Goal: Task Accomplishment & Management: Manage account settings

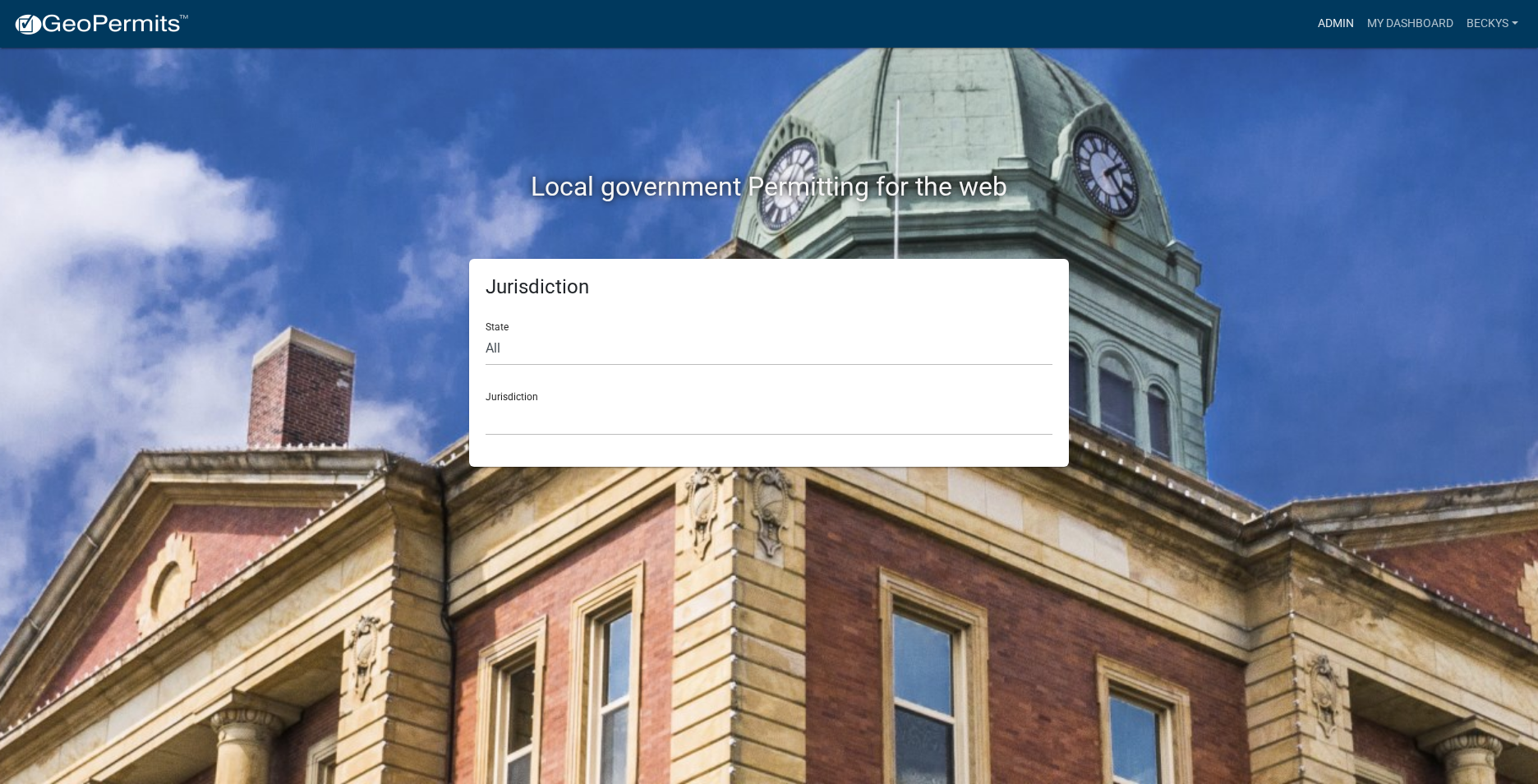
click at [1331, 20] on link "Admin" at bounding box center [1336, 24] width 49 height 32
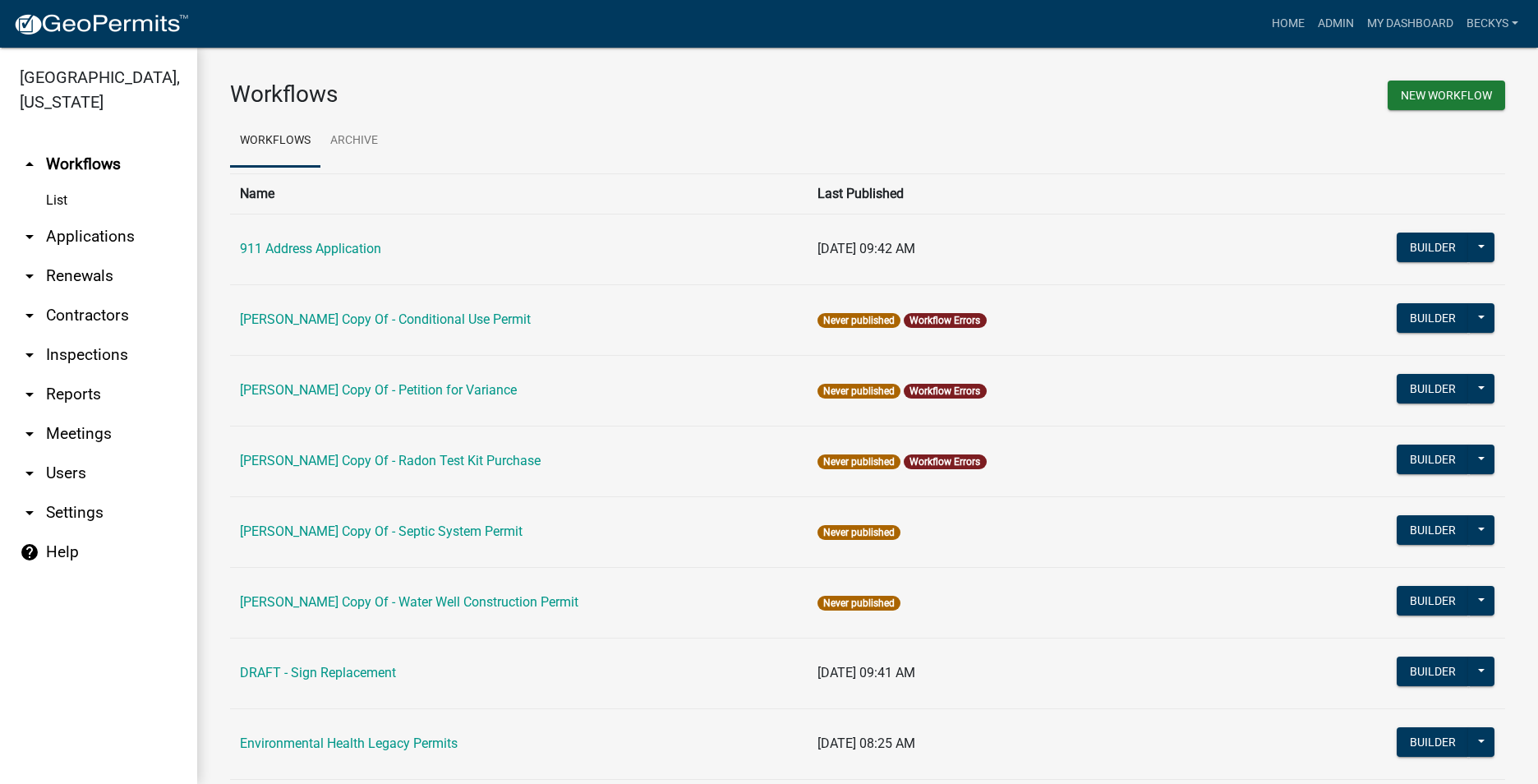
click at [86, 217] on link "arrow_drop_down Applications" at bounding box center [99, 237] width 198 height 39
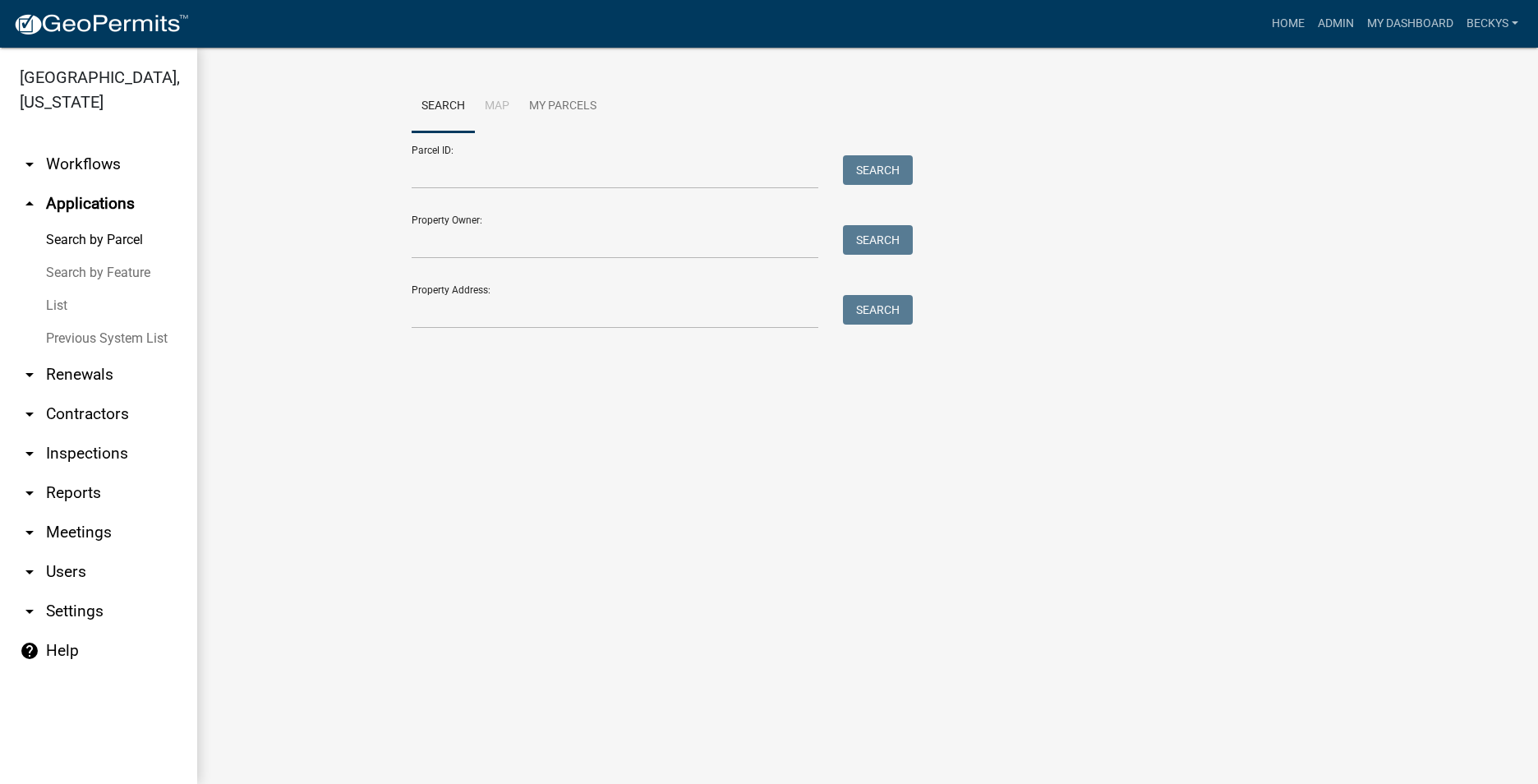
click at [61, 144] on link "arrow_drop_down Workflows" at bounding box center [99, 164] width 198 height 39
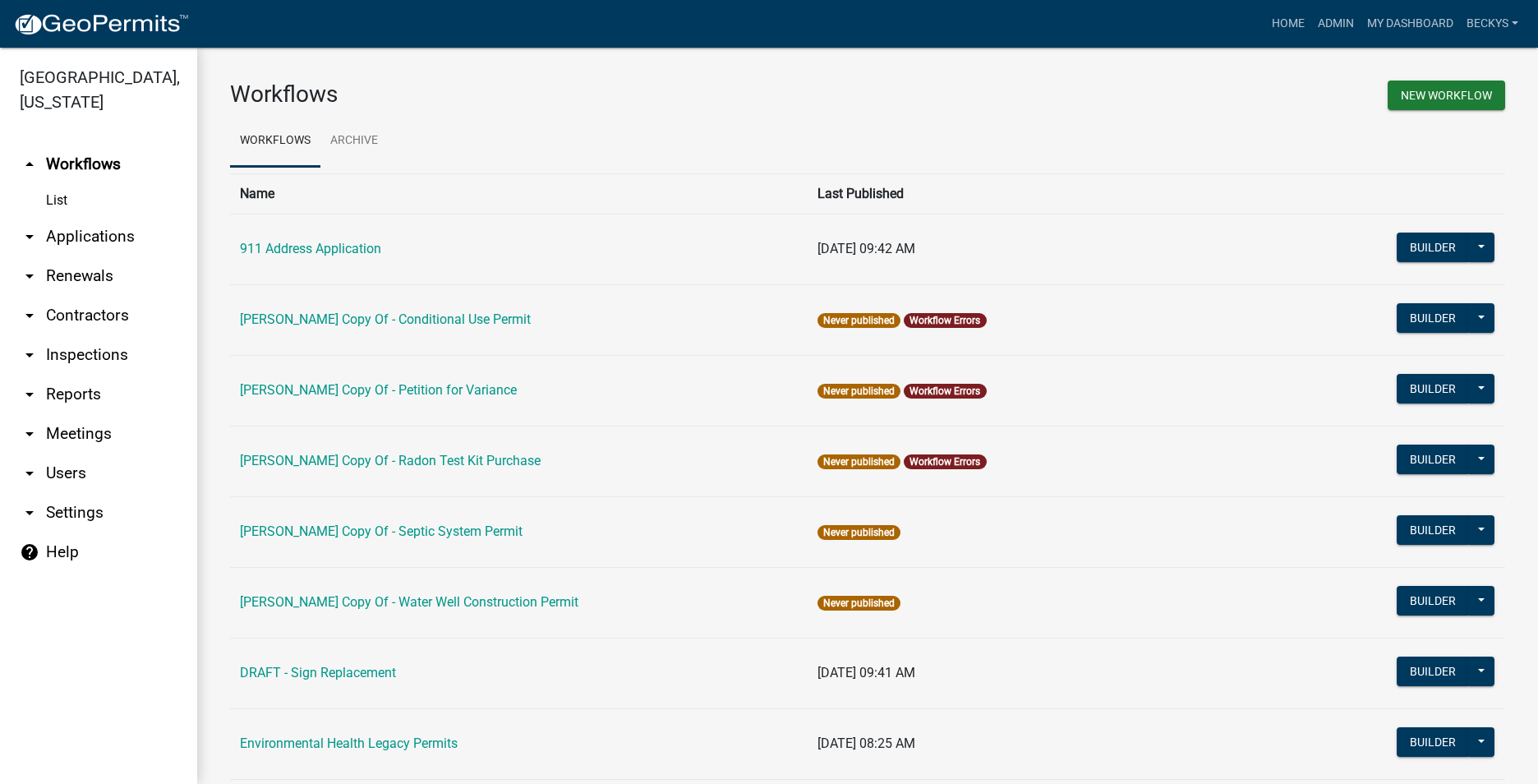
click at [86, 144] on link "arrow_drop_up Workflows" at bounding box center [99, 164] width 198 height 39
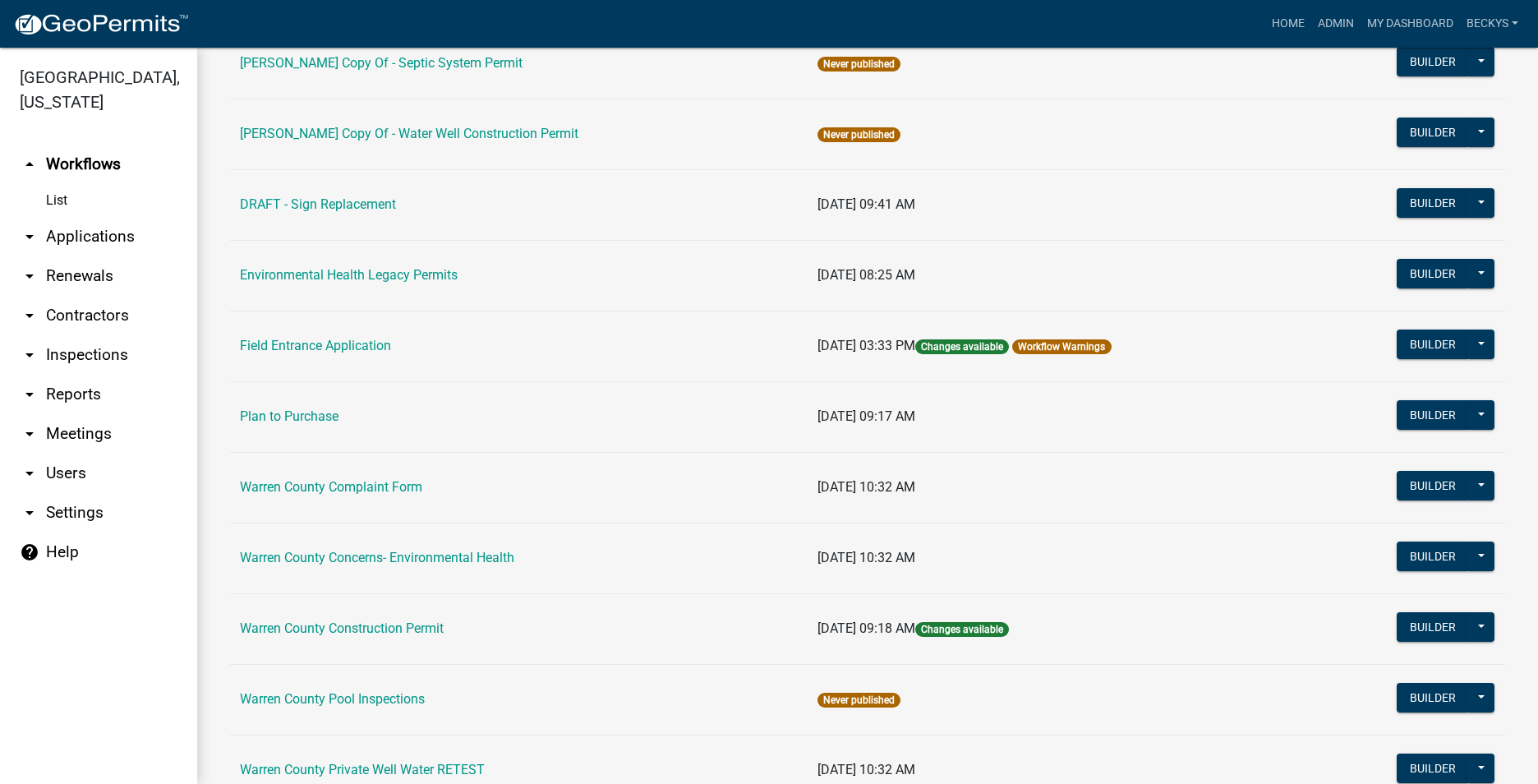
scroll to position [493, 0]
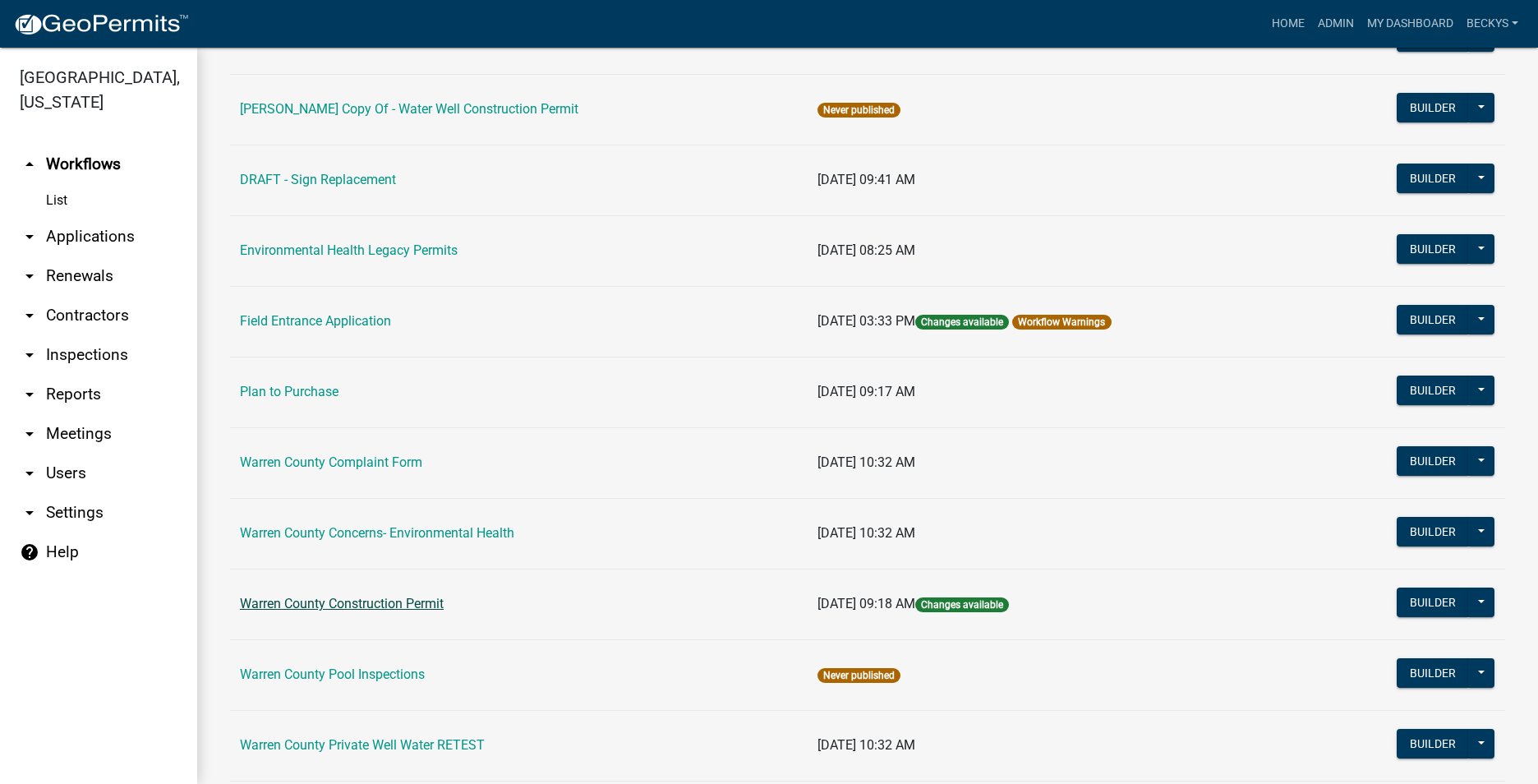
click at [331, 605] on link "Warren County Construction Permit" at bounding box center [342, 603] width 203 height 16
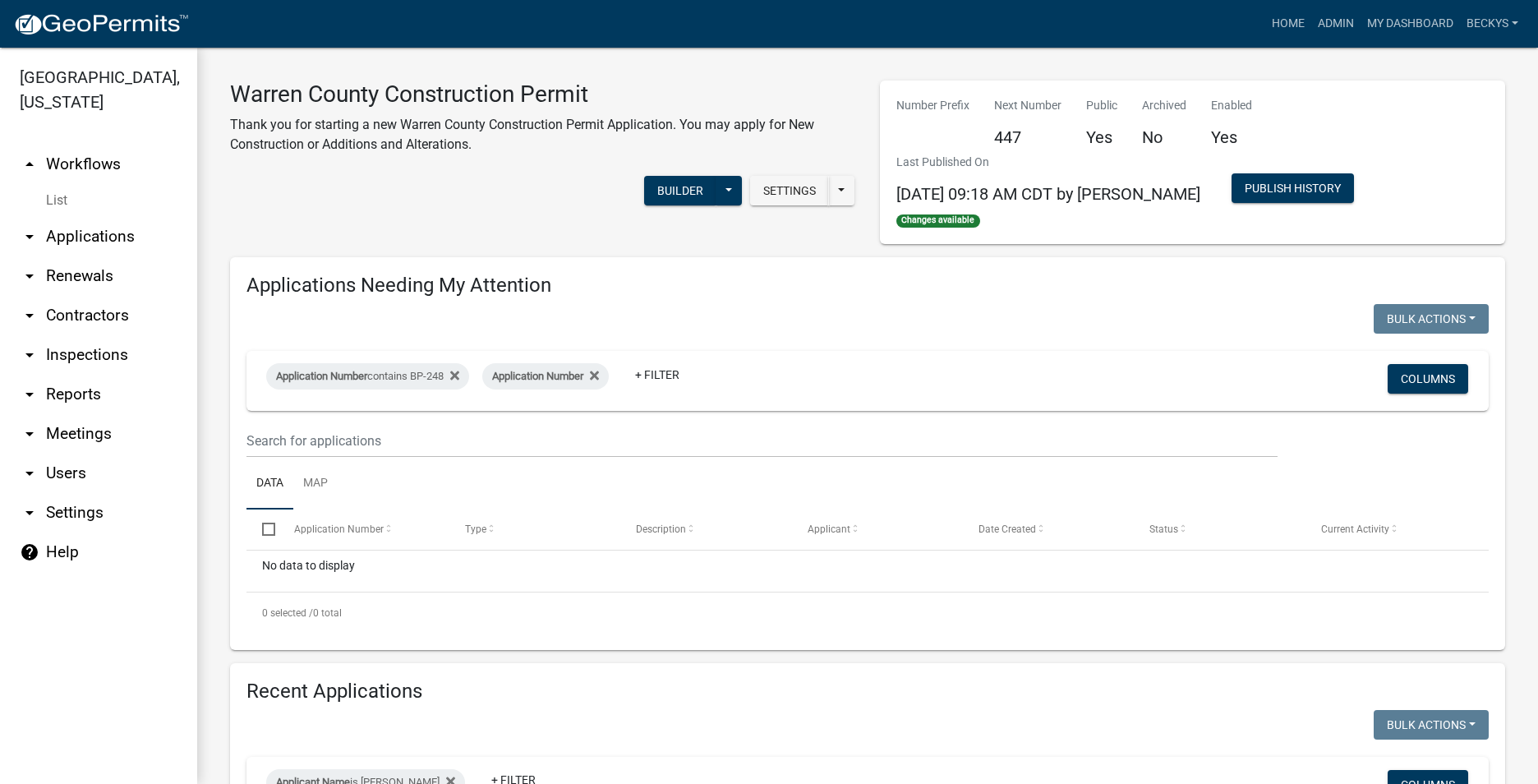
click at [75, 144] on link "arrow_drop_up Workflows" at bounding box center [99, 164] width 198 height 39
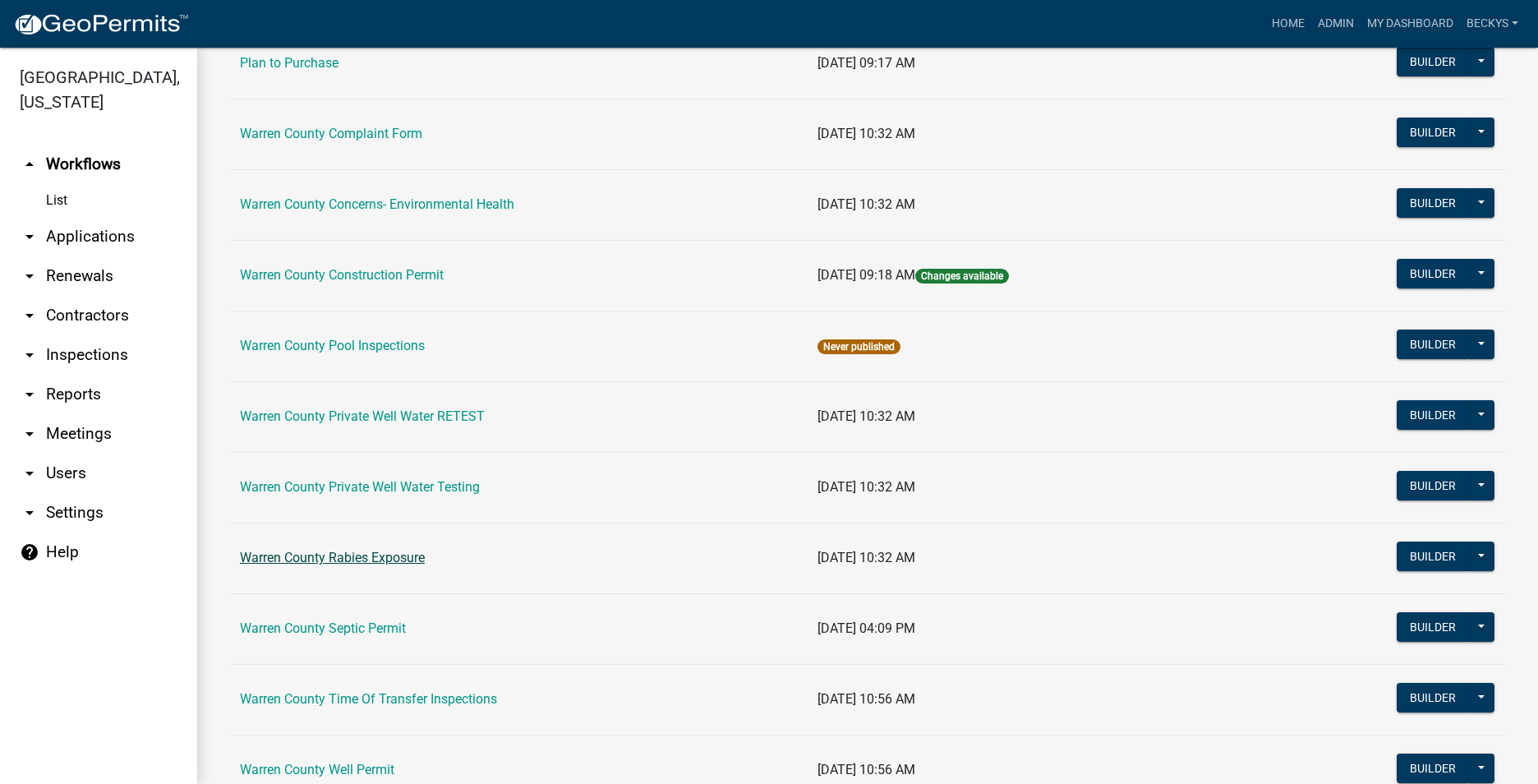
scroll to position [903, 0]
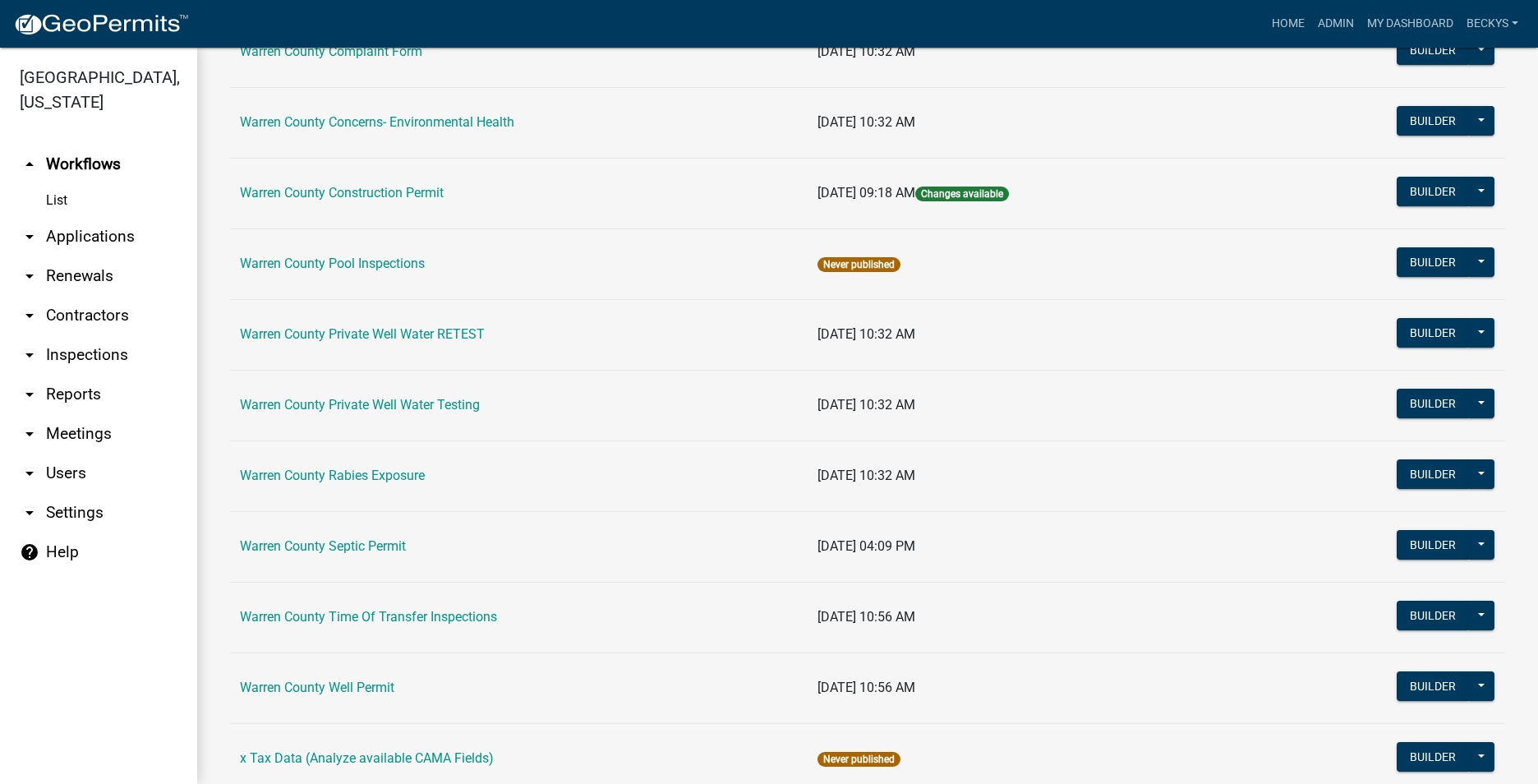
drag, startPoint x: 336, startPoint y: 196, endPoint x: 332, endPoint y: 206, distance: 10.8
click at [335, 196] on link "Warren County Construction Permit" at bounding box center [342, 193] width 203 height 16
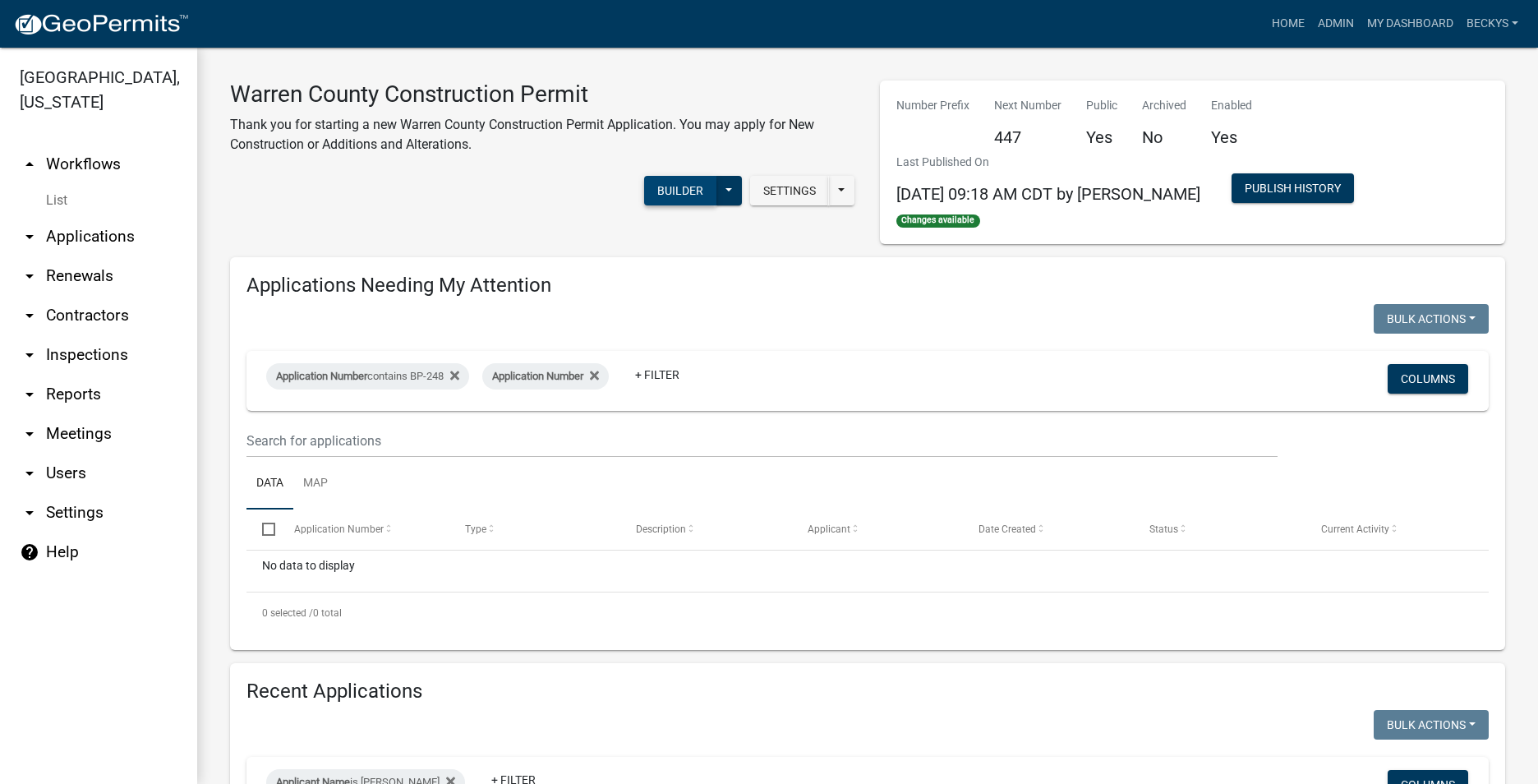
click at [693, 186] on button "Builder" at bounding box center [680, 191] width 72 height 30
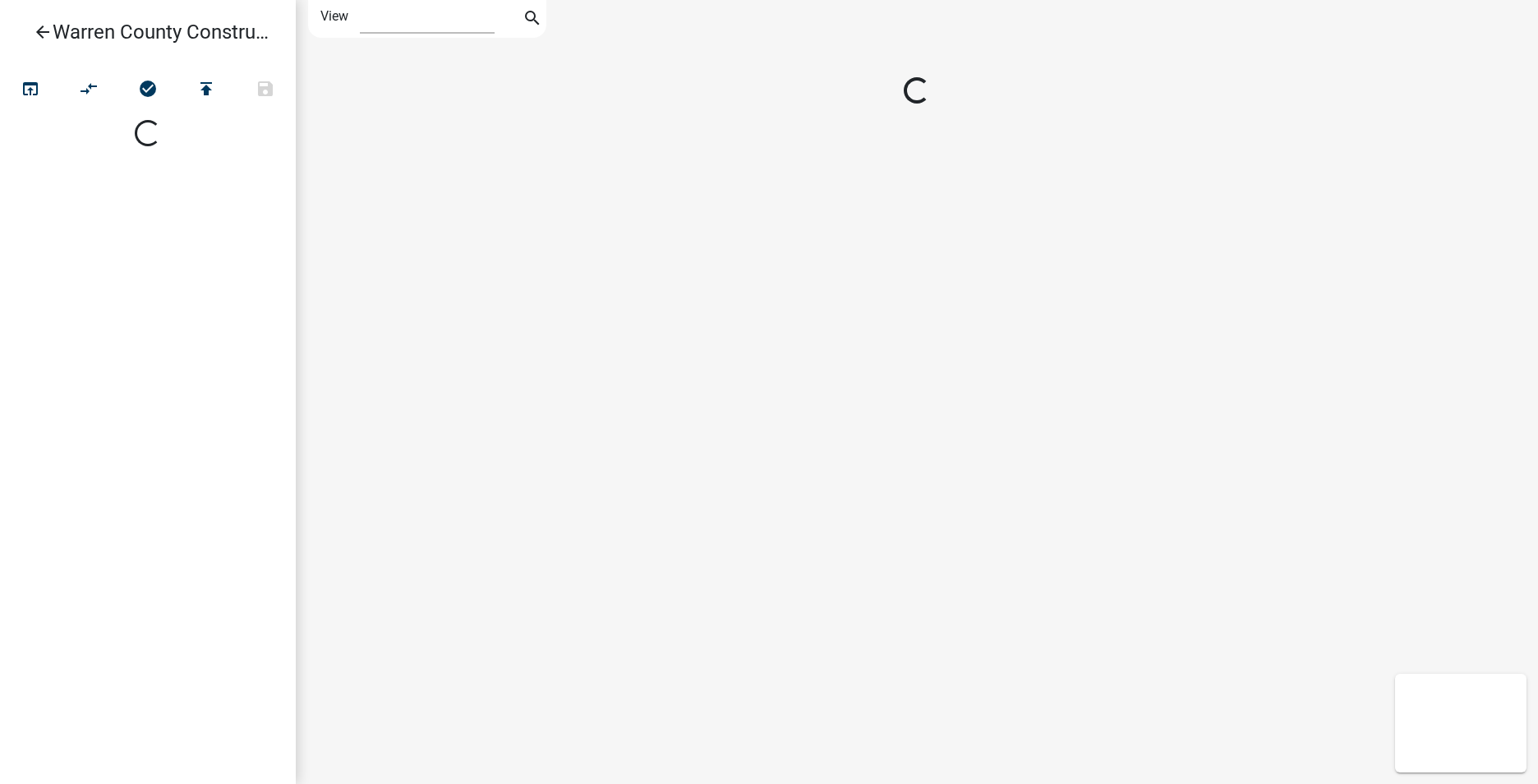
select select "1"
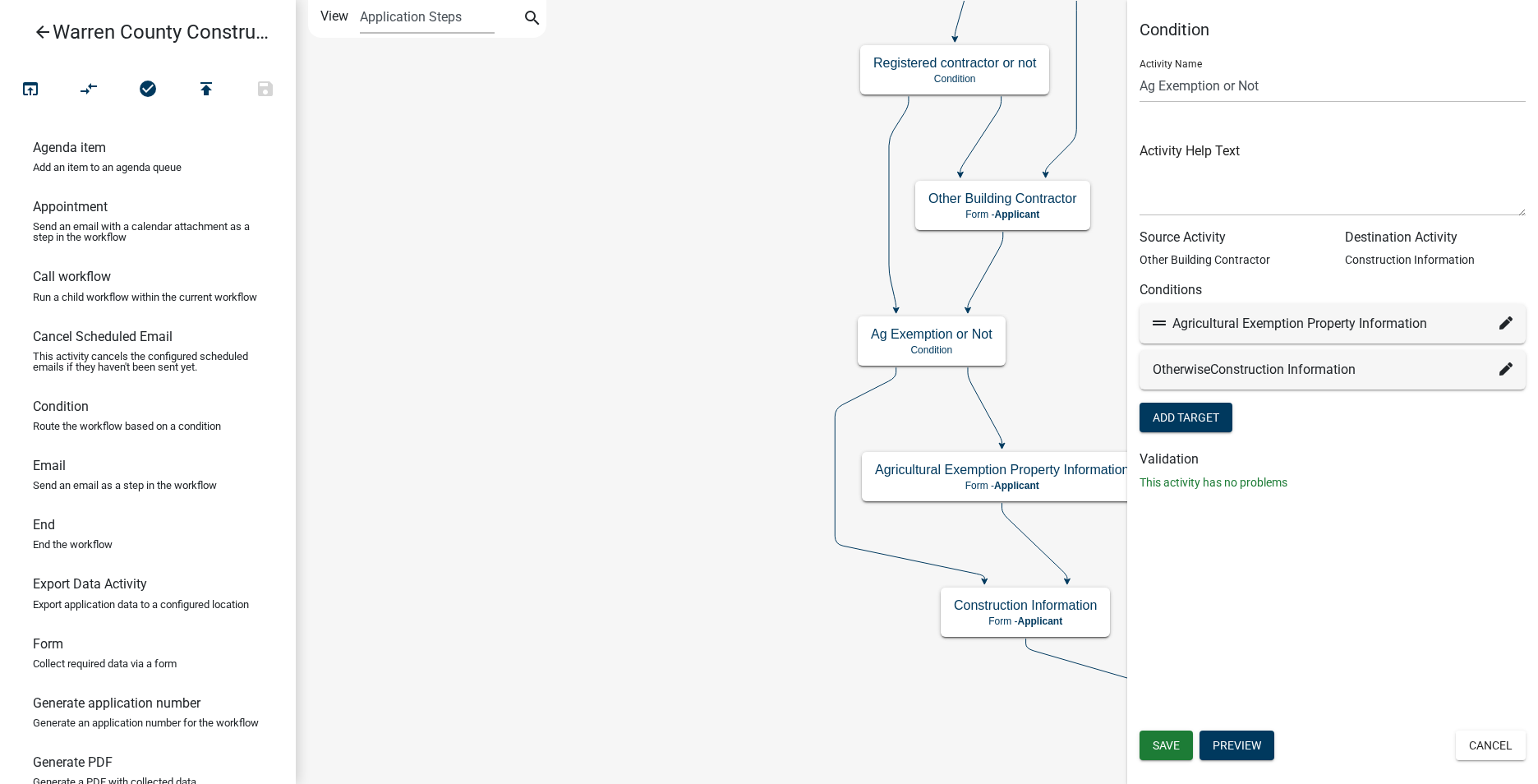
click at [1507, 320] on icon at bounding box center [1505, 322] width 13 height 13
select select "8: 961c707a-b5a3-49ca-9482-238cbad49838"
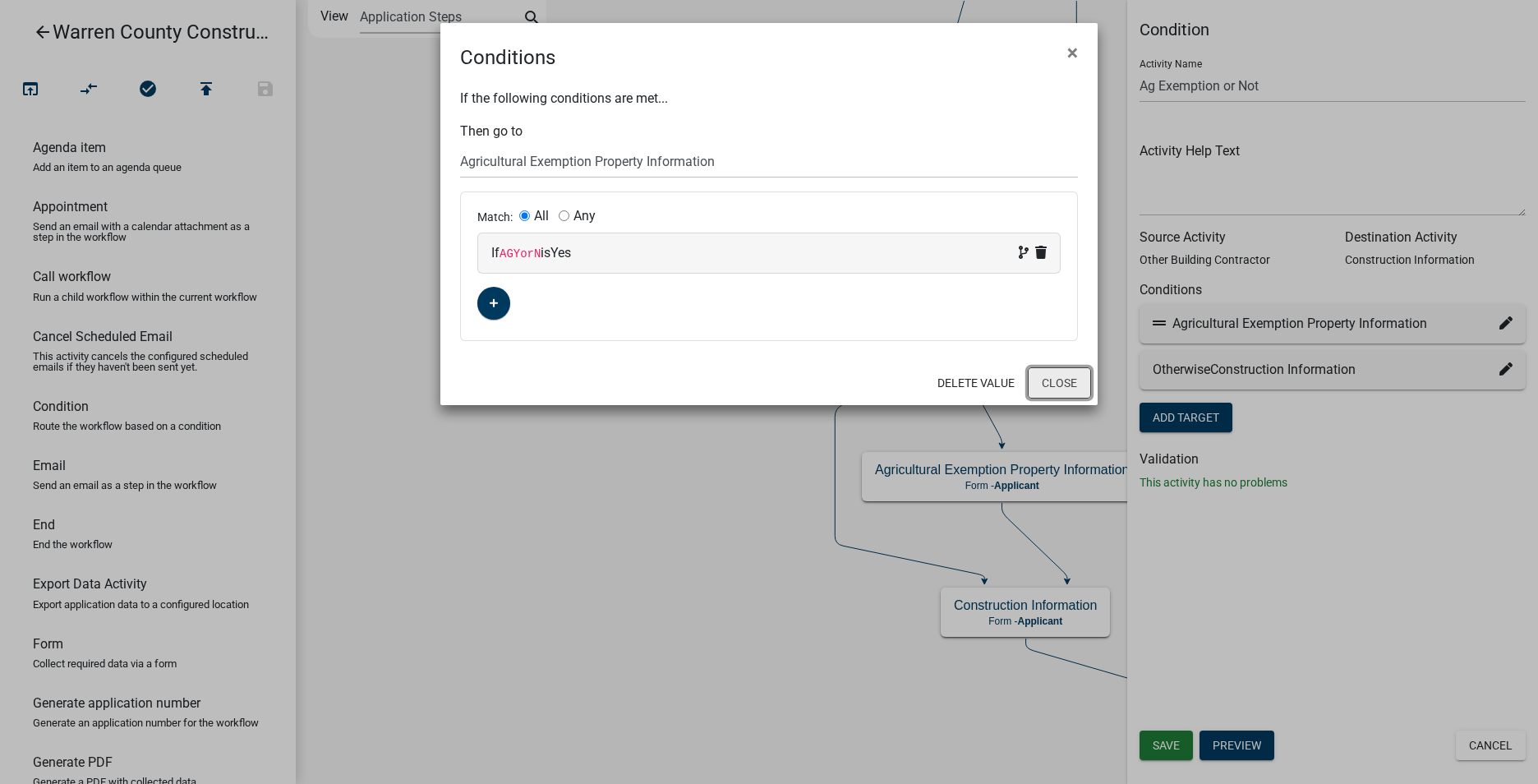
click at [1053, 381] on button "Close" at bounding box center [1060, 383] width 63 height 32
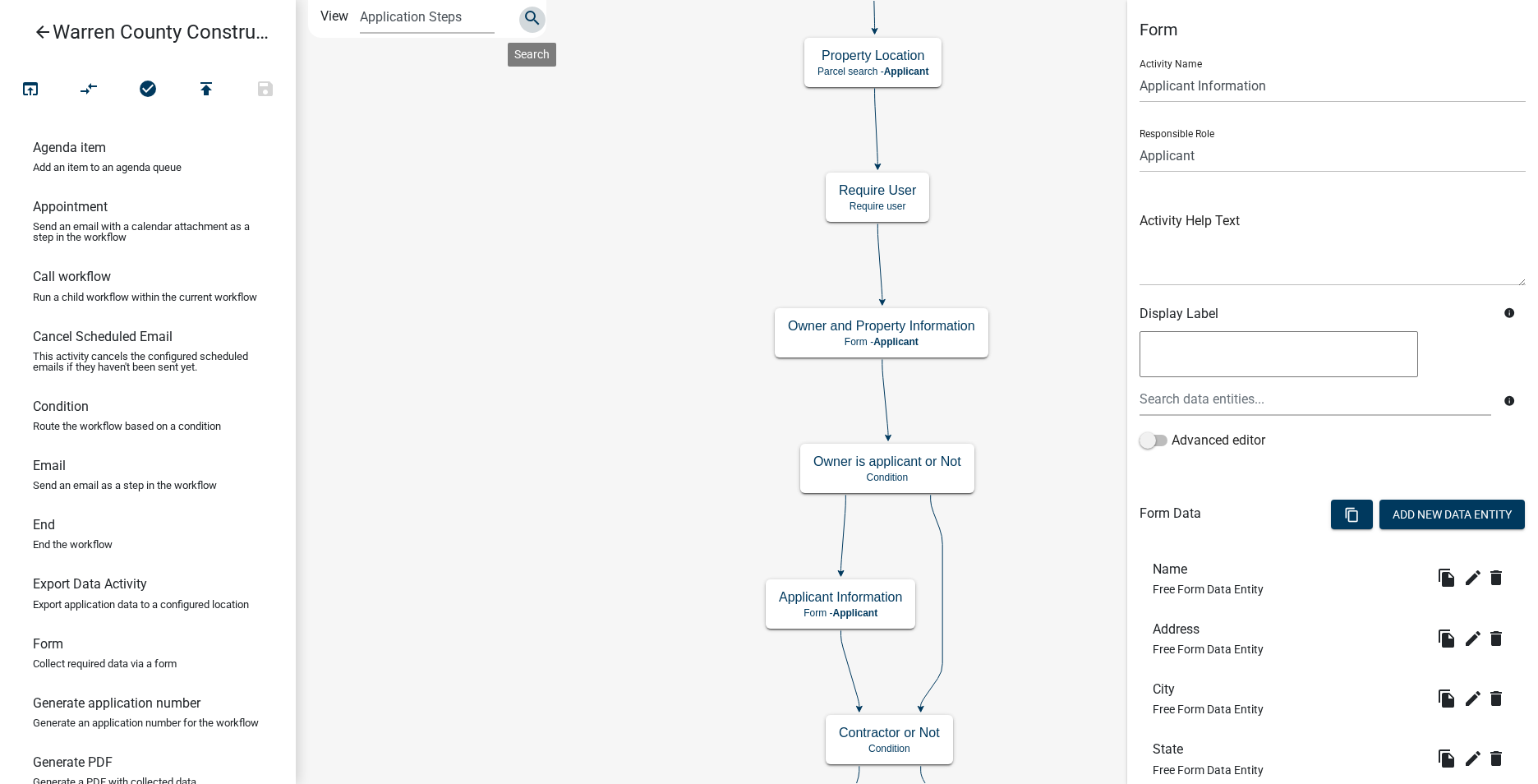
click at [530, 16] on icon "search" at bounding box center [532, 19] width 20 height 23
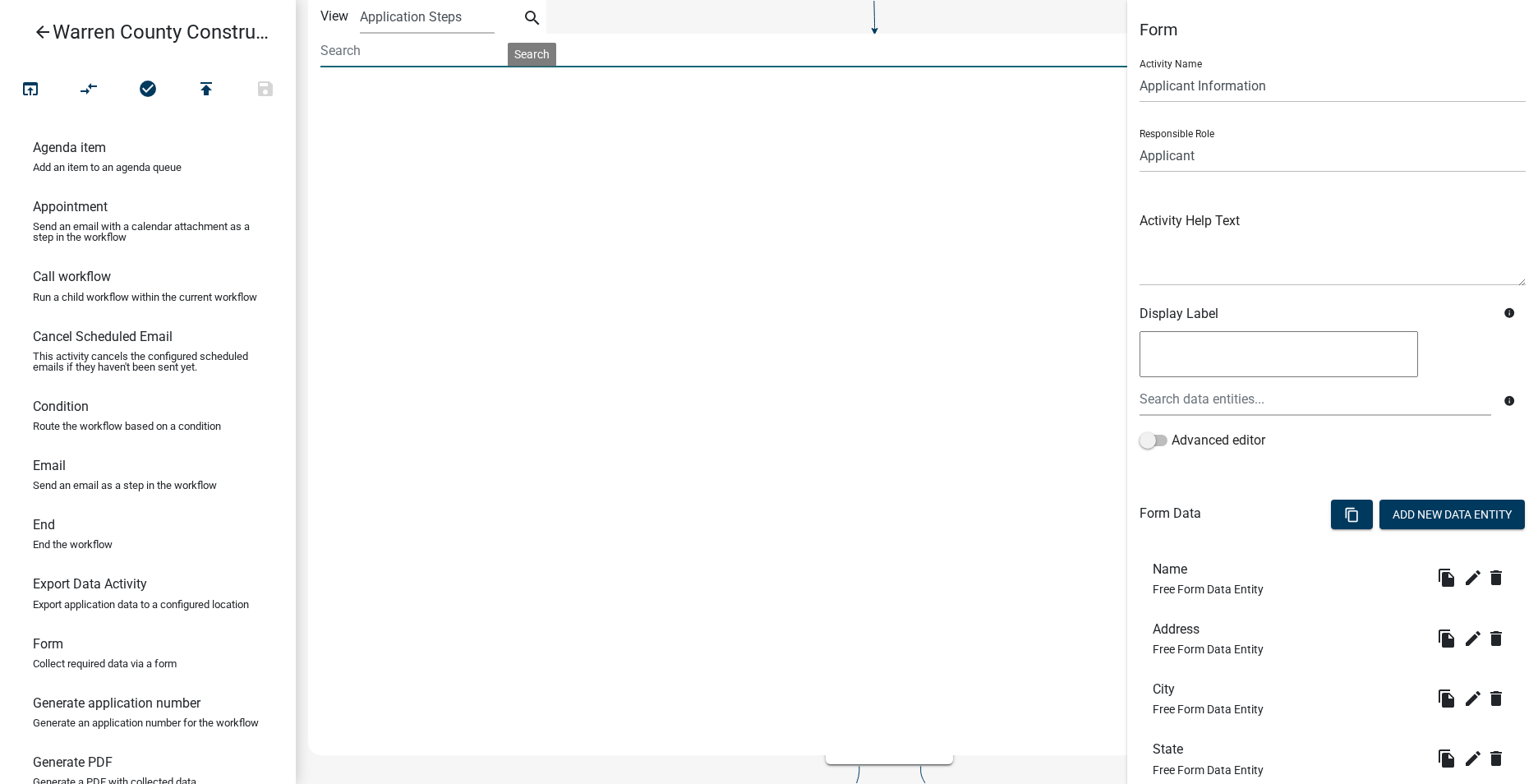
click at [332, 56] on input at bounding box center [742, 50] width 845 height 34
type input "a"
type input "AgExempt"
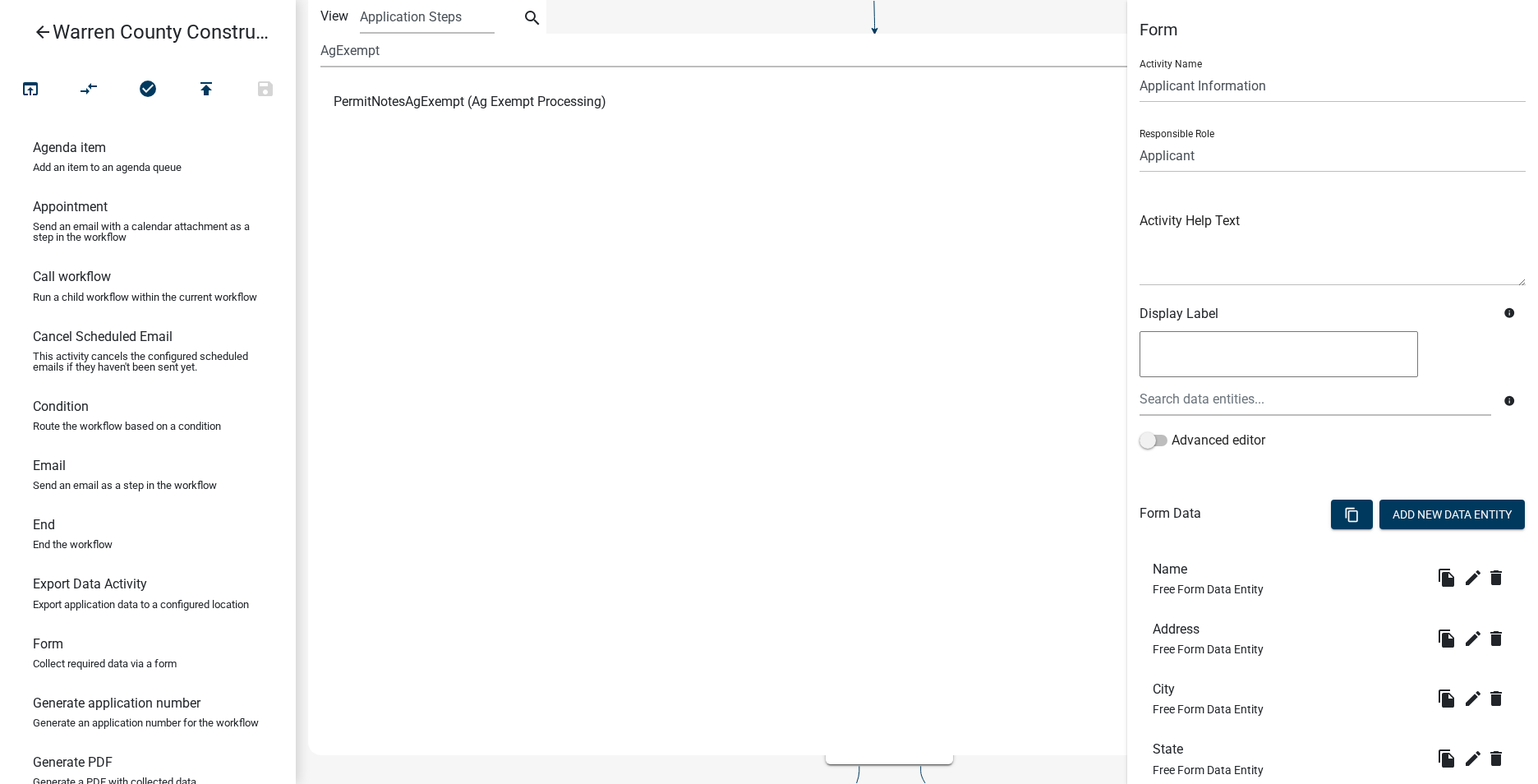
click at [501, 97] on span "PermitNotesAgExempt (Ag Exempt Processing)" at bounding box center [470, 102] width 273 height 13
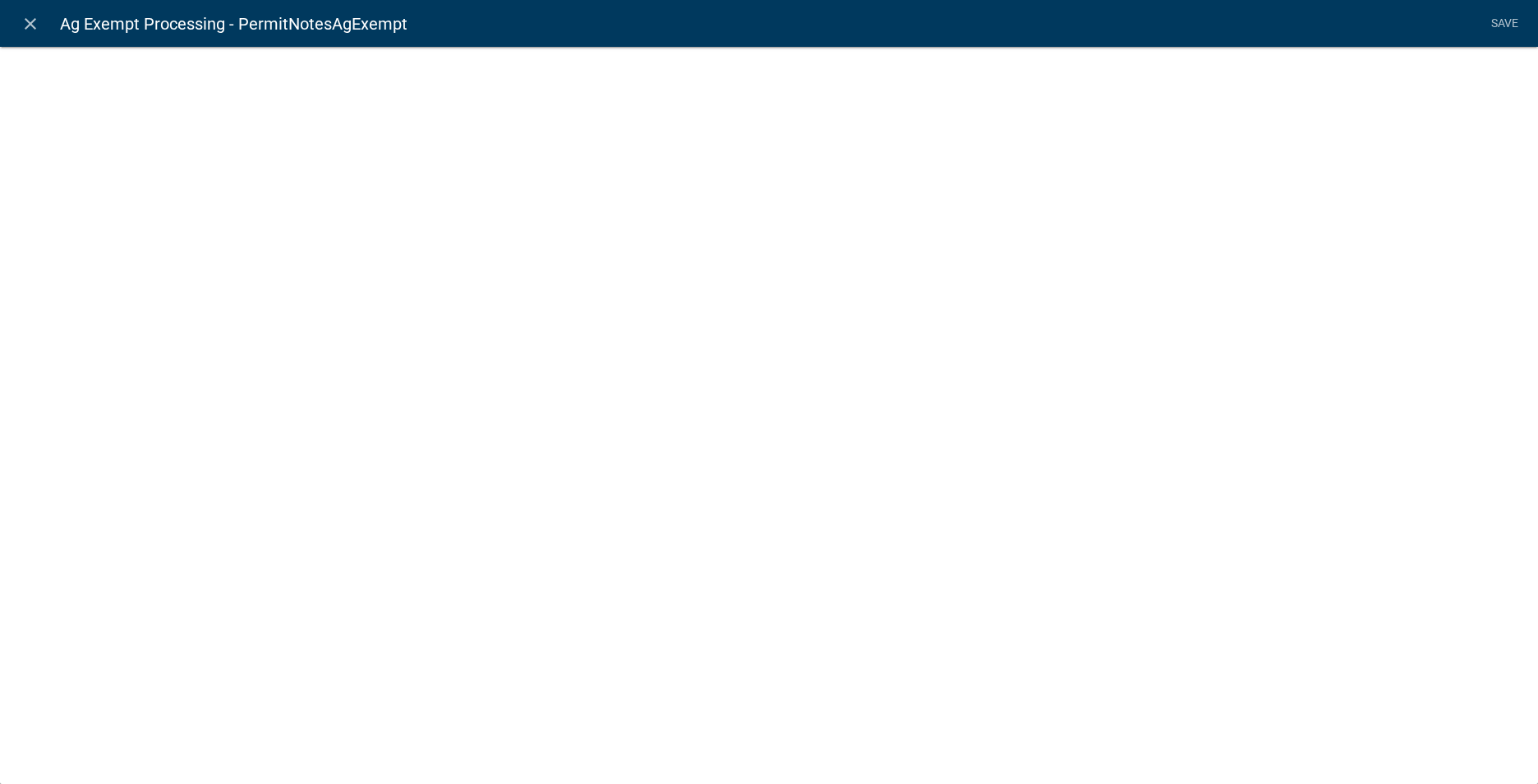
select select
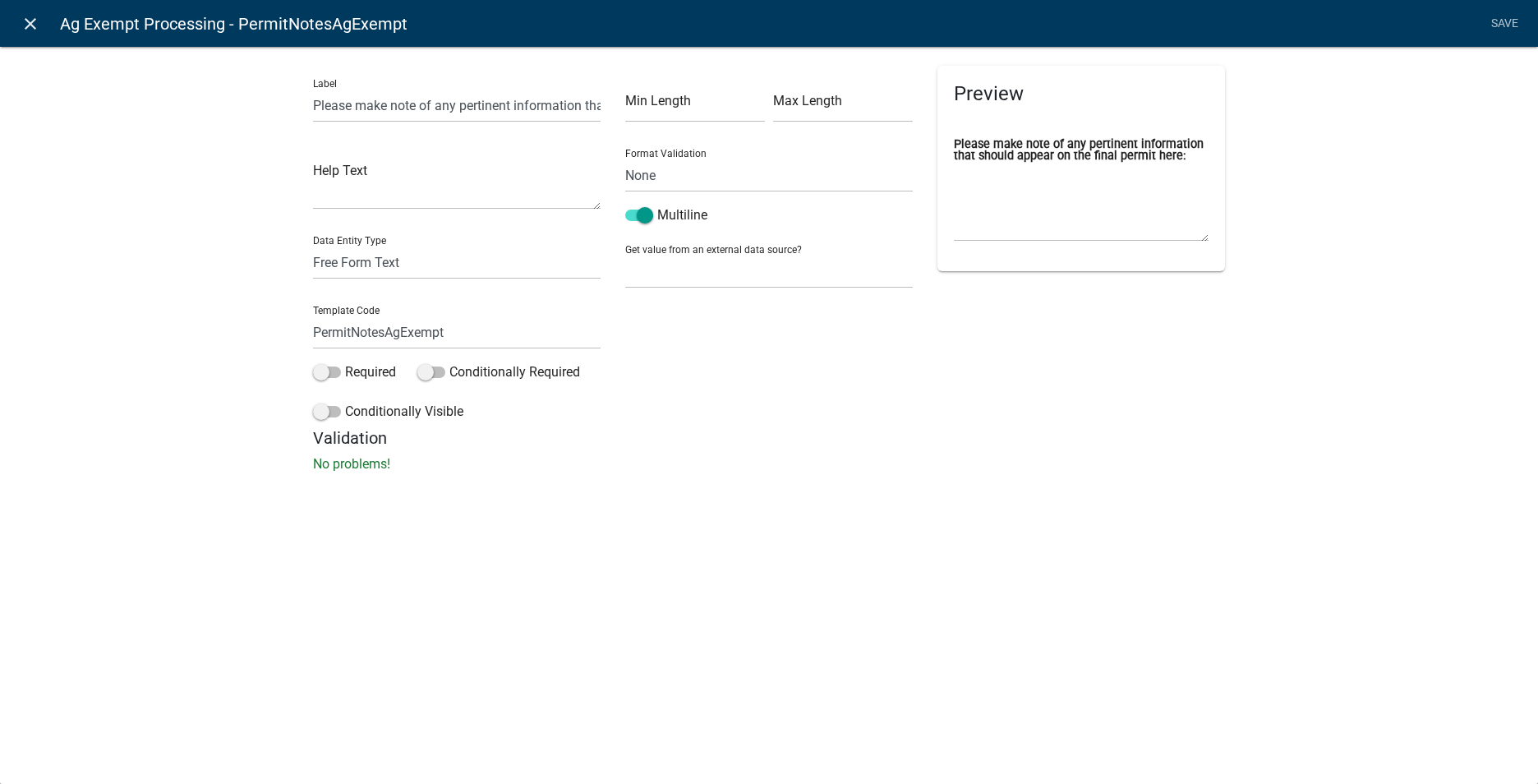
click at [29, 20] on icon "close" at bounding box center [31, 24] width 20 height 20
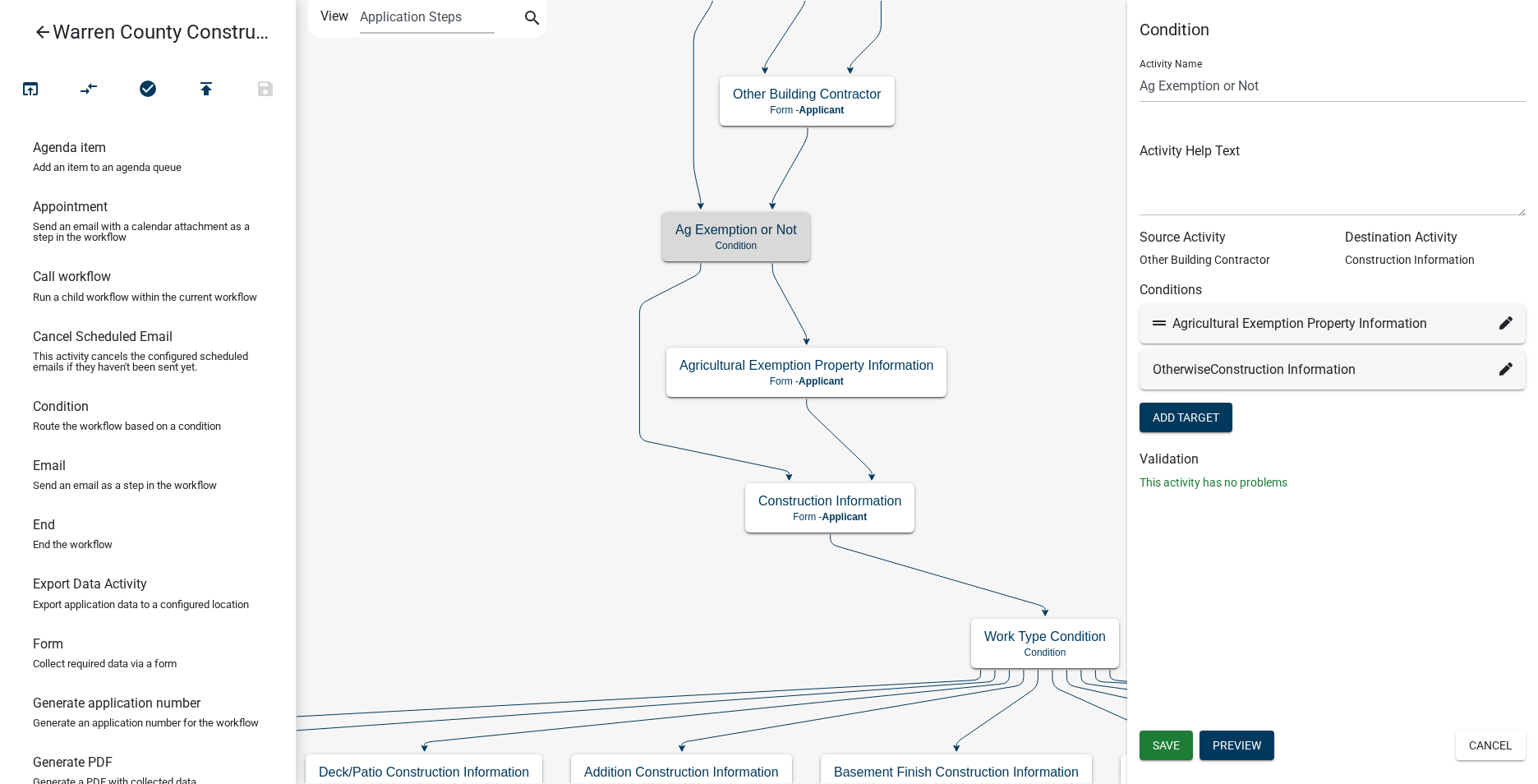
click at [1508, 319] on icon at bounding box center [1505, 322] width 13 height 13
select select "8: 961c707a-b5a3-49ca-9482-238cbad49838"
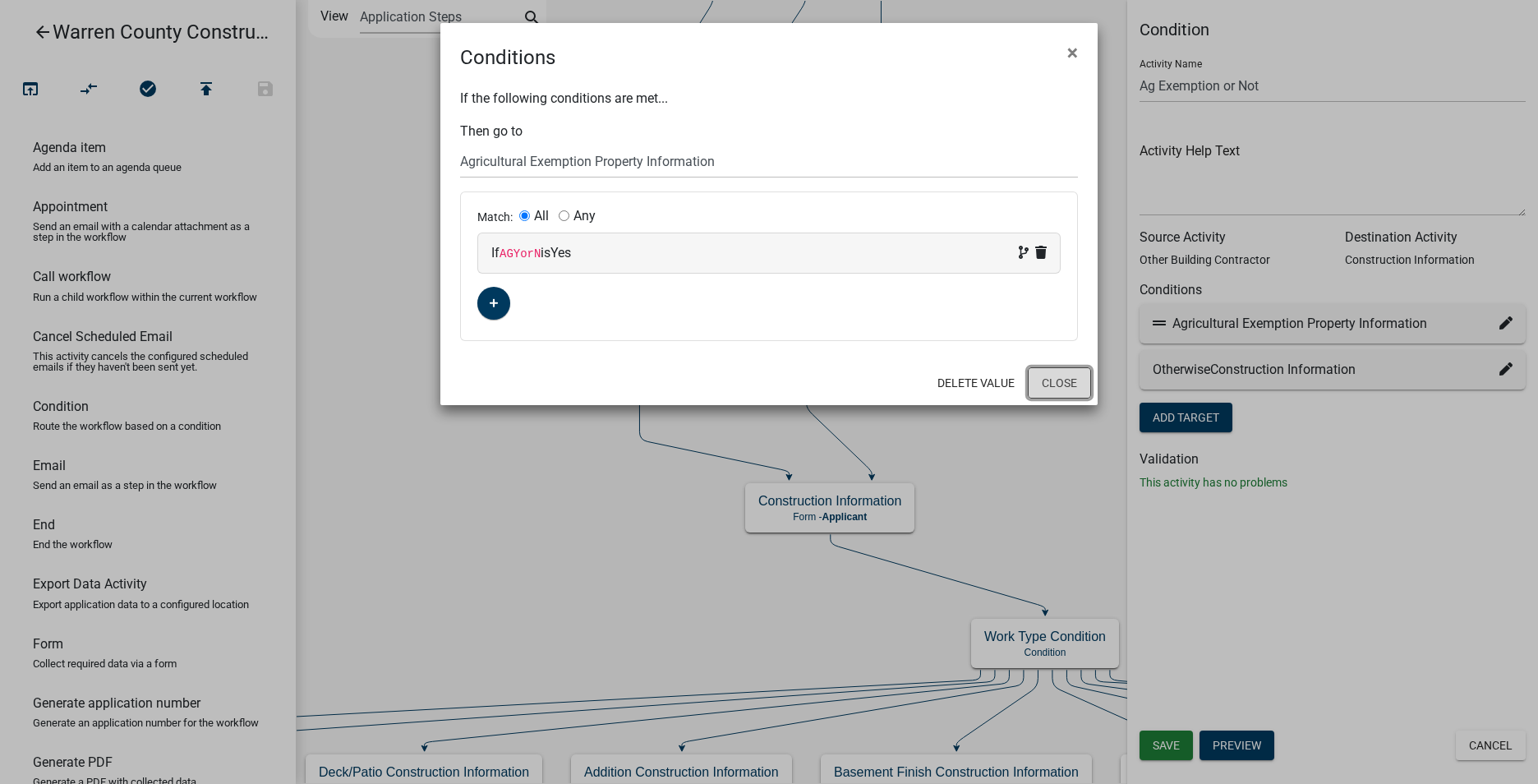
click at [1048, 384] on button "Close" at bounding box center [1060, 383] width 63 height 32
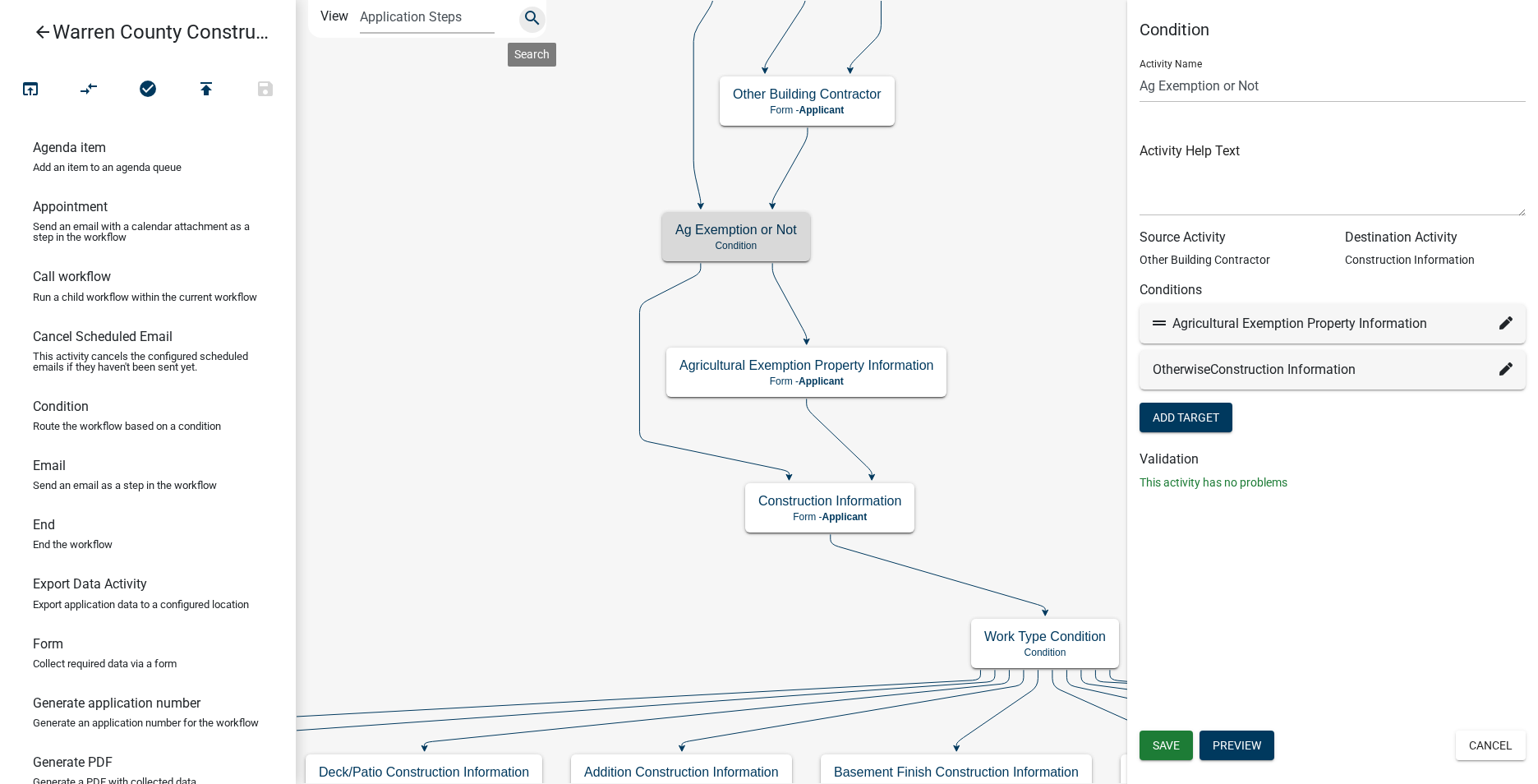
click at [536, 13] on icon "search" at bounding box center [532, 19] width 20 height 23
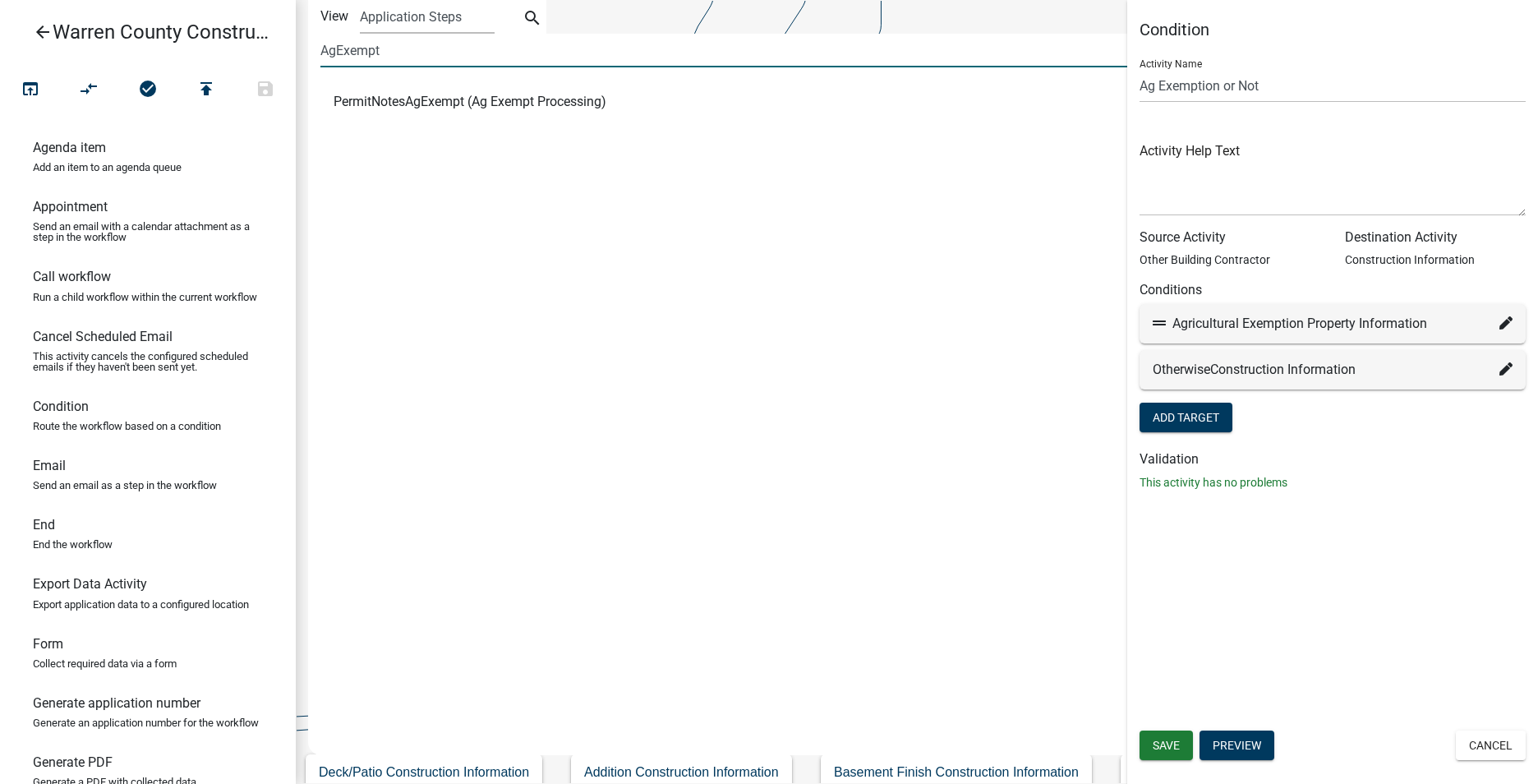
drag, startPoint x: 379, startPoint y: 50, endPoint x: 319, endPoint y: 52, distance: 60.0
click at [319, 52] on div "AgExempt" at bounding box center [743, 57] width 869 height 48
type input "AgYorN"
click at [431, 103] on span "AGYorN (Owner and Property Information)" at bounding box center [455, 102] width 243 height 13
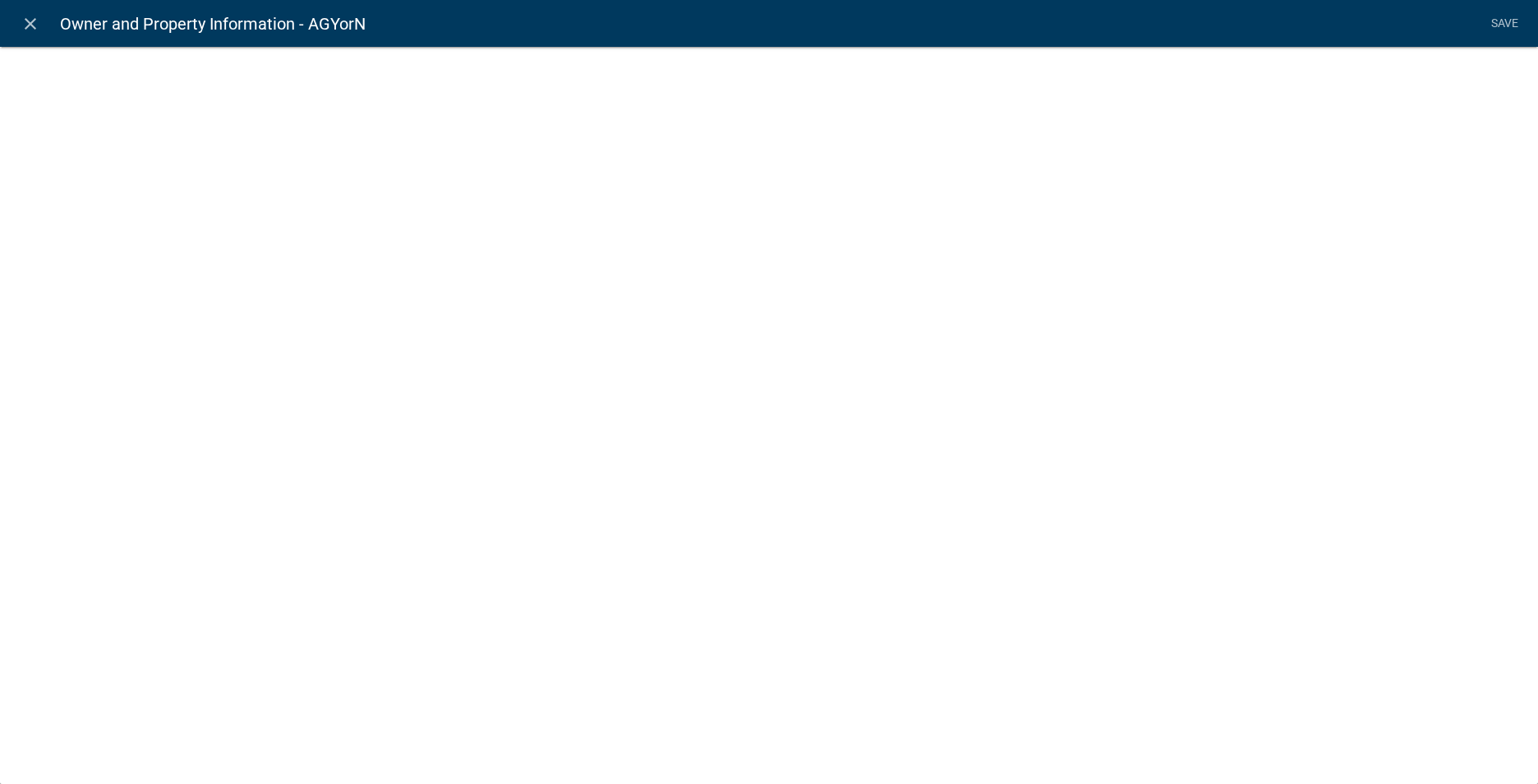
select select "list-data"
select select
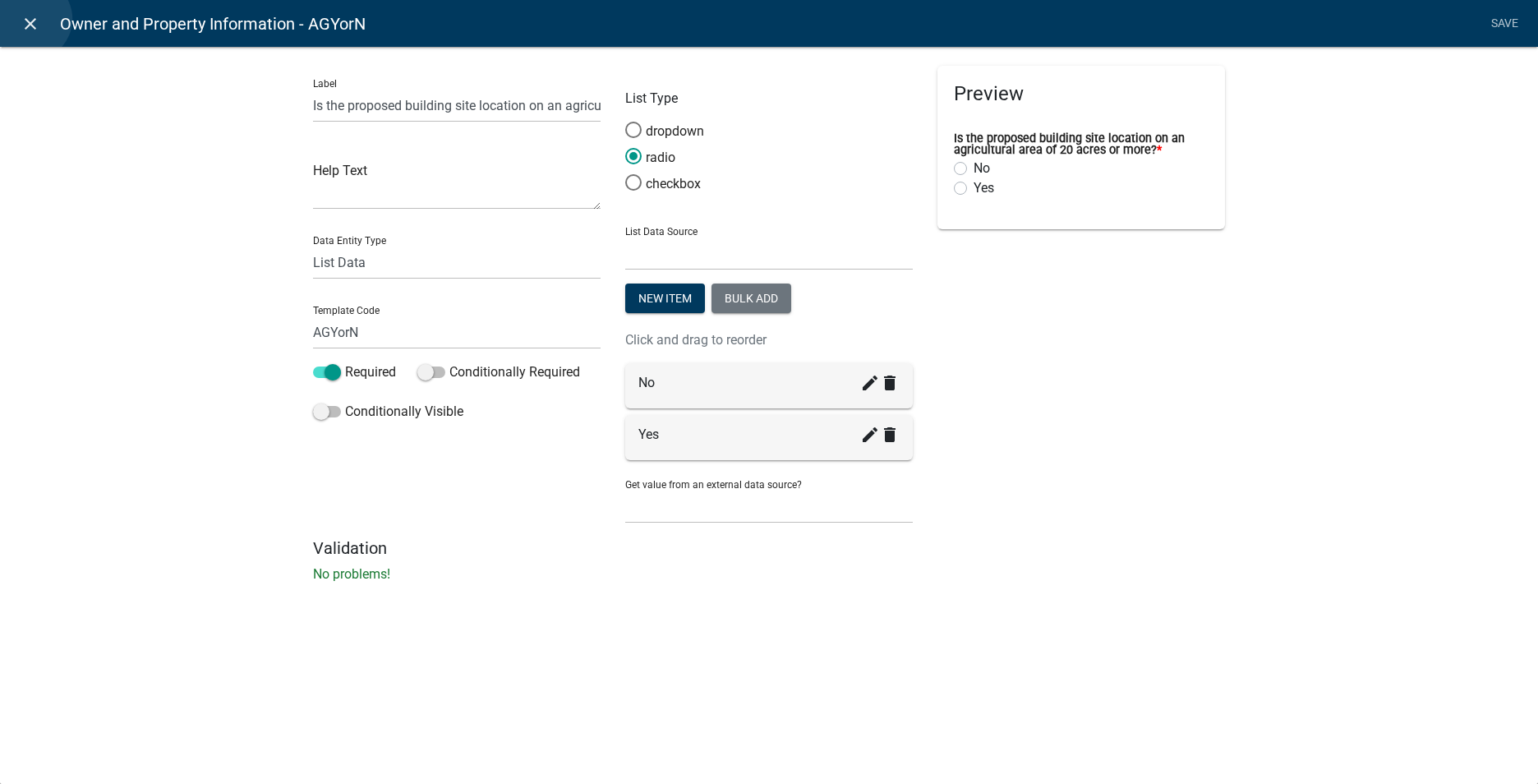
click at [31, 19] on icon "close" at bounding box center [31, 24] width 20 height 20
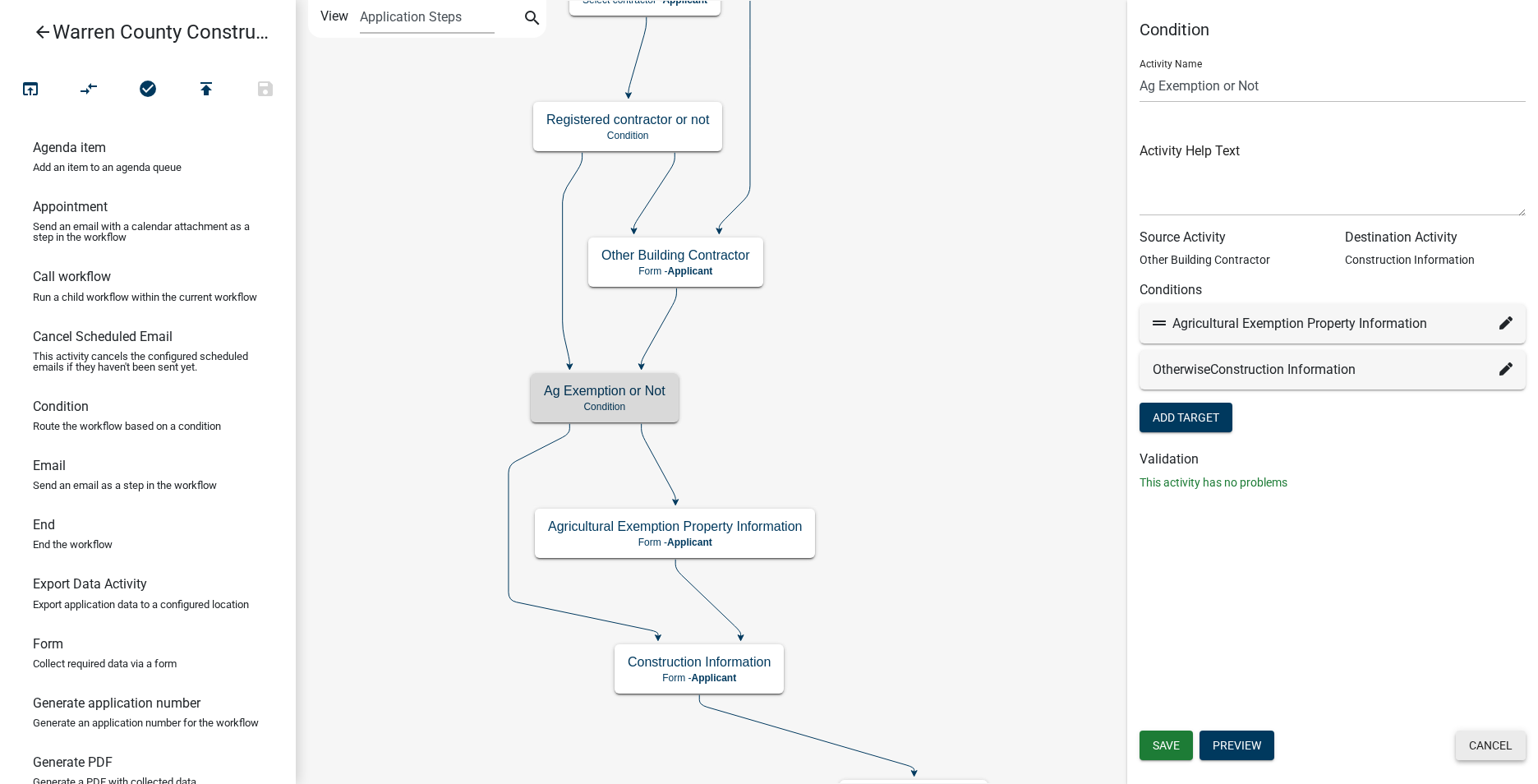
click at [1487, 750] on button "Cancel" at bounding box center [1491, 745] width 70 height 30
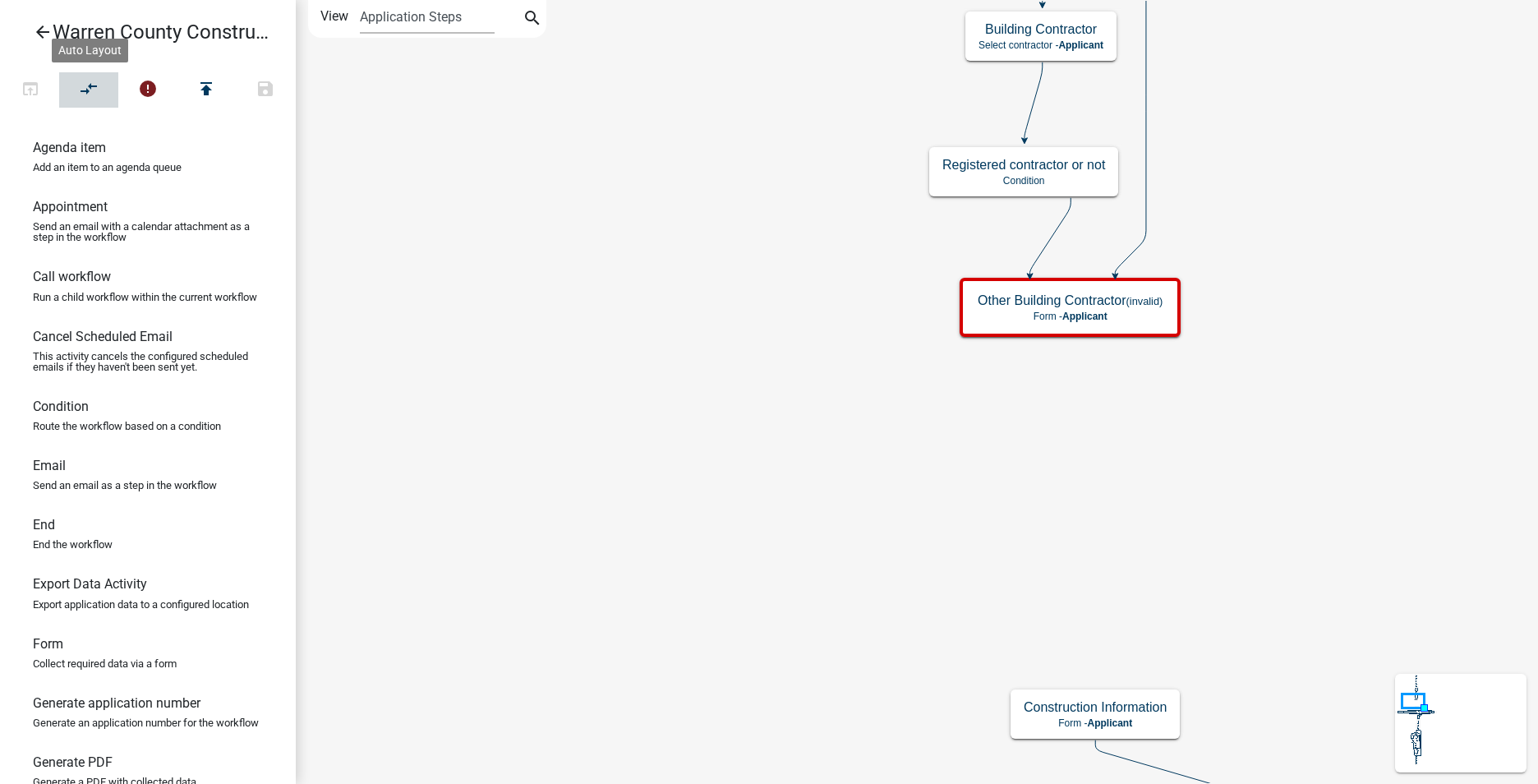
click at [86, 85] on icon "compare_arrows" at bounding box center [90, 90] width 20 height 23
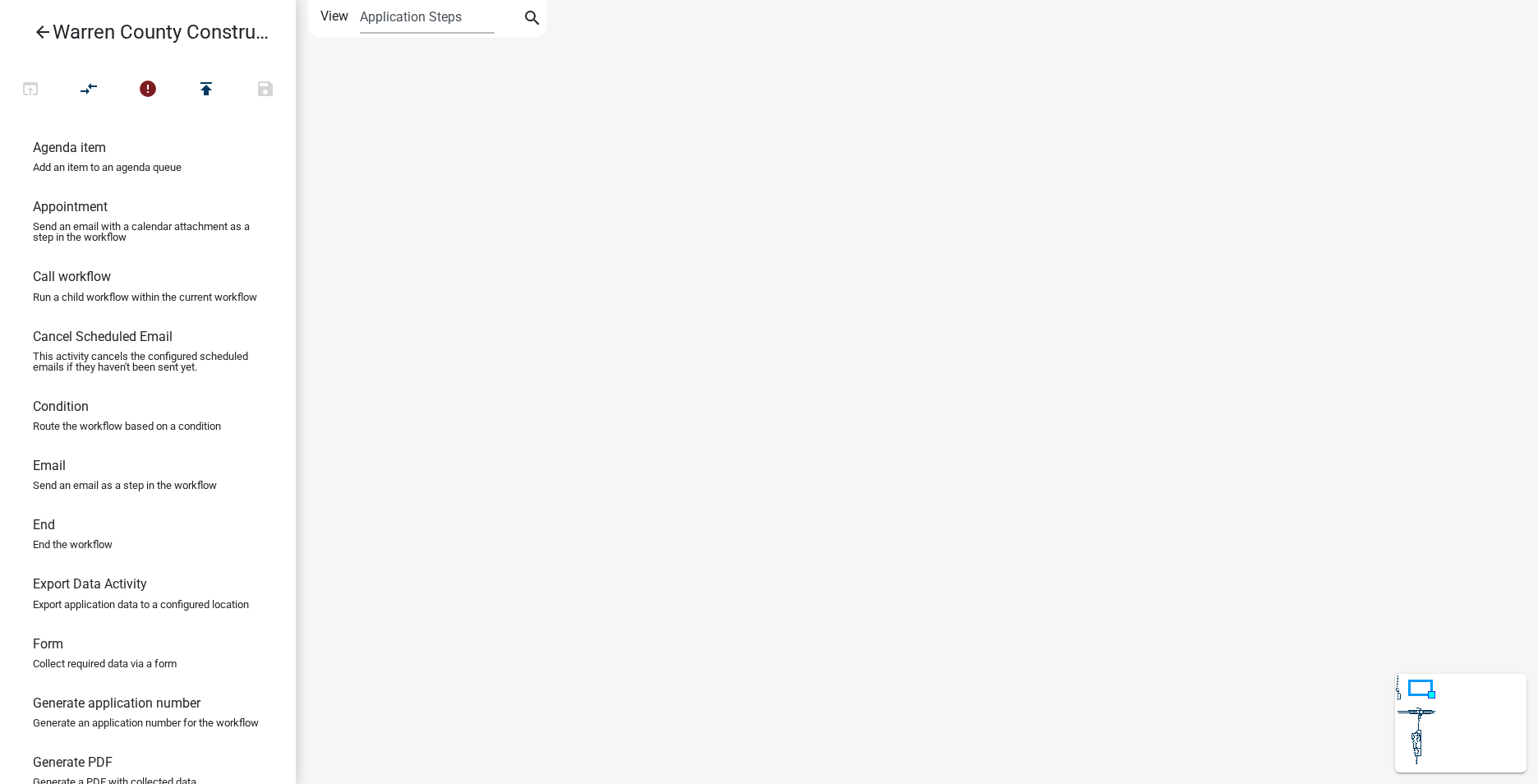
click at [39, 30] on icon "arrow_back" at bounding box center [42, 33] width 20 height 23
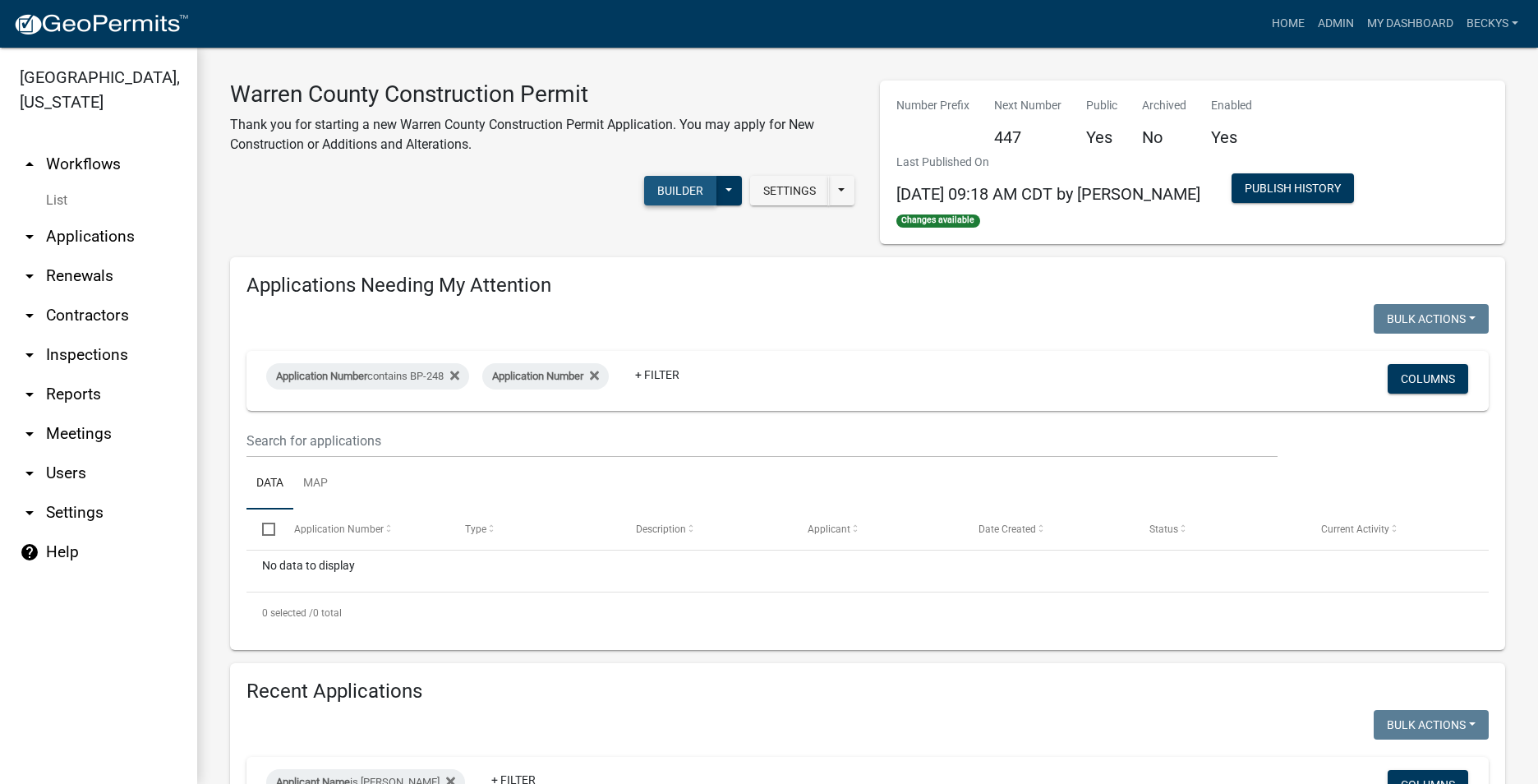
click at [688, 190] on button "Builder" at bounding box center [680, 191] width 72 height 30
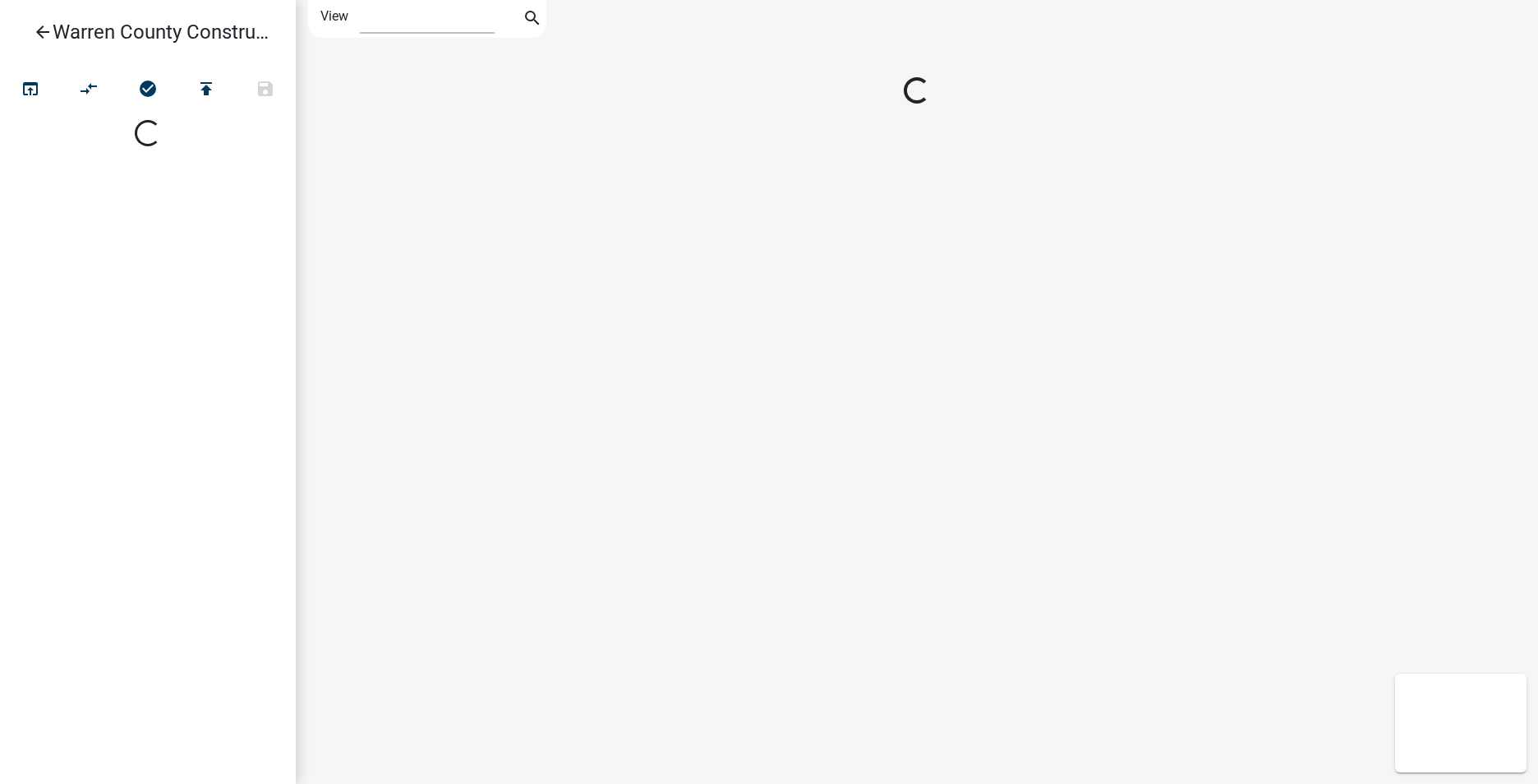
select select "1"
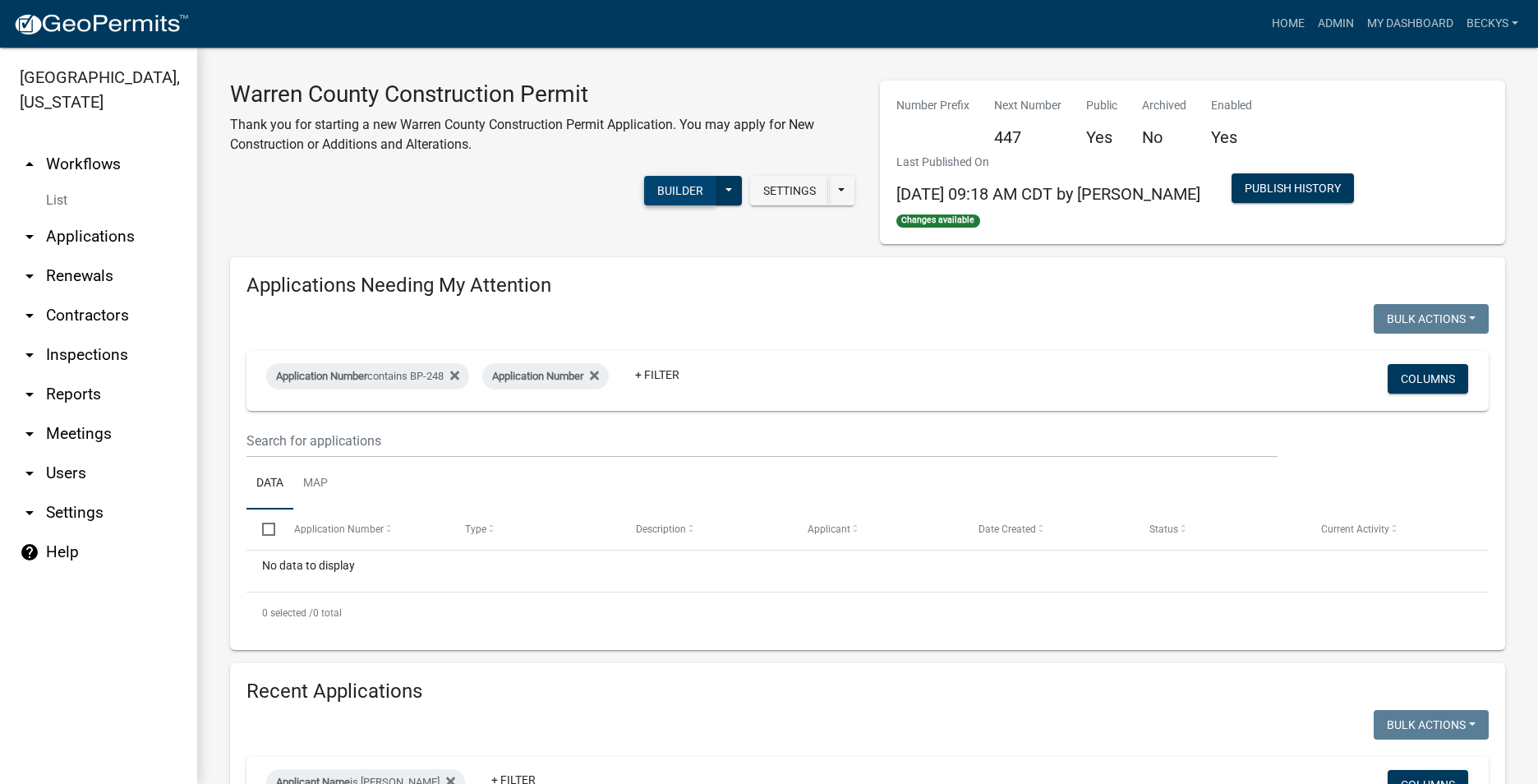
click at [669, 183] on button "Builder" at bounding box center [680, 191] width 72 height 30
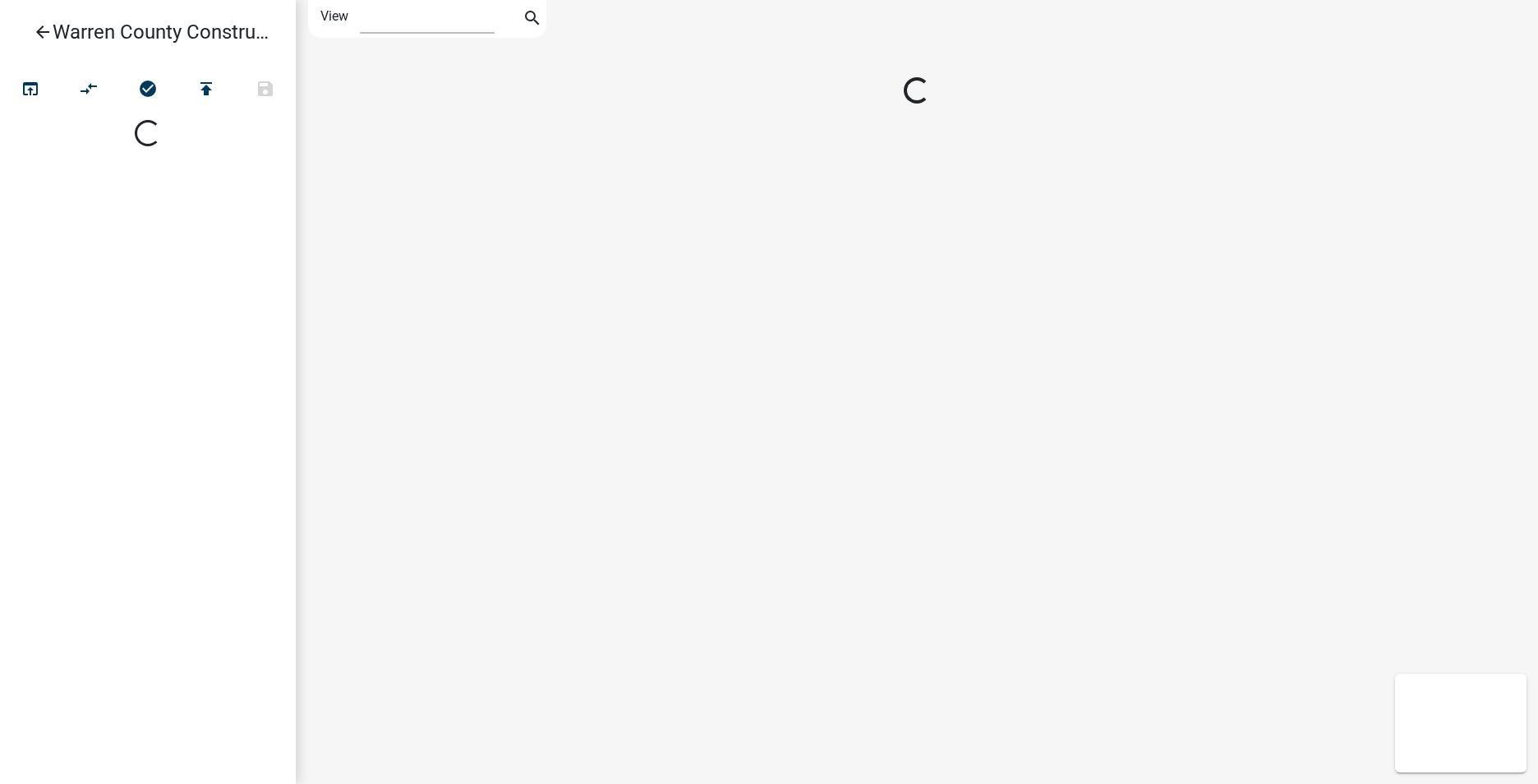
select select "1"
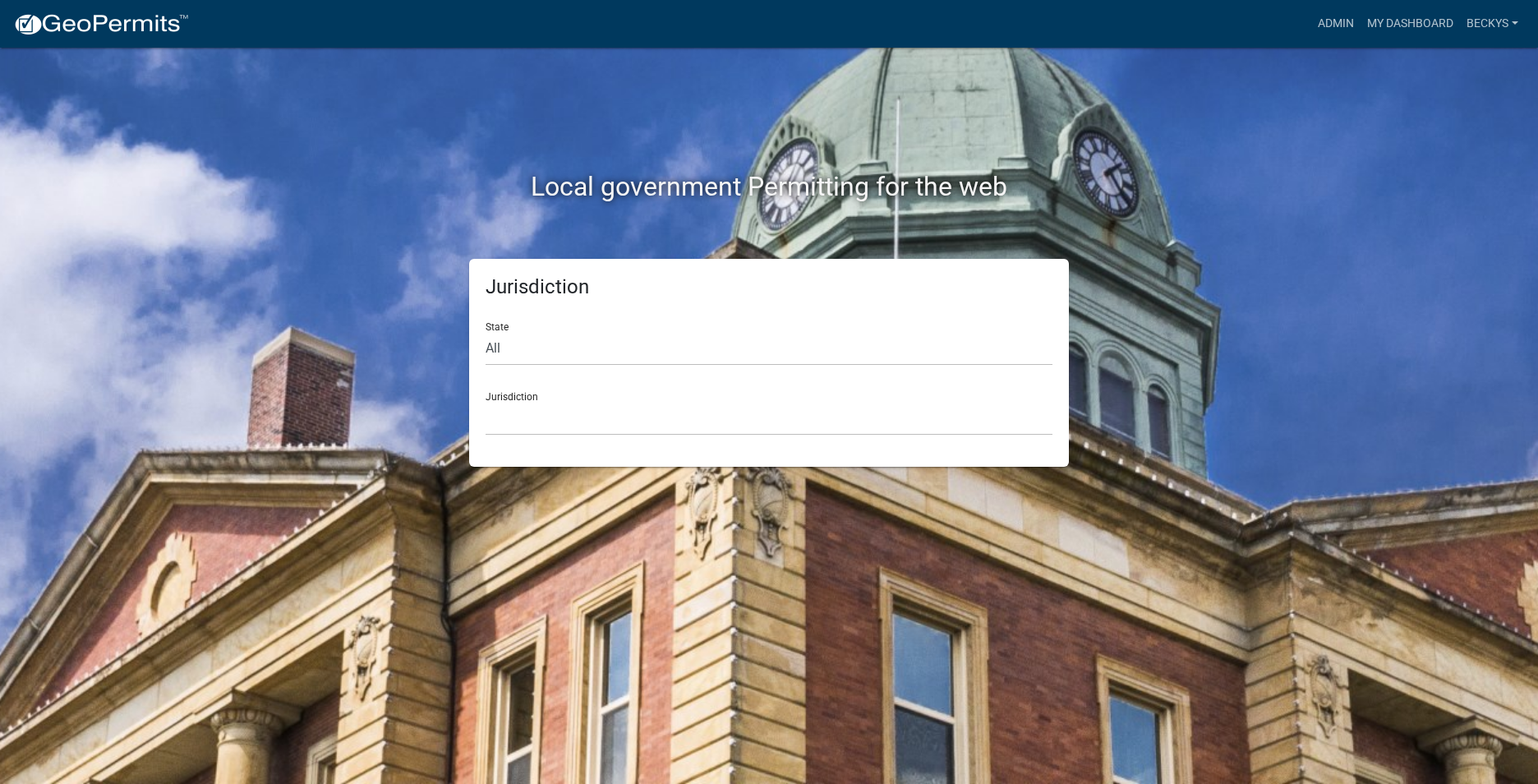
click at [663, 108] on div "Local government Permitting for the web" at bounding box center [769, 152] width 936 height 210
click at [1379, 25] on link "My Dashboard" at bounding box center [1411, 24] width 100 height 32
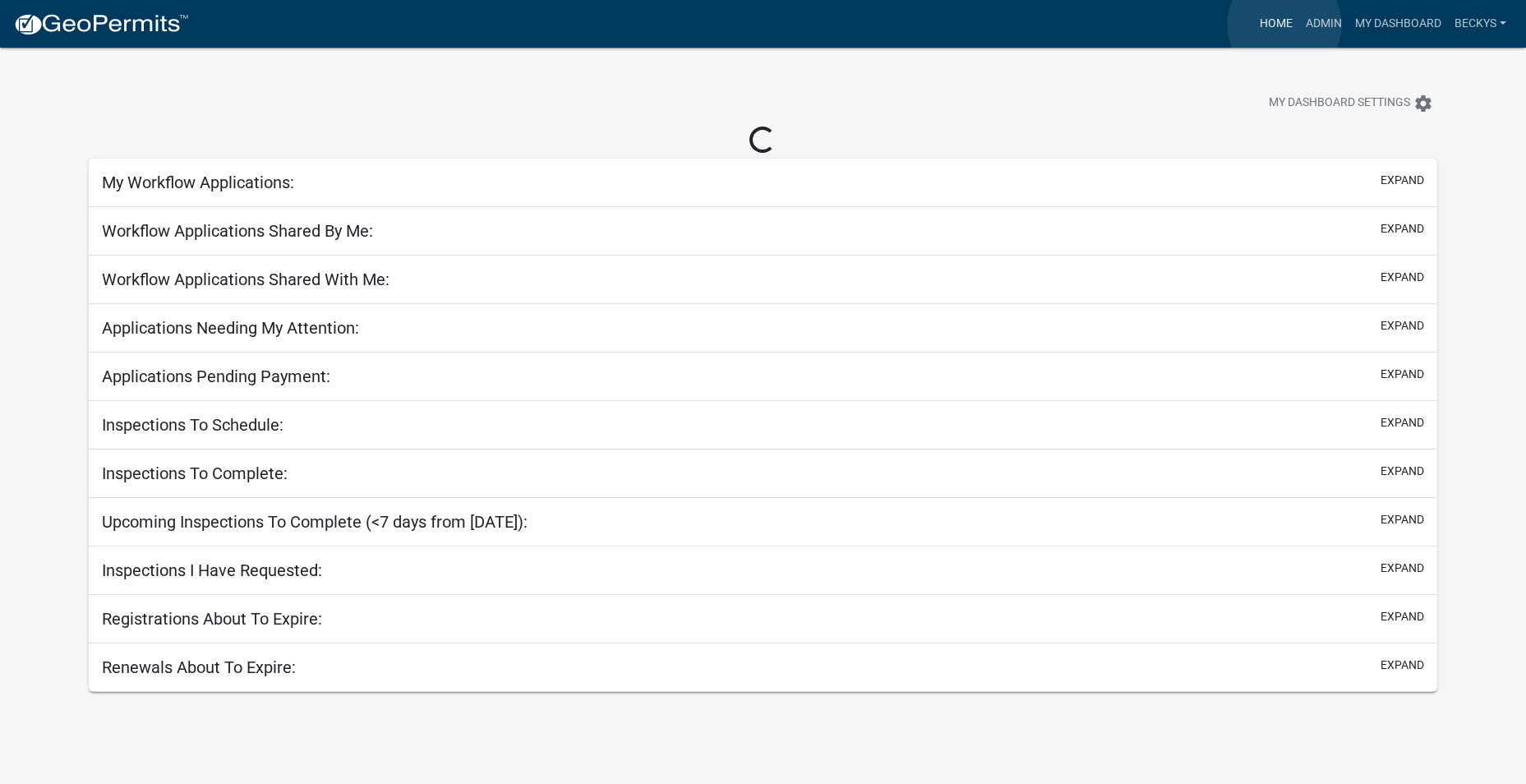
click at [1284, 25] on link "Home" at bounding box center [1276, 24] width 46 height 32
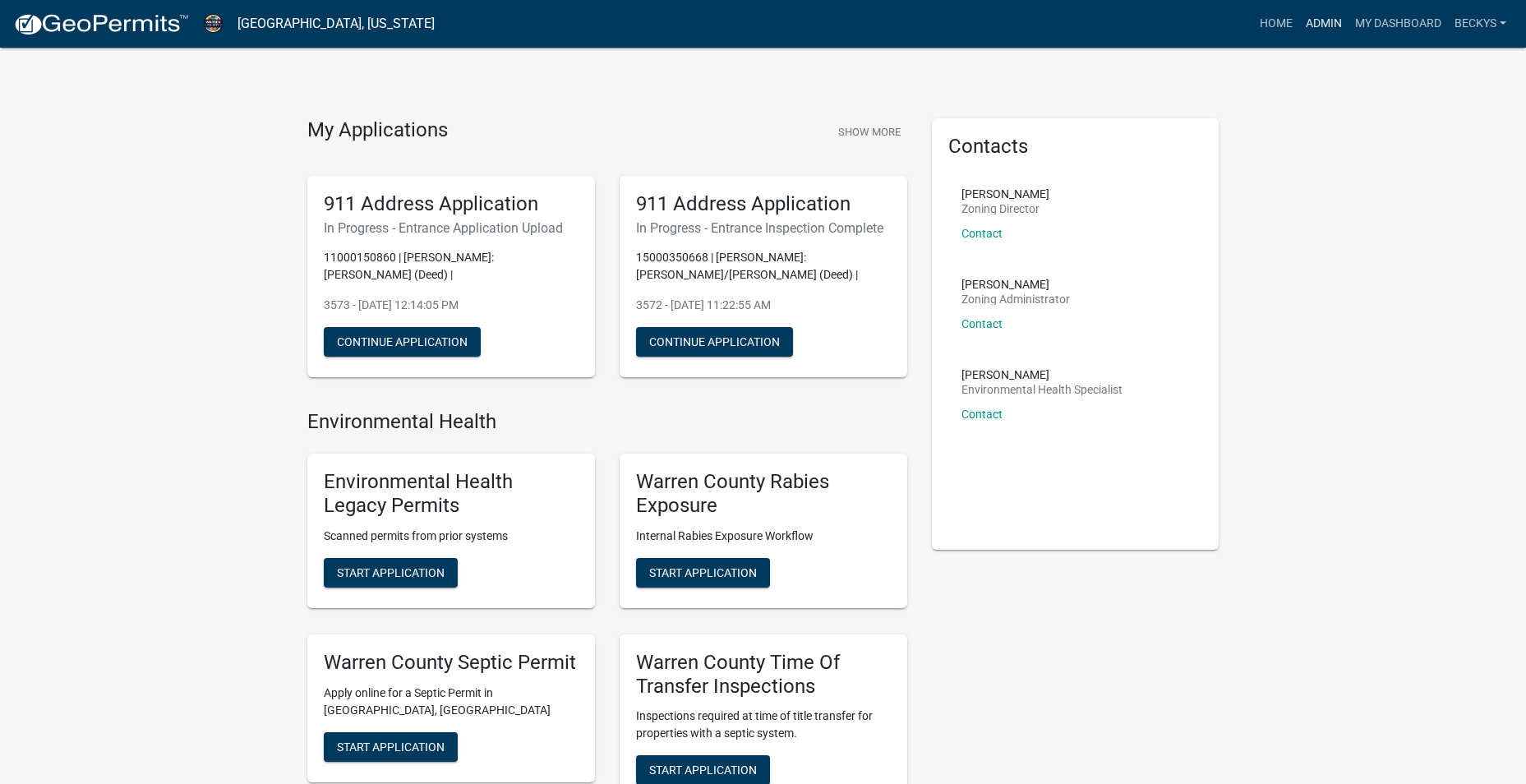
click at [1320, 27] on link "Admin" at bounding box center [1324, 24] width 49 height 32
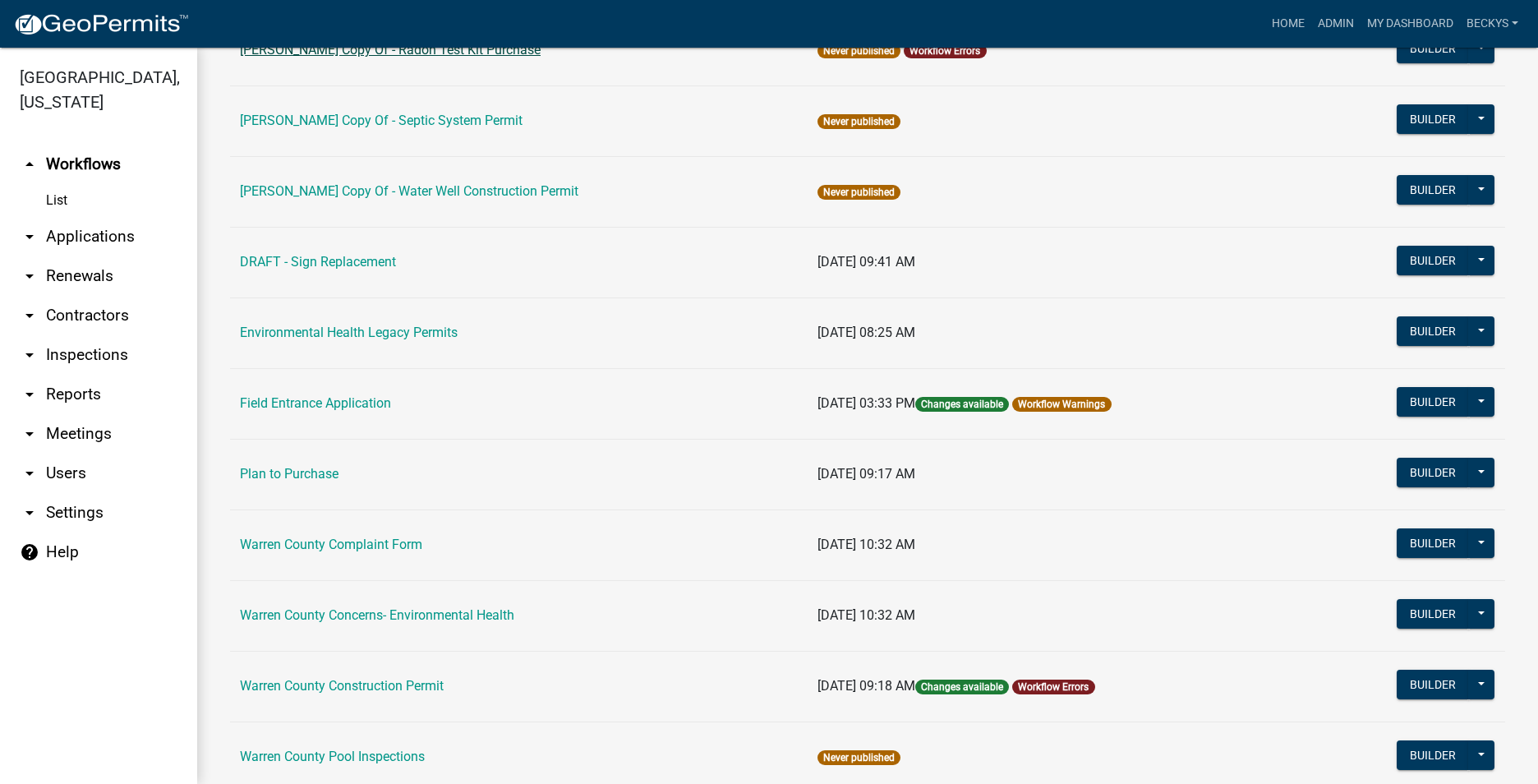
scroll to position [493, 0]
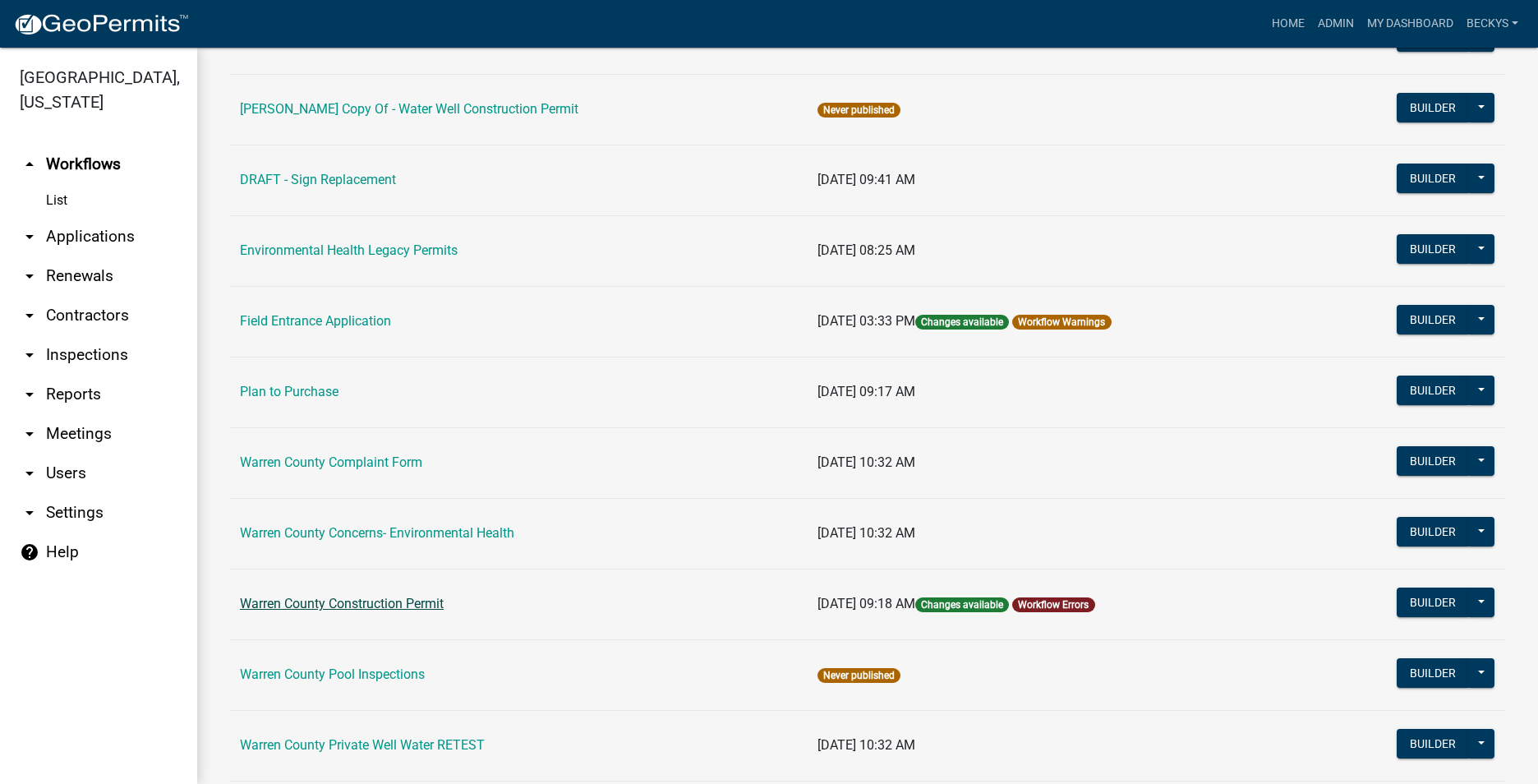
click at [322, 599] on link "Warren County Construction Permit" at bounding box center [342, 603] width 203 height 16
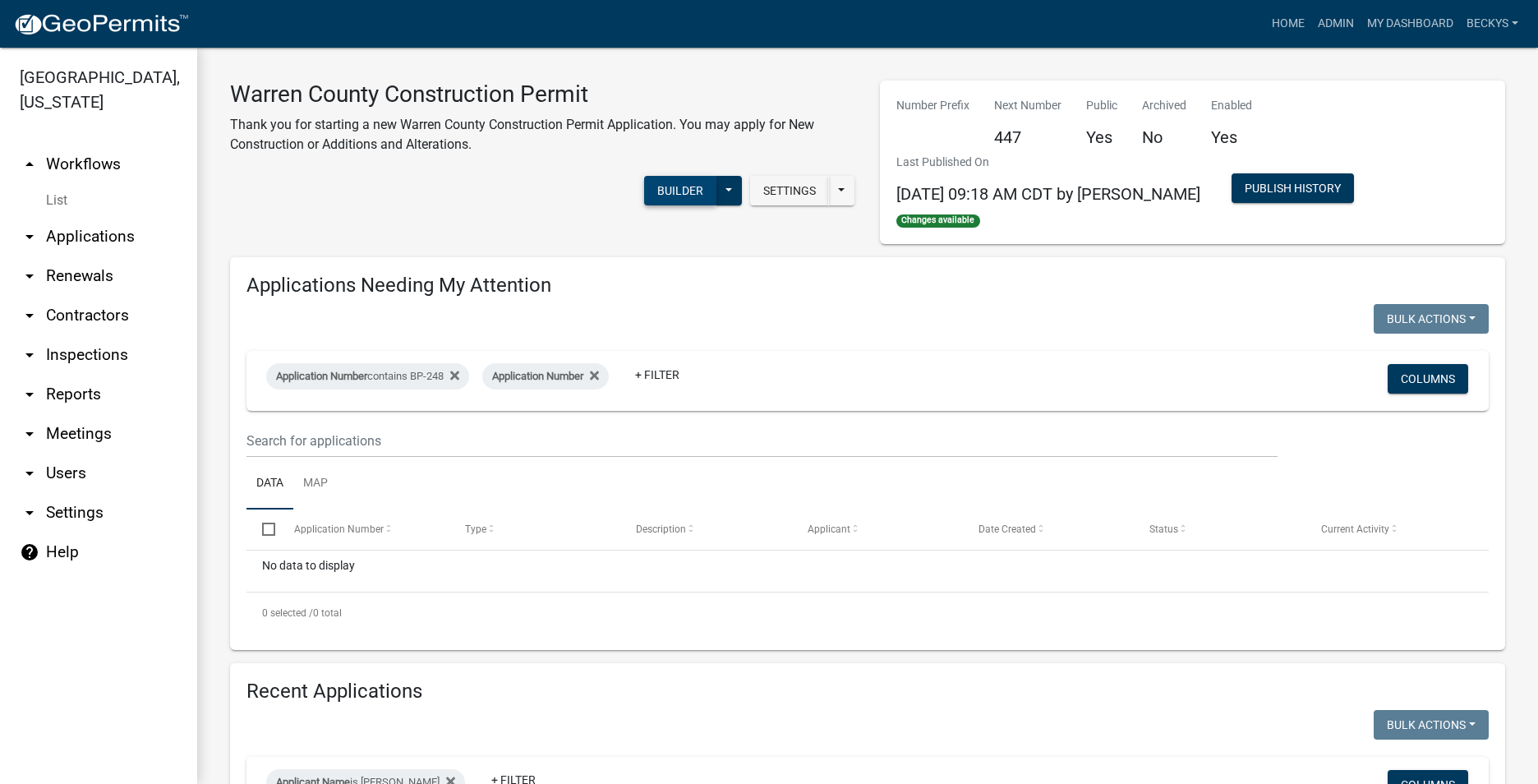
click at [702, 189] on button "Builder" at bounding box center [680, 191] width 72 height 30
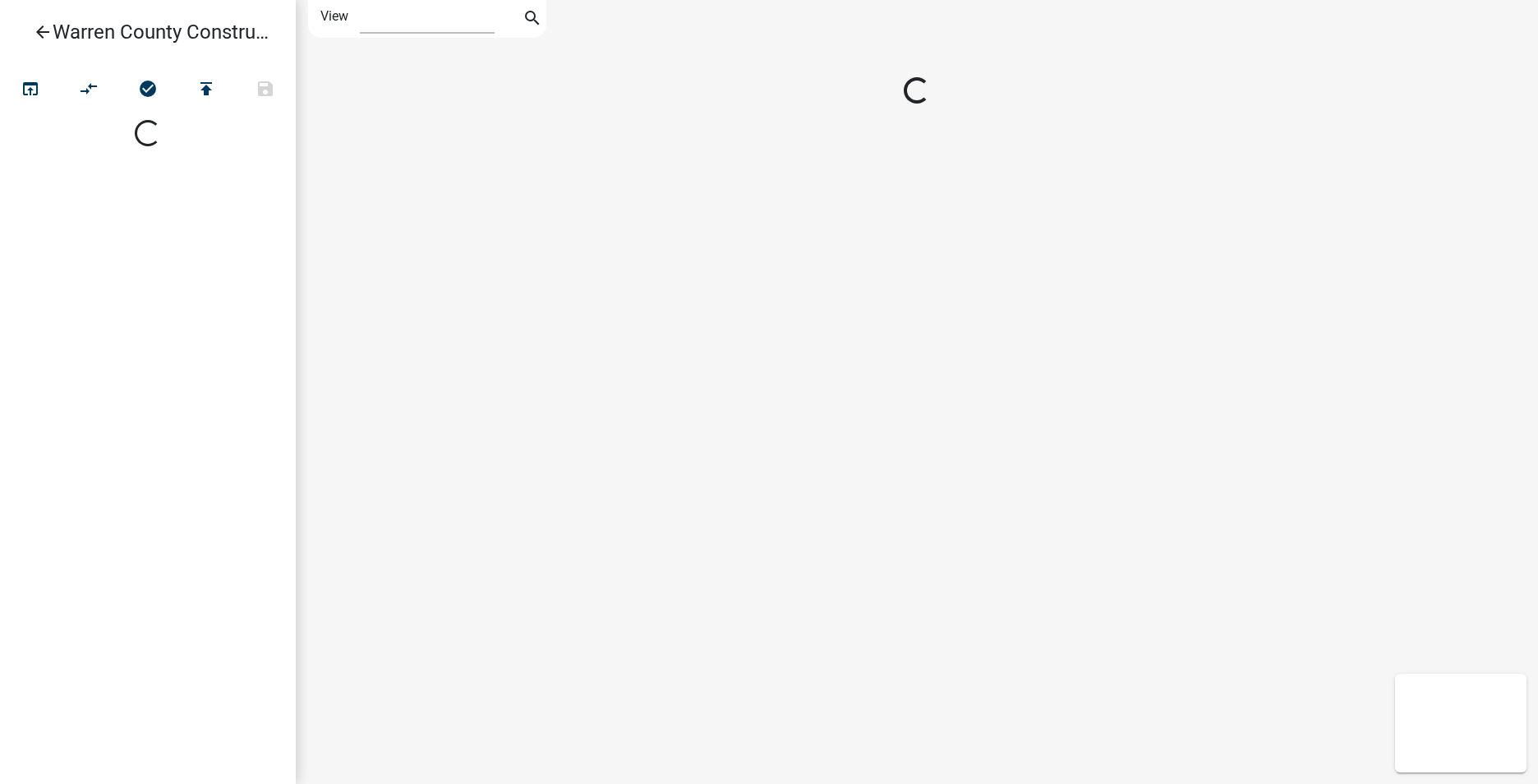
select select "1"
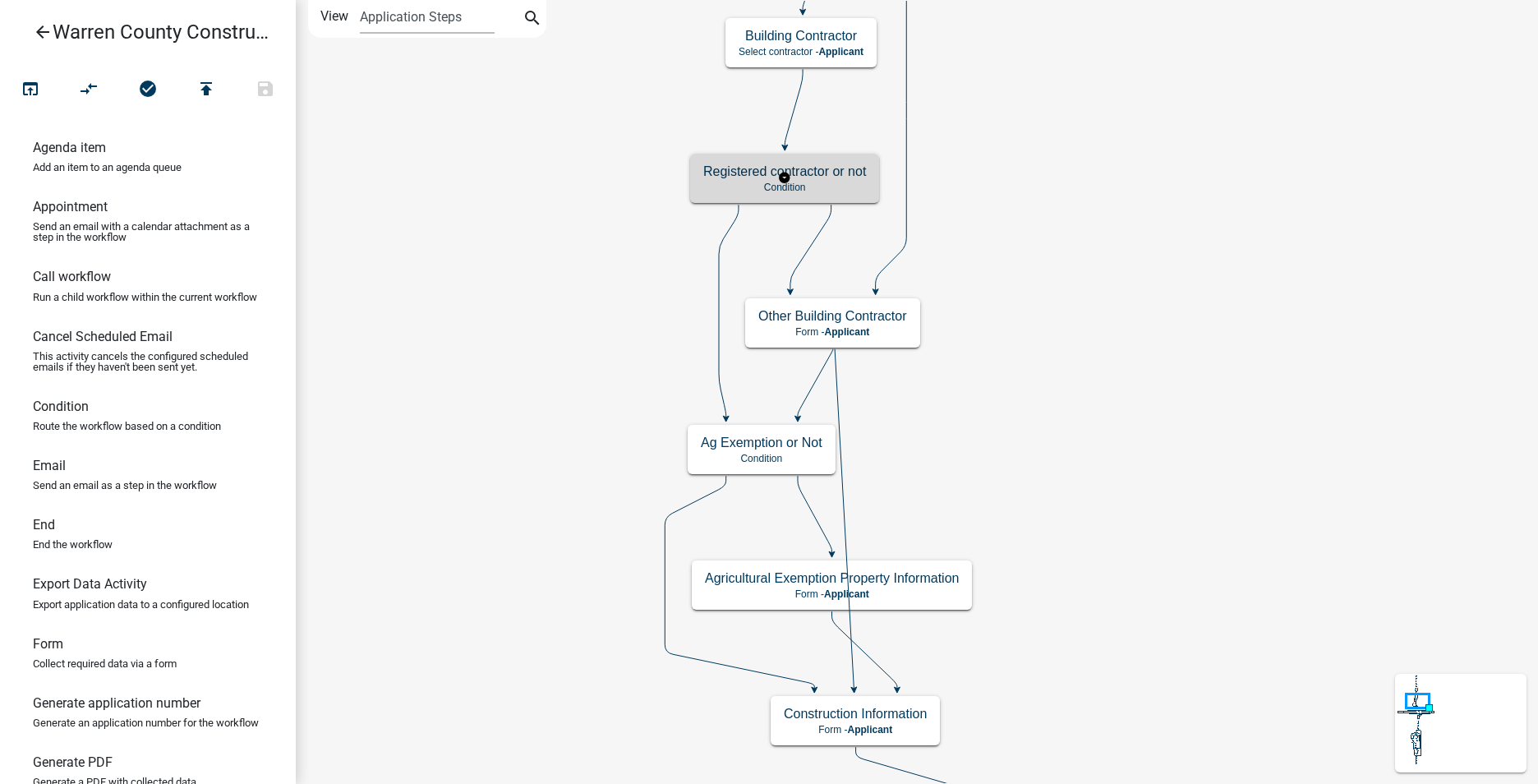
click at [812, 173] on h5 "Registered contractor or not" at bounding box center [784, 172] width 163 height 16
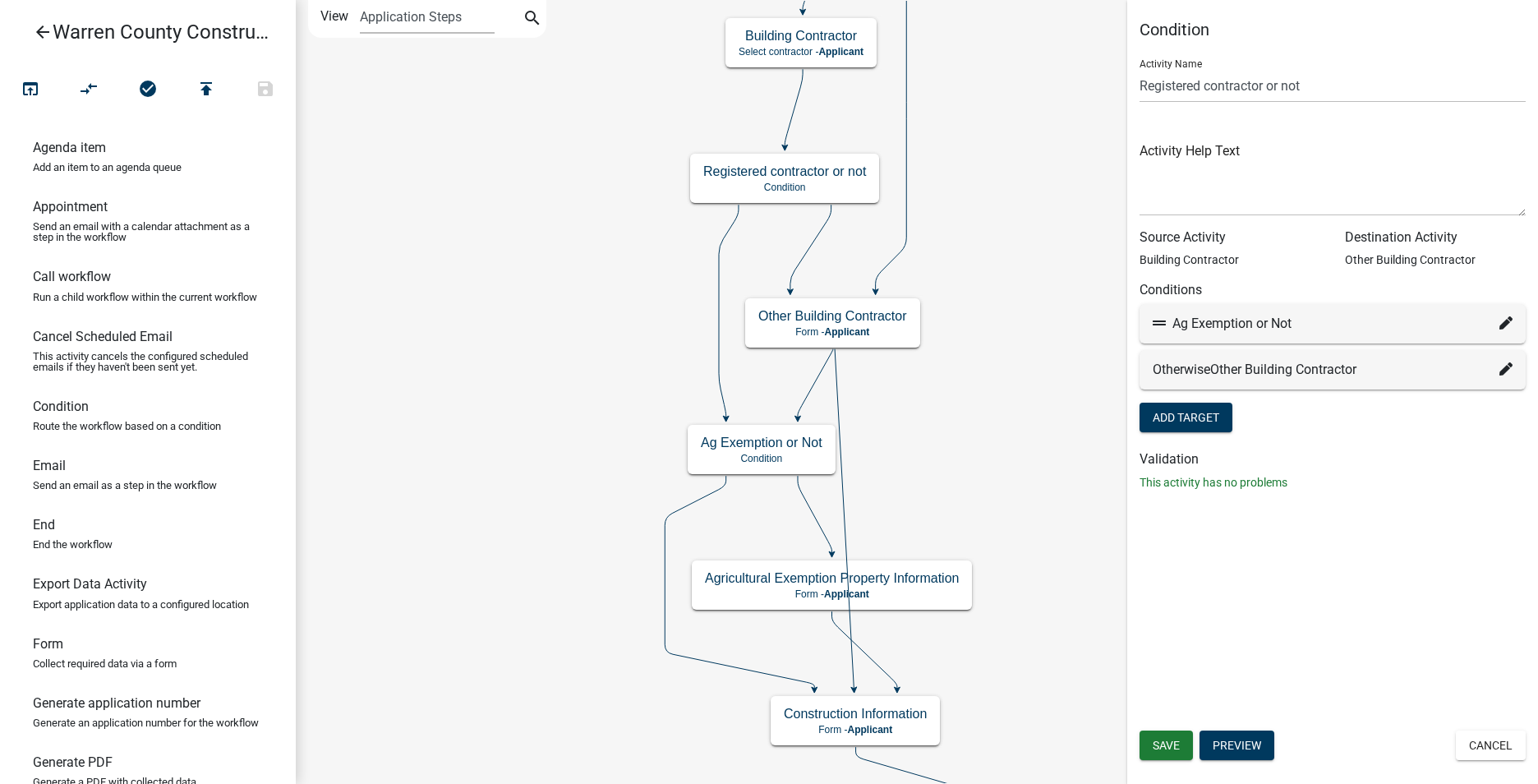
click at [1509, 323] on icon at bounding box center [1505, 322] width 13 height 13
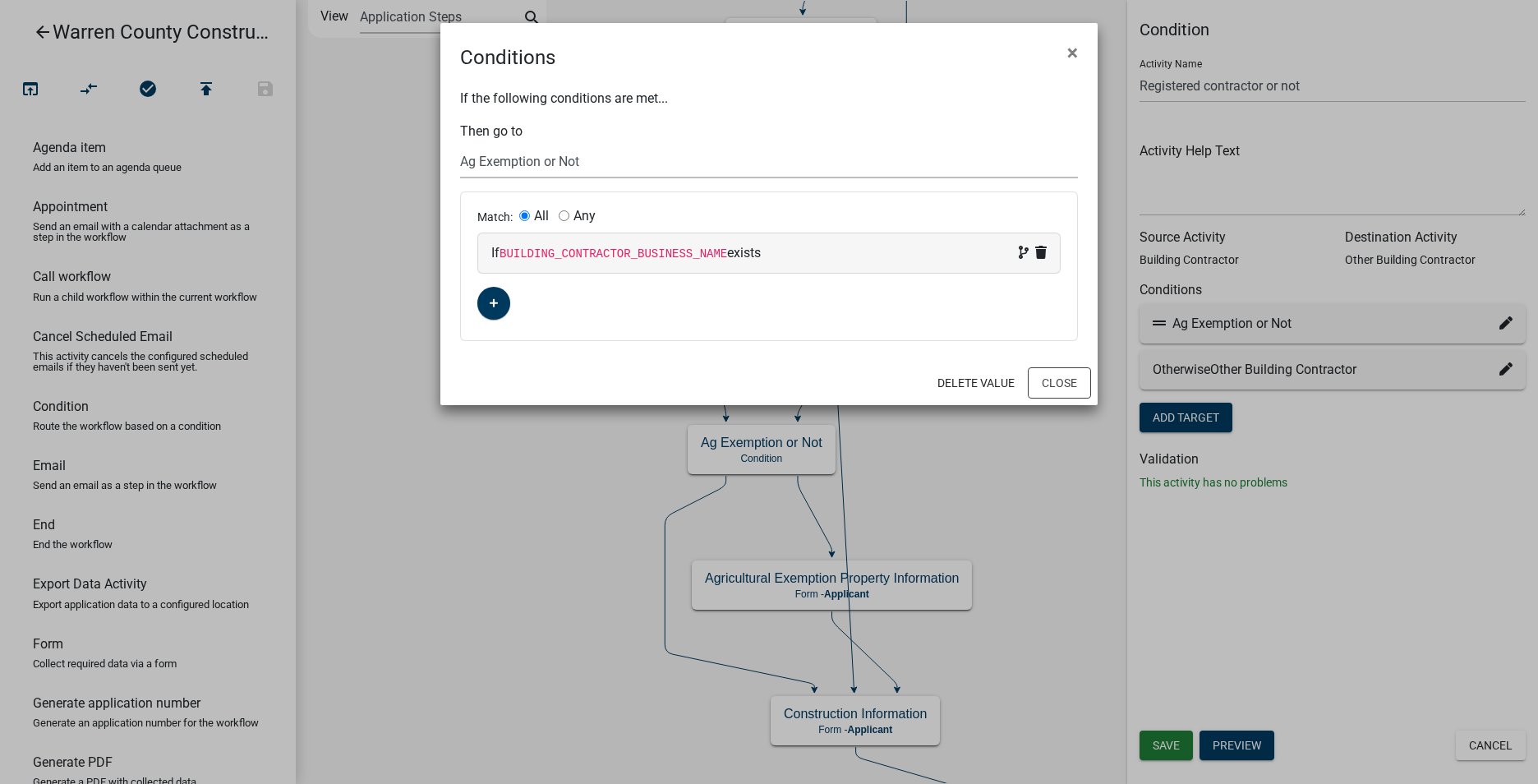
click at [533, 164] on select "Choose... Start Property Location Owner and Property Information Construction I…" at bounding box center [769, 161] width 618 height 34
select select "4: 753ef2de-77e4-497a-92b7-6ad073ad966d"
click at [460, 144] on select "Choose... Start Property Location Owner and Property Information Construction I…" at bounding box center [769, 161] width 618 height 34
click at [1055, 385] on button "Close" at bounding box center [1060, 383] width 63 height 32
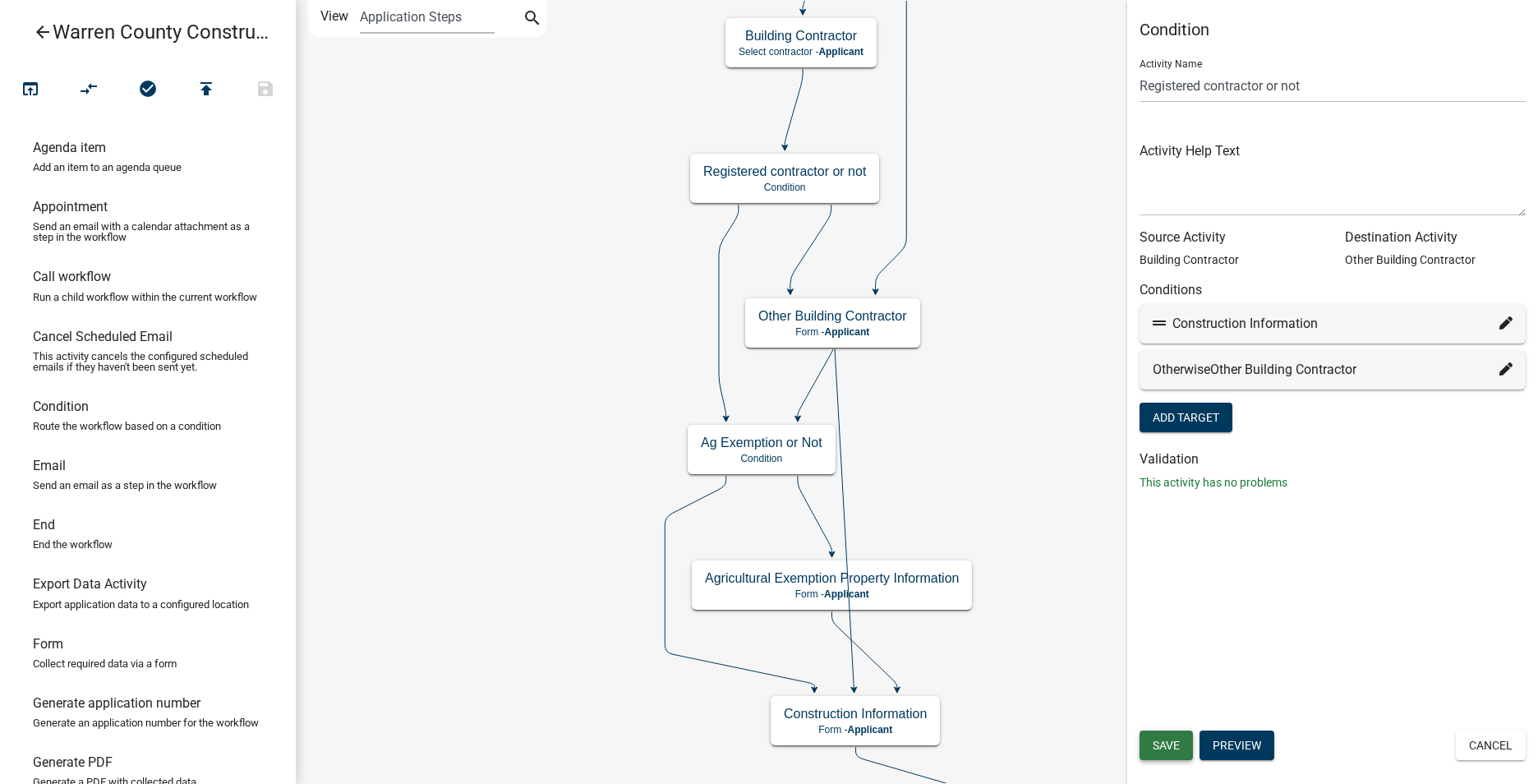
click at [1161, 744] on span "Save" at bounding box center [1166, 745] width 27 height 13
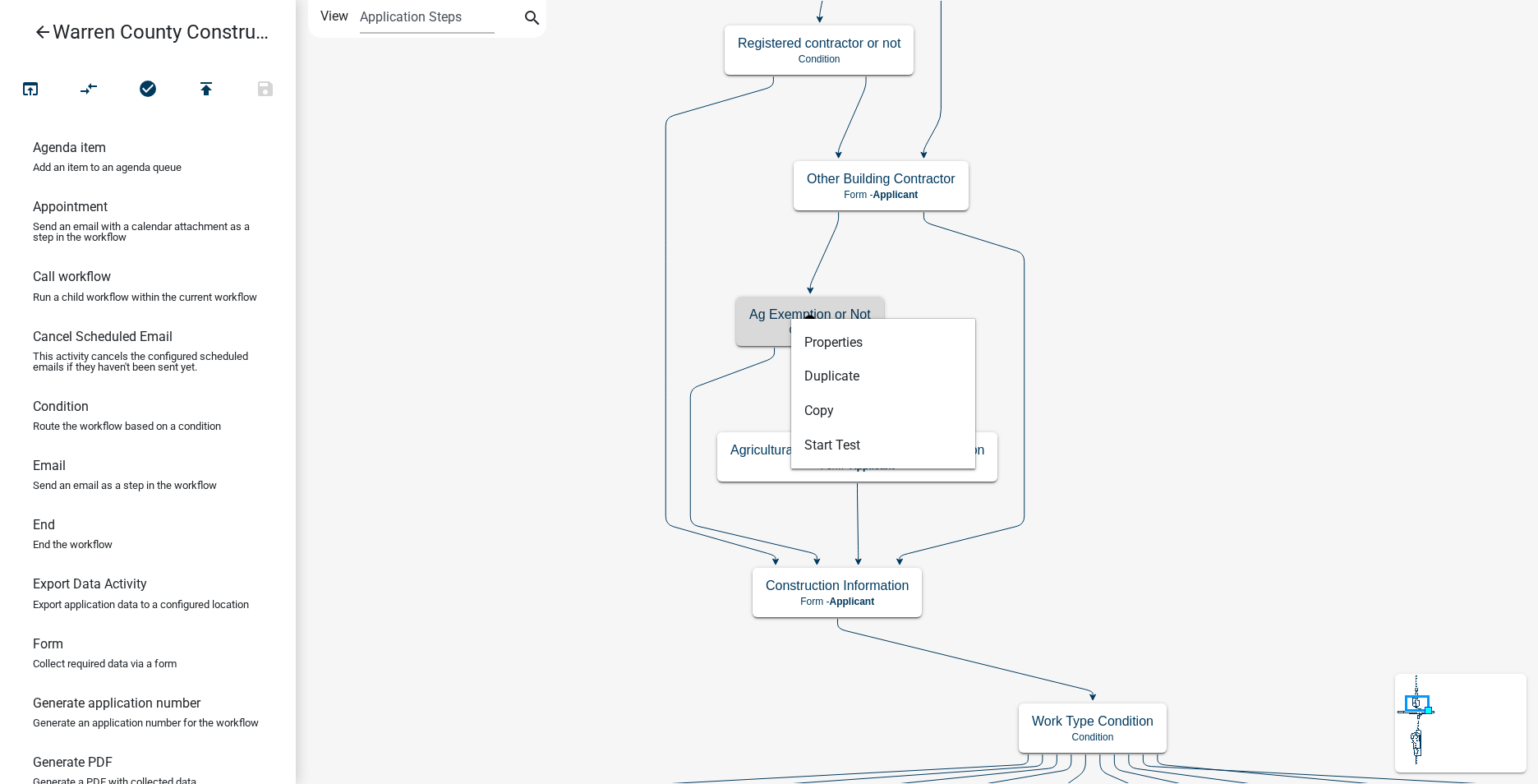
click at [790, 315] on h5 "Ag Exemption or Not" at bounding box center [810, 314] width 121 height 16
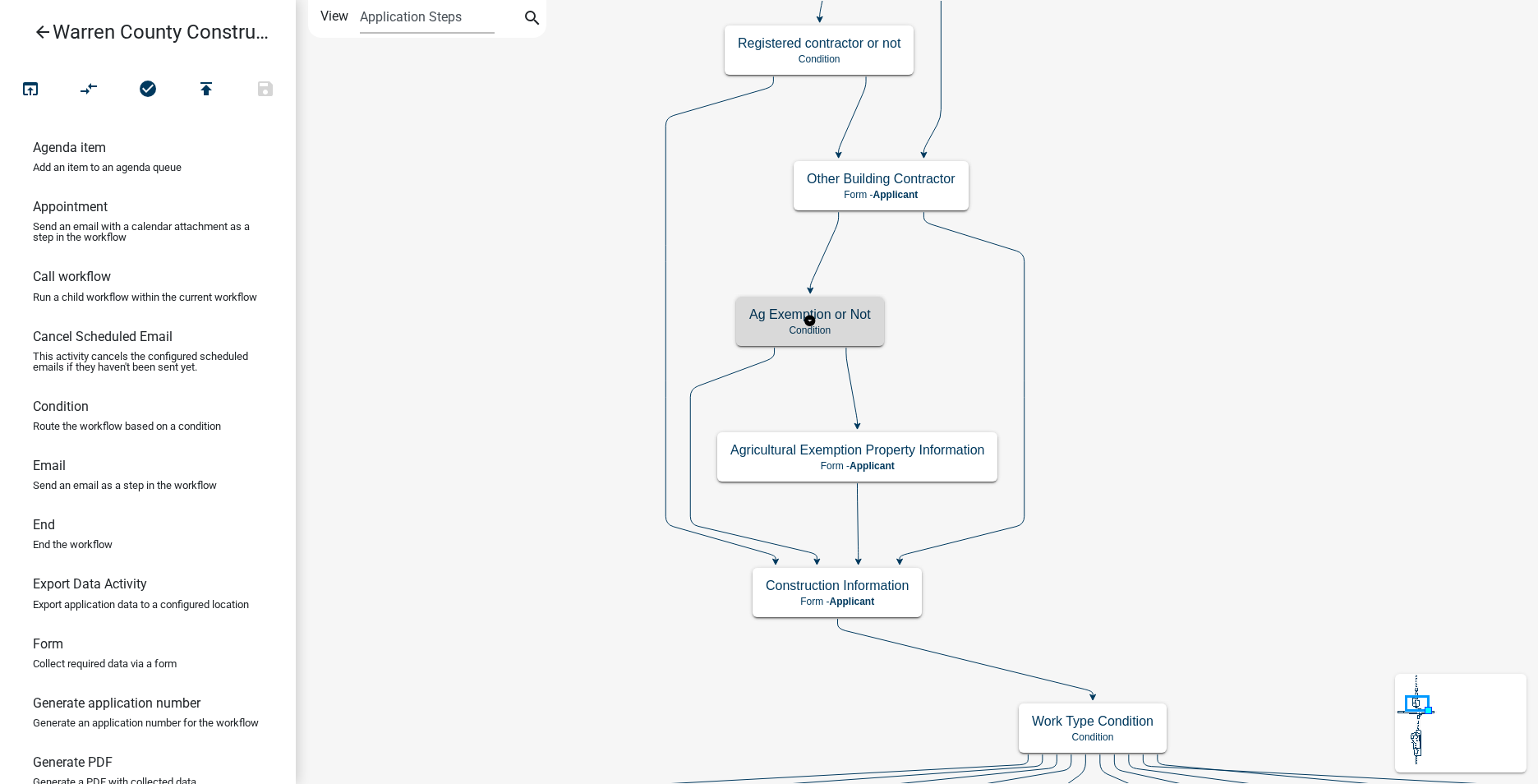
click at [790, 325] on p "Condition" at bounding box center [810, 331] width 121 height 12
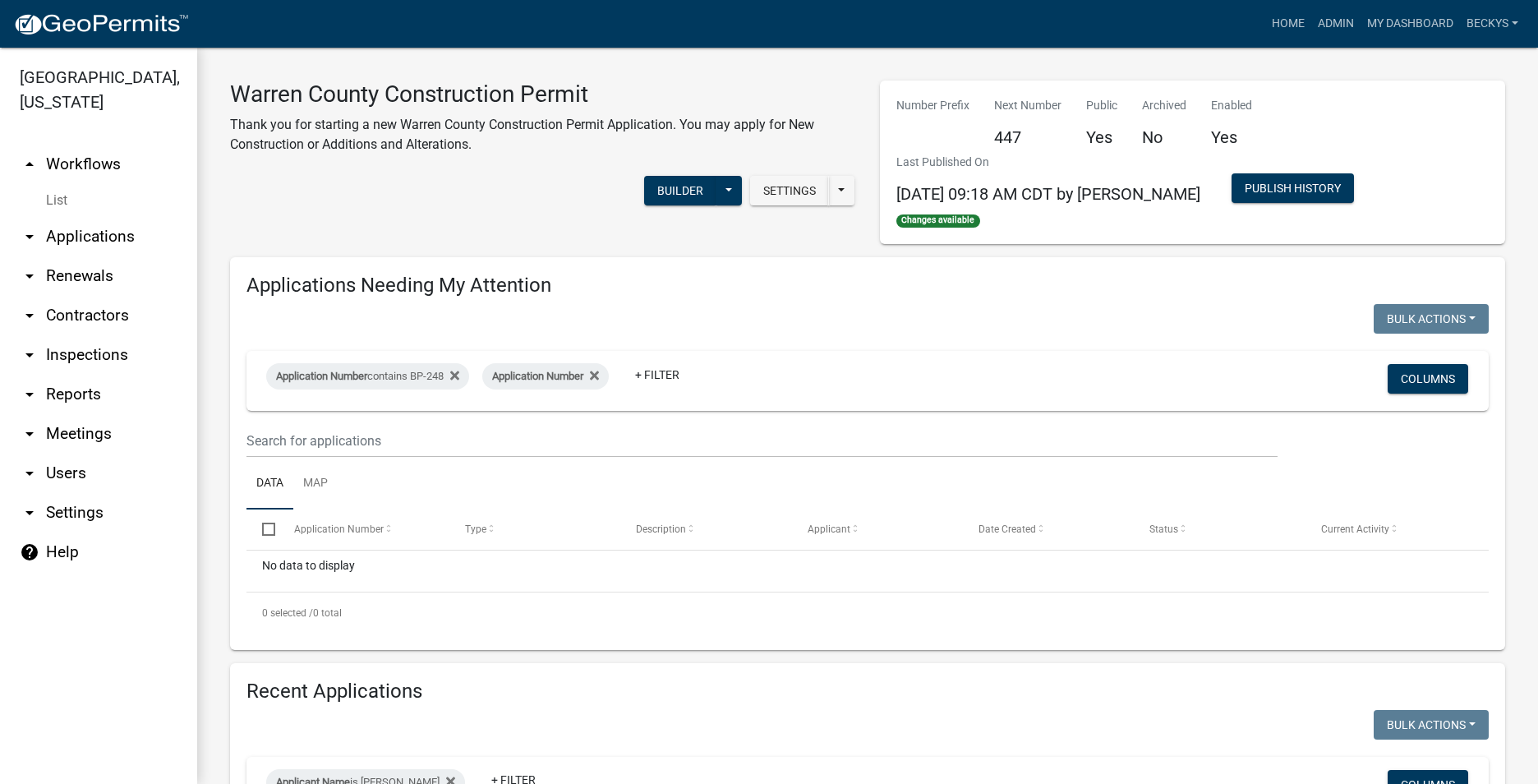
click at [100, 217] on link "arrow_drop_down Applications" at bounding box center [99, 237] width 198 height 39
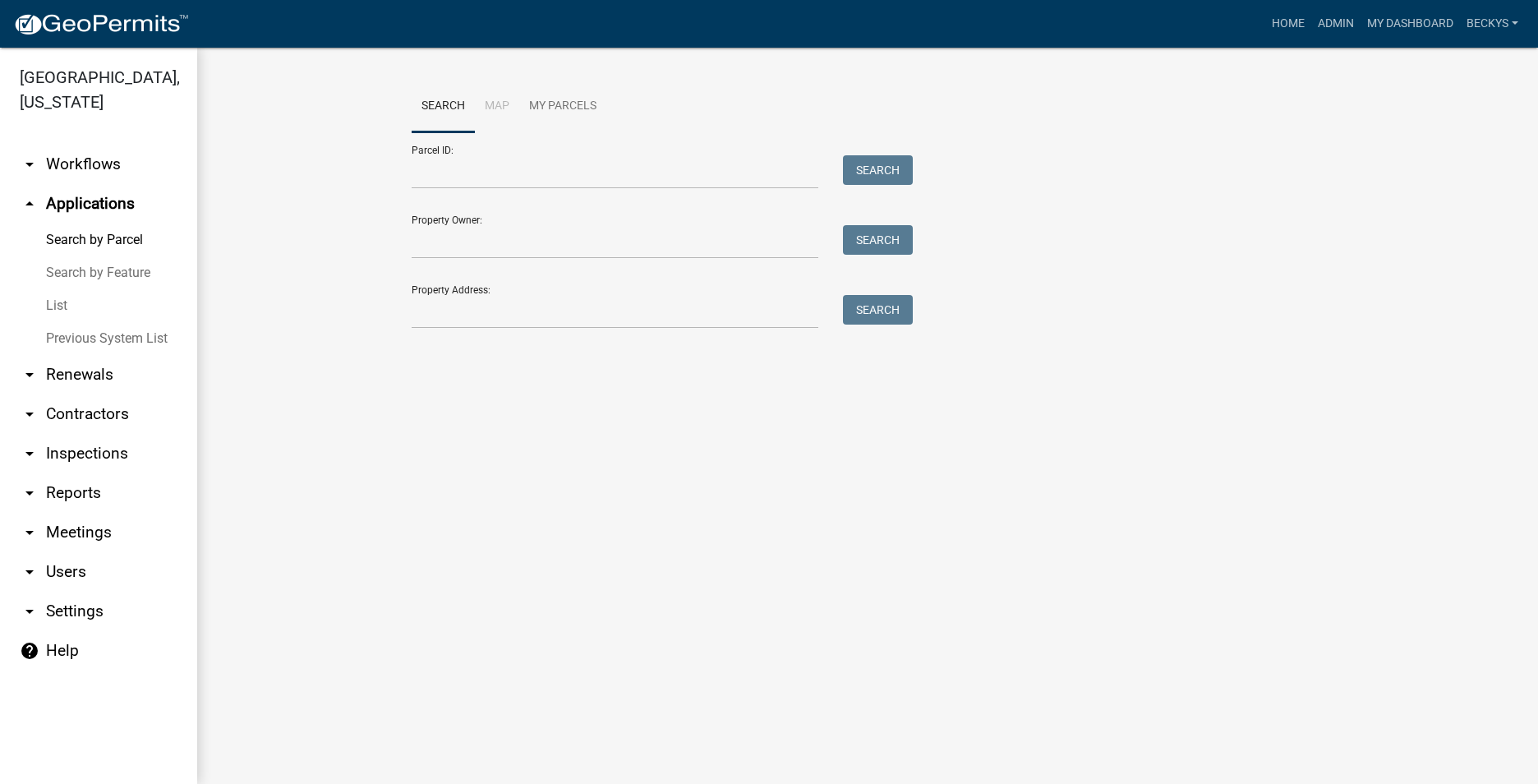
click at [66, 289] on link "List" at bounding box center [99, 305] width 198 height 33
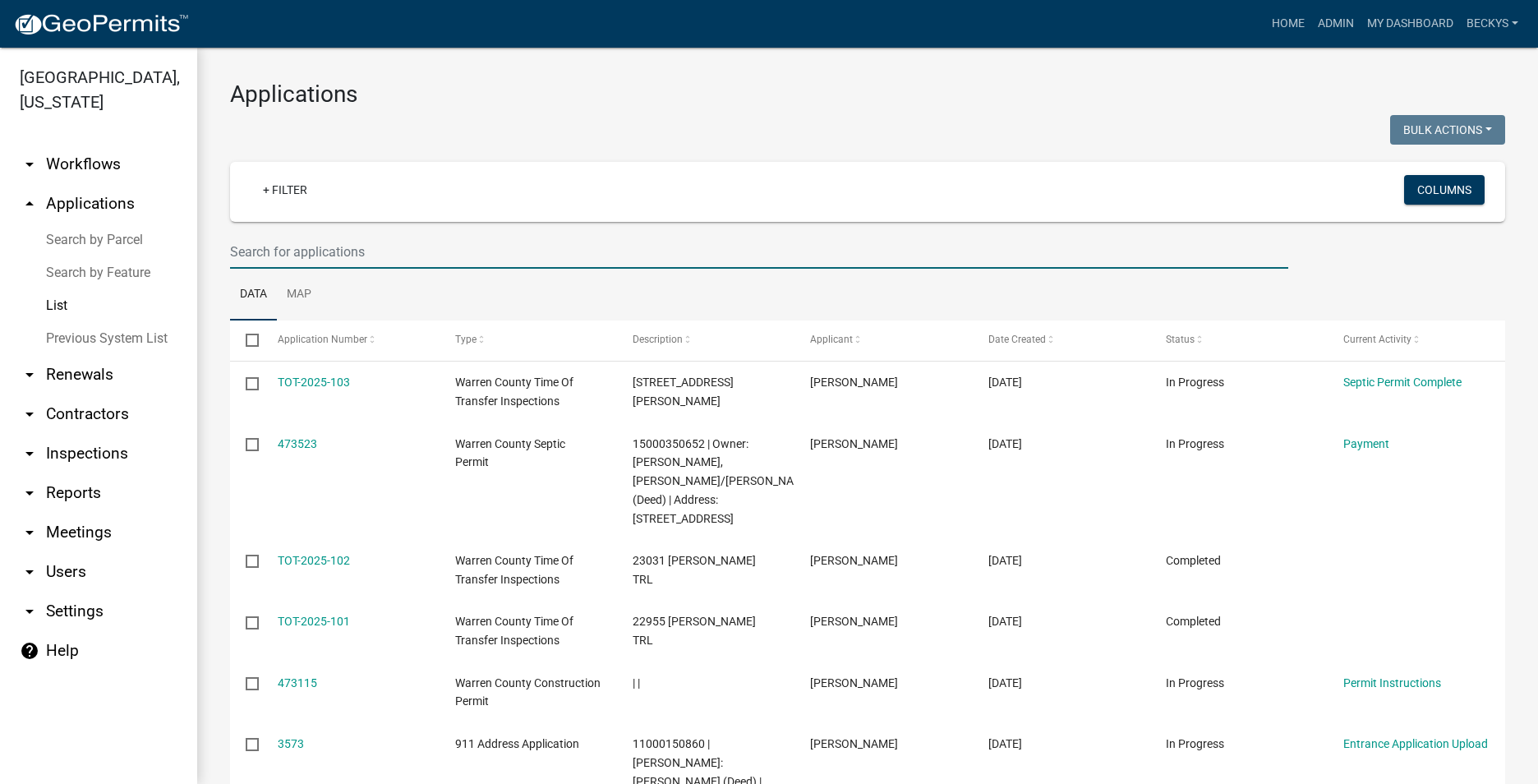
click at [246, 255] on input "text" at bounding box center [760, 252] width 1059 height 34
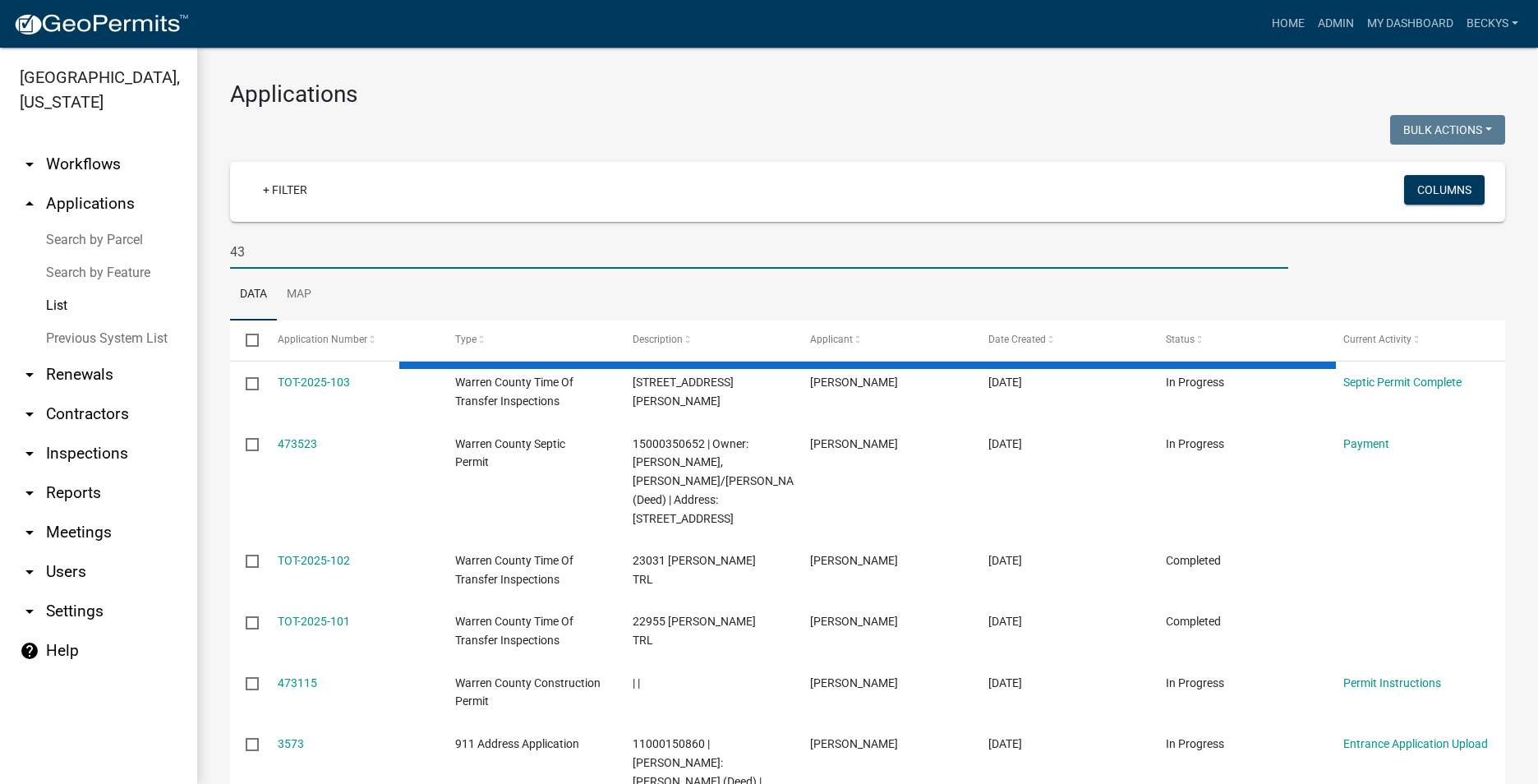
type input "4"
type input "BP-441"
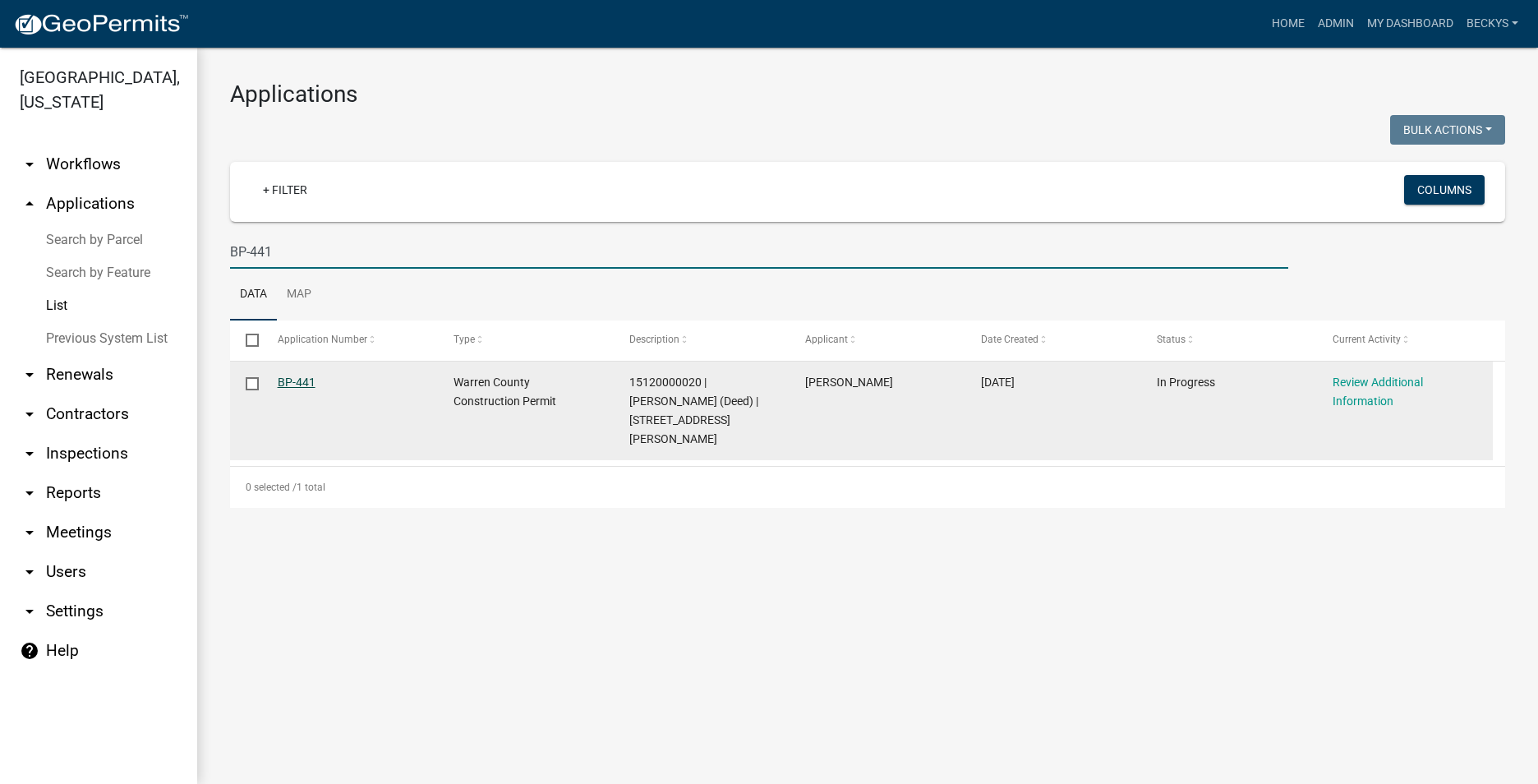
click at [304, 384] on link "BP-441" at bounding box center [296, 381] width 38 height 13
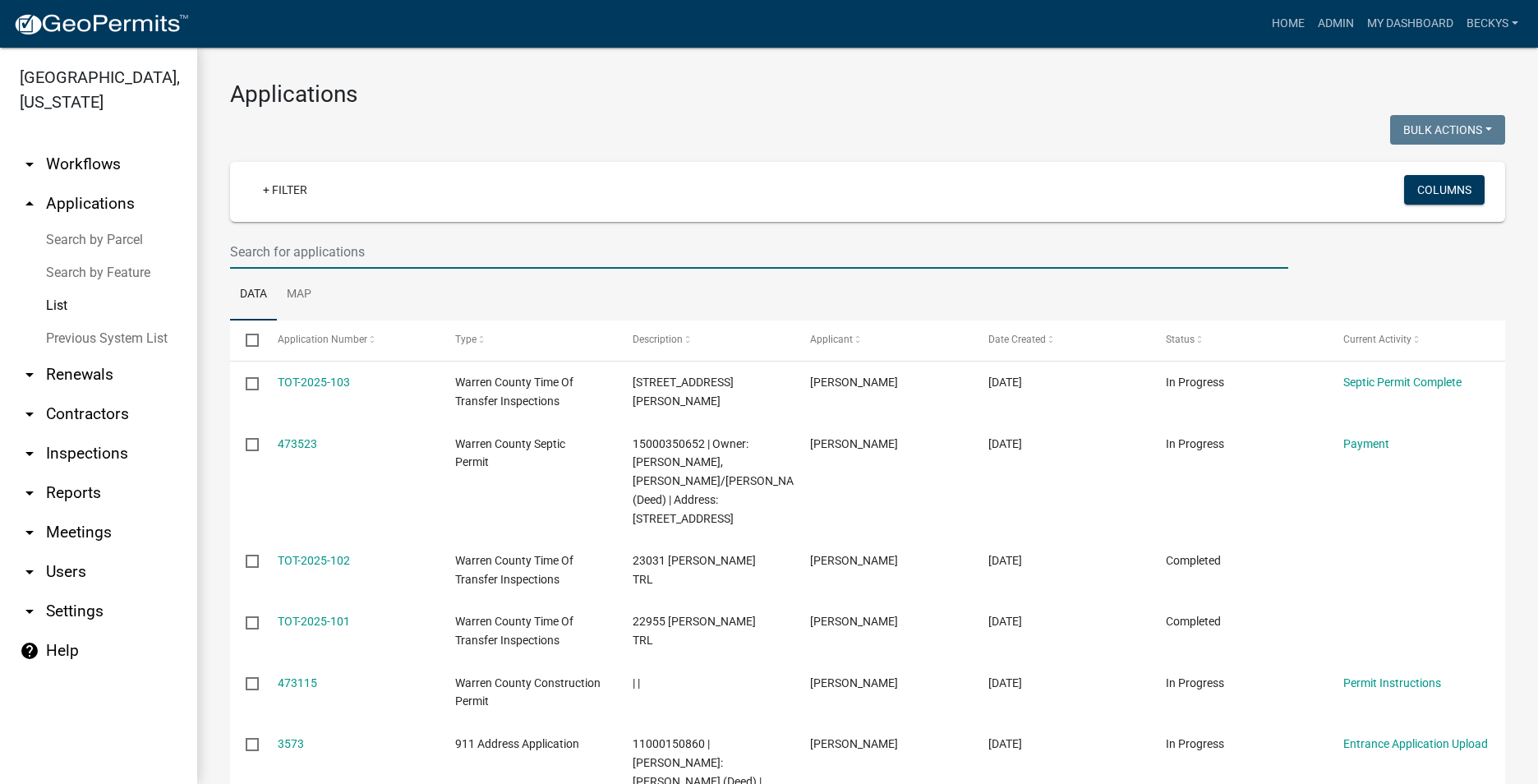
click at [245, 256] on input "text" at bounding box center [760, 252] width 1059 height 34
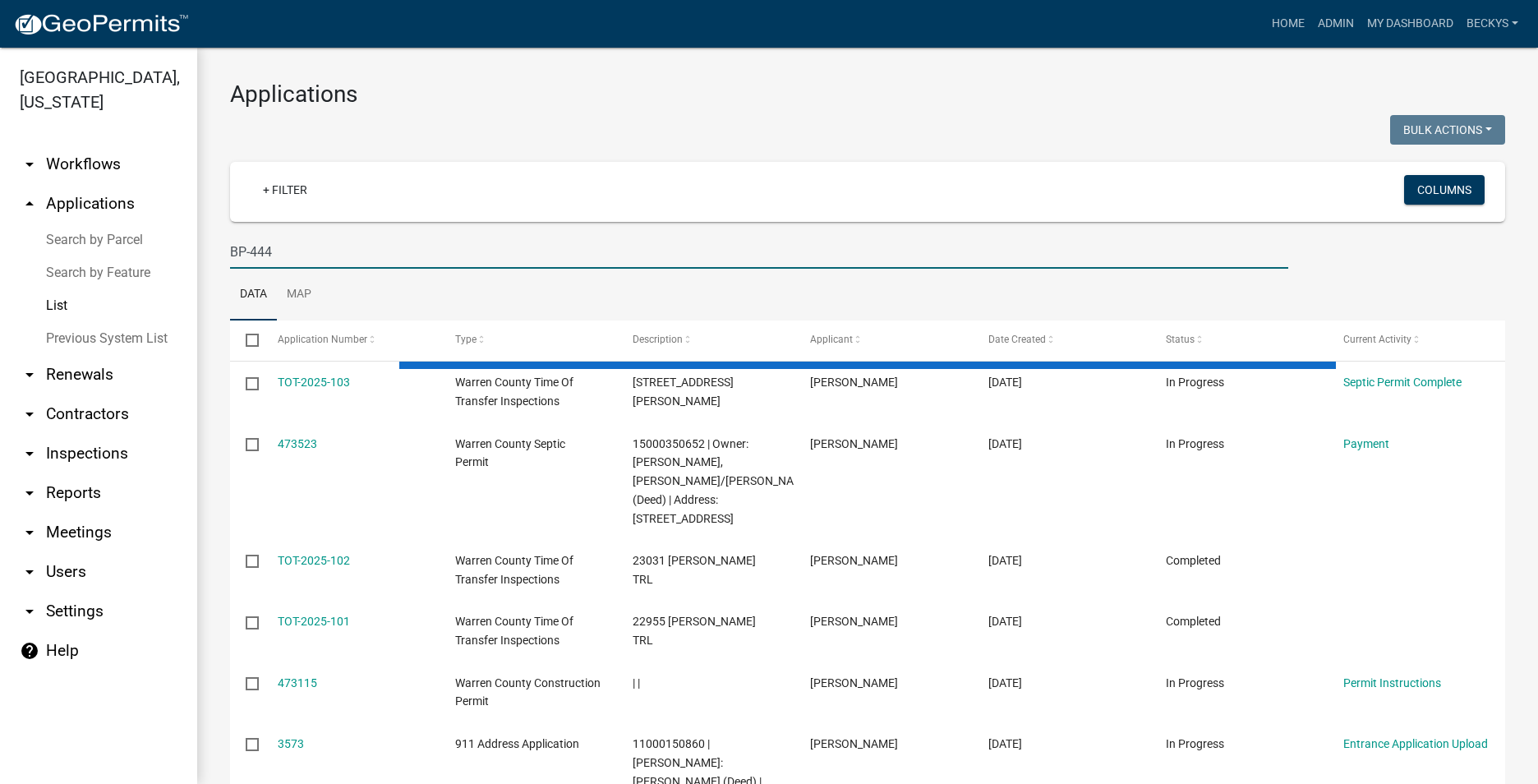
type input "BP-444"
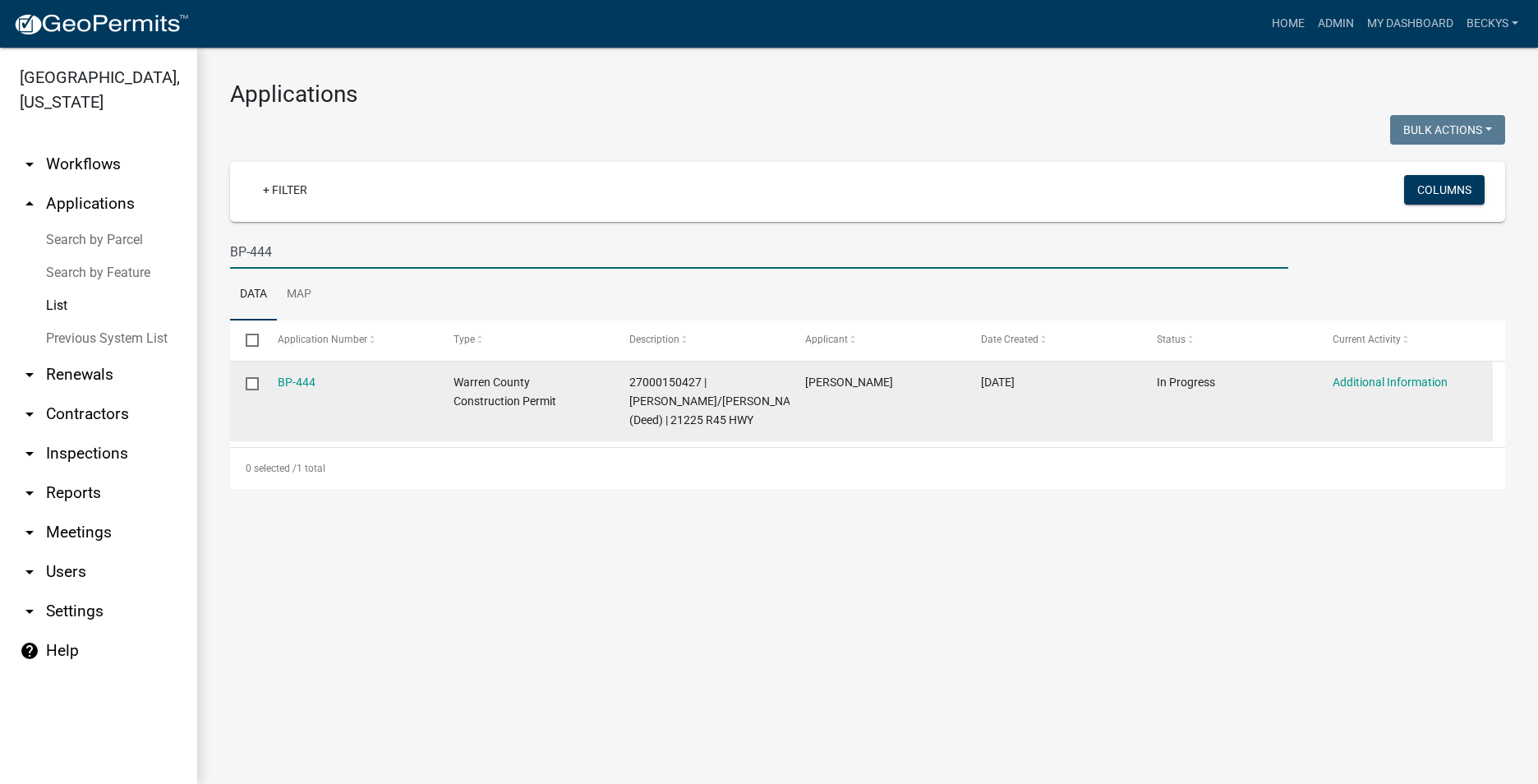
click at [299, 369] on datatable-body-cell "BP-444" at bounding box center [350, 401] width 176 height 80
click at [297, 379] on link "BP-444" at bounding box center [296, 381] width 38 height 13
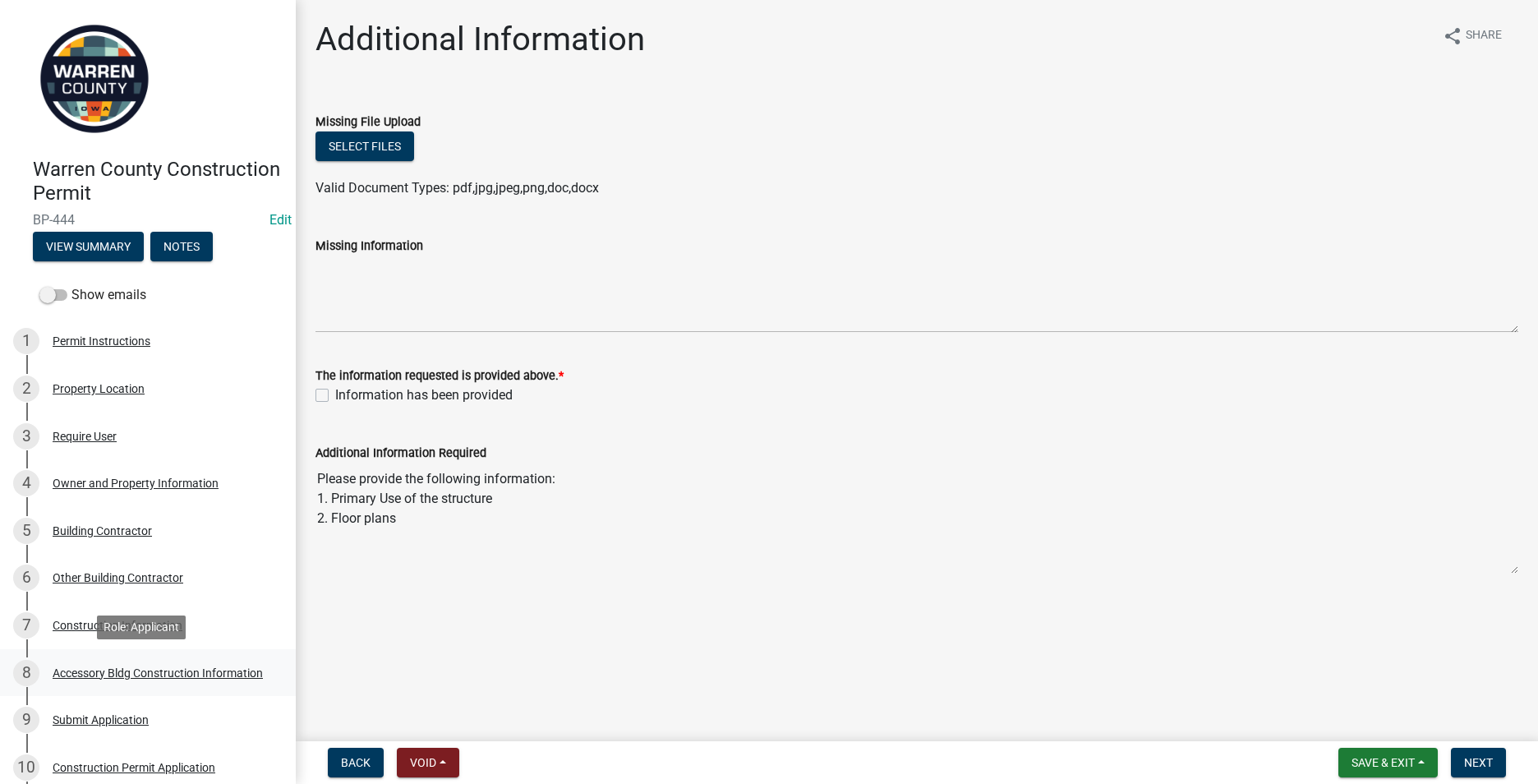
click at [90, 670] on div "Accessory Bldg Construction Information" at bounding box center [157, 673] width 210 height 12
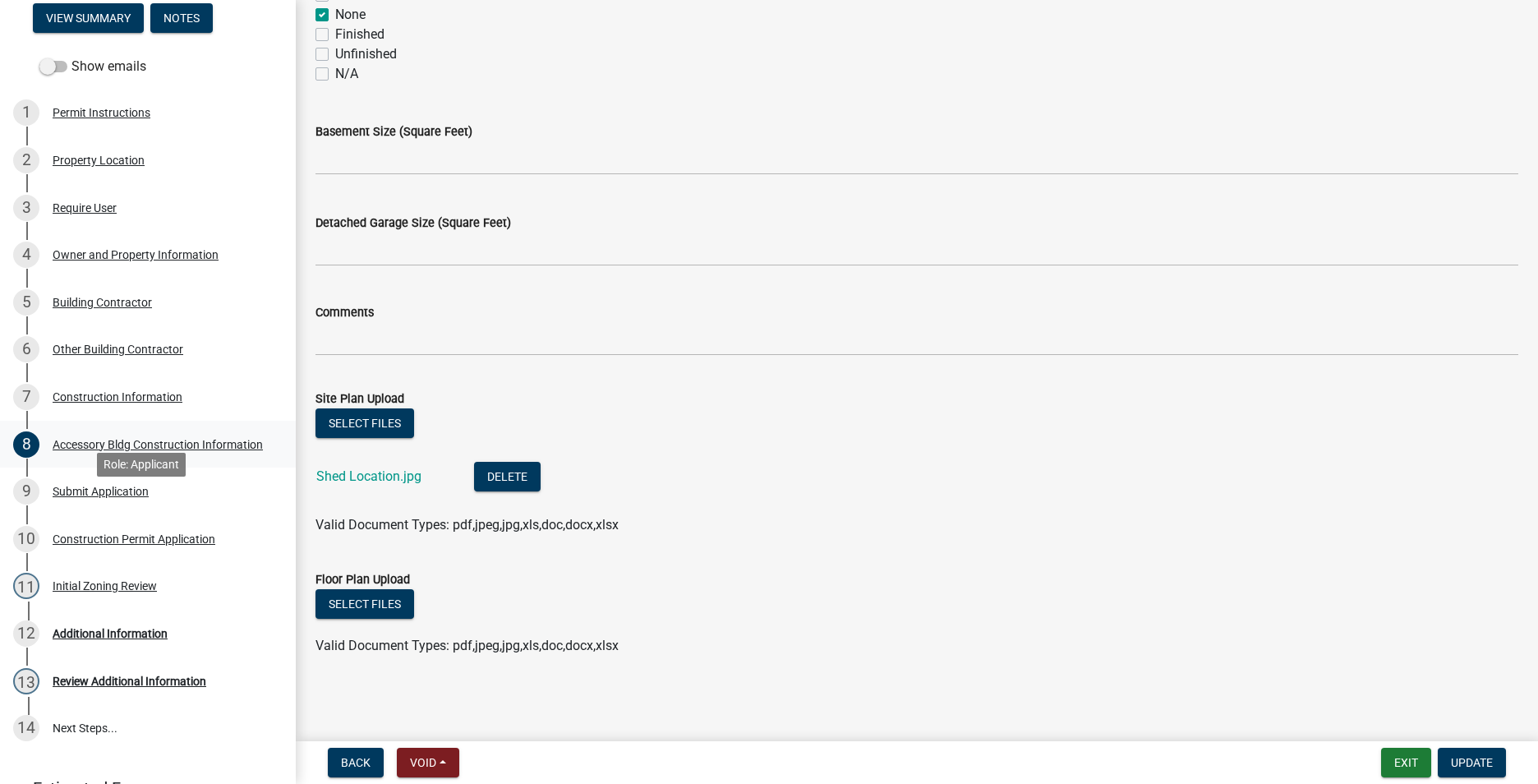
scroll to position [247, 0]
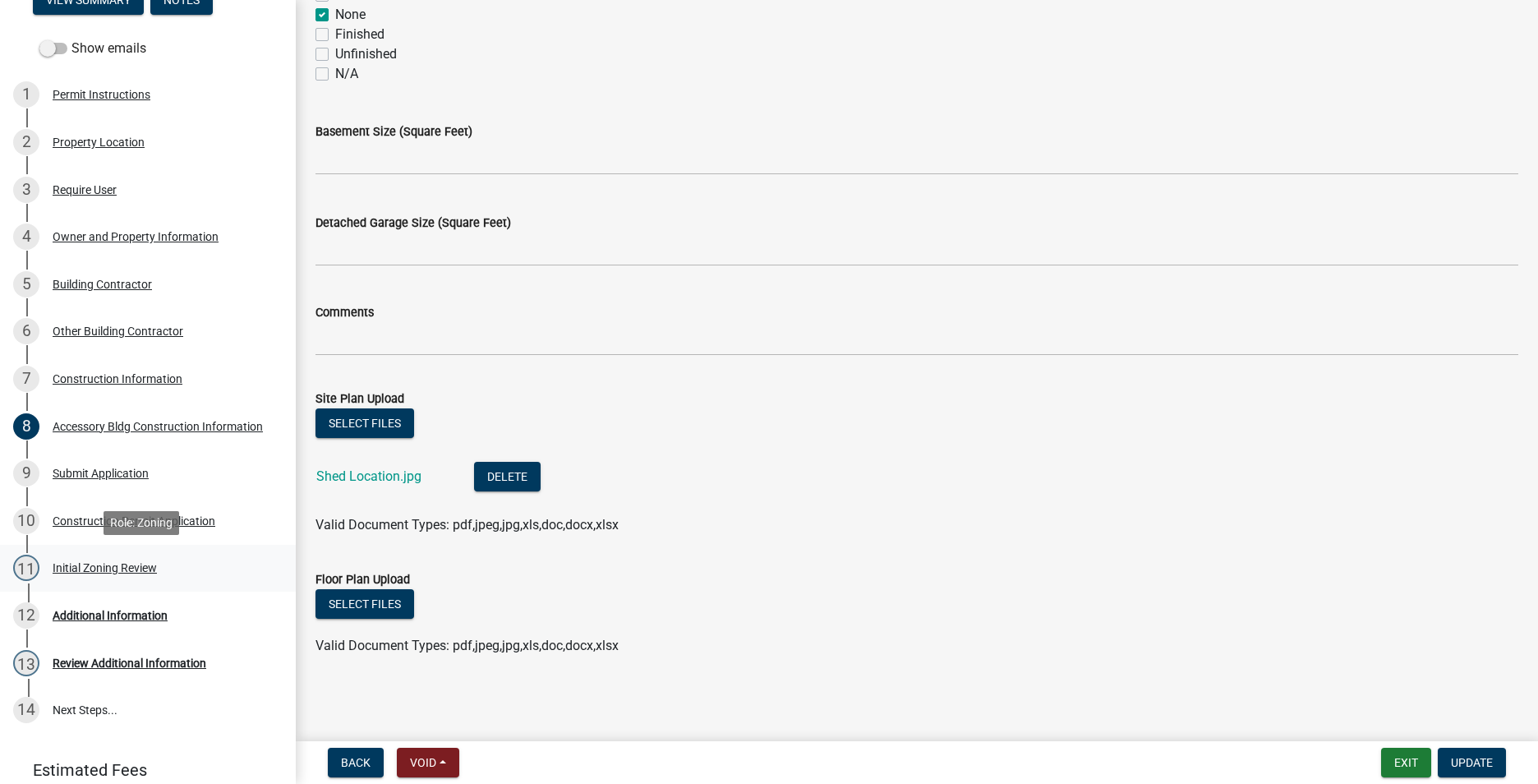
click at [114, 563] on div "Initial Zoning Review" at bounding box center [105, 568] width 105 height 12
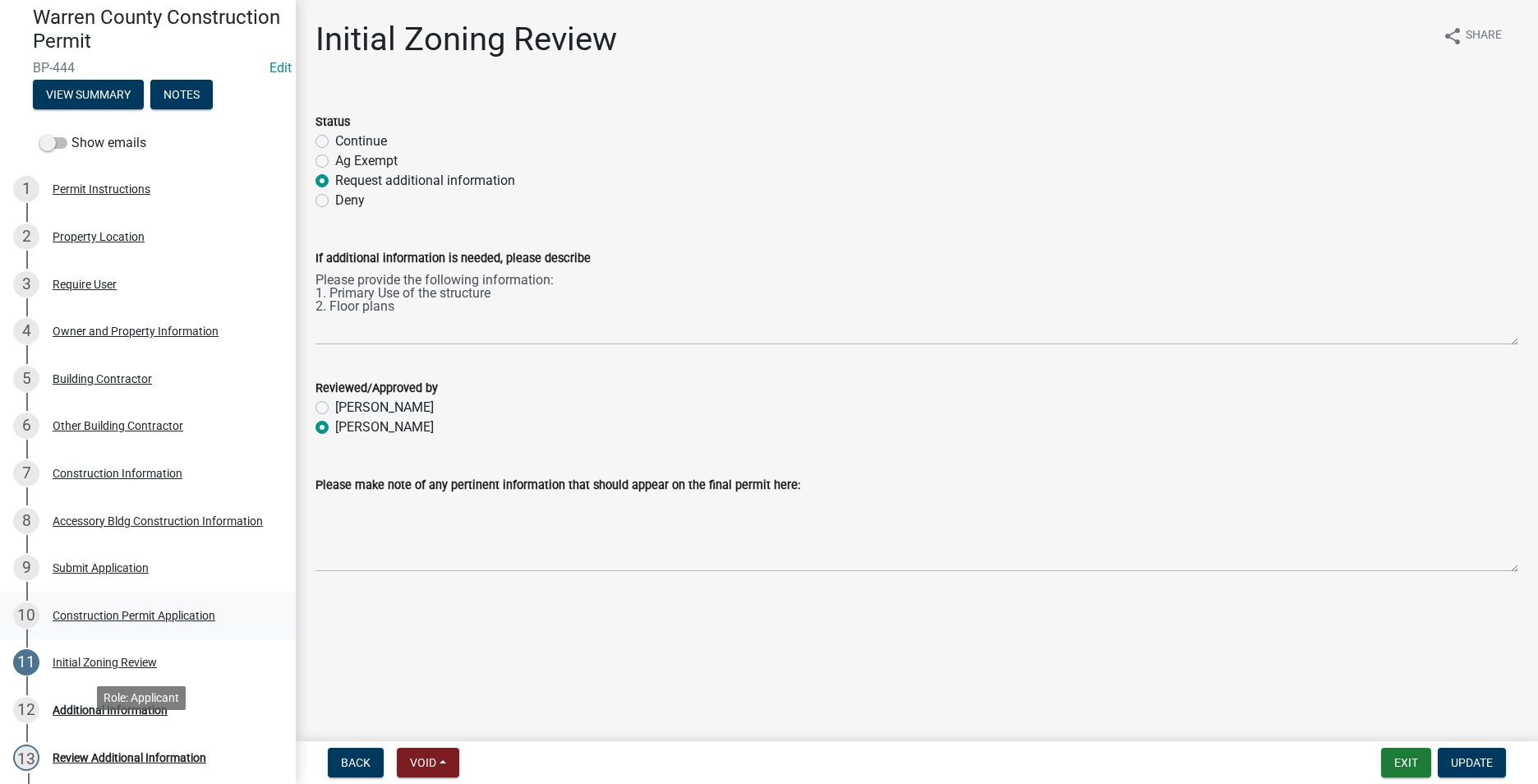
scroll to position [0, 0]
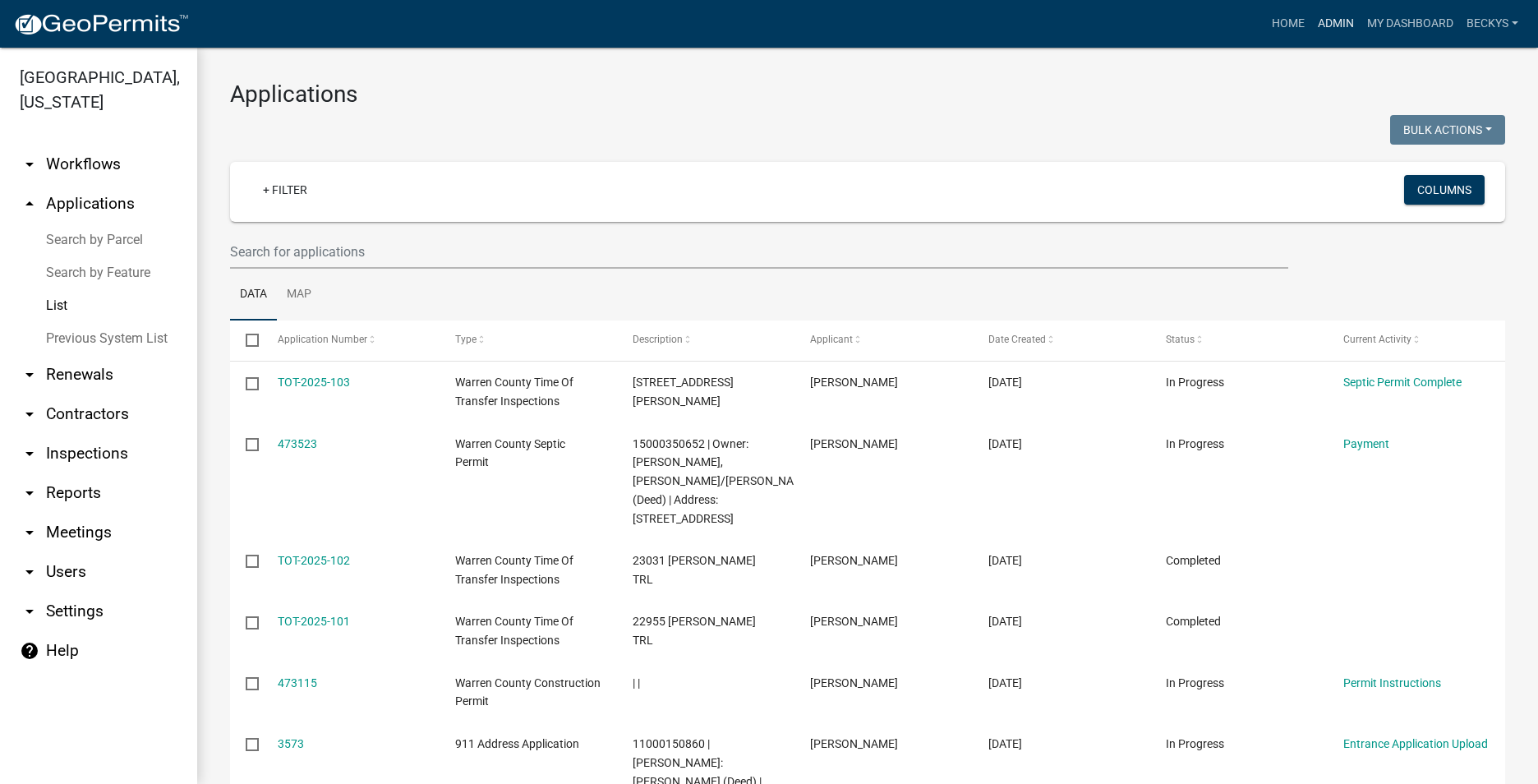
click at [1323, 20] on link "Admin" at bounding box center [1336, 24] width 49 height 32
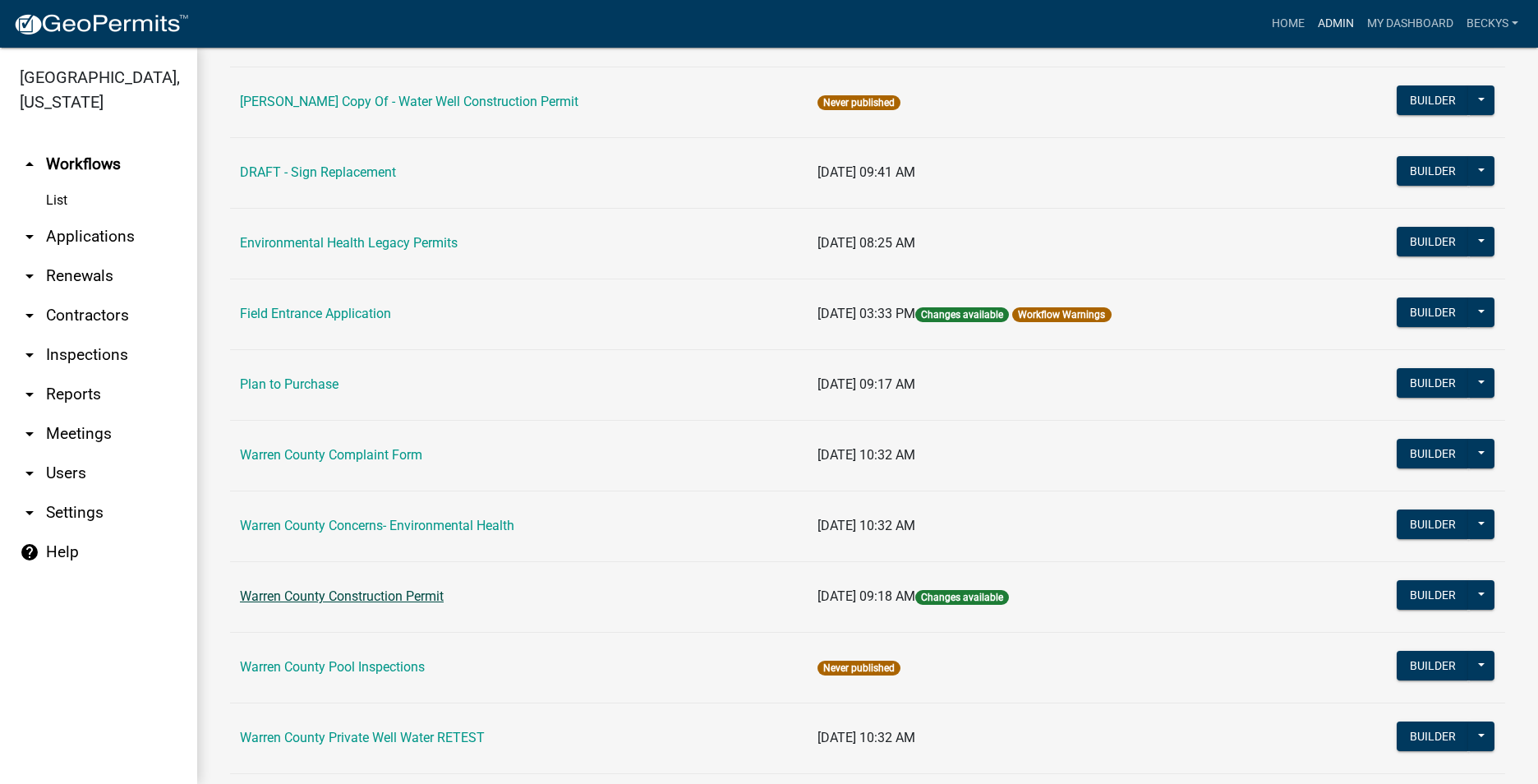
scroll to position [822, 0]
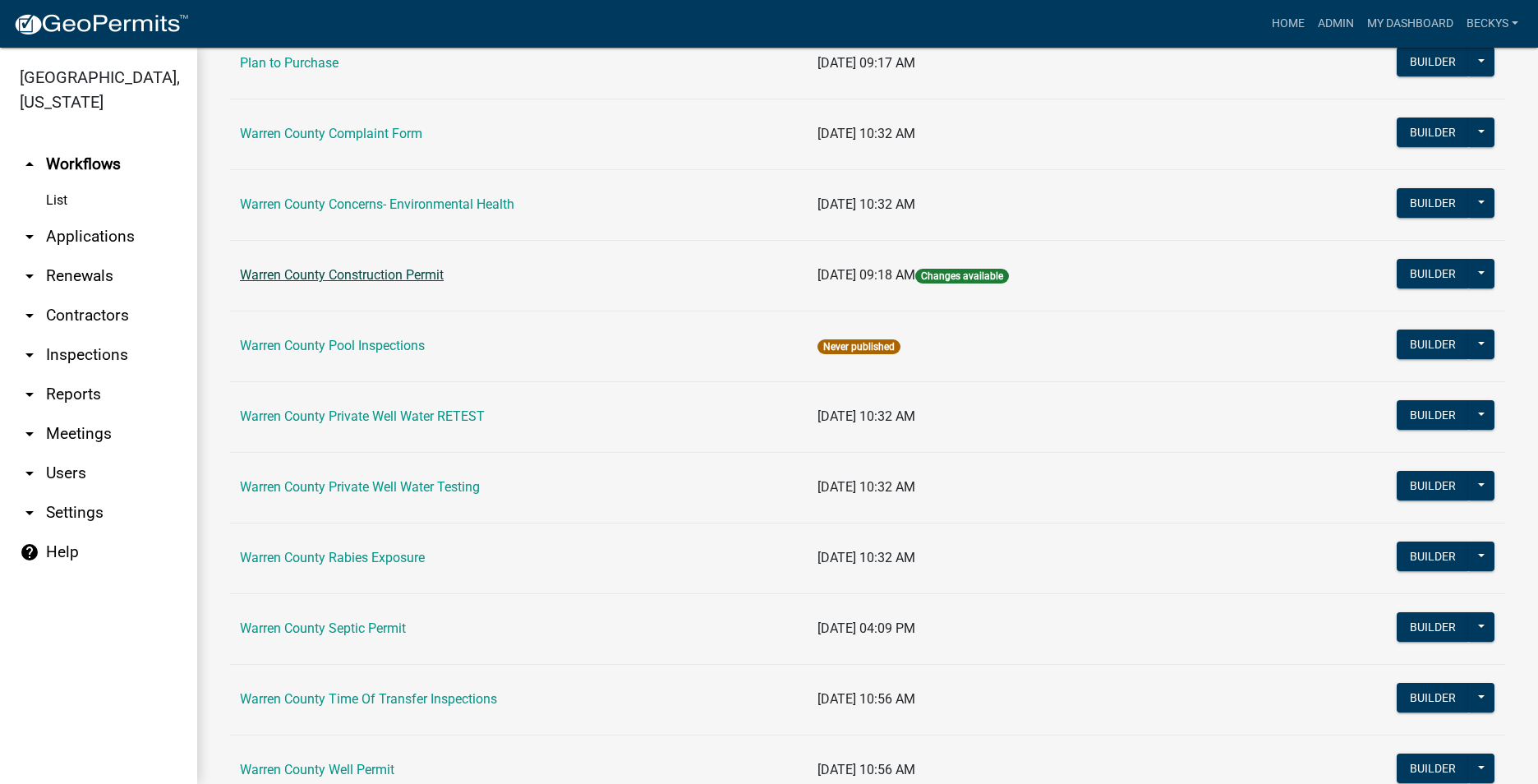
click at [317, 274] on link "Warren County Construction Permit" at bounding box center [342, 274] width 203 height 16
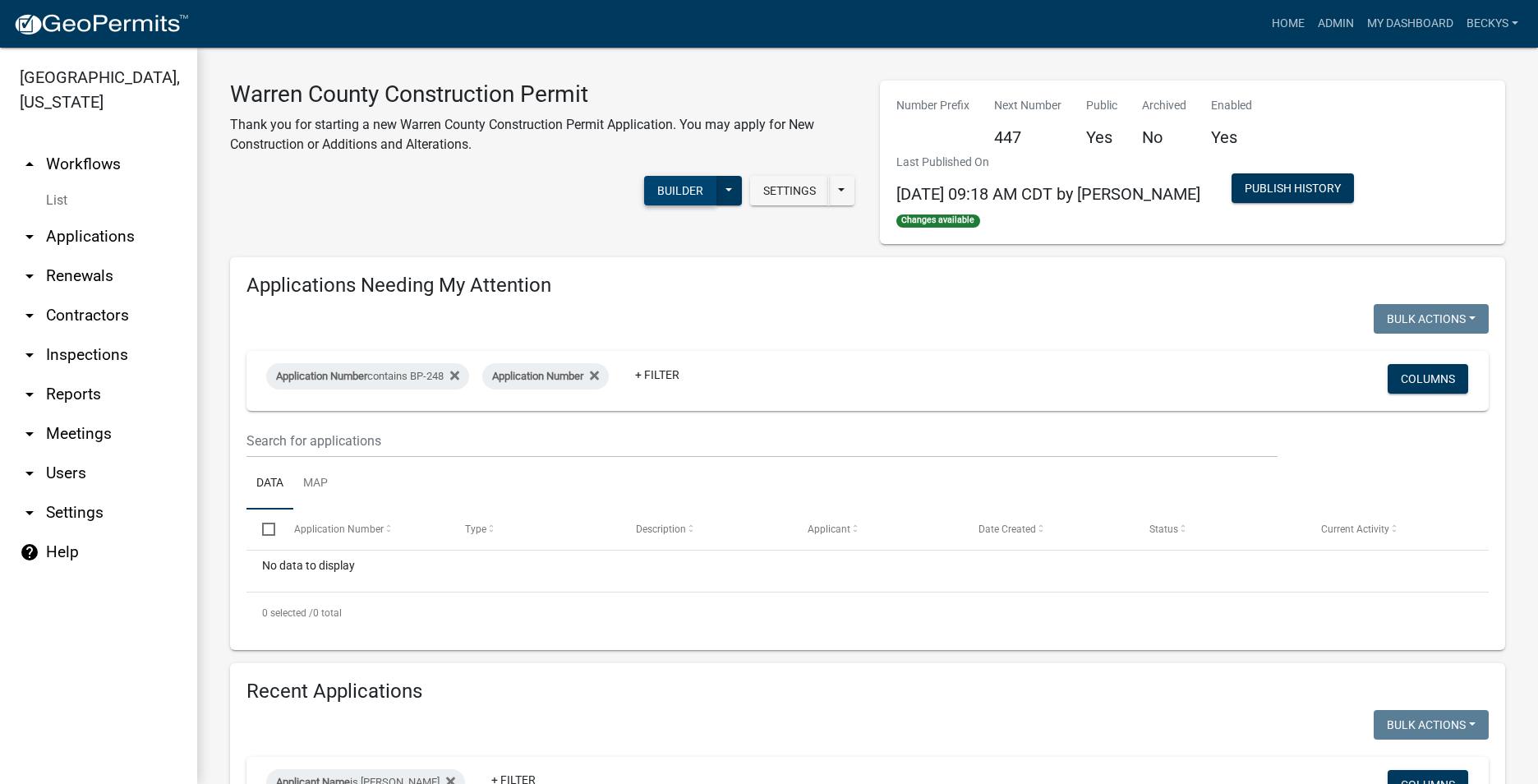
click at [683, 190] on button "Builder" at bounding box center [680, 191] width 72 height 30
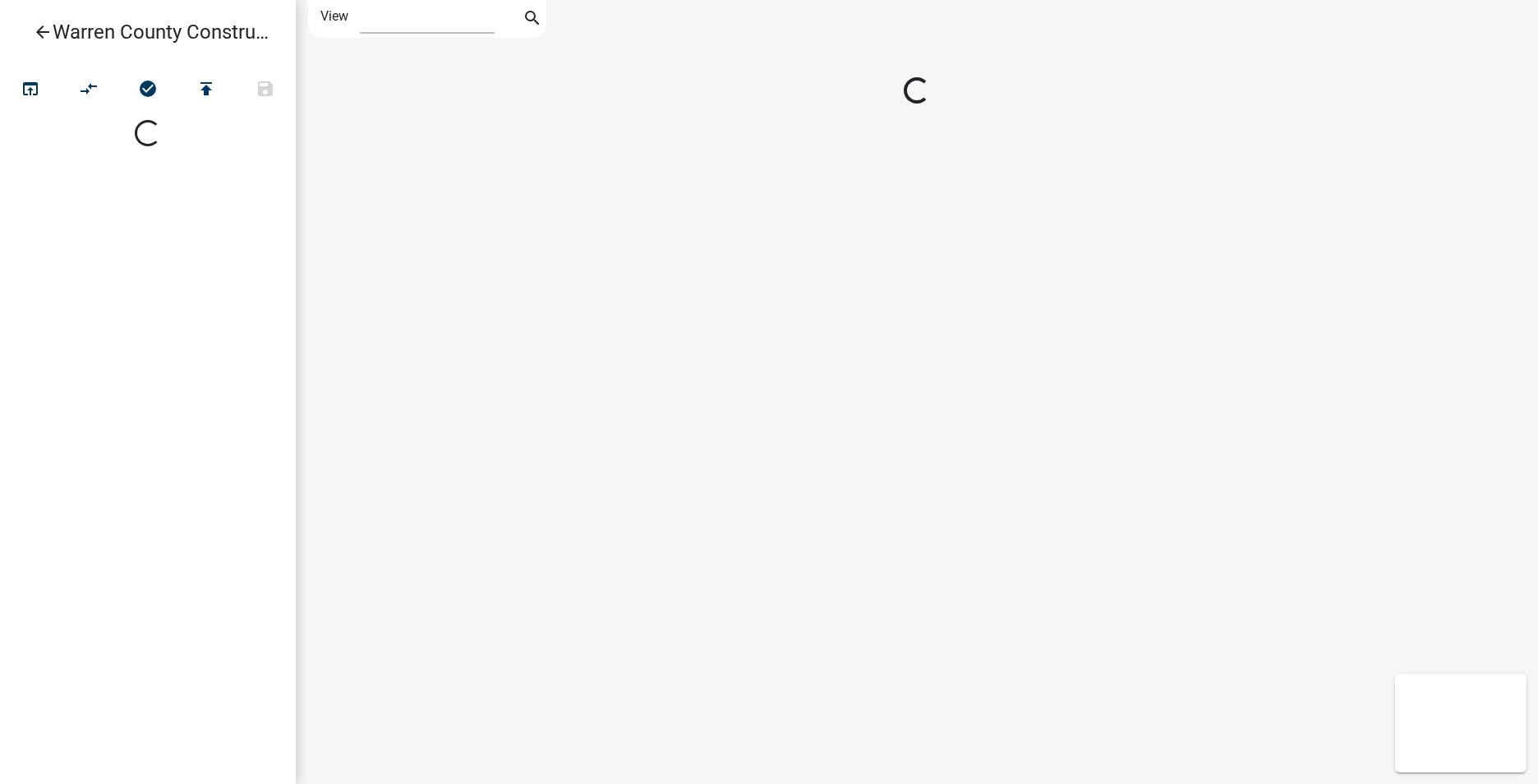
select select "1"
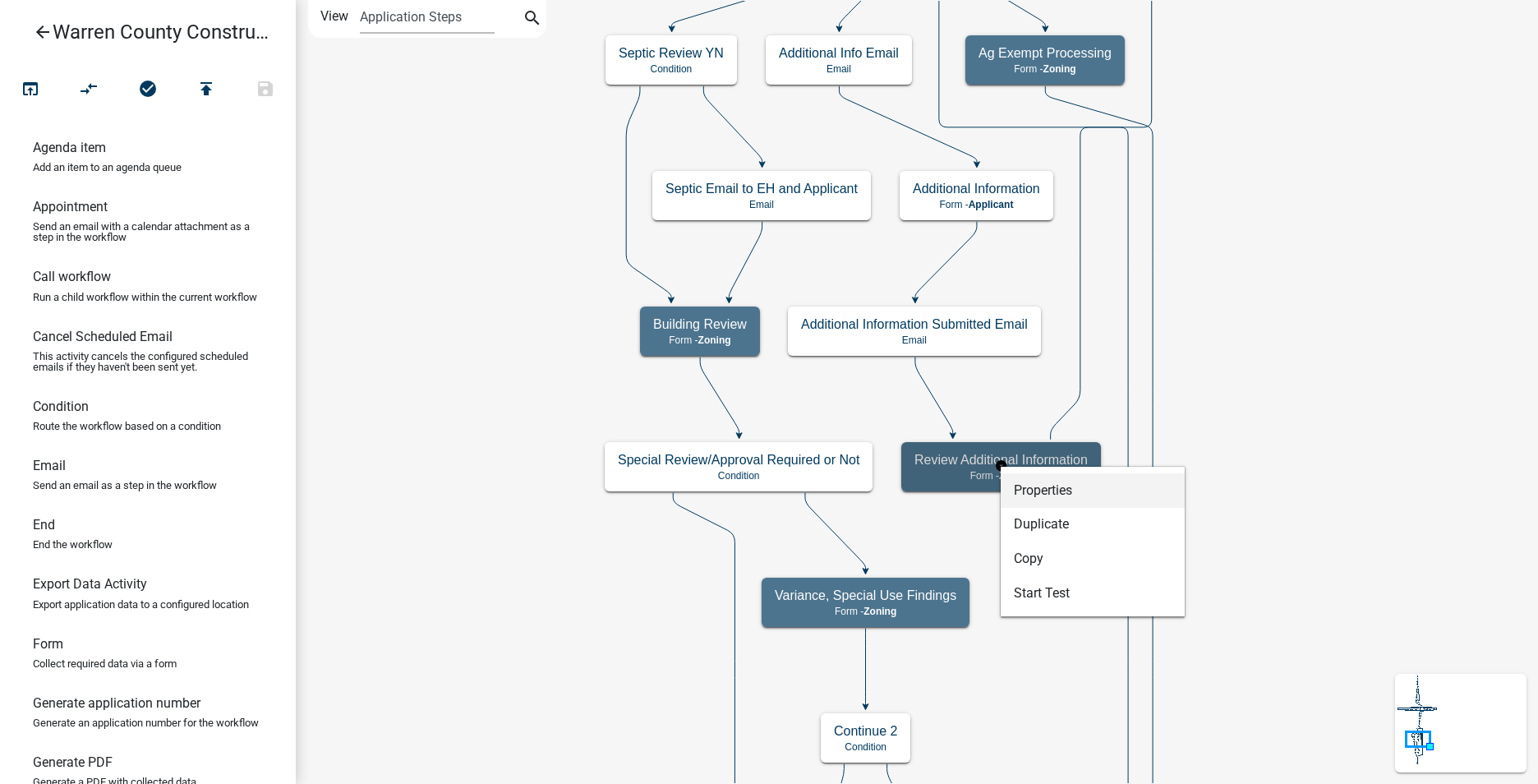
select select "1D7EC10C-E80F-4E1B-B831-6D0E540ED82F"
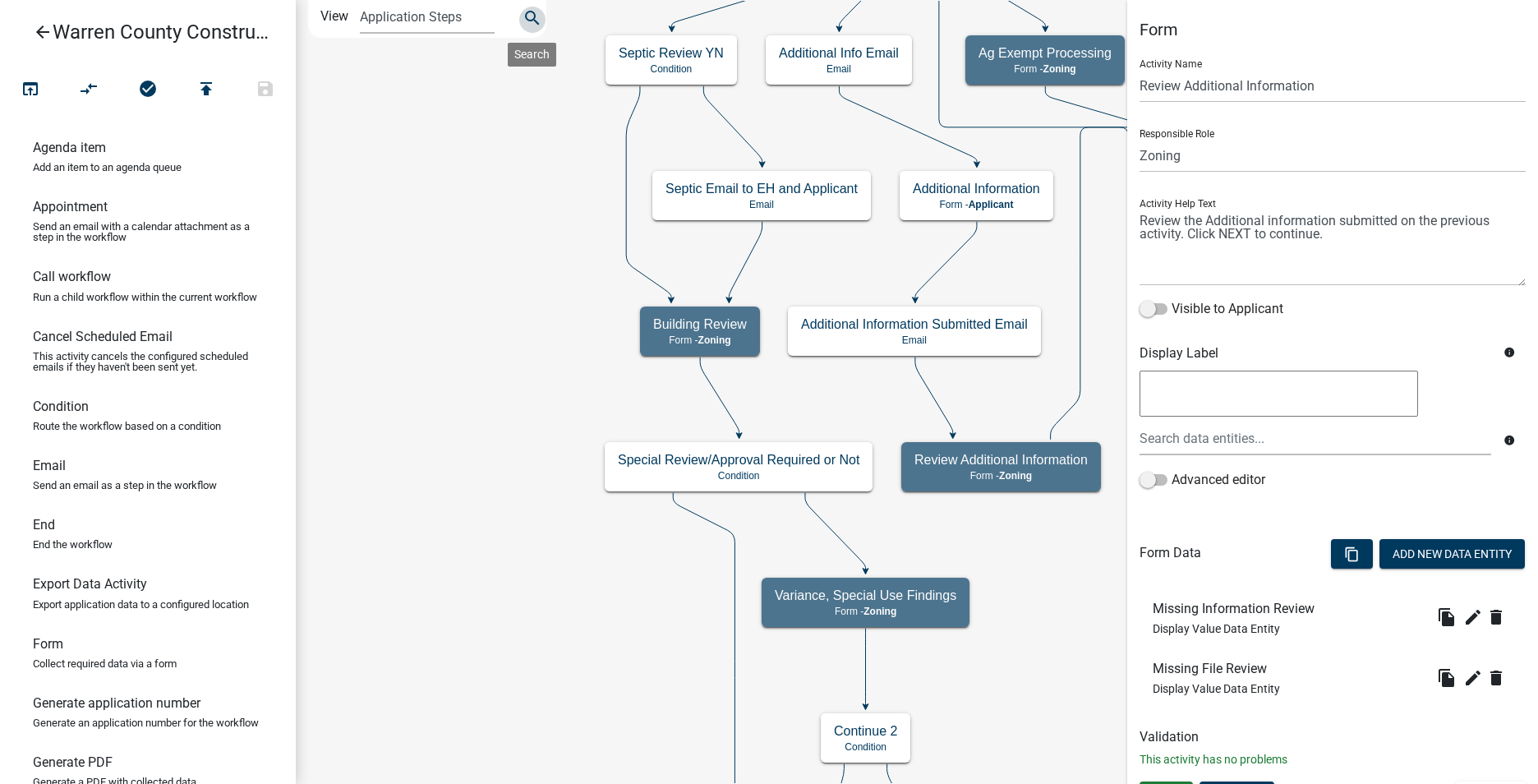
click at [532, 10] on icon "search" at bounding box center [532, 19] width 20 height 23
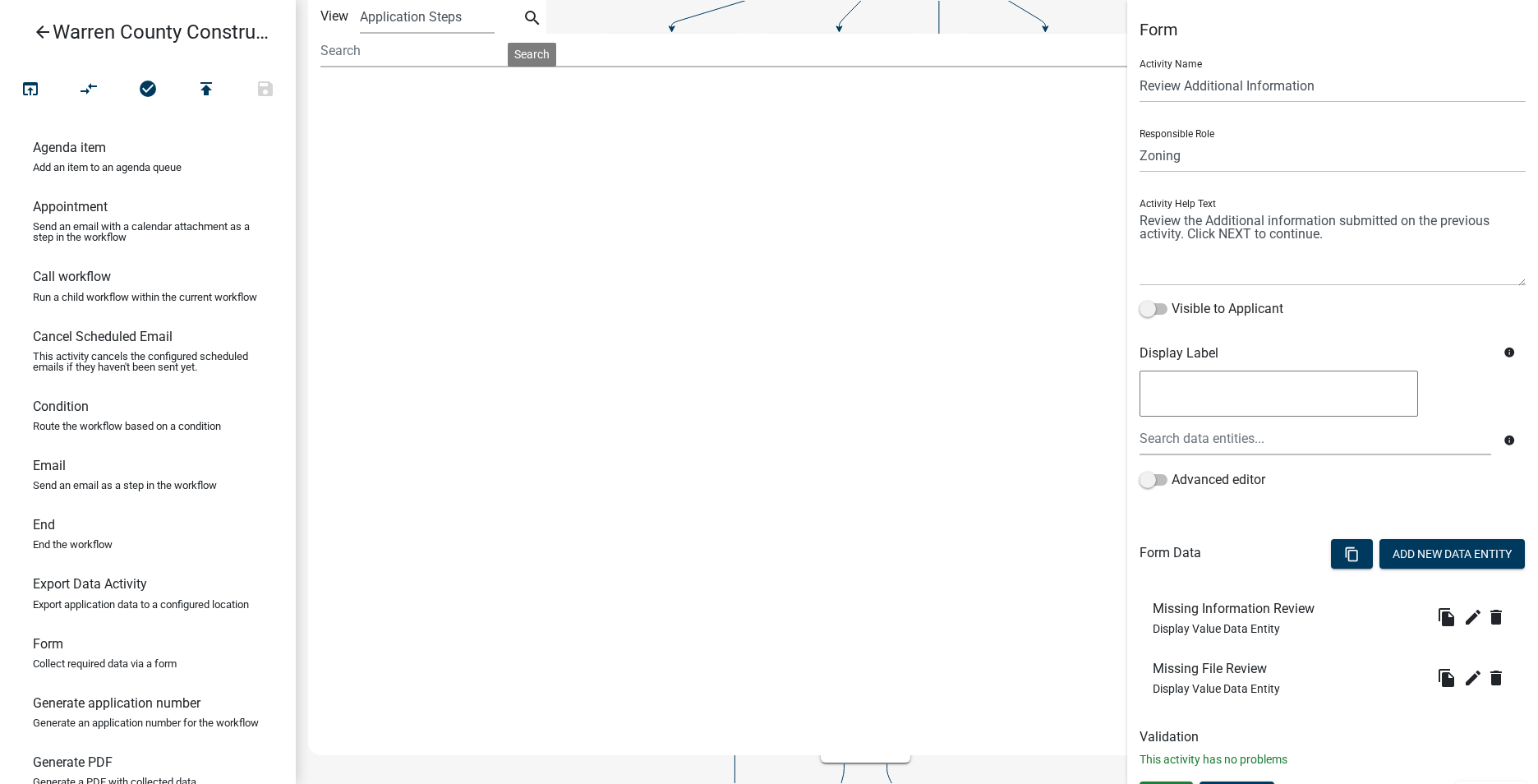
click at [319, 47] on div at bounding box center [743, 57] width 869 height 48
click at [323, 51] on input at bounding box center [742, 50] width 845 height 34
type input "Upload"
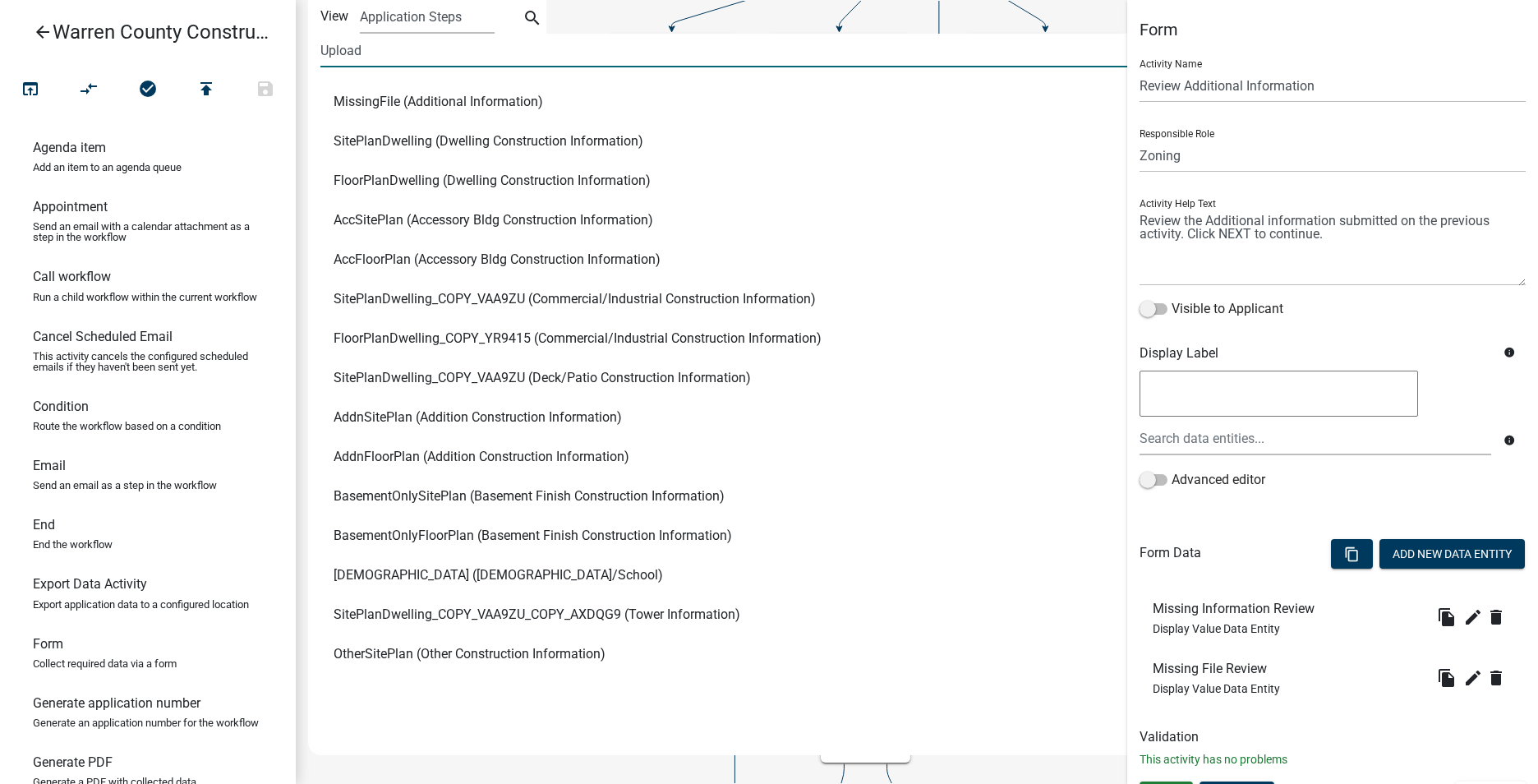
click at [374, 136] on span "SitePlanDwelling (Dwelling Construction Information)" at bounding box center [489, 140] width 310 height 13
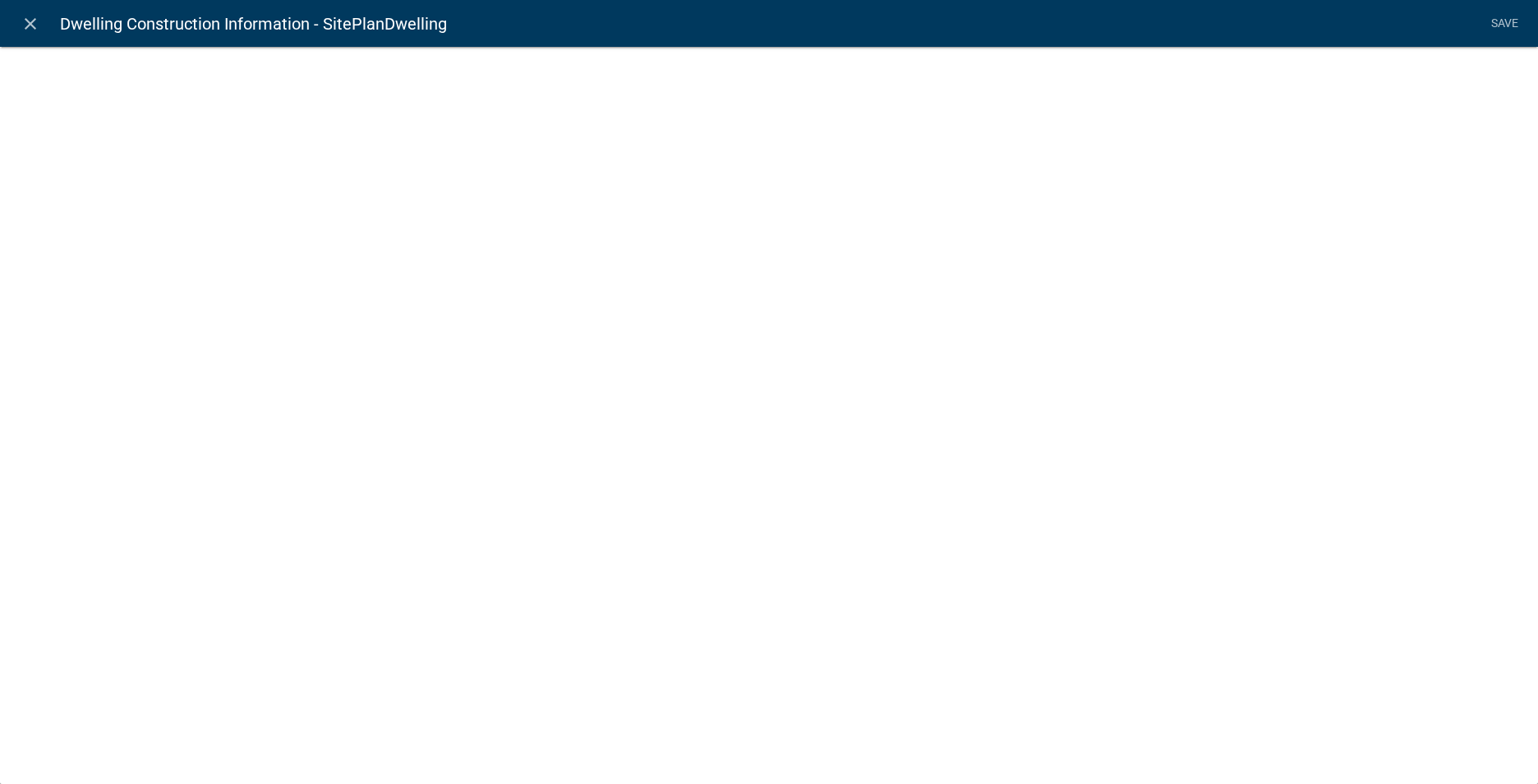
select select "document"
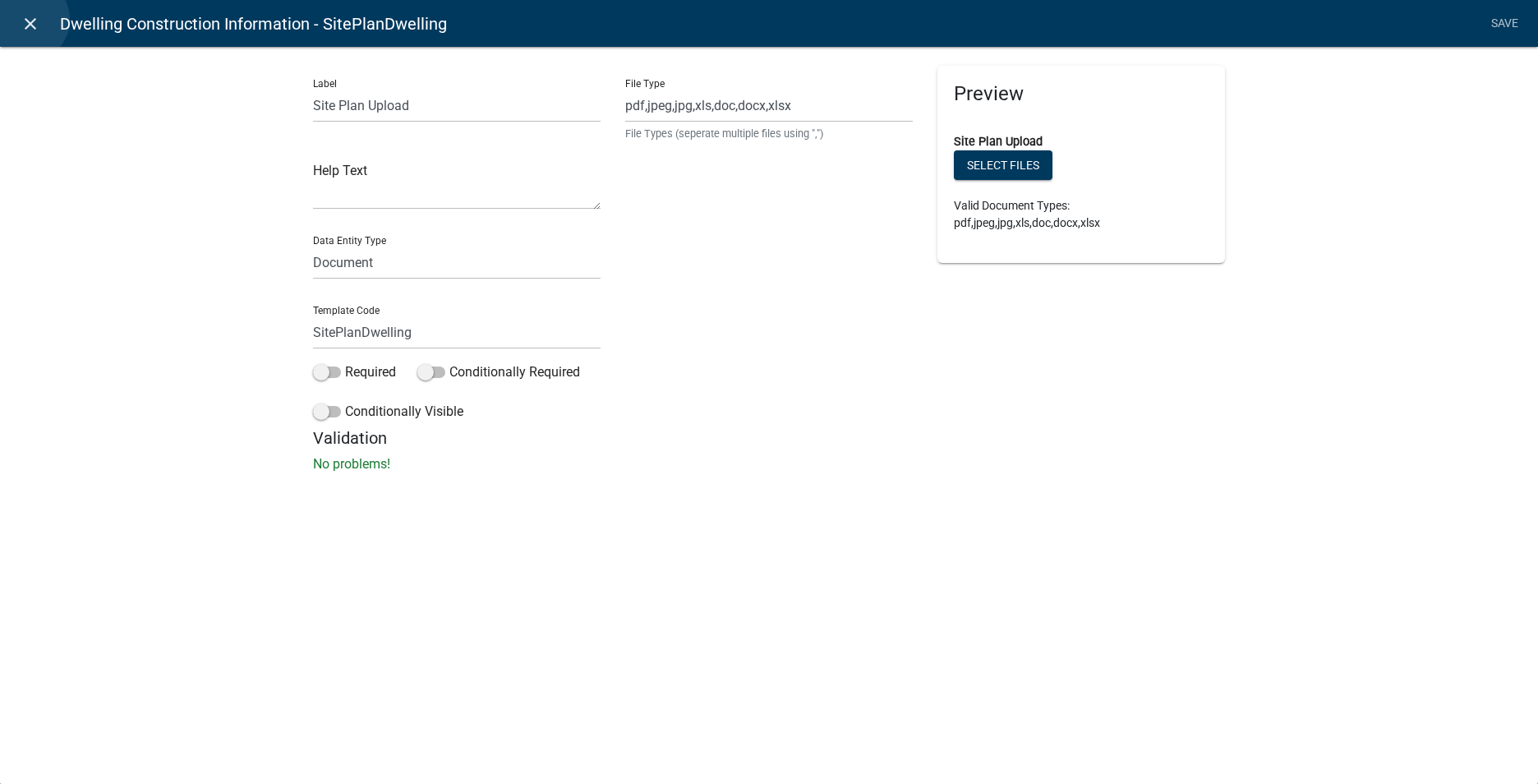
click at [28, 20] on icon "close" at bounding box center [31, 24] width 20 height 20
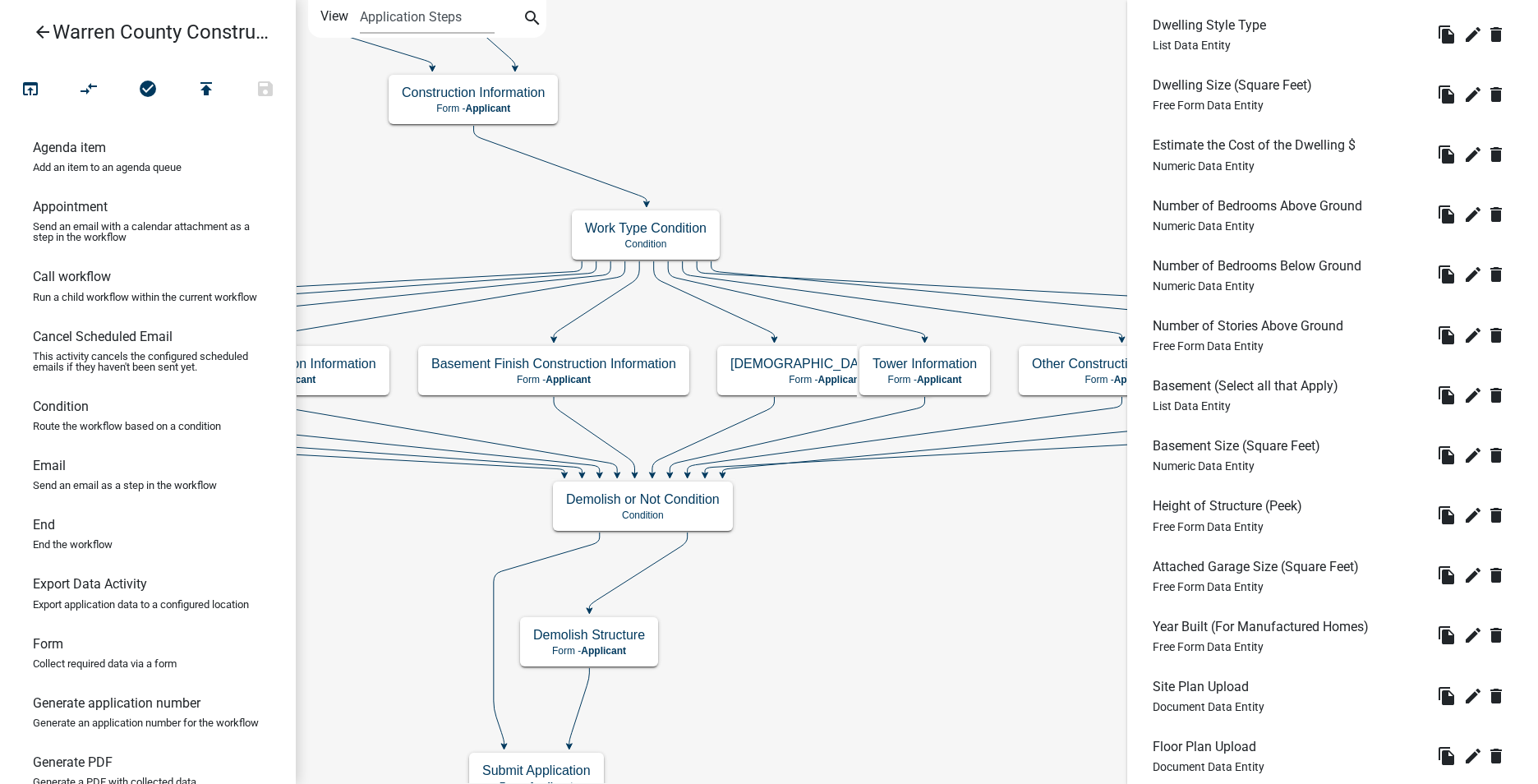
scroll to position [774, 0]
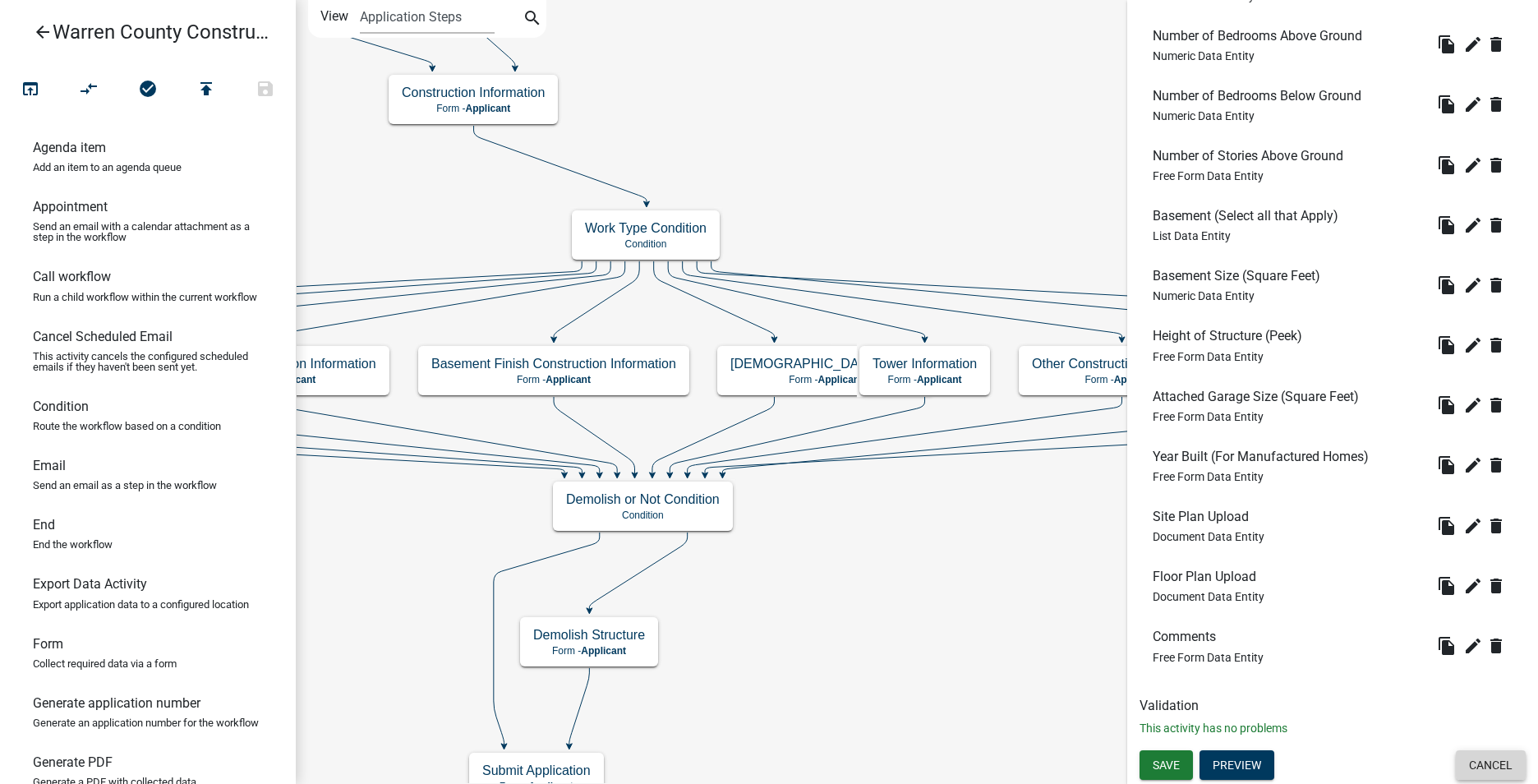
click at [1472, 755] on button "Cancel" at bounding box center [1491, 765] width 70 height 30
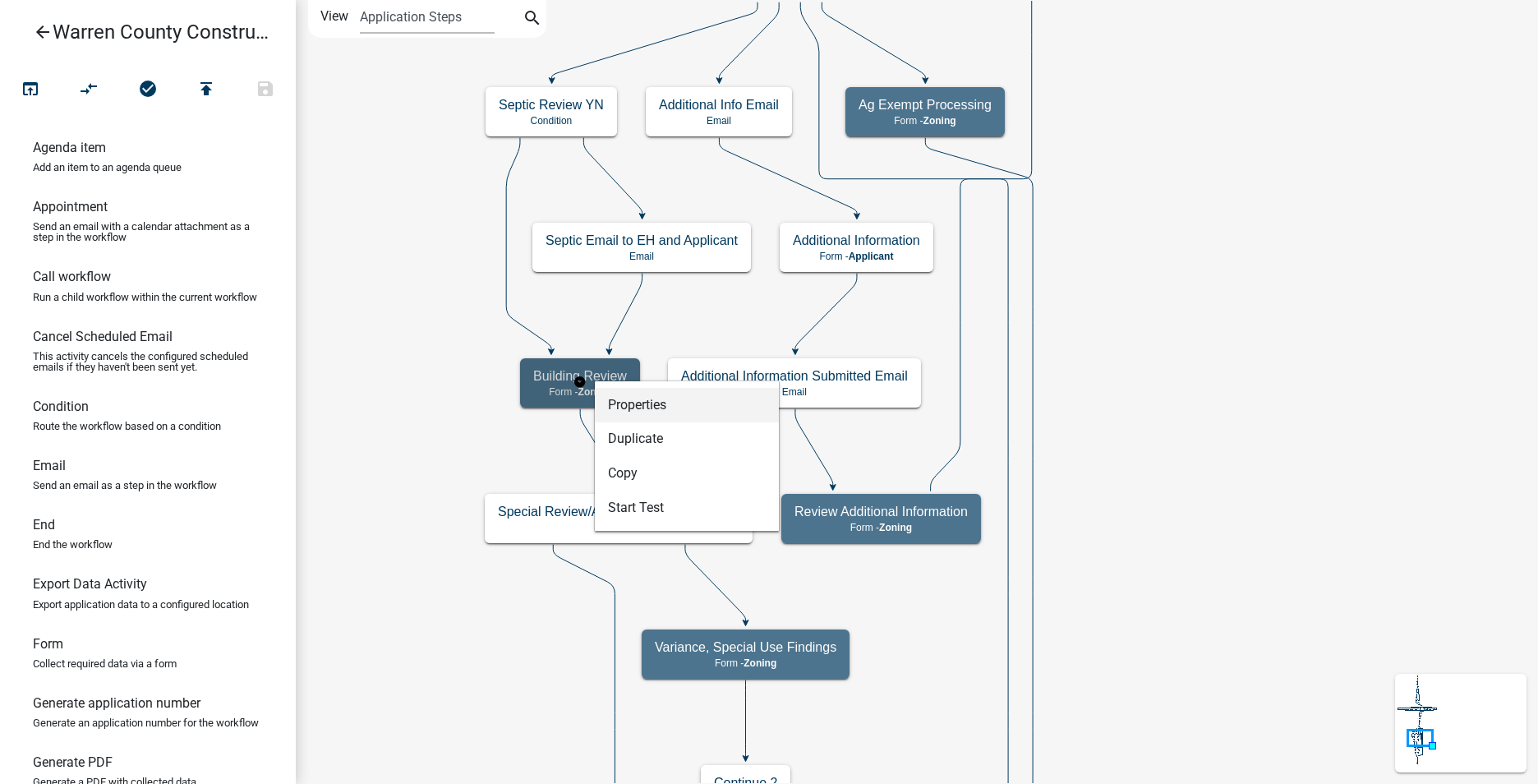
select select "1D7EC10C-E80F-4E1B-B831-6D0E540ED82F"
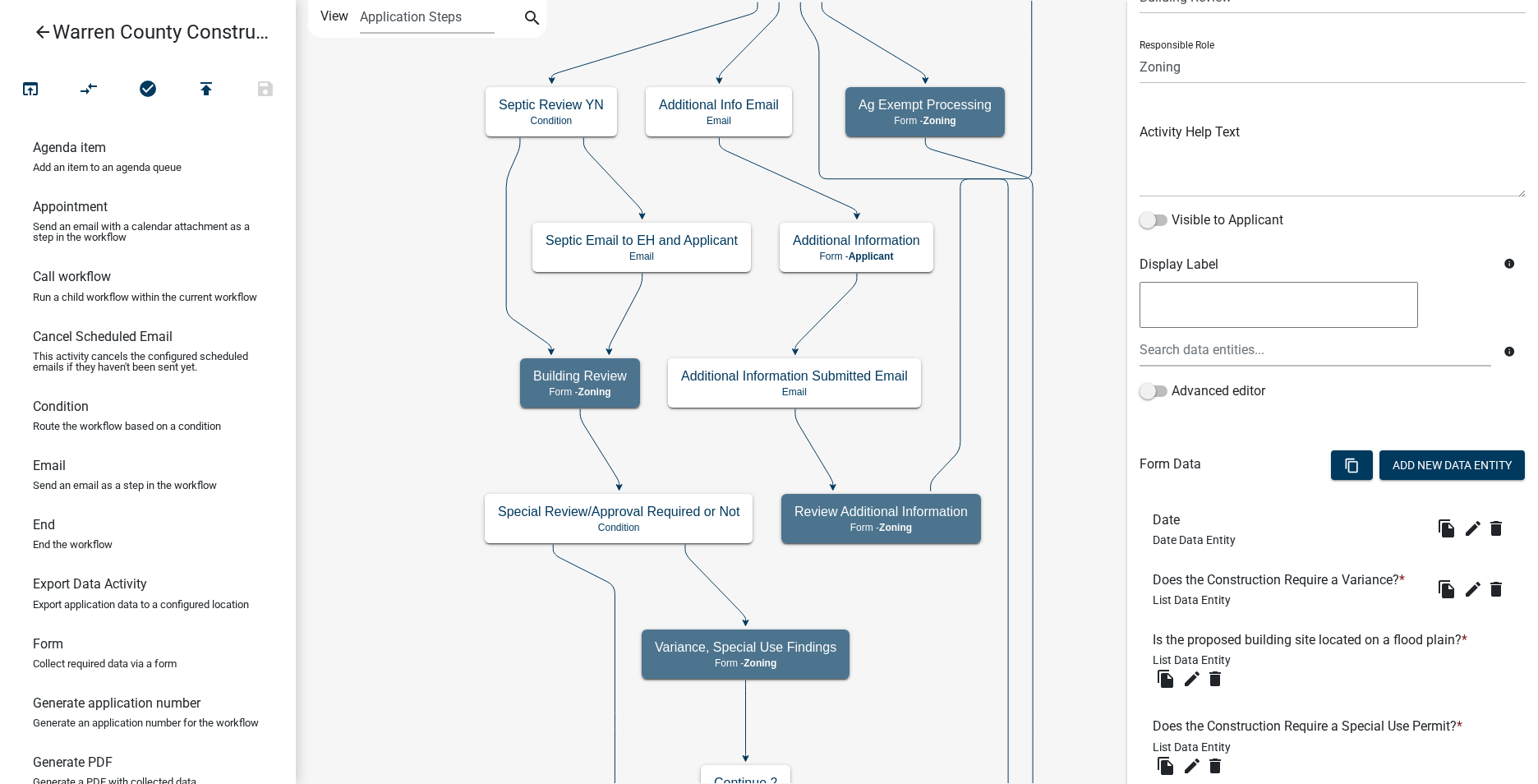
scroll to position [82, 0]
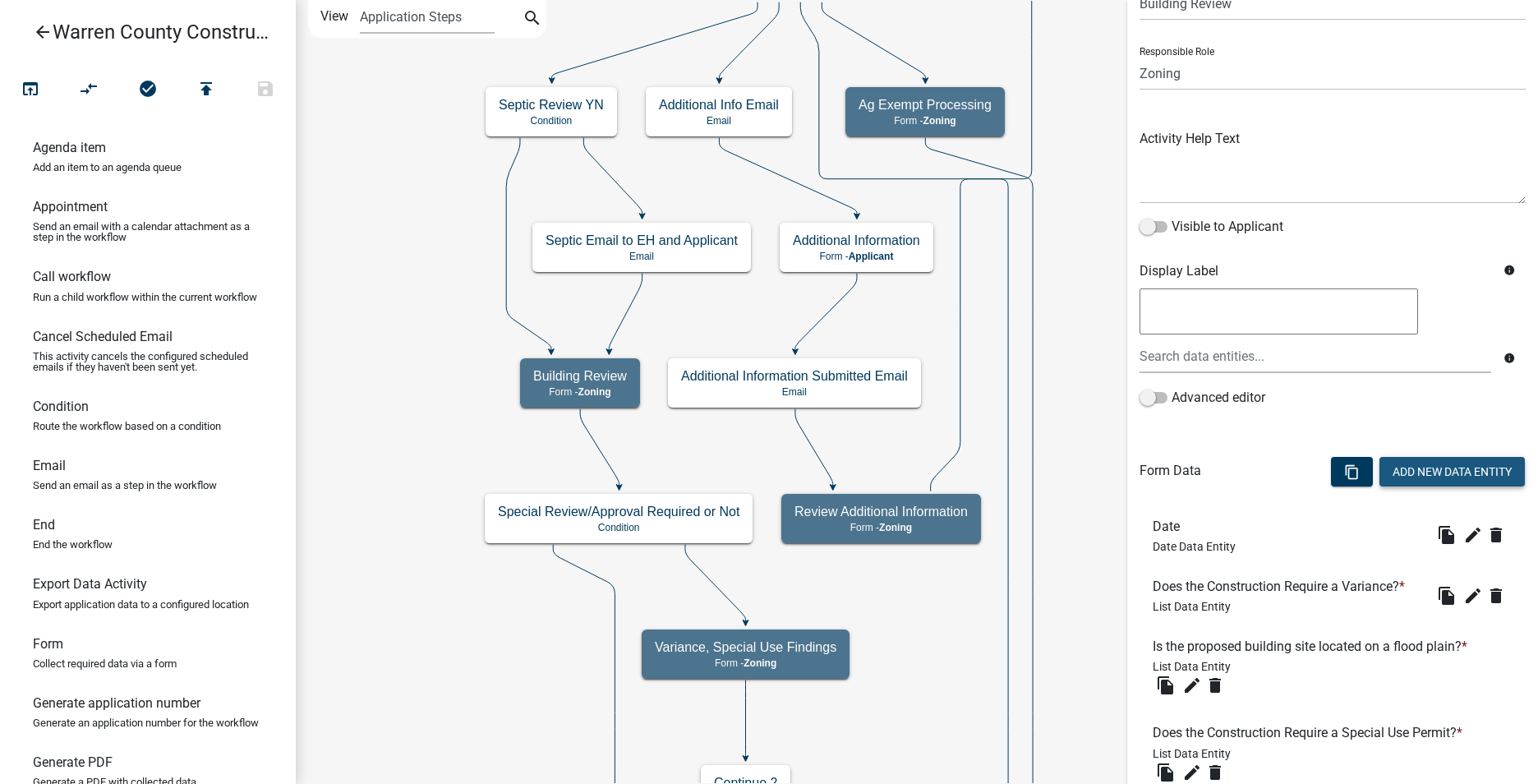
click at [1413, 466] on button "Add New Data Entity" at bounding box center [1452, 472] width 145 height 30
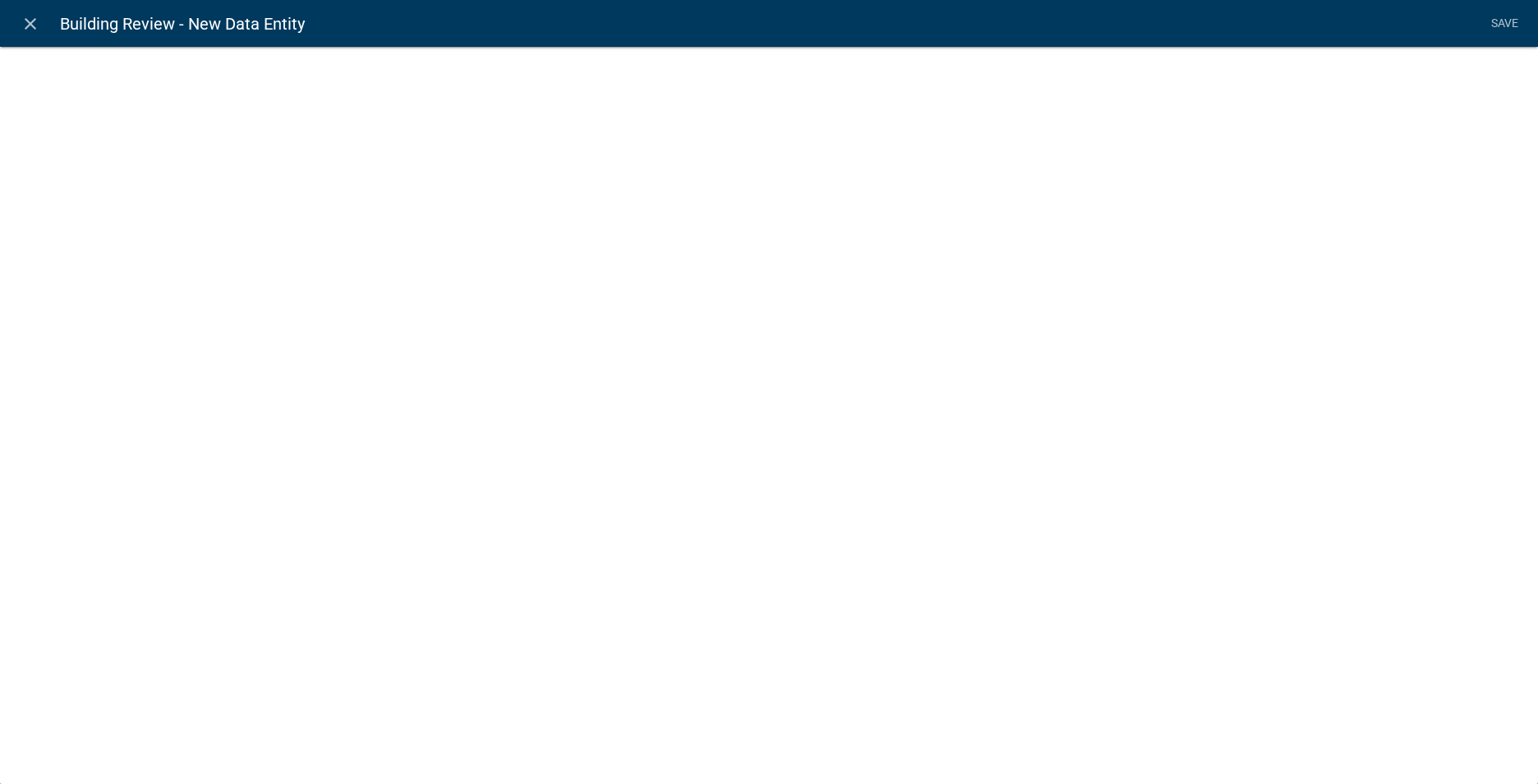
select select
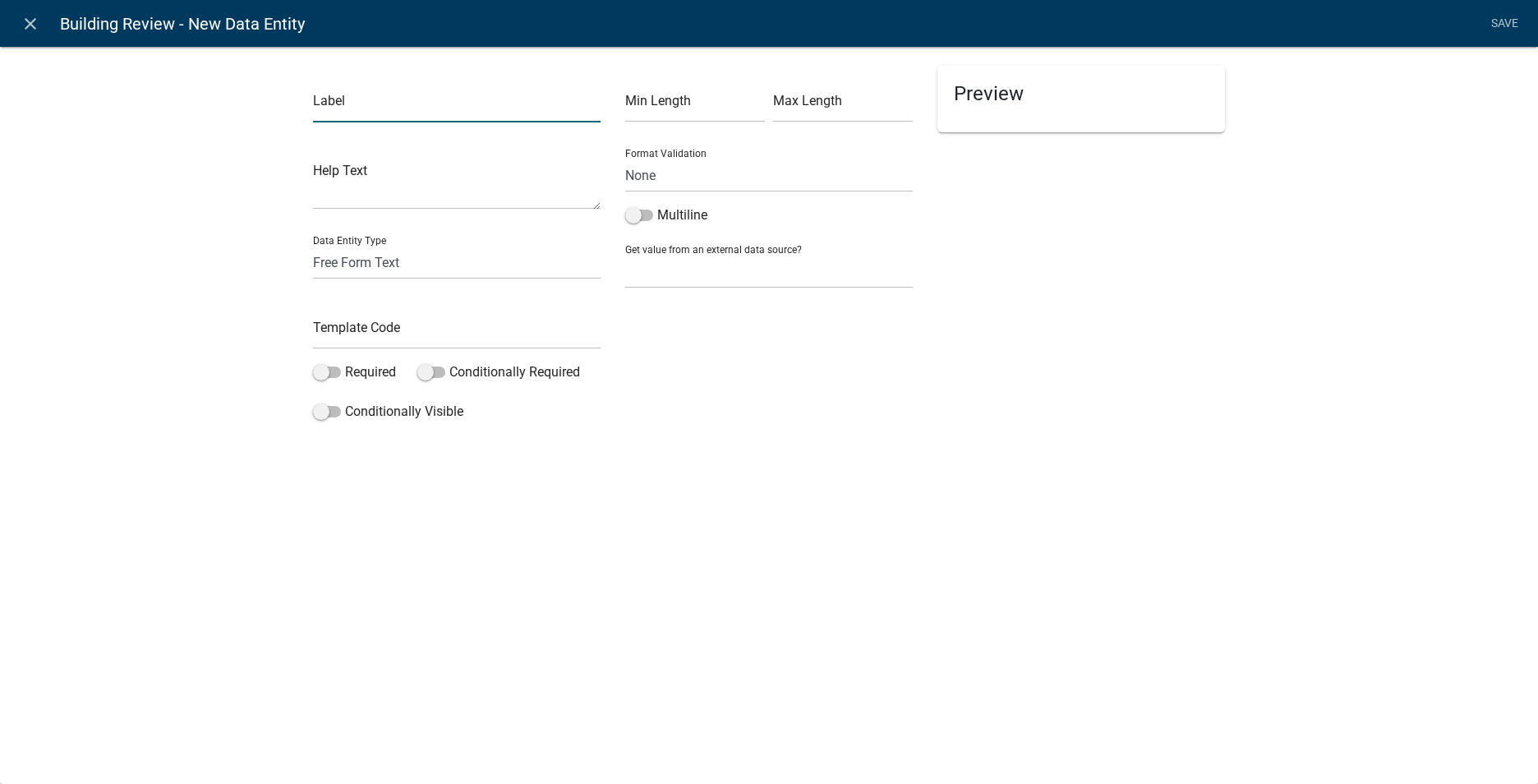
click at [327, 112] on input "text" at bounding box center [456, 106] width 287 height 34
click at [379, 105] on input "Ag-Exempt Upload" at bounding box center [456, 106] width 287 height 34
type input "Ag-Exempt Form Upload"
click at [356, 257] on select "Free Form Text Document Display Entity Value Fee Numeric Data Date Map Sketch D…" at bounding box center [456, 263] width 287 height 34
select select "document"
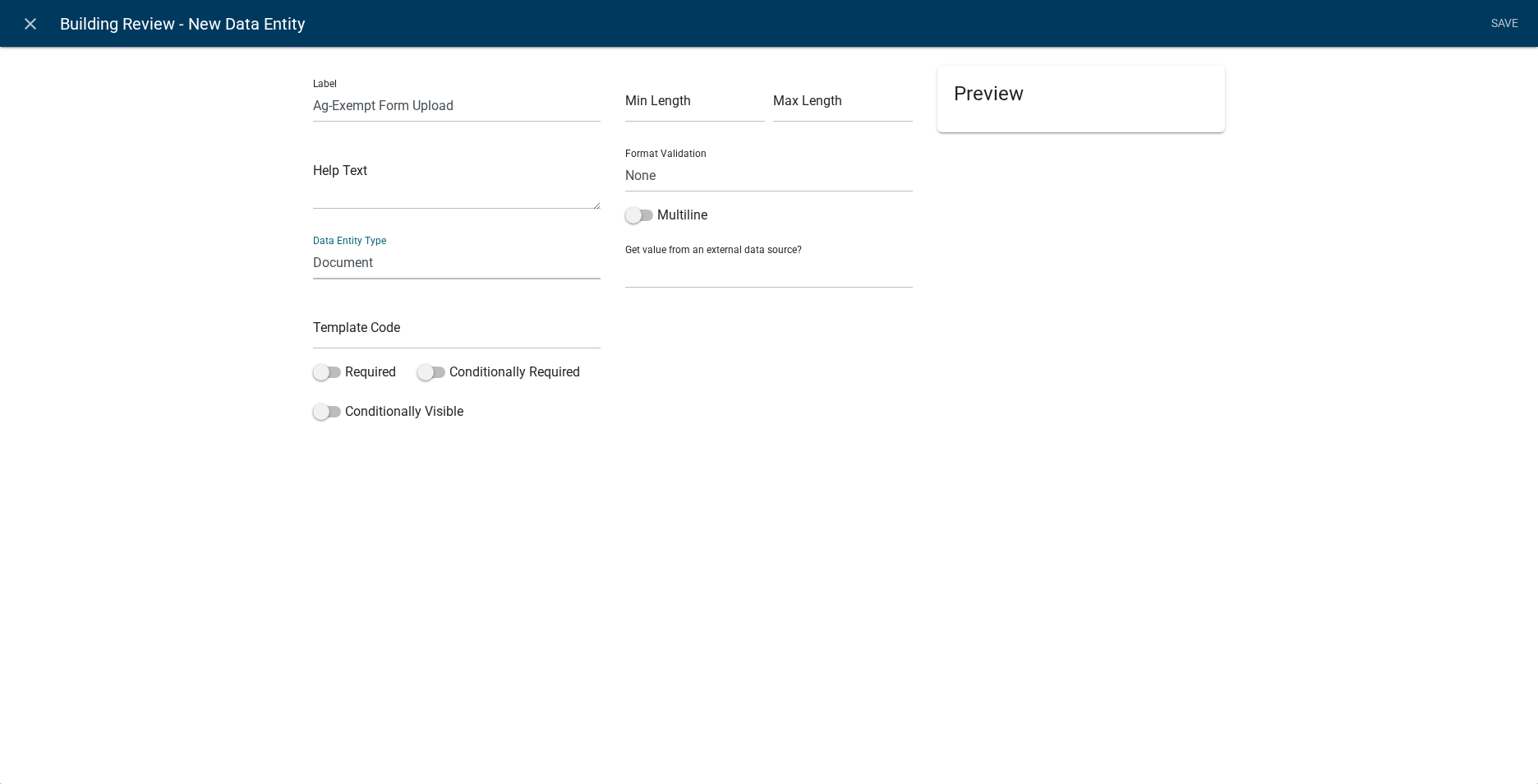
click at [313, 246] on select "Free Form Text Document Display Entity Value Fee Numeric Data Date Map Sketch D…" at bounding box center [456, 263] width 287 height 34
select select "document"
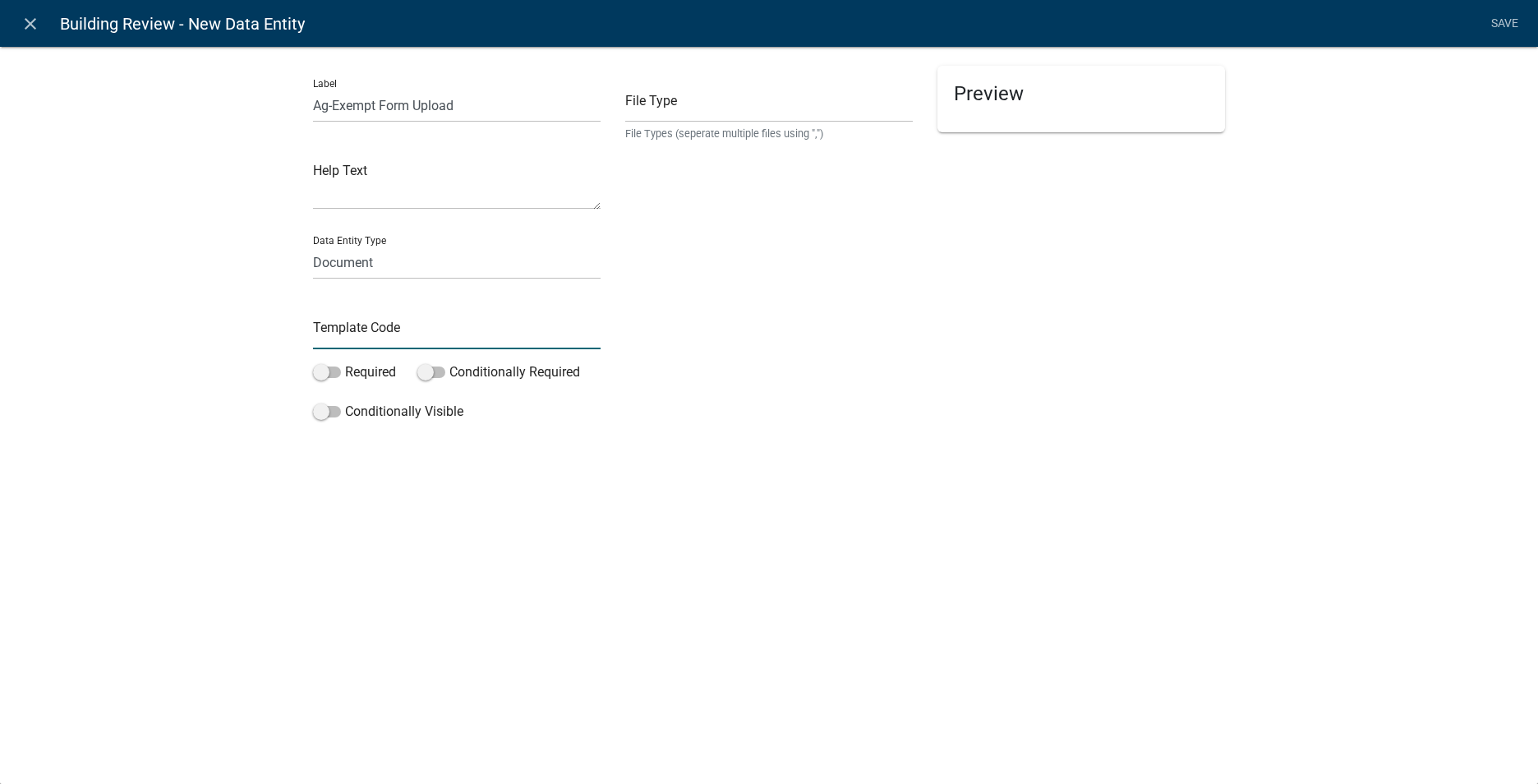
click at [347, 331] on input "text" at bounding box center [456, 332] width 287 height 34
type input "AgExempt"
click at [705, 115] on input "text" at bounding box center [769, 106] width 287 height 34
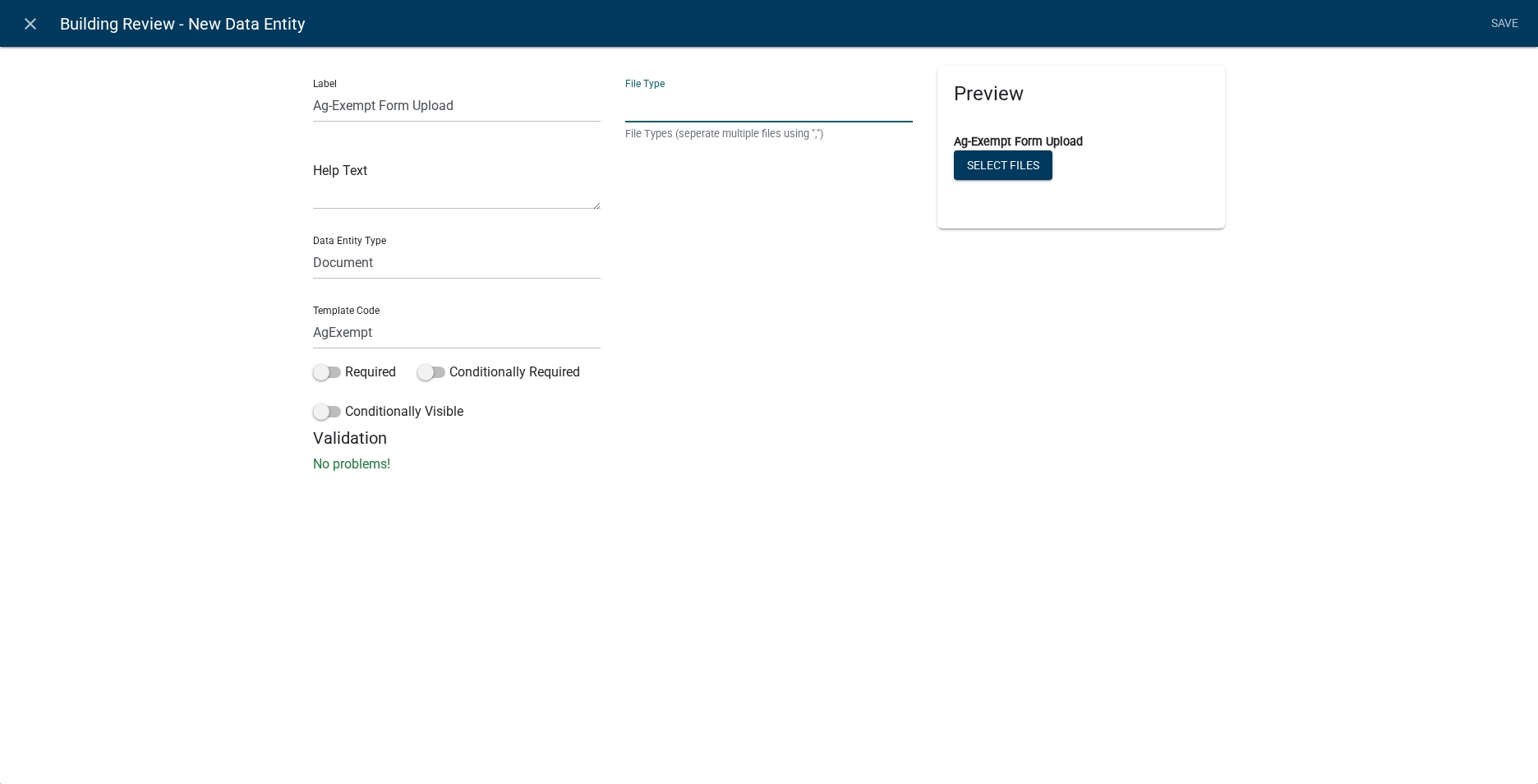
type input "pdf,jpeg,jpg,xls,doc,docx,xlsx"
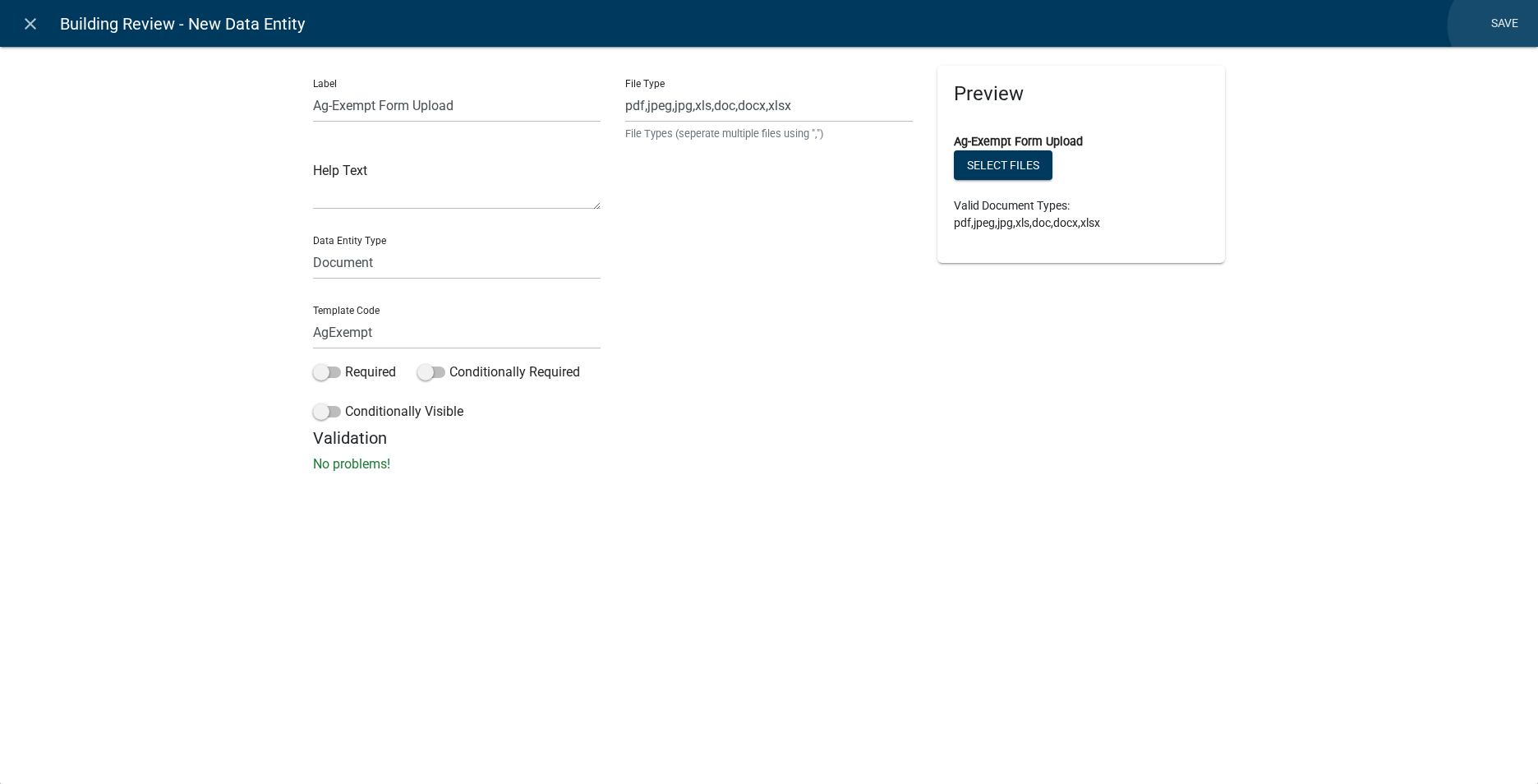
click at [1499, 26] on link "Save" at bounding box center [1505, 24] width 41 height 32
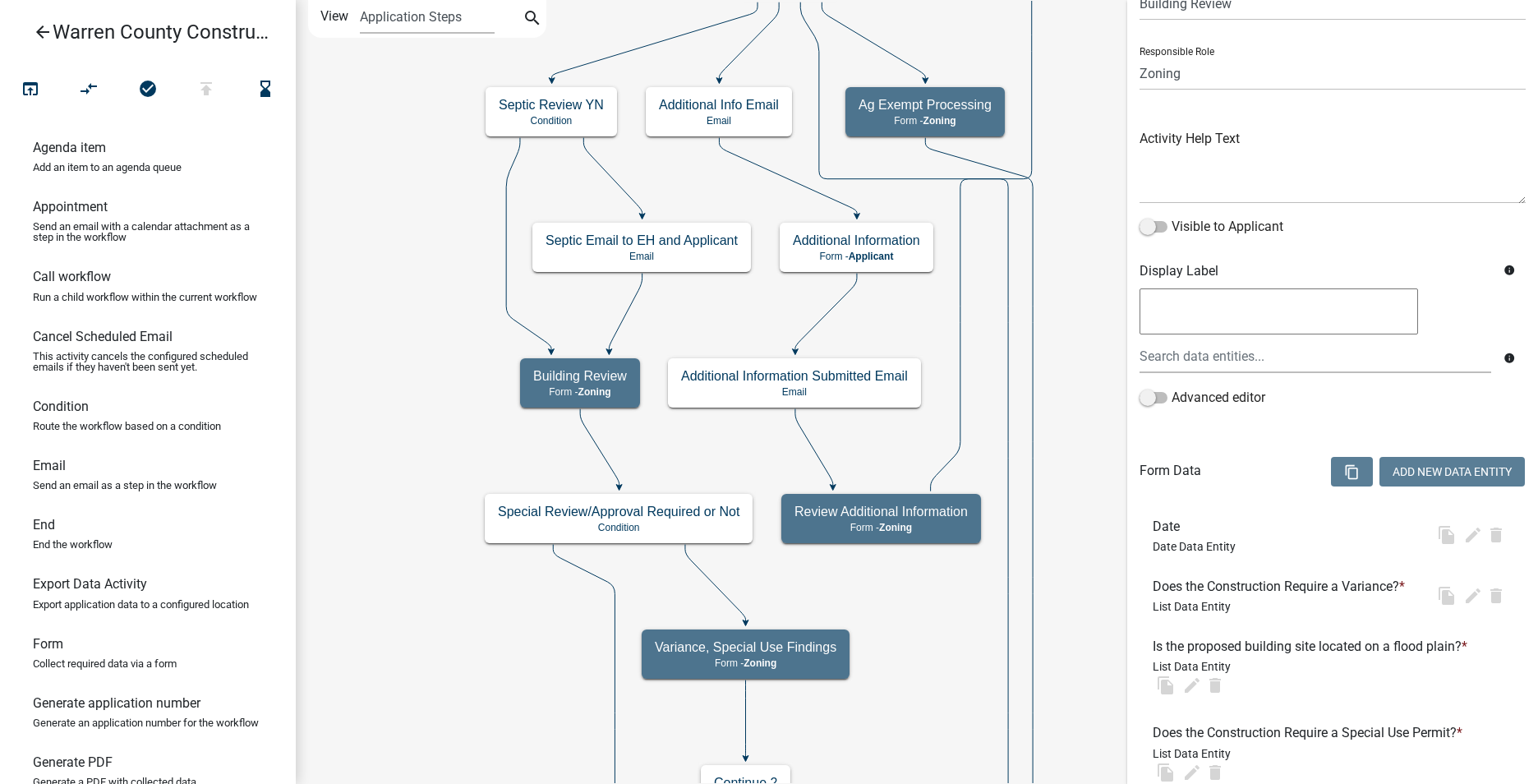
scroll to position [0, 0]
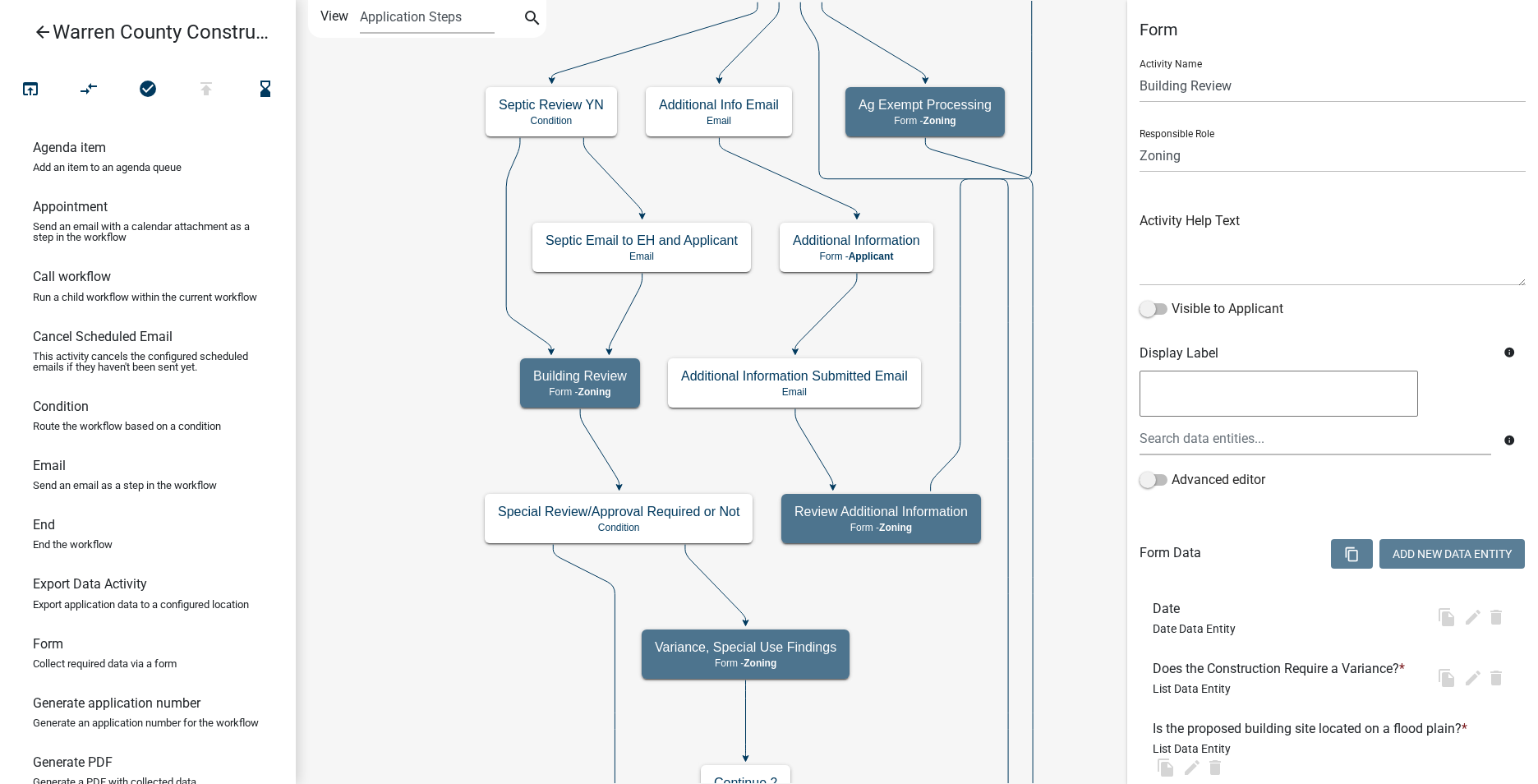
select select "1D7EC10C-E80F-4E1B-B831-6D0E540ED82F"
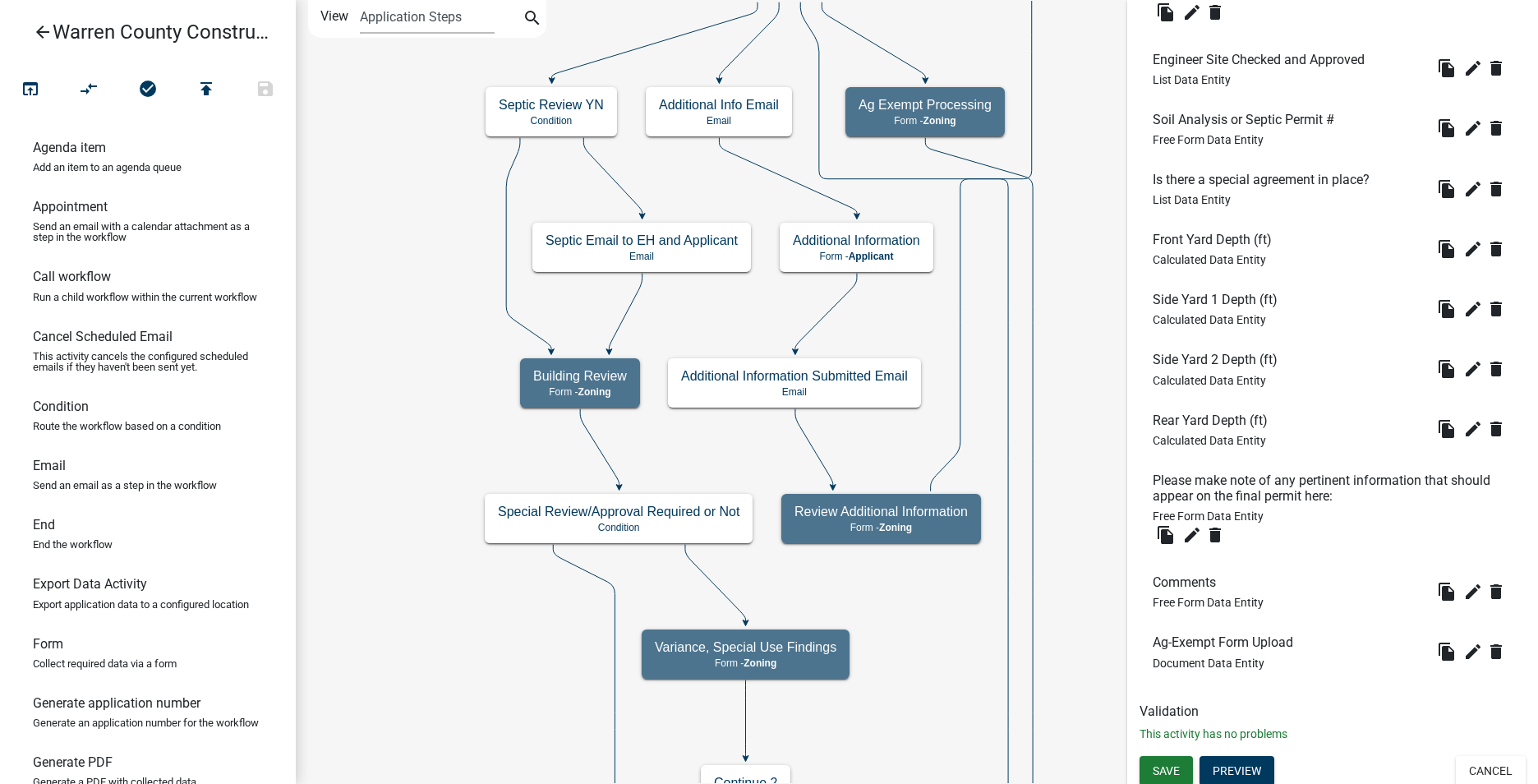
scroll to position [848, 0]
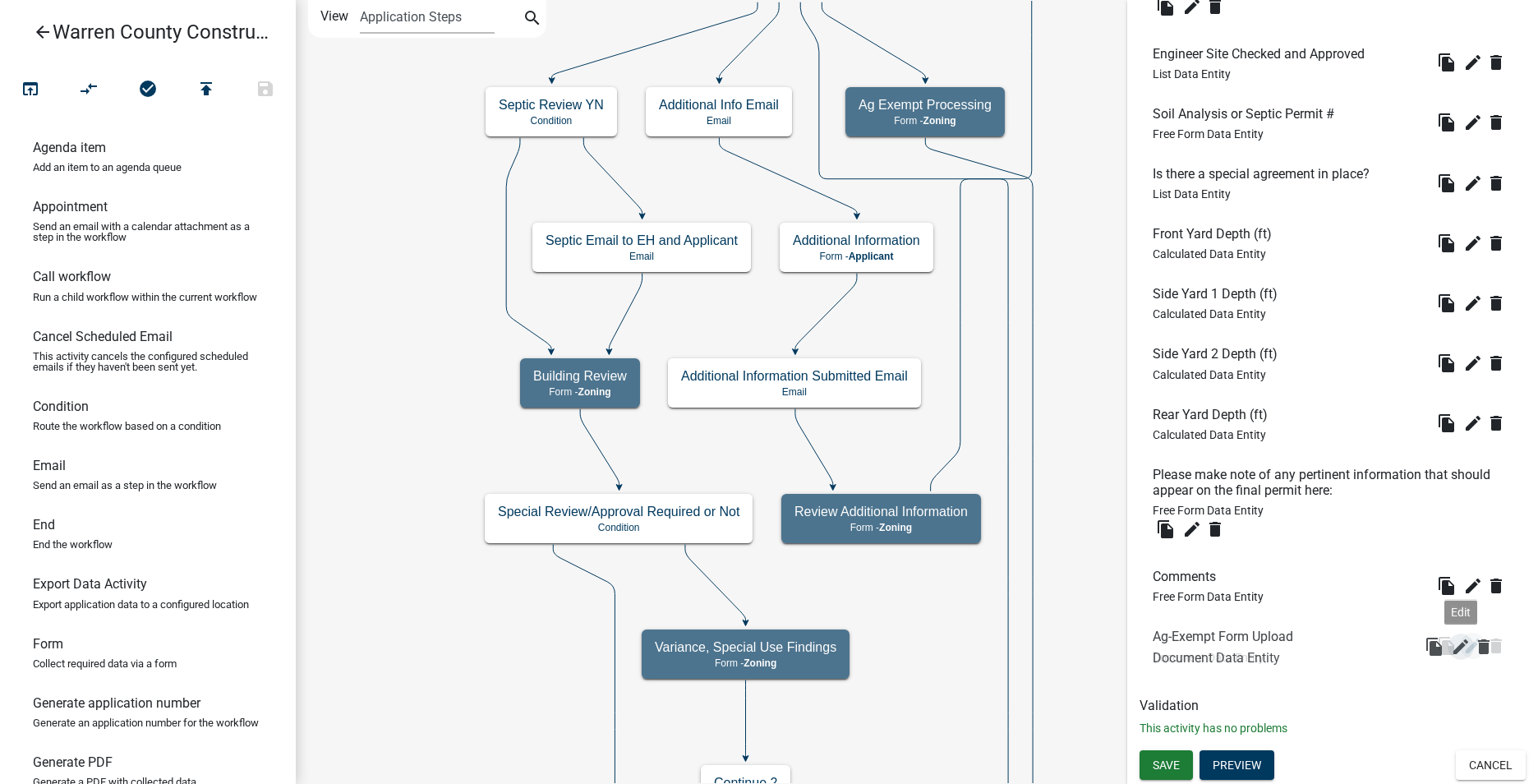
click at [1464, 641] on icon "edit" at bounding box center [1474, 646] width 20 height 20
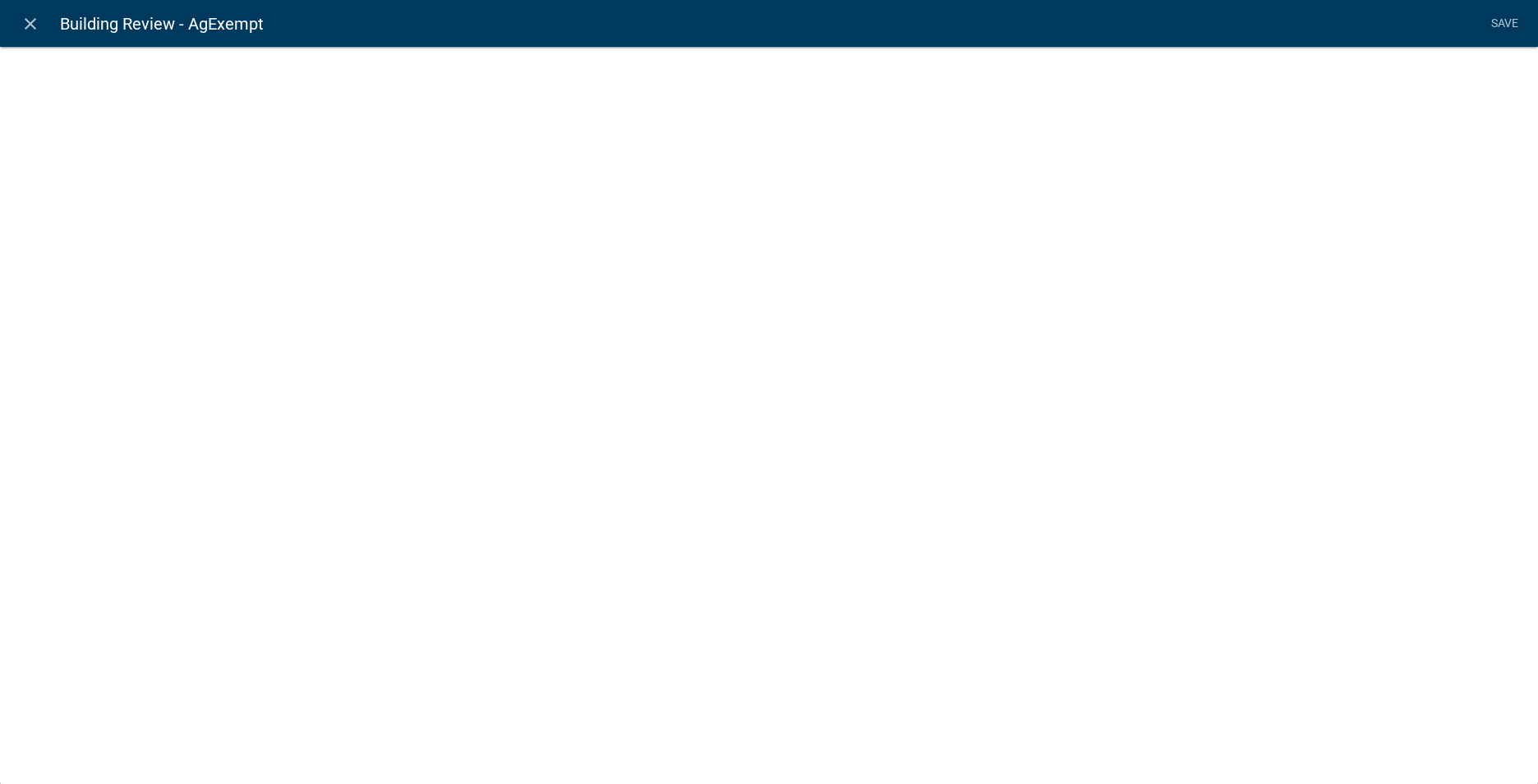
select select "document"
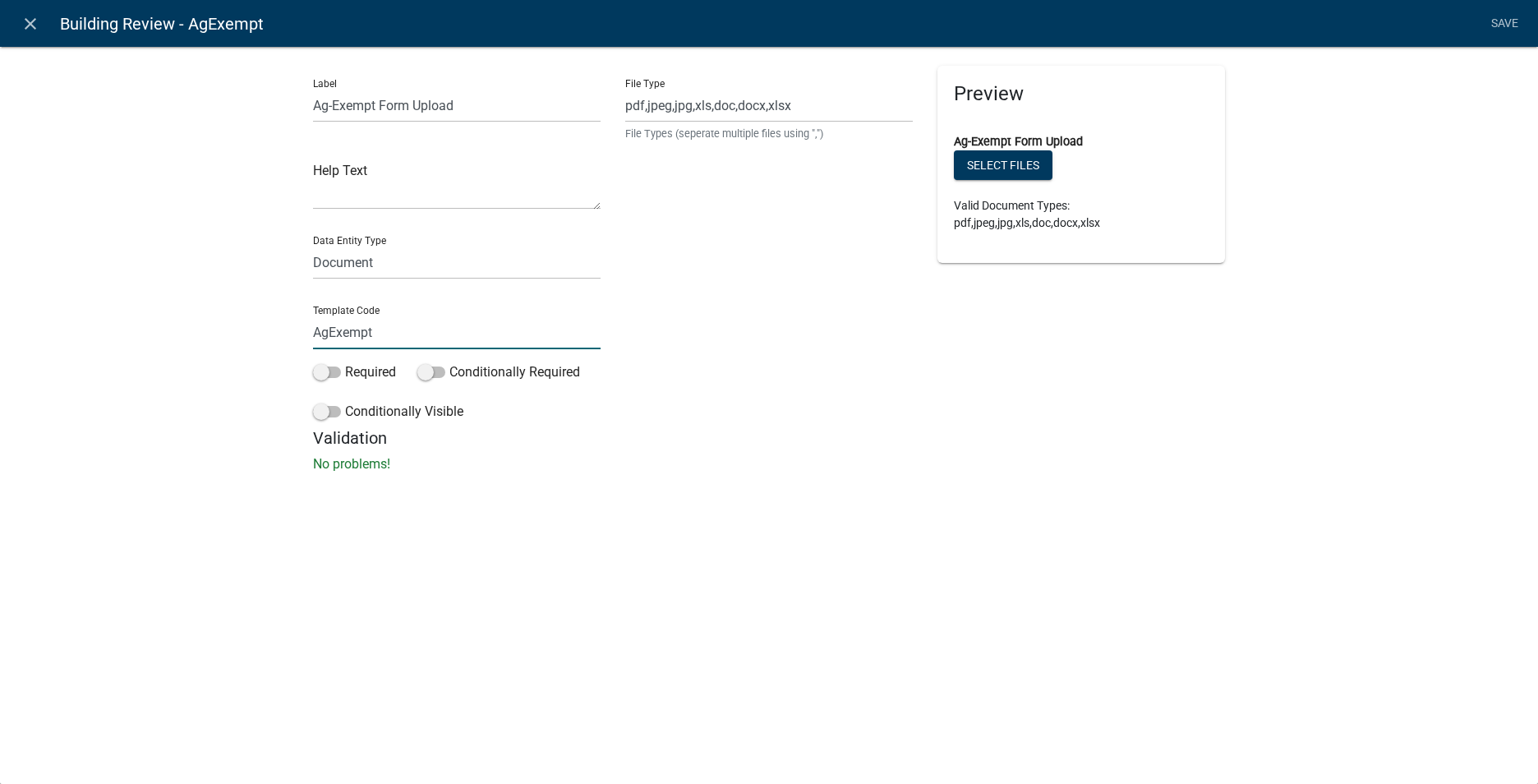
click at [355, 327] on input "AgExempt" at bounding box center [456, 332] width 287 height 34
click at [363, 314] on div "Template Code AgExempt" at bounding box center [456, 320] width 287 height 56
click at [342, 337] on input "AgExempt" at bounding box center [456, 332] width 287 height 34
drag, startPoint x: 374, startPoint y: 330, endPoint x: 310, endPoint y: 323, distance: 64.4
click at [310, 323] on div "Label Ag-Exempt Form Upload Help Text Data Entity Type Free Form Text Document …" at bounding box center [457, 247] width 312 height 362
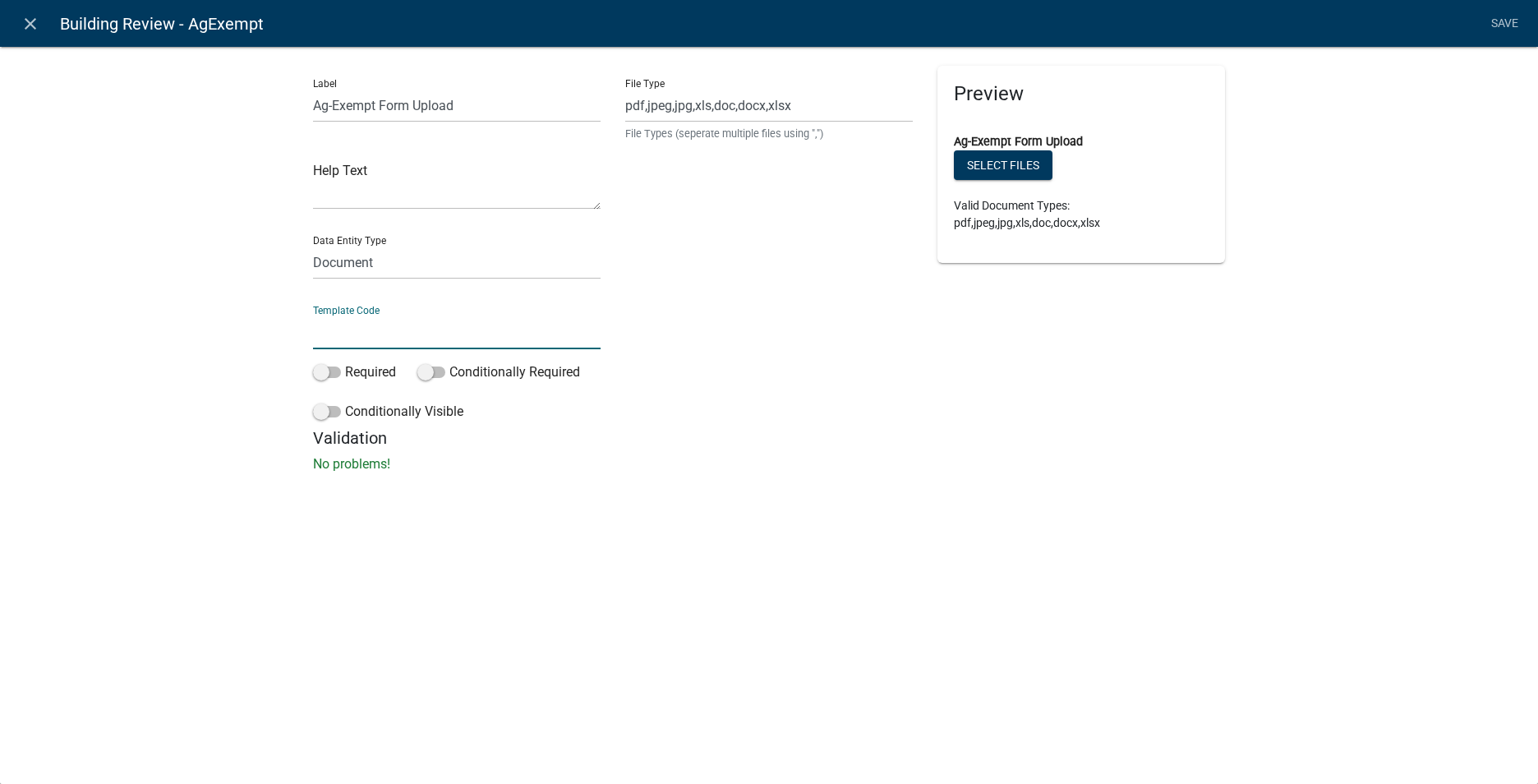
click at [325, 340] on input "text" at bounding box center [456, 332] width 287 height 34
type input "AgExempt"
click at [1506, 17] on li "Save" at bounding box center [1505, 24] width 41 height 32
click at [29, 24] on icon "close" at bounding box center [31, 24] width 20 height 20
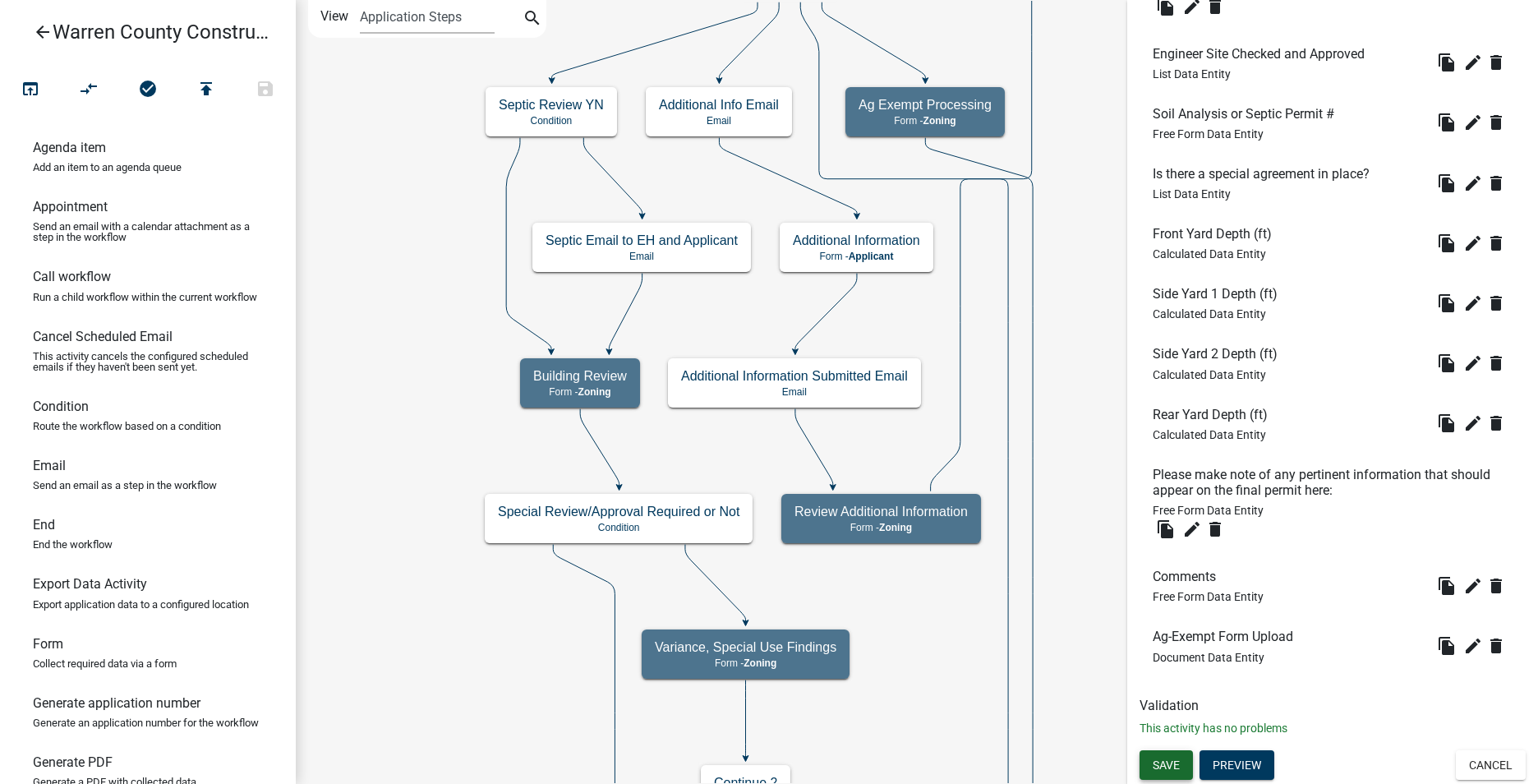
click at [1159, 761] on span "Save" at bounding box center [1166, 763] width 27 height 13
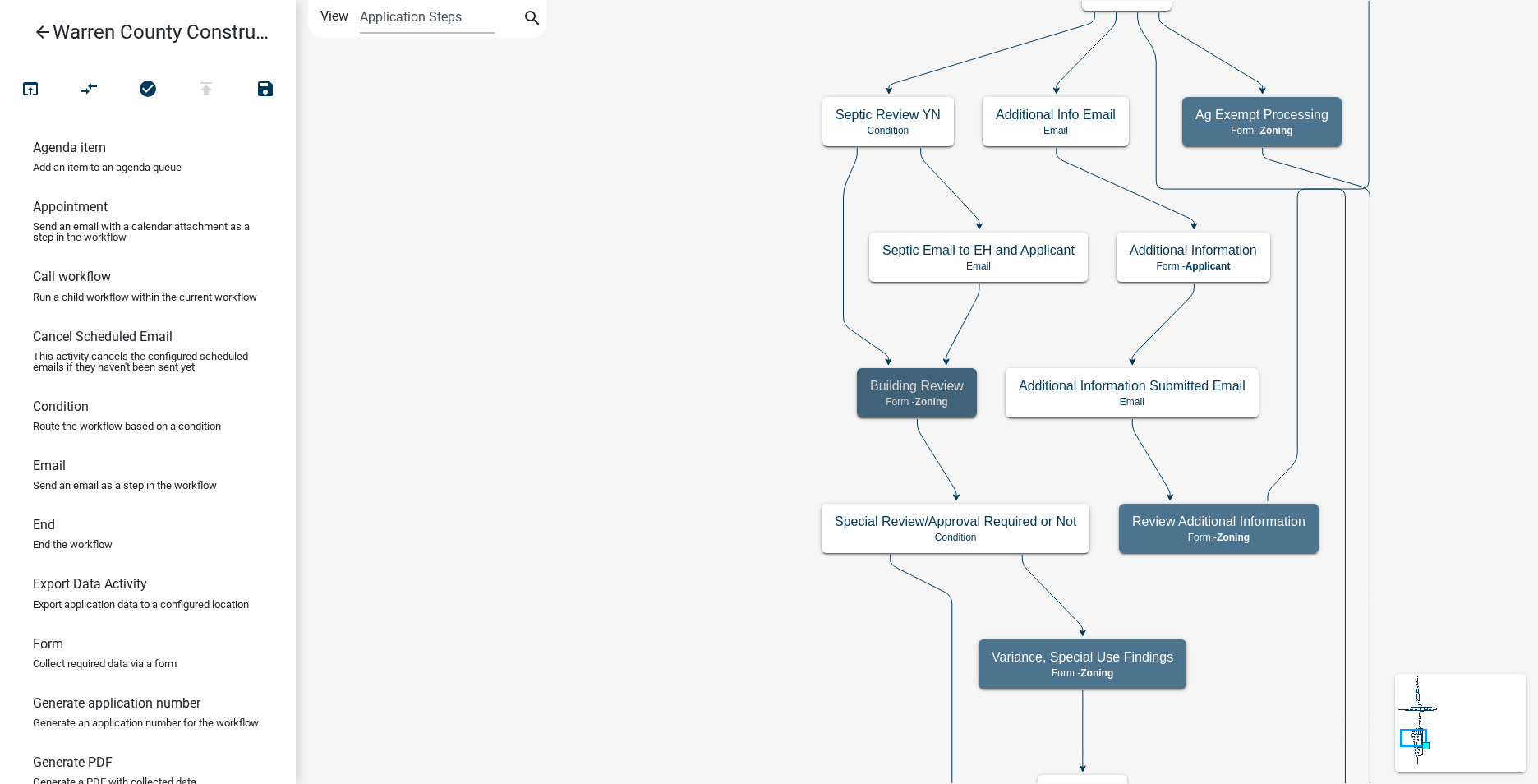
scroll to position [0, 0]
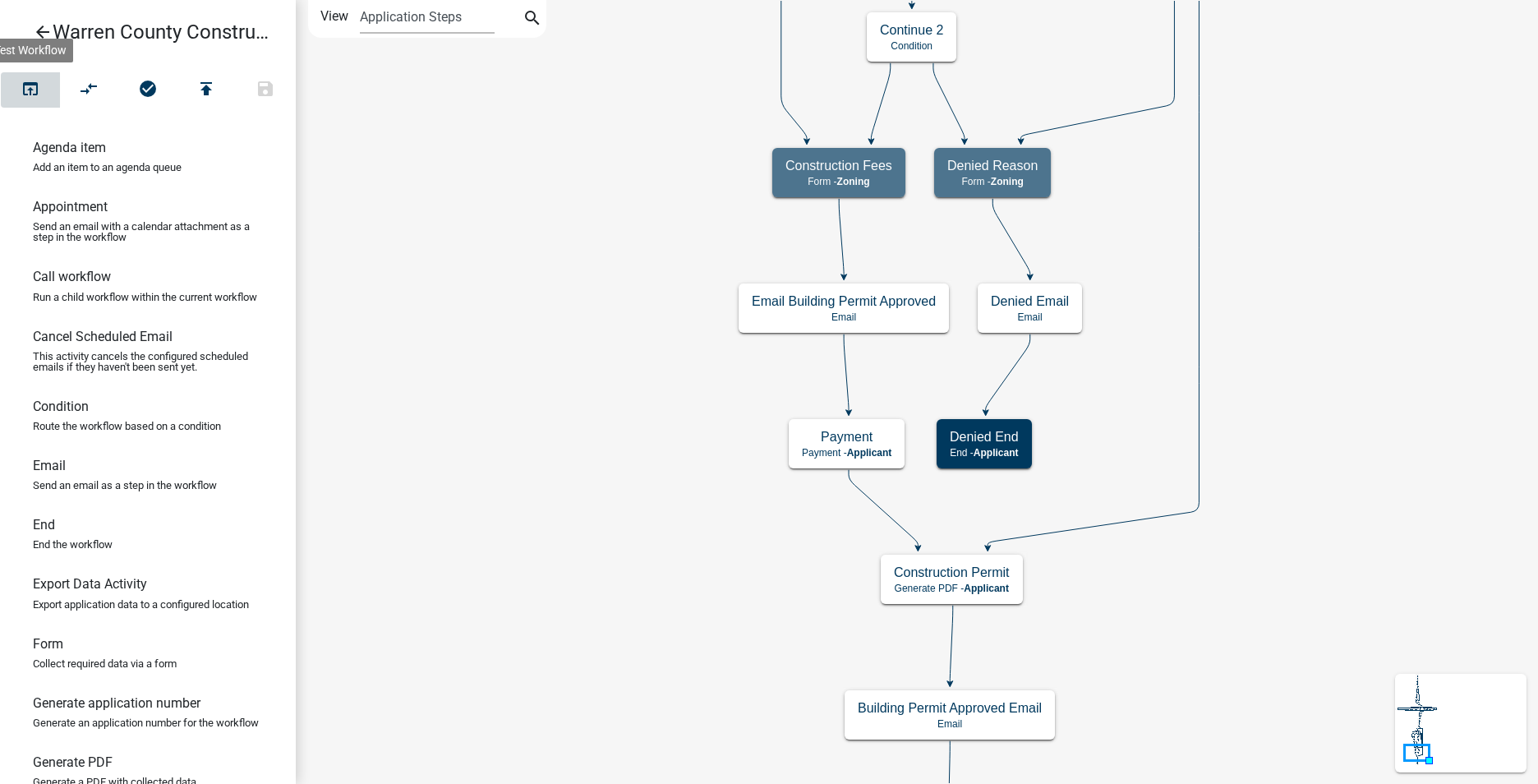
click at [29, 81] on icon "open_in_browser" at bounding box center [31, 90] width 20 height 23
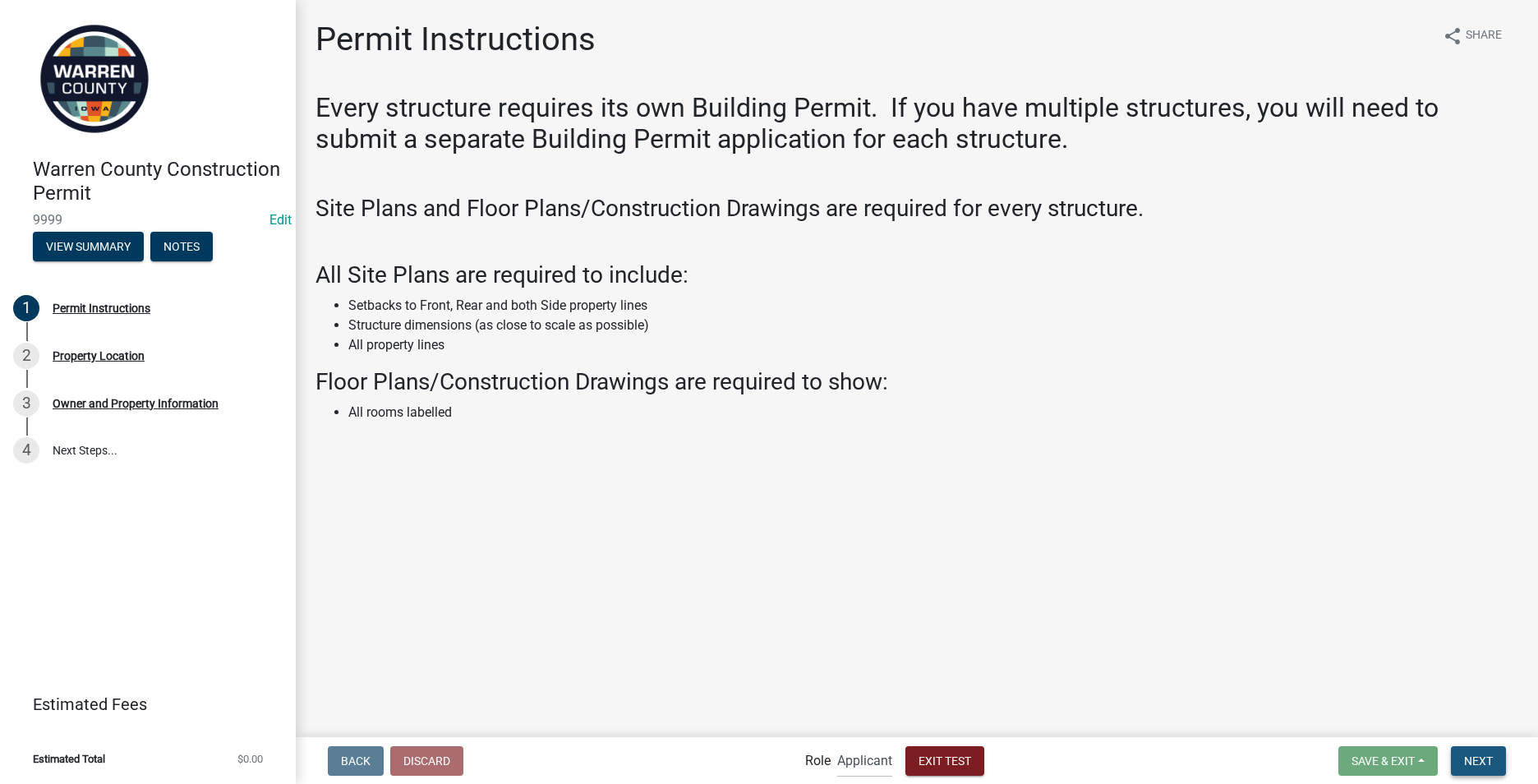
click at [1482, 765] on span "Next" at bounding box center [1479, 759] width 29 height 13
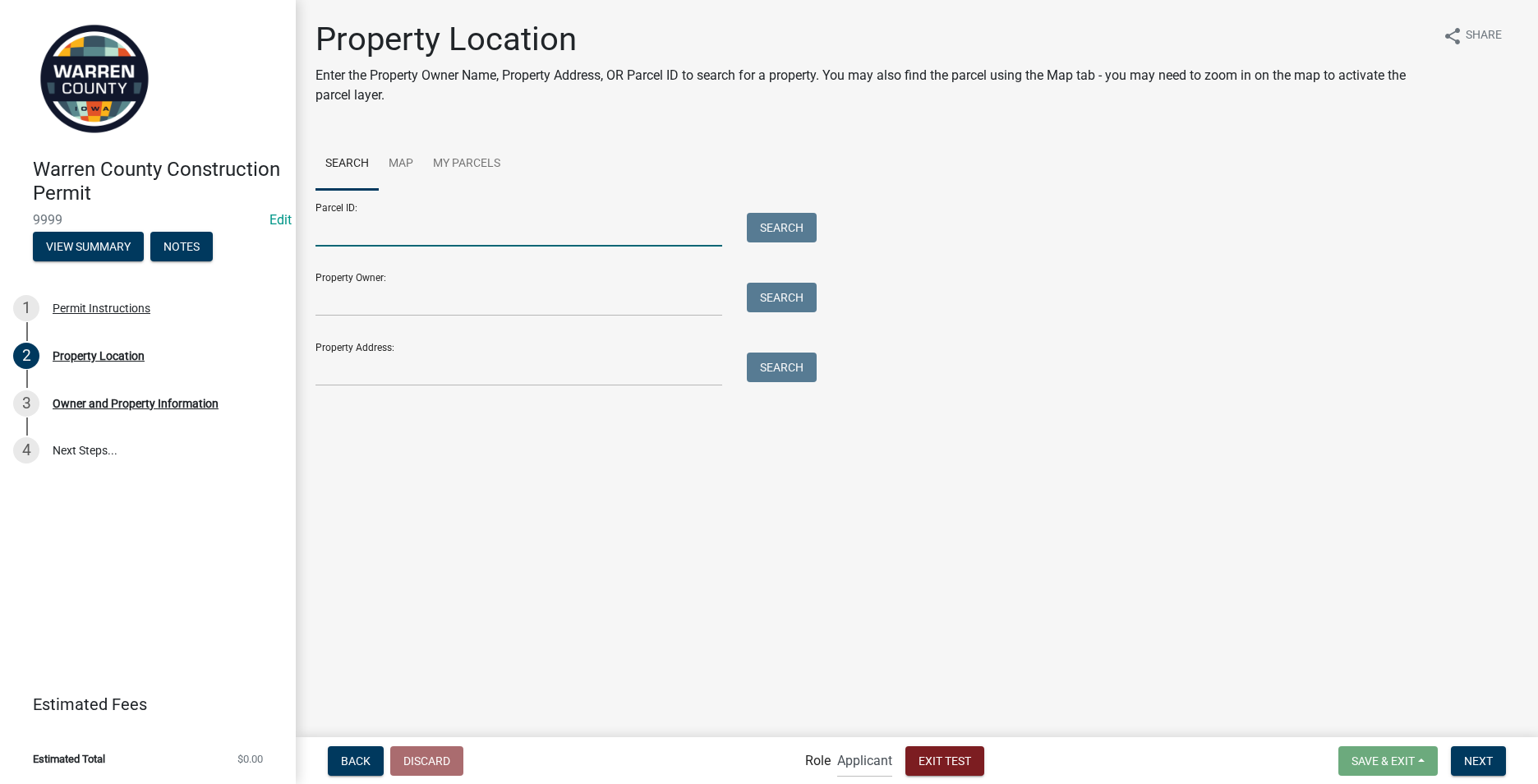
click at [345, 233] on input "Parcel ID:" at bounding box center [519, 229] width 407 height 34
type input "1512000020"
drag, startPoint x: 389, startPoint y: 227, endPoint x: 270, endPoint y: 227, distance: 119.0
click at [276, 227] on div "Warren County Construction Permit 9999 Edit View Summary Notes 1 Permit Instruc…" at bounding box center [769, 392] width 1538 height 784
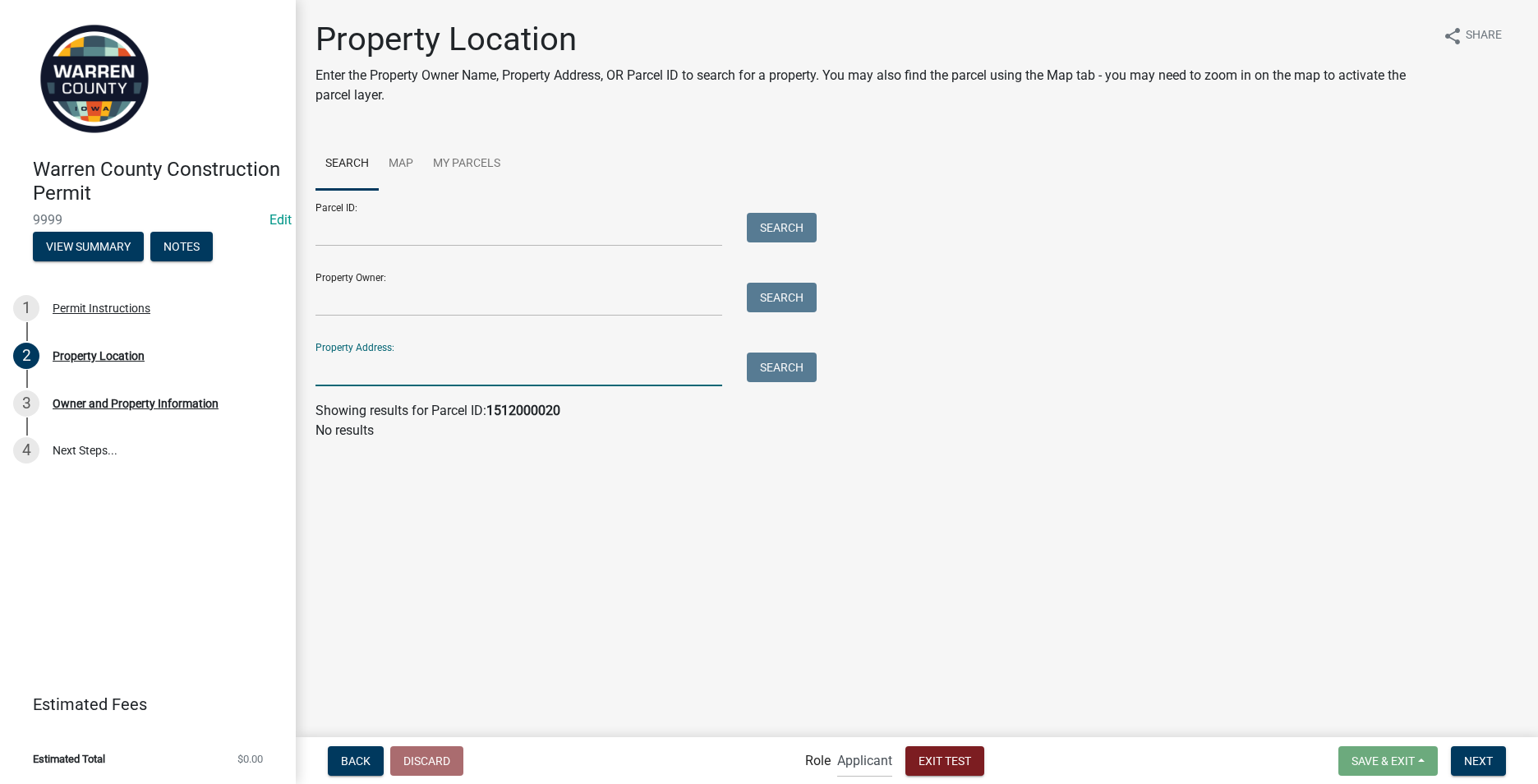
click at [355, 373] on input "Property Address:" at bounding box center [519, 369] width 407 height 34
type input "2431"
click at [781, 359] on button "Search" at bounding box center [781, 367] width 70 height 30
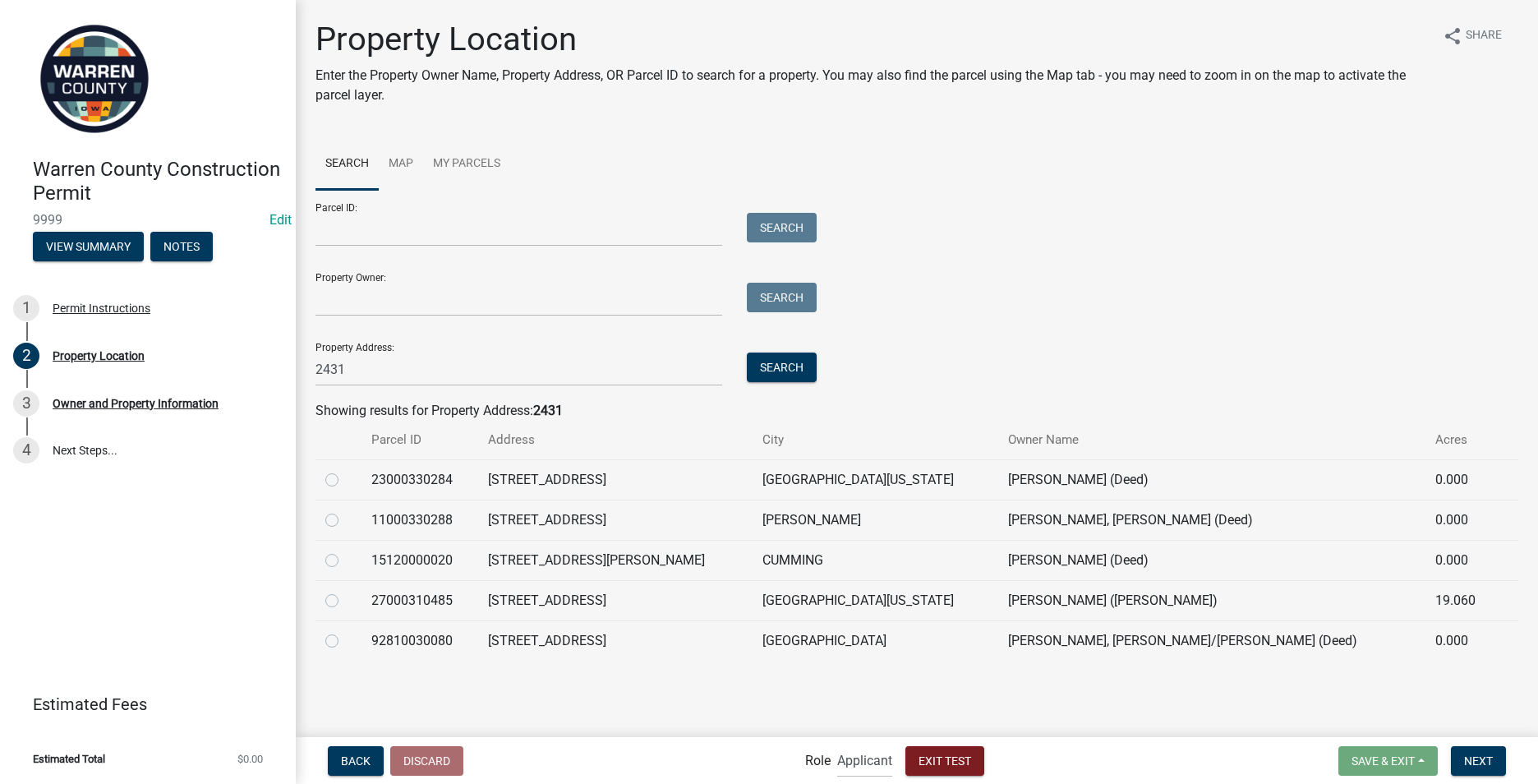
drag, startPoint x: 317, startPoint y: 560, endPoint x: 344, endPoint y: 570, distance: 28.8
click at [317, 559] on td at bounding box center [338, 560] width 46 height 40
click at [345, 550] on label at bounding box center [345, 550] width 0 height 0
click at [345, 558] on input "radio" at bounding box center [350, 555] width 11 height 11
radio input "true"
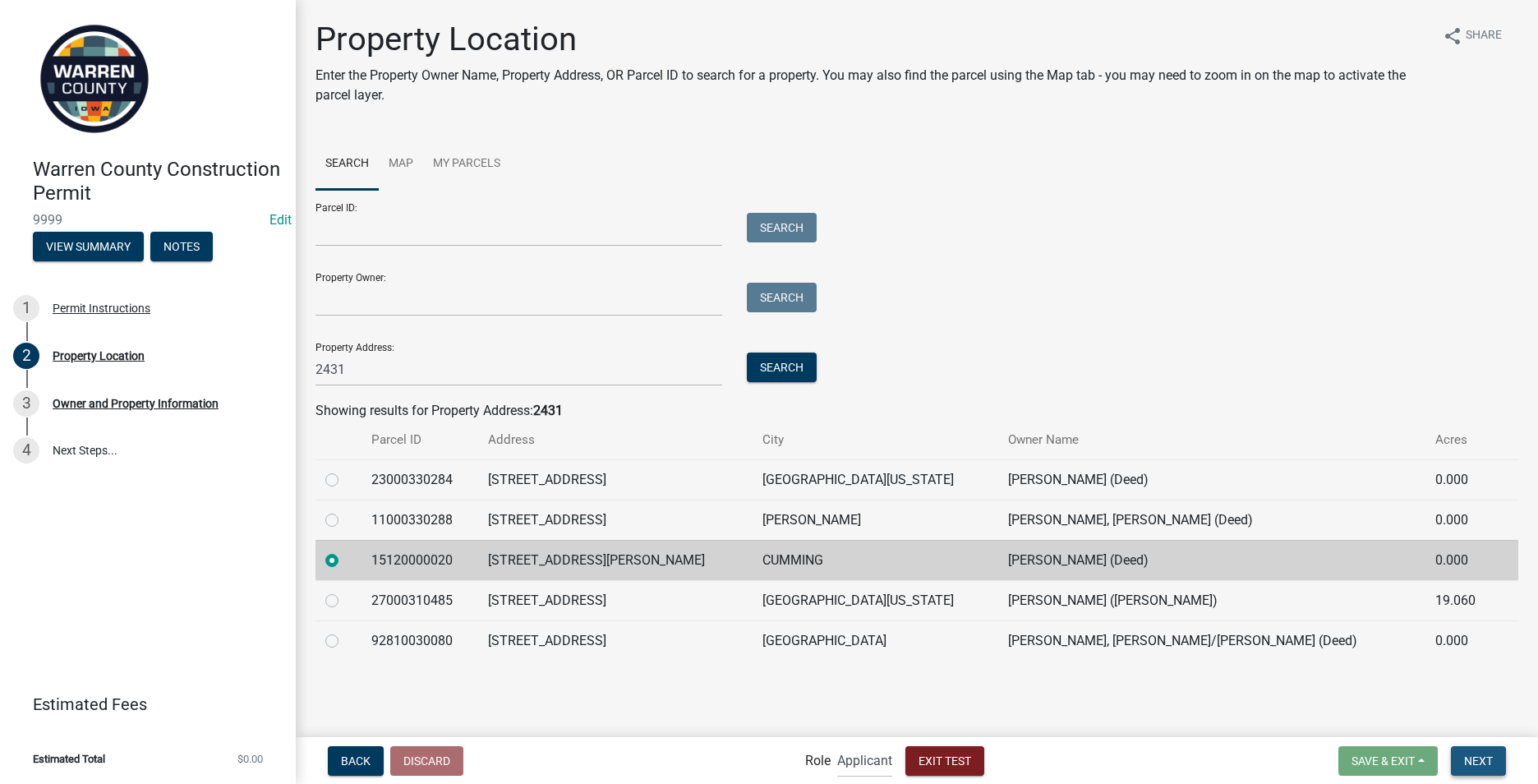
click at [1482, 760] on span "Next" at bounding box center [1479, 759] width 29 height 13
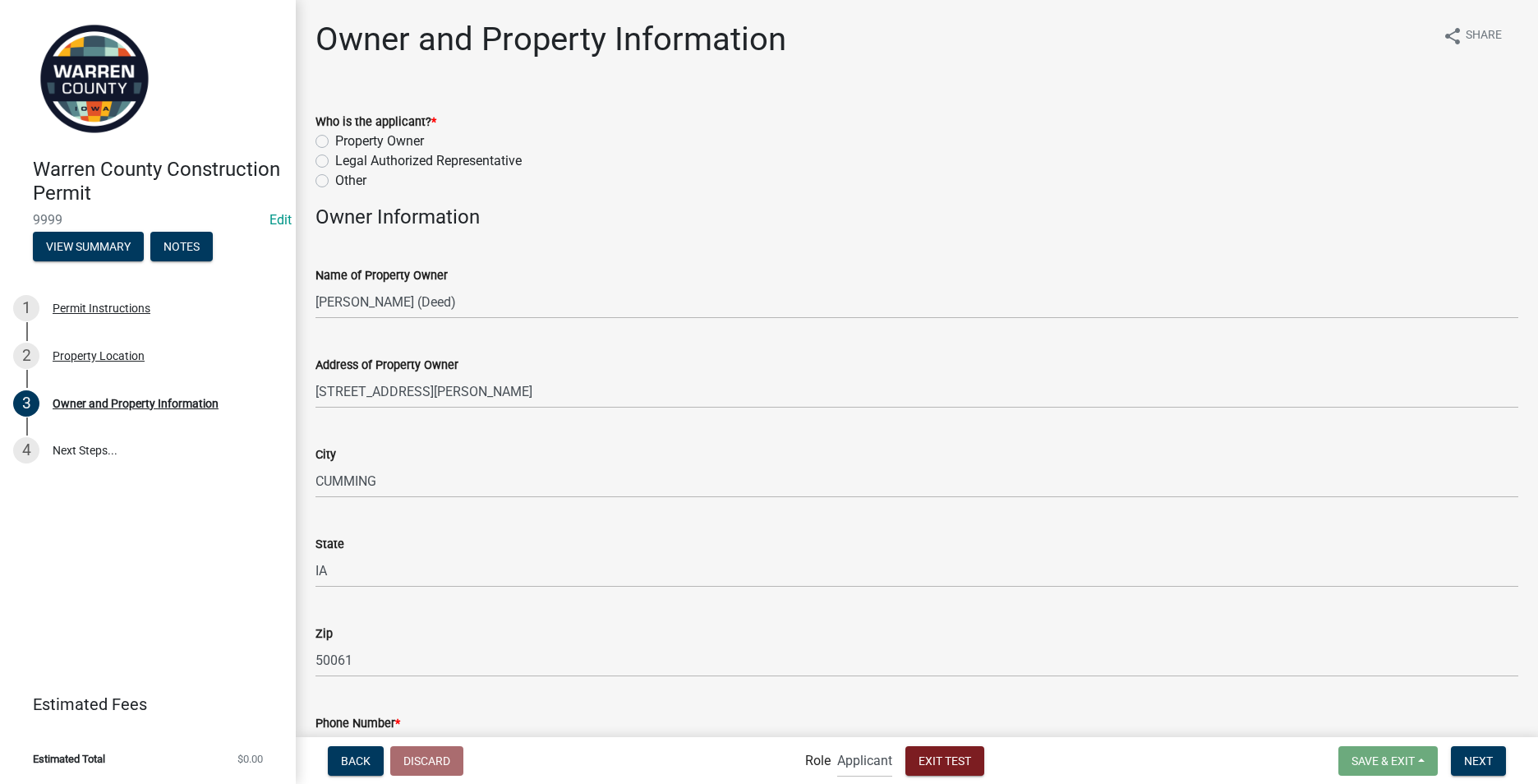
click at [329, 139] on div "Property Owner" at bounding box center [917, 141] width 1203 height 20
click at [335, 138] on label "Property Owner" at bounding box center [379, 141] width 89 height 20
click at [335, 138] on input "Property Owner" at bounding box center [340, 136] width 11 height 11
radio input "true"
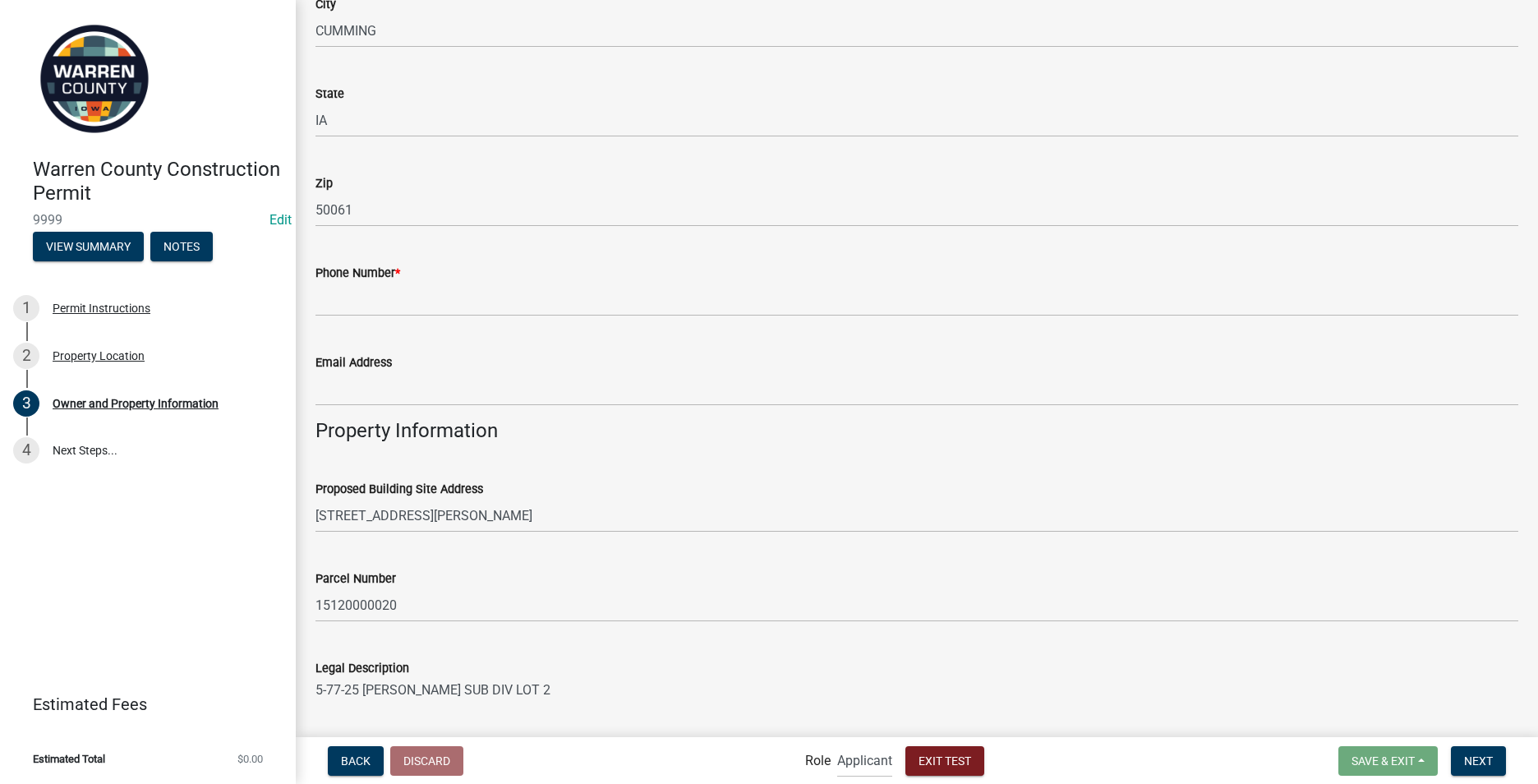
scroll to position [411, 0]
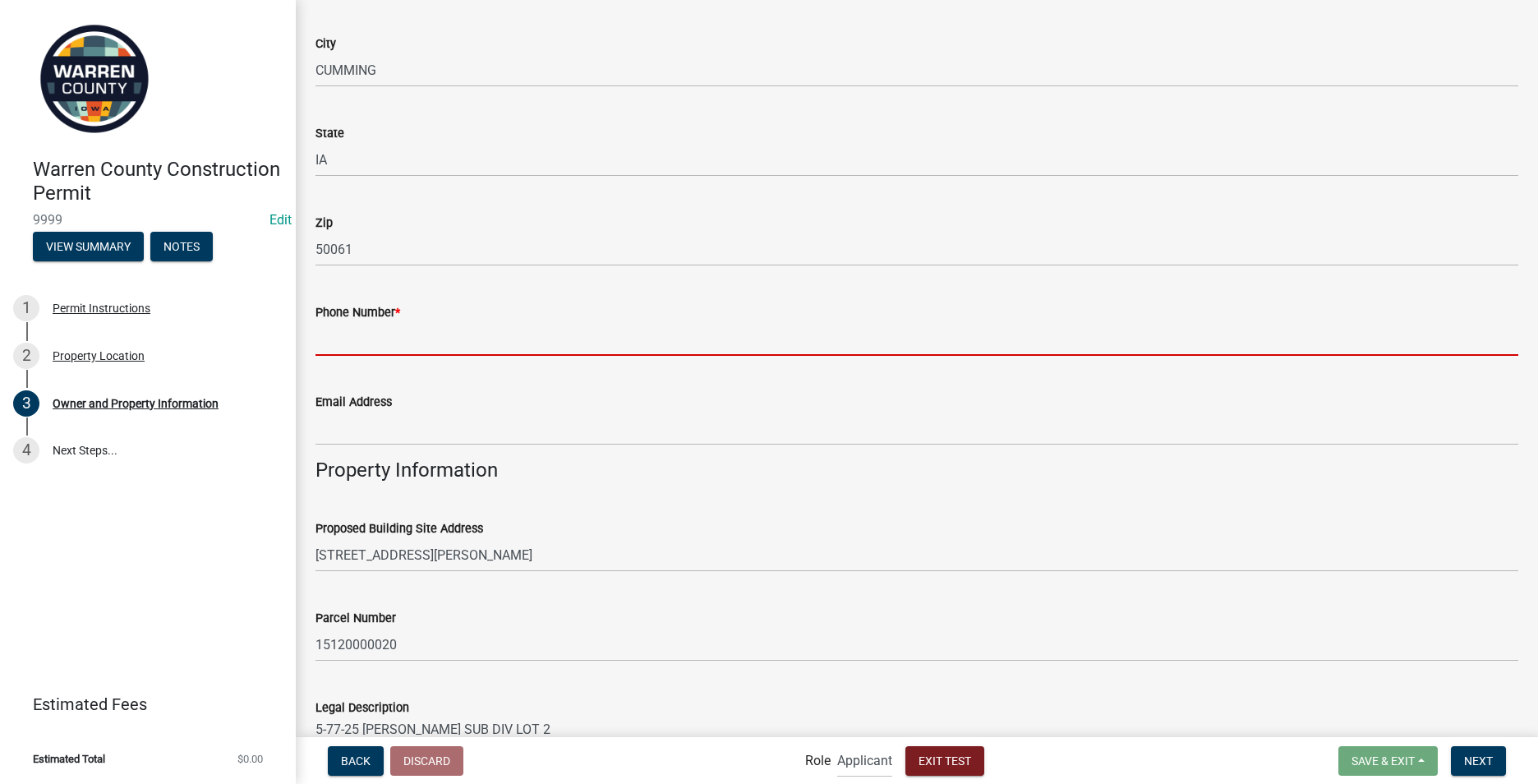
click at [334, 328] on input "Phone Number *" at bounding box center [917, 339] width 1203 height 34
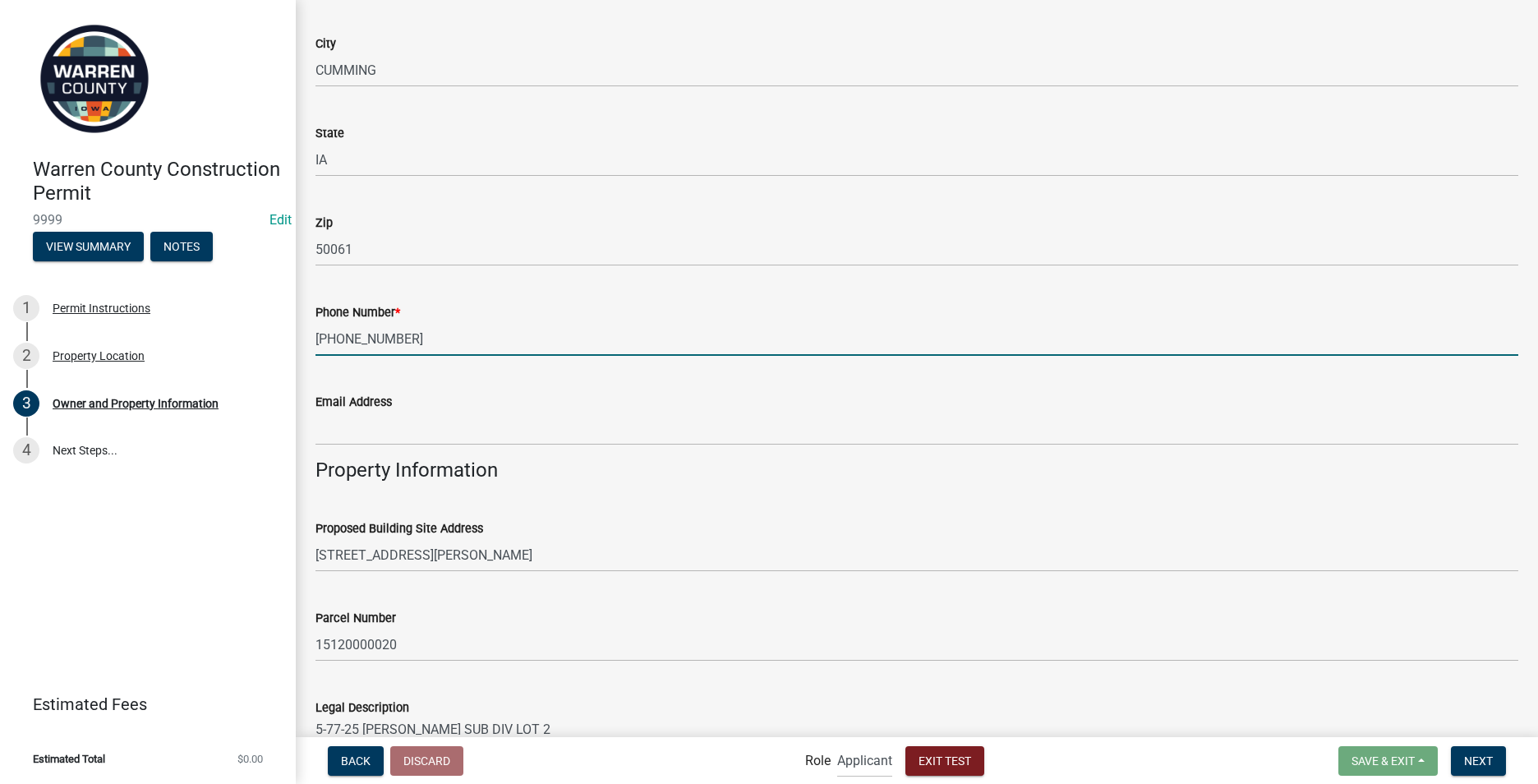
type input "555-555-5555"
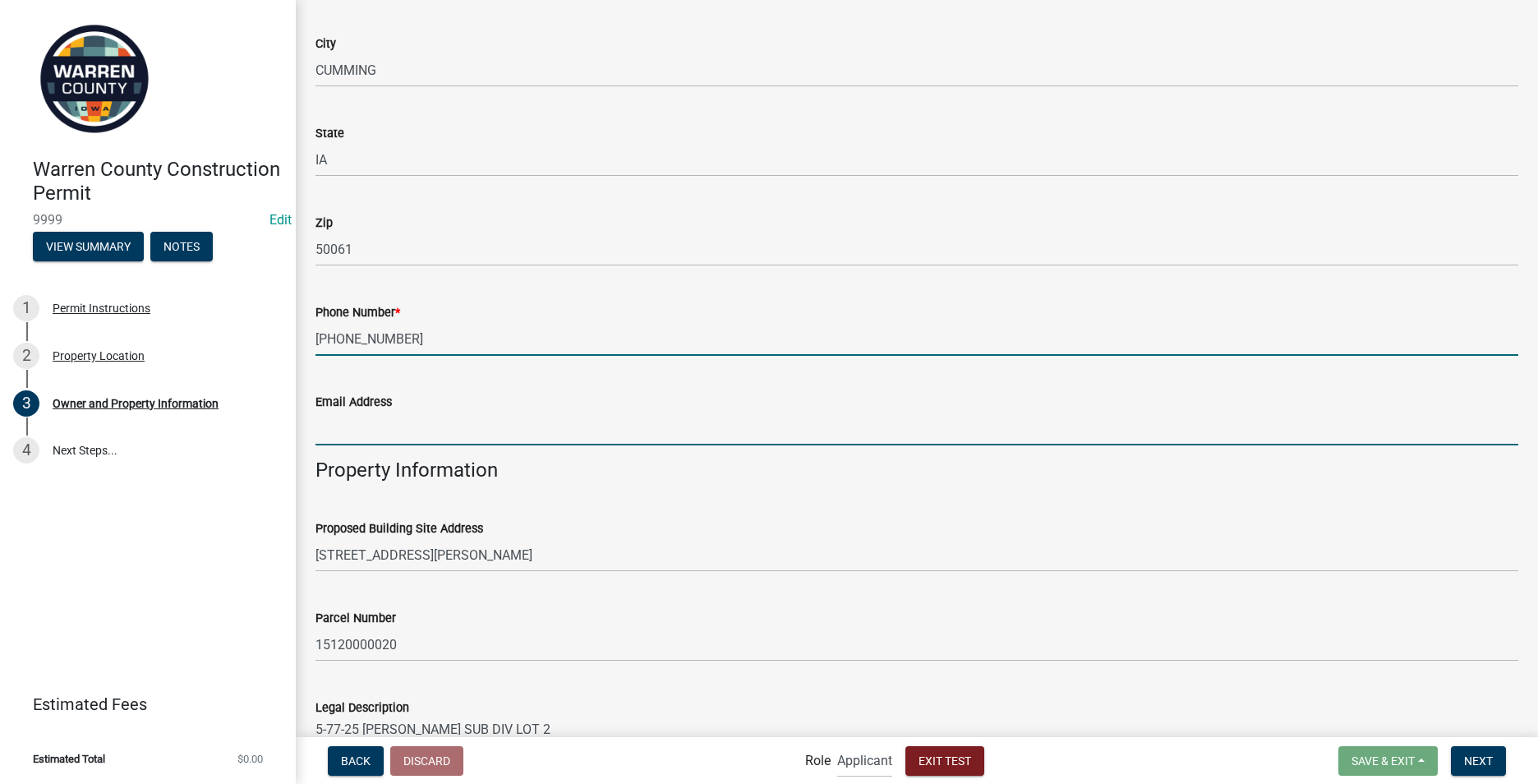
click at [332, 434] on input "Email Address" at bounding box center [917, 429] width 1203 height 34
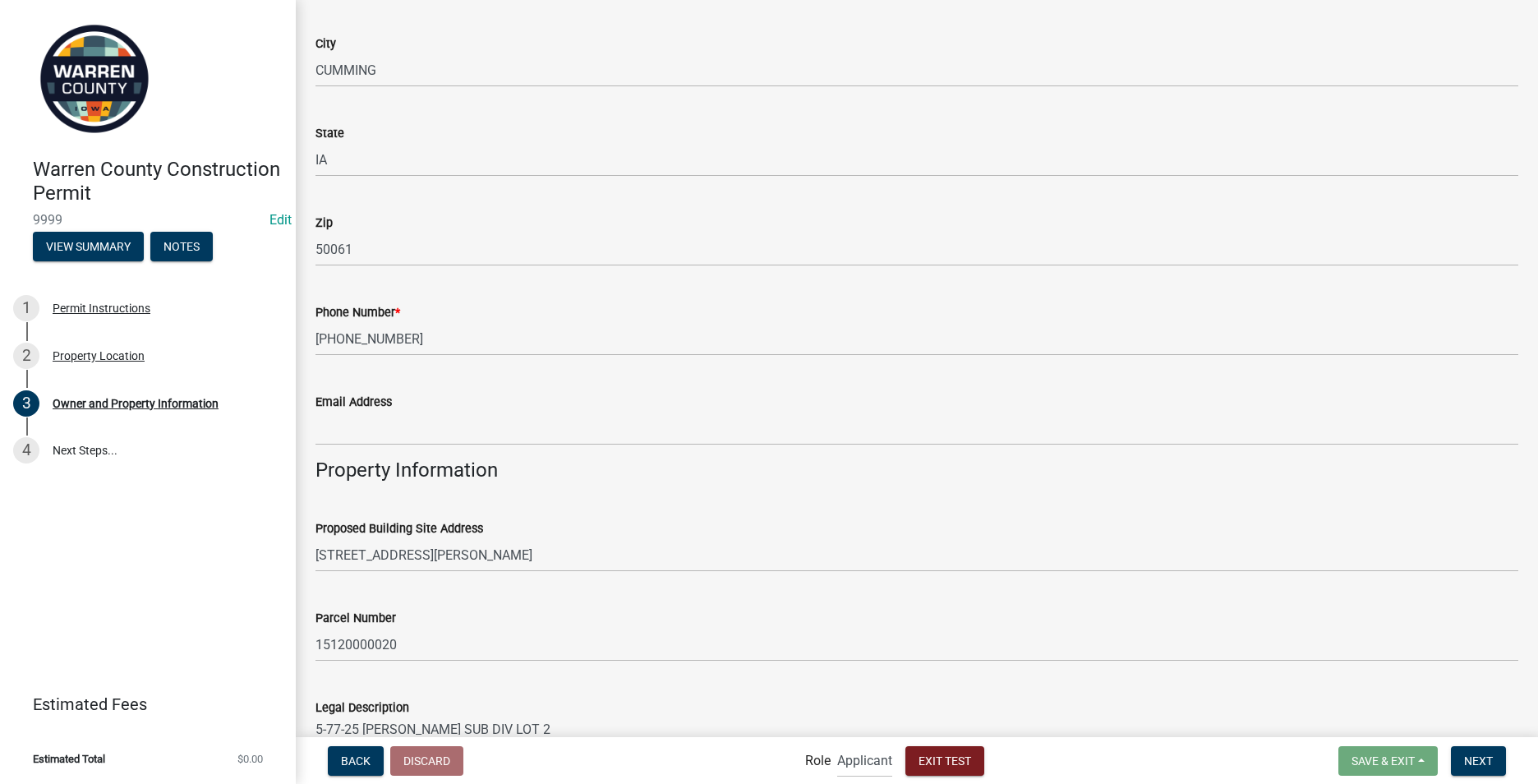
drag, startPoint x: 705, startPoint y: 408, endPoint x: 670, endPoint y: 250, distance: 161.8
click at [670, 250] on wm-data-entity-input-list "Who is the applicant? * Property Owner Legal Authorized Representative Other Ow…" at bounding box center [917, 612] width 1203 height 1862
click at [603, 514] on div "Proposed Building Site Address 2431 ADAMS ST" at bounding box center [917, 533] width 1203 height 76
drag, startPoint x: 672, startPoint y: 607, endPoint x: 670, endPoint y: 578, distance: 29.1
click at [670, 580] on wm-data-entity-input-list "Who is the applicant? * Property Owner Legal Authorized Representative Other Ow…" at bounding box center [917, 612] width 1203 height 1862
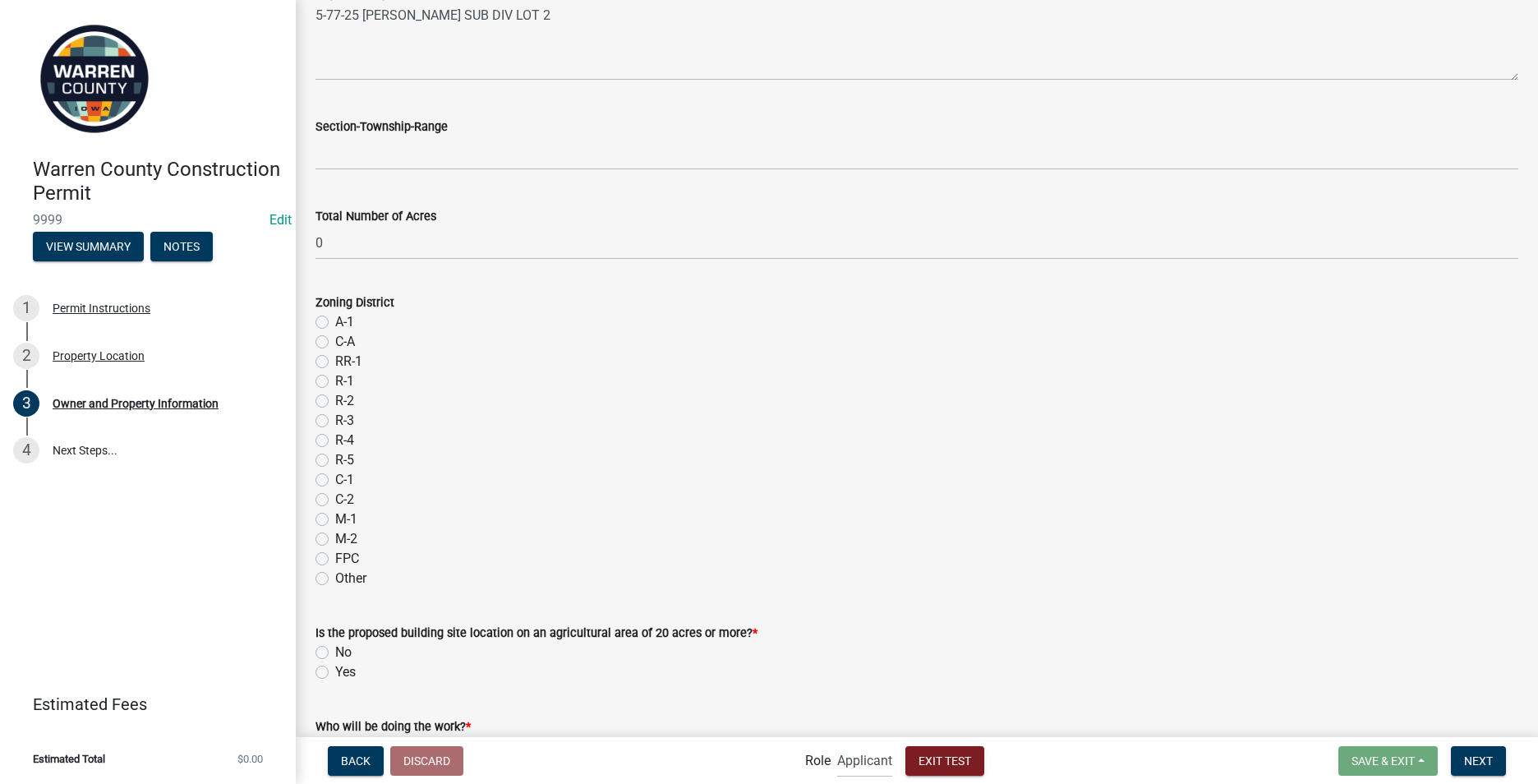
scroll to position [1284, 0]
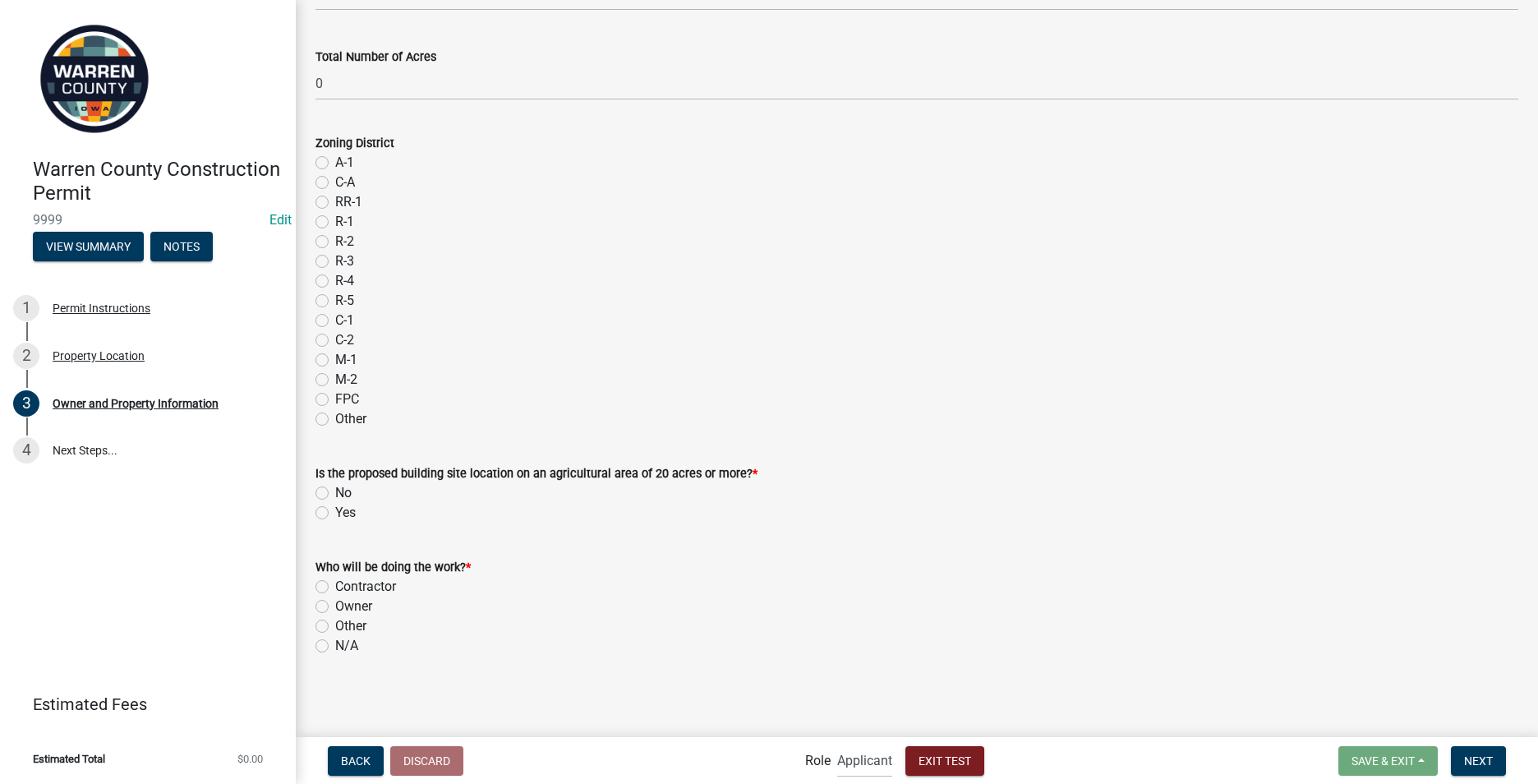
drag, startPoint x: 319, startPoint y: 583, endPoint x: 323, endPoint y: 604, distance: 21.4
click at [335, 582] on label "Contractor" at bounding box center [365, 587] width 61 height 20
click at [335, 582] on input "Contractor" at bounding box center [340, 582] width 11 height 11
radio input "true"
click at [335, 492] on label "No" at bounding box center [343, 493] width 17 height 20
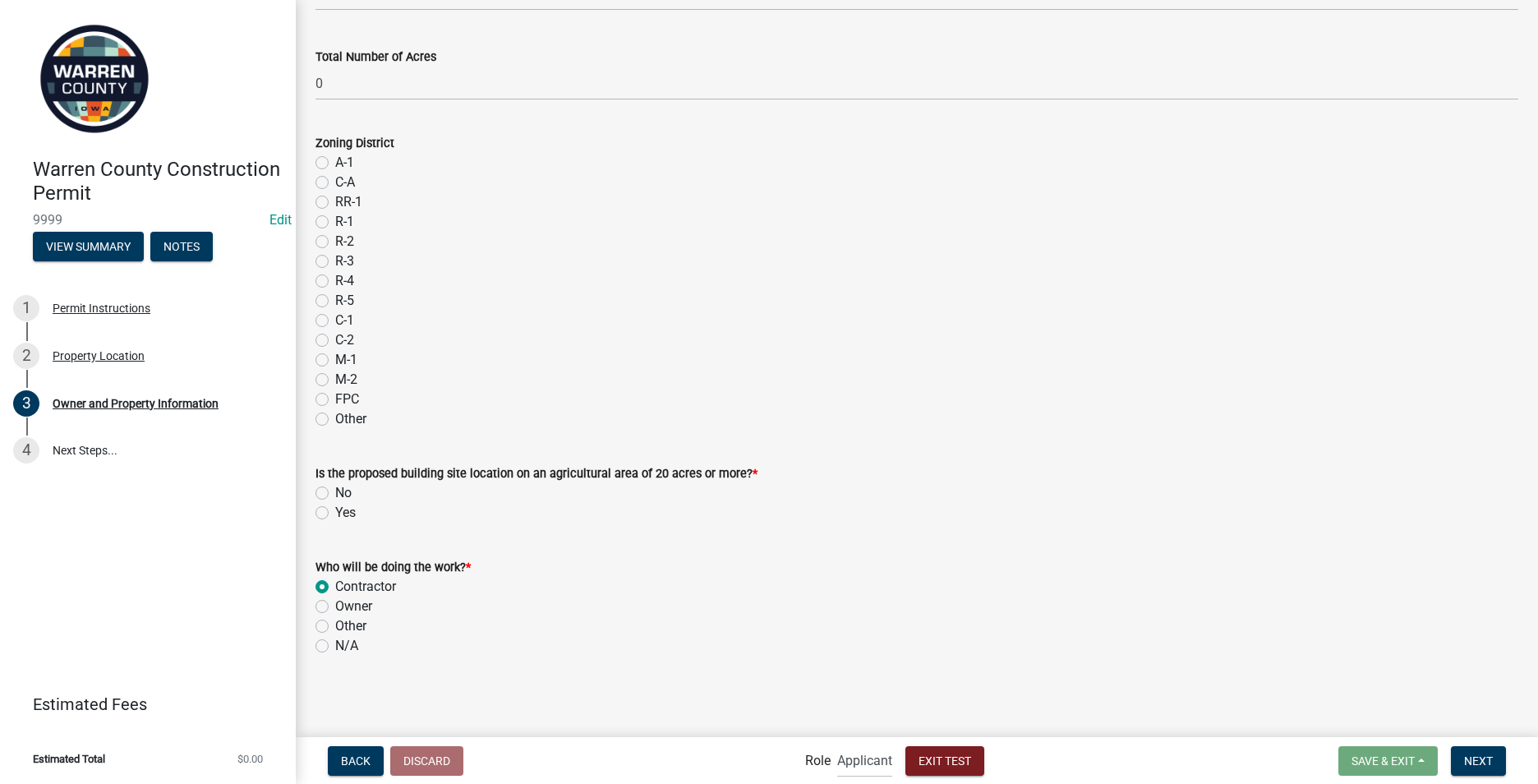
click at [335, 492] on input "No" at bounding box center [340, 488] width 11 height 11
radio input "true"
click at [1477, 760] on span "Next" at bounding box center [1479, 759] width 29 height 13
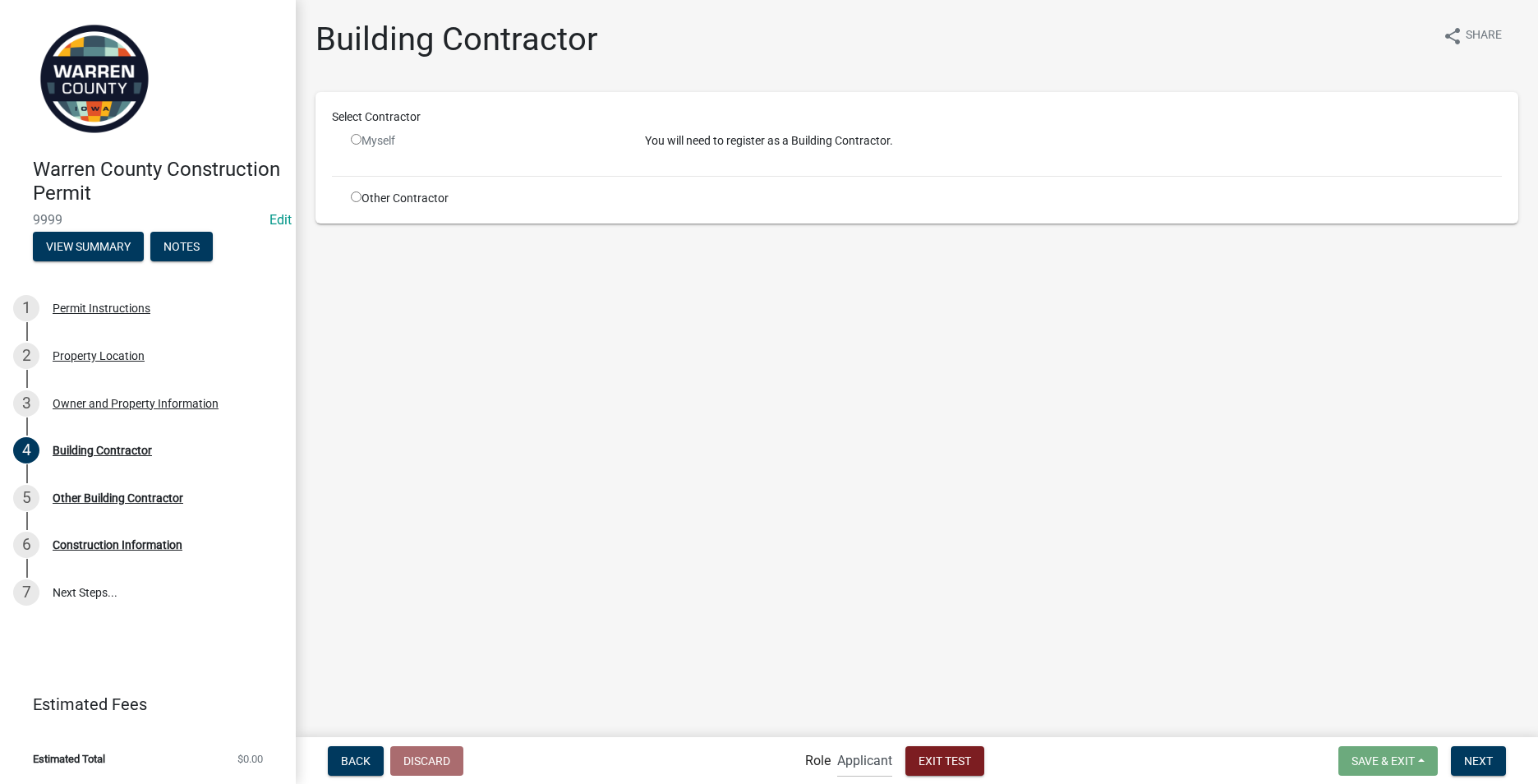
click at [354, 199] on input "radio" at bounding box center [356, 196] width 11 height 11
radio input "true"
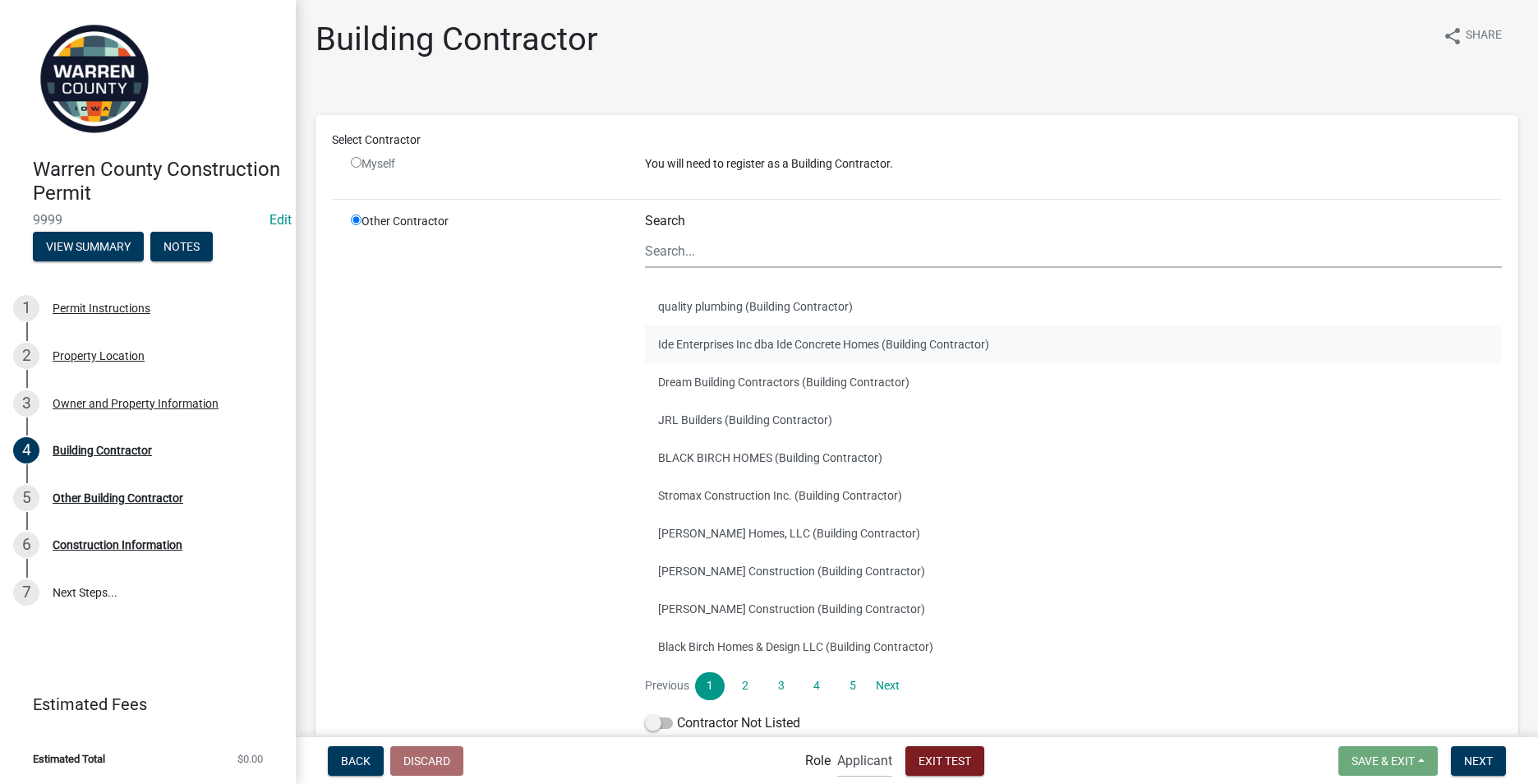
click at [705, 341] on button "Ide Enterprises Inc dba Ide Concrete Homes (Building Contractor)" at bounding box center [1074, 344] width 857 height 38
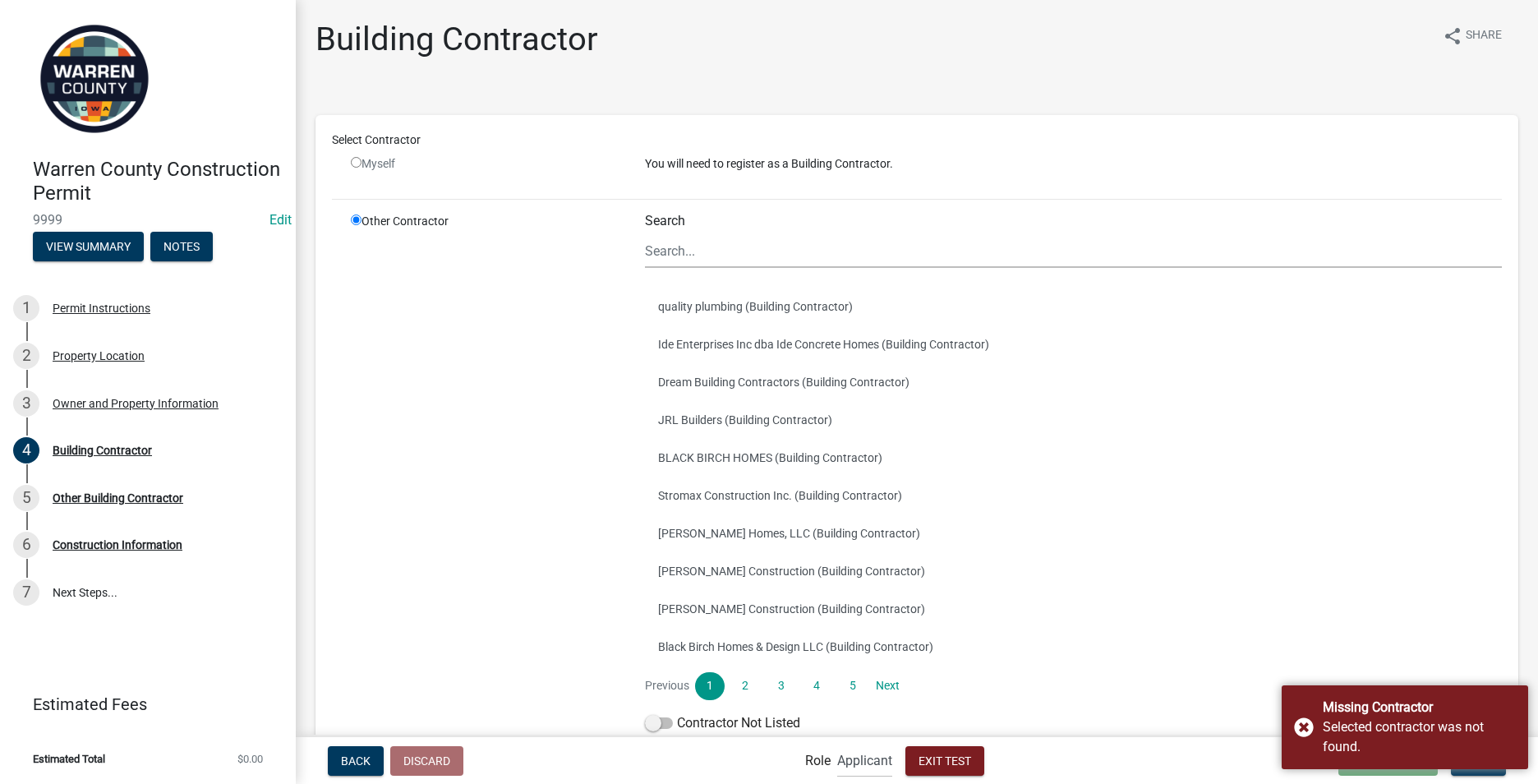
drag, startPoint x: 509, startPoint y: 346, endPoint x: 496, endPoint y: 253, distance: 93.9
click at [496, 253] on div "Other Contractor" at bounding box center [486, 475] width 294 height 526
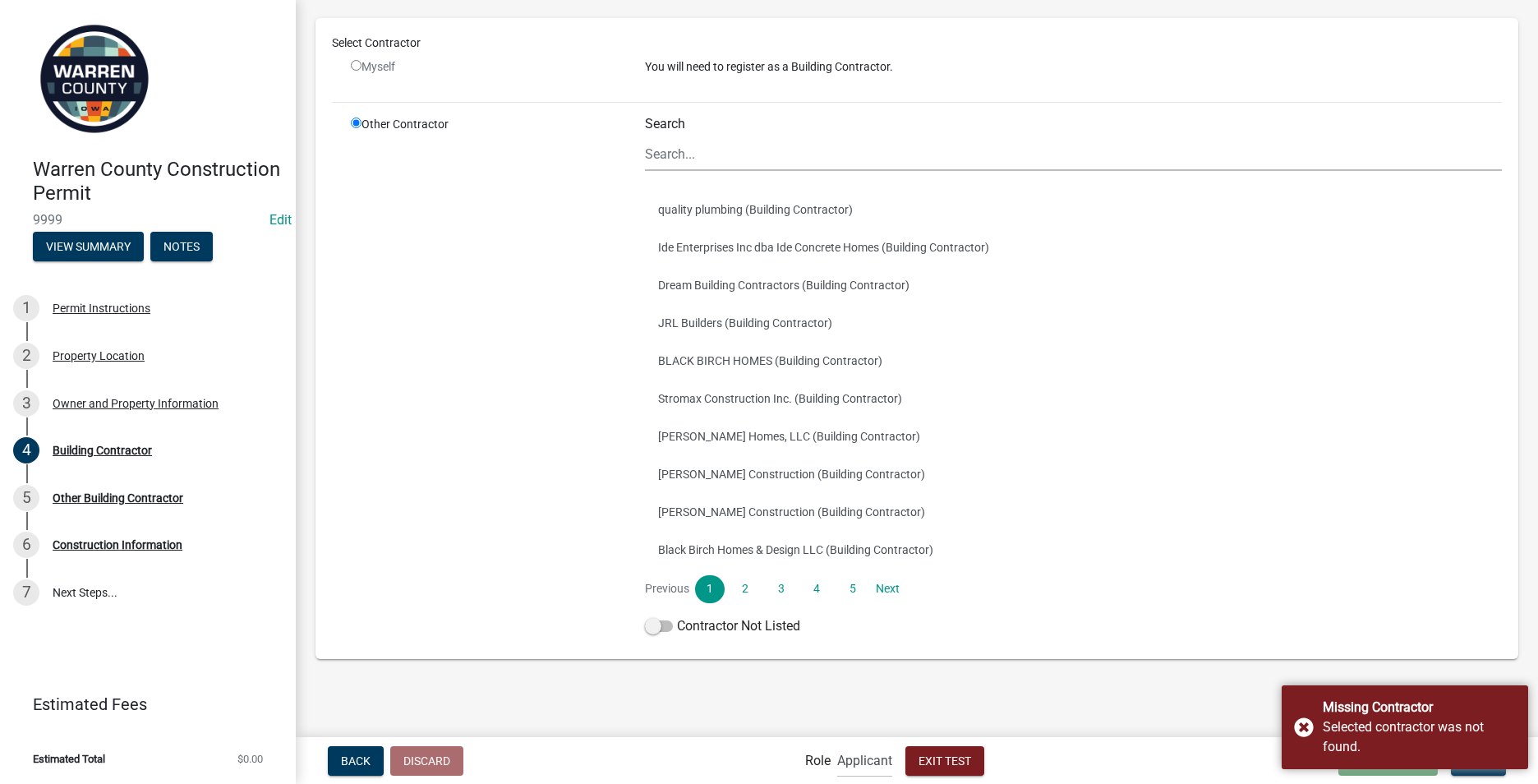
scroll to position [99, 0]
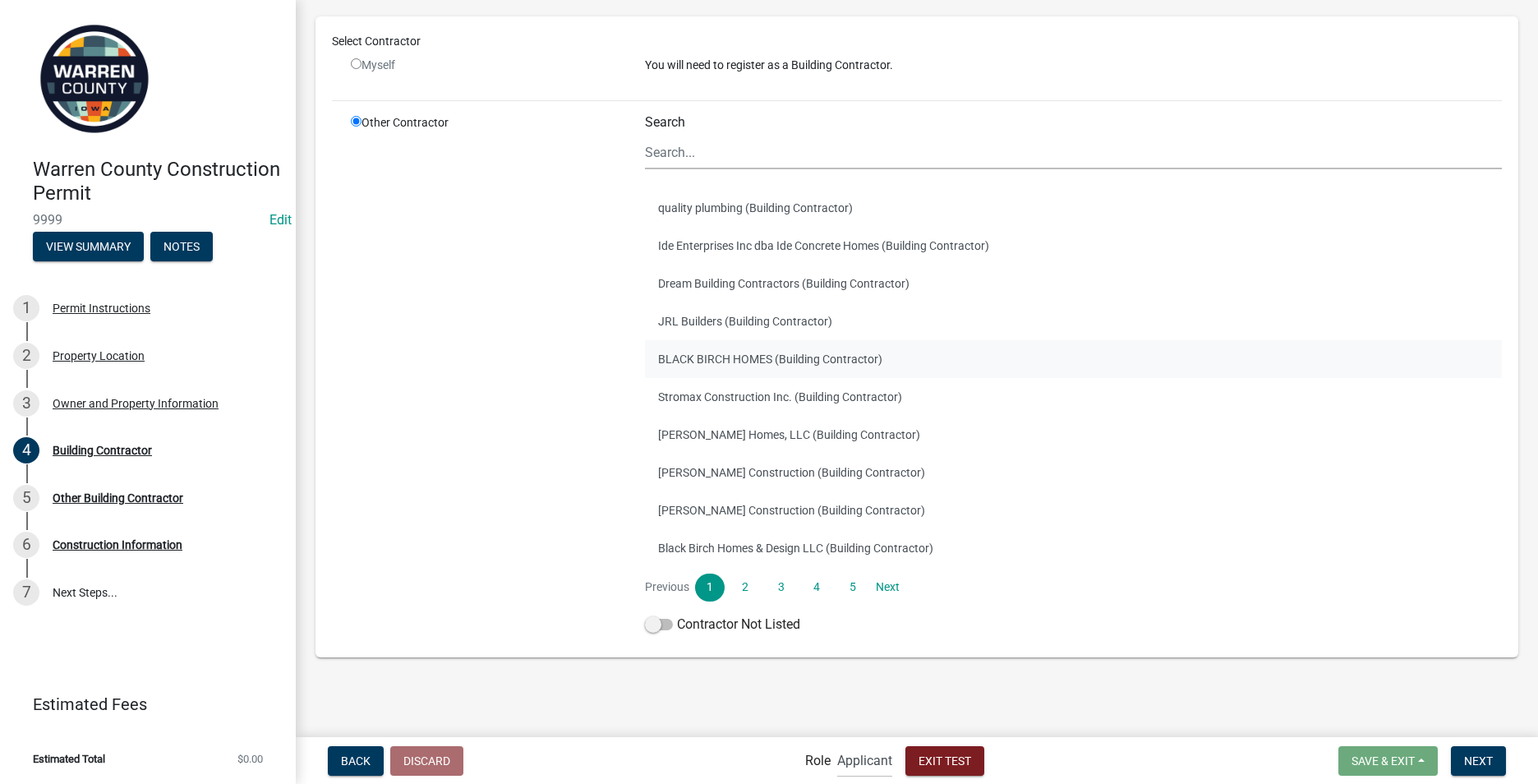
click at [691, 354] on button "BLACK BIRCH HOMES (Building Contractor)" at bounding box center [1074, 358] width 857 height 38
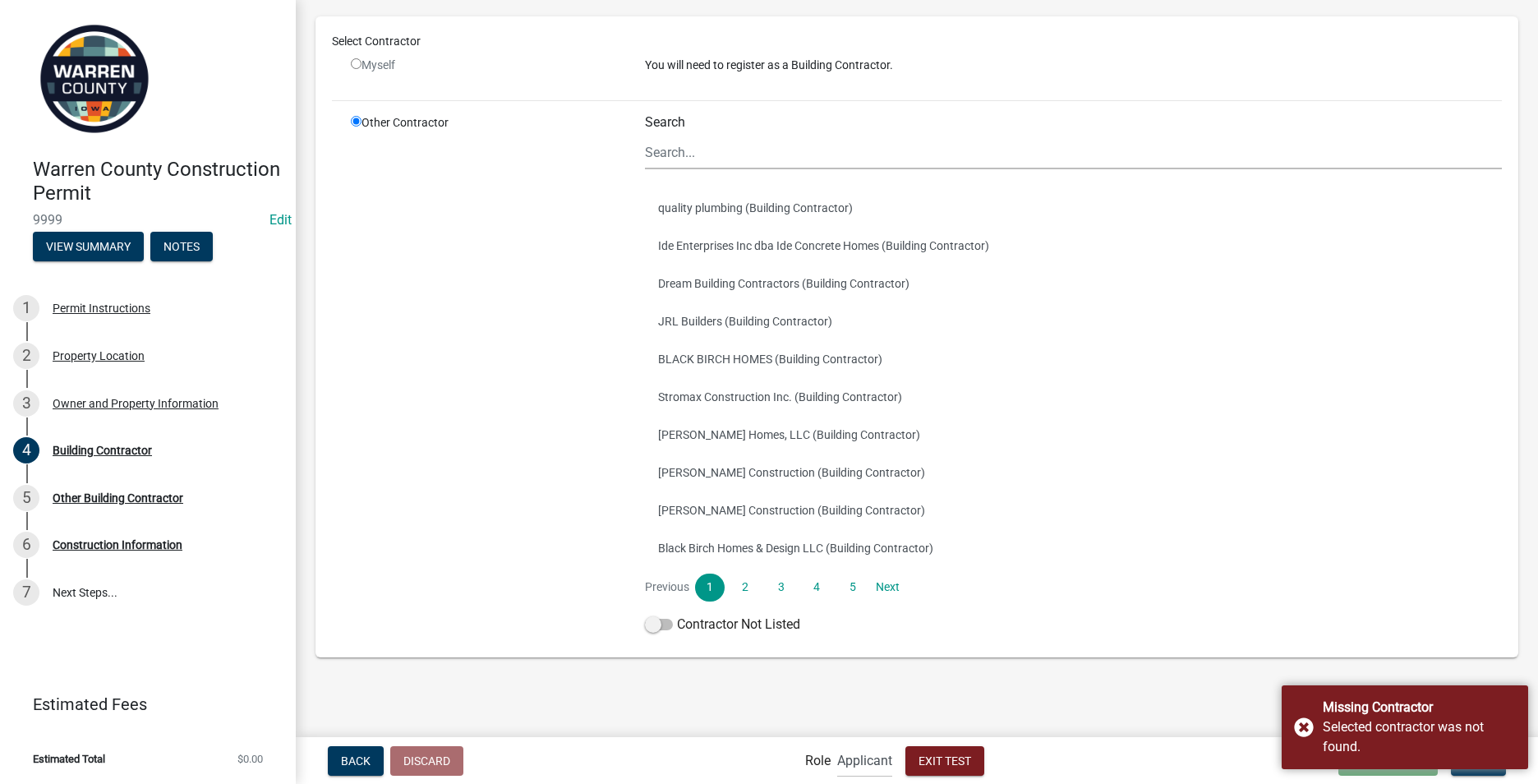
click at [355, 60] on input "radio" at bounding box center [356, 63] width 11 height 11
radio input "false"
radio input "true"
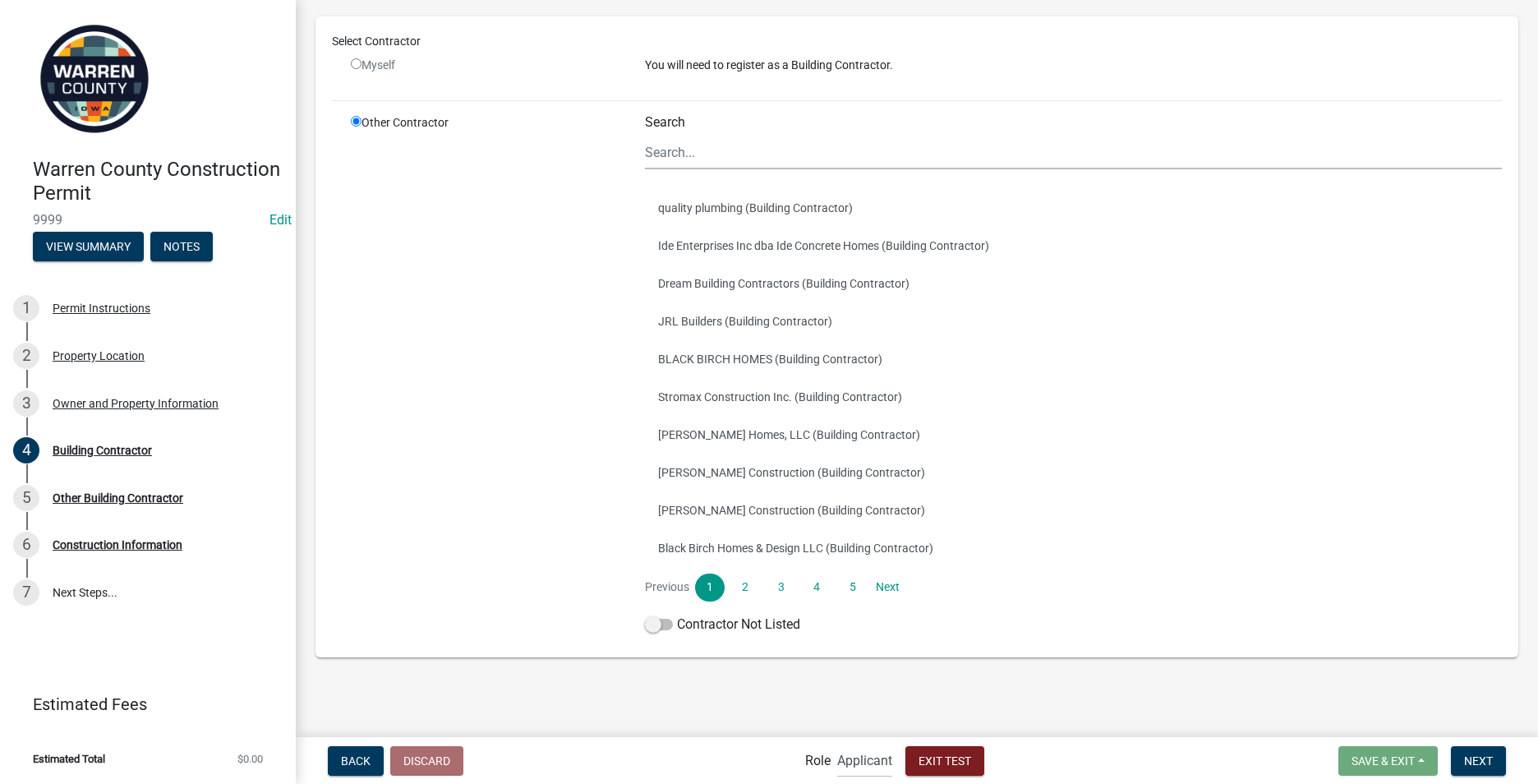
click at [355, 67] on input "radio" at bounding box center [356, 63] width 11 height 11
radio input "false"
radio input "true"
click at [355, 63] on input "radio" at bounding box center [356, 63] width 11 height 11
radio input "false"
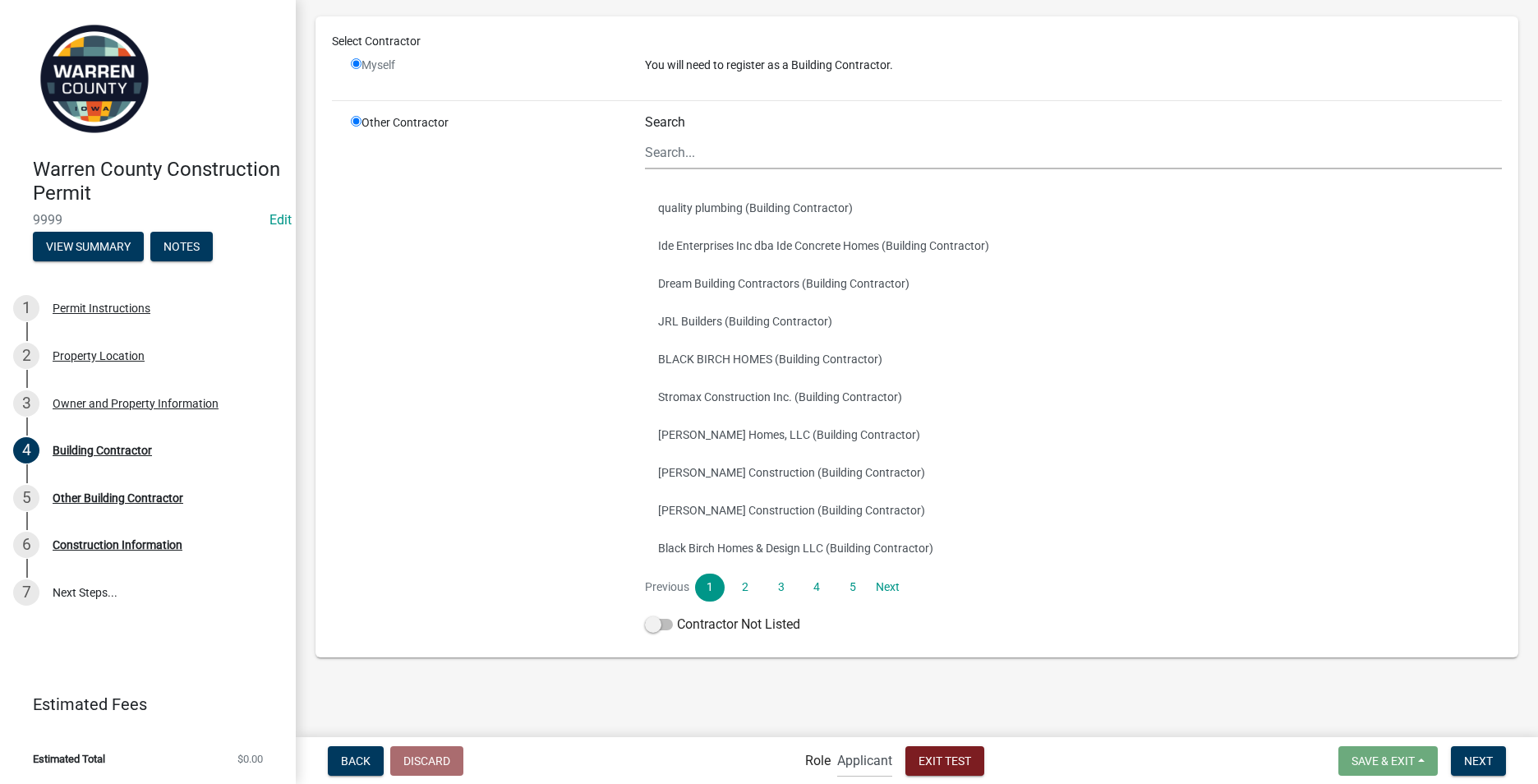
radio input "true"
click at [355, 63] on input "radio" at bounding box center [356, 63] width 11 height 11
radio input "false"
radio input "true"
click at [355, 61] on input "radio" at bounding box center [356, 63] width 11 height 11
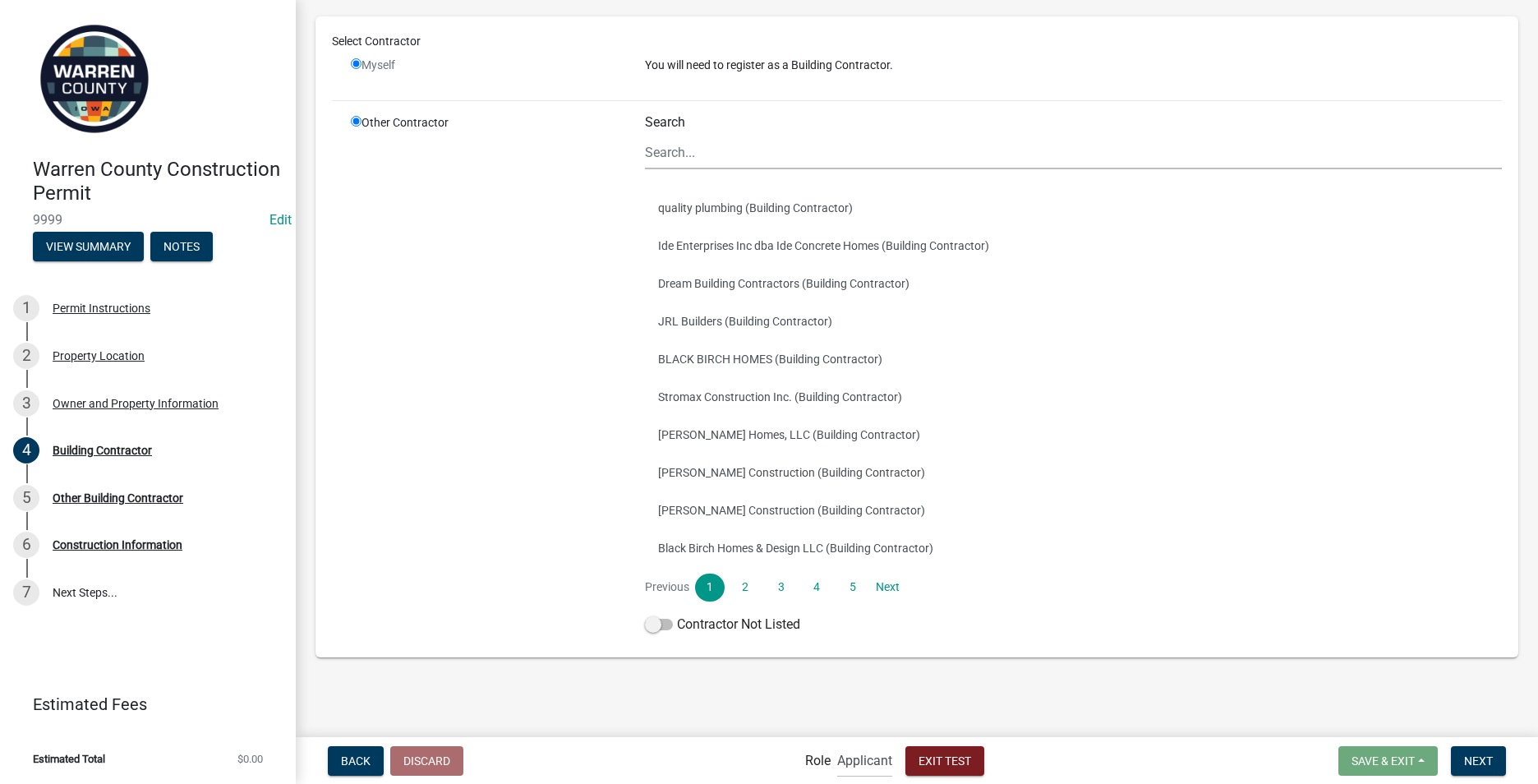
radio input "false"
radio input "true"
click at [355, 61] on input "radio" at bounding box center [356, 63] width 11 height 11
radio input "false"
radio input "true"
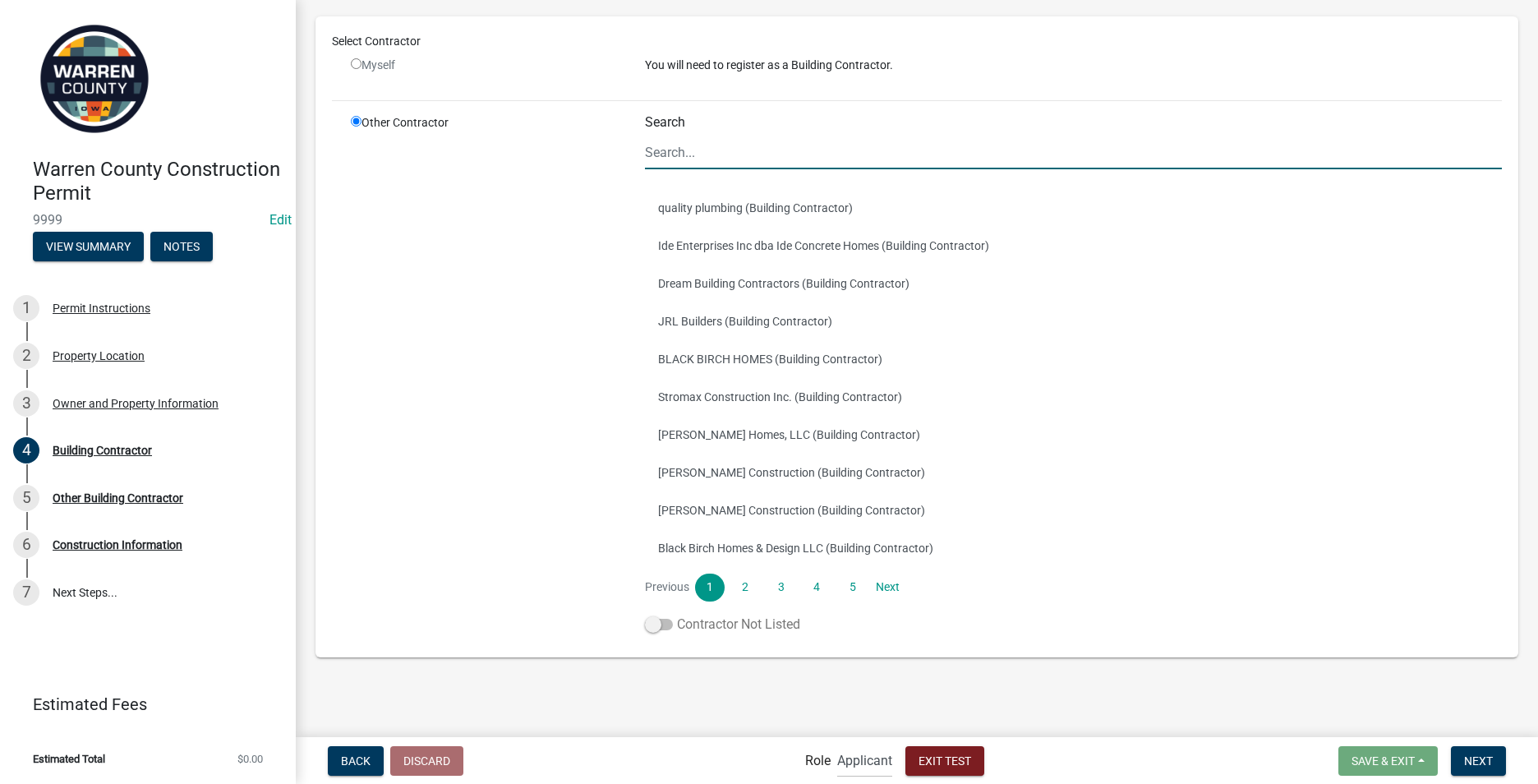
click at [653, 623] on span at bounding box center [659, 624] width 28 height 12
click at [678, 614] on input "Contractor Not Listed" at bounding box center [678, 614] width 0 height 0
click at [1477, 758] on span "Next" at bounding box center [1479, 759] width 29 height 13
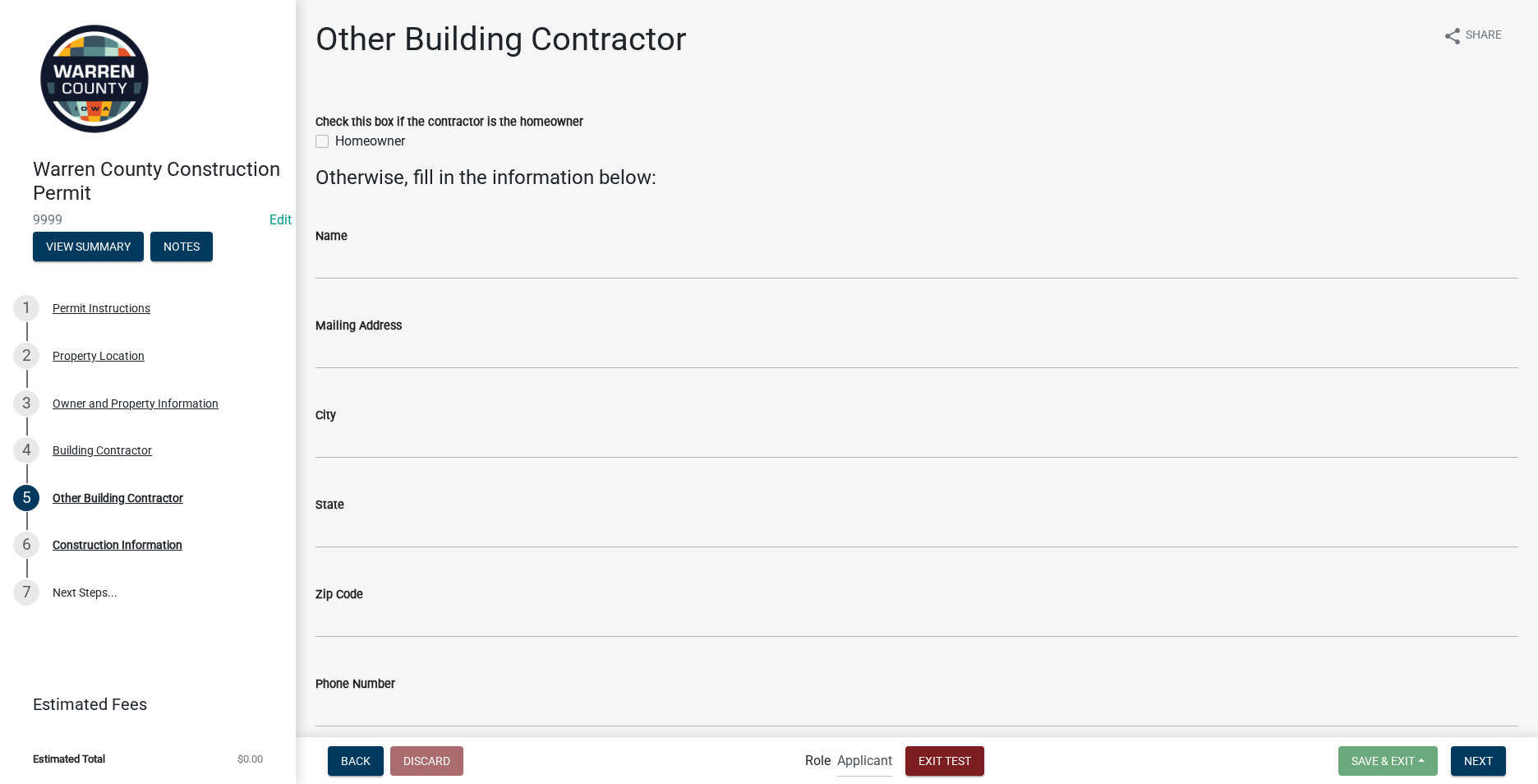
click at [335, 141] on label "Homeowner" at bounding box center [369, 141] width 70 height 20
click at [335, 141] on input "Homeowner" at bounding box center [340, 136] width 11 height 11
checkbox input "true"
click at [1488, 761] on span "Next" at bounding box center [1479, 759] width 29 height 13
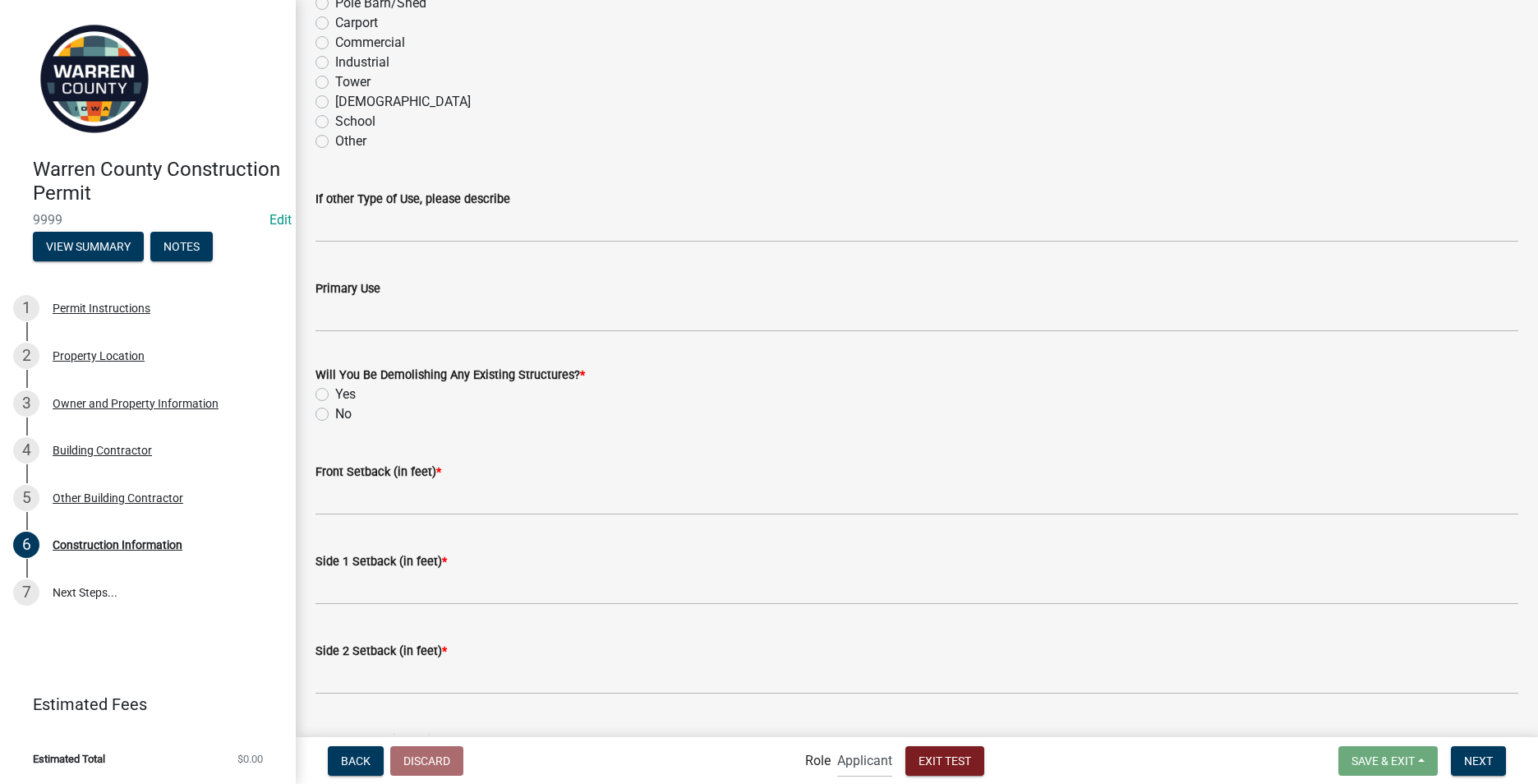
scroll to position [411, 0]
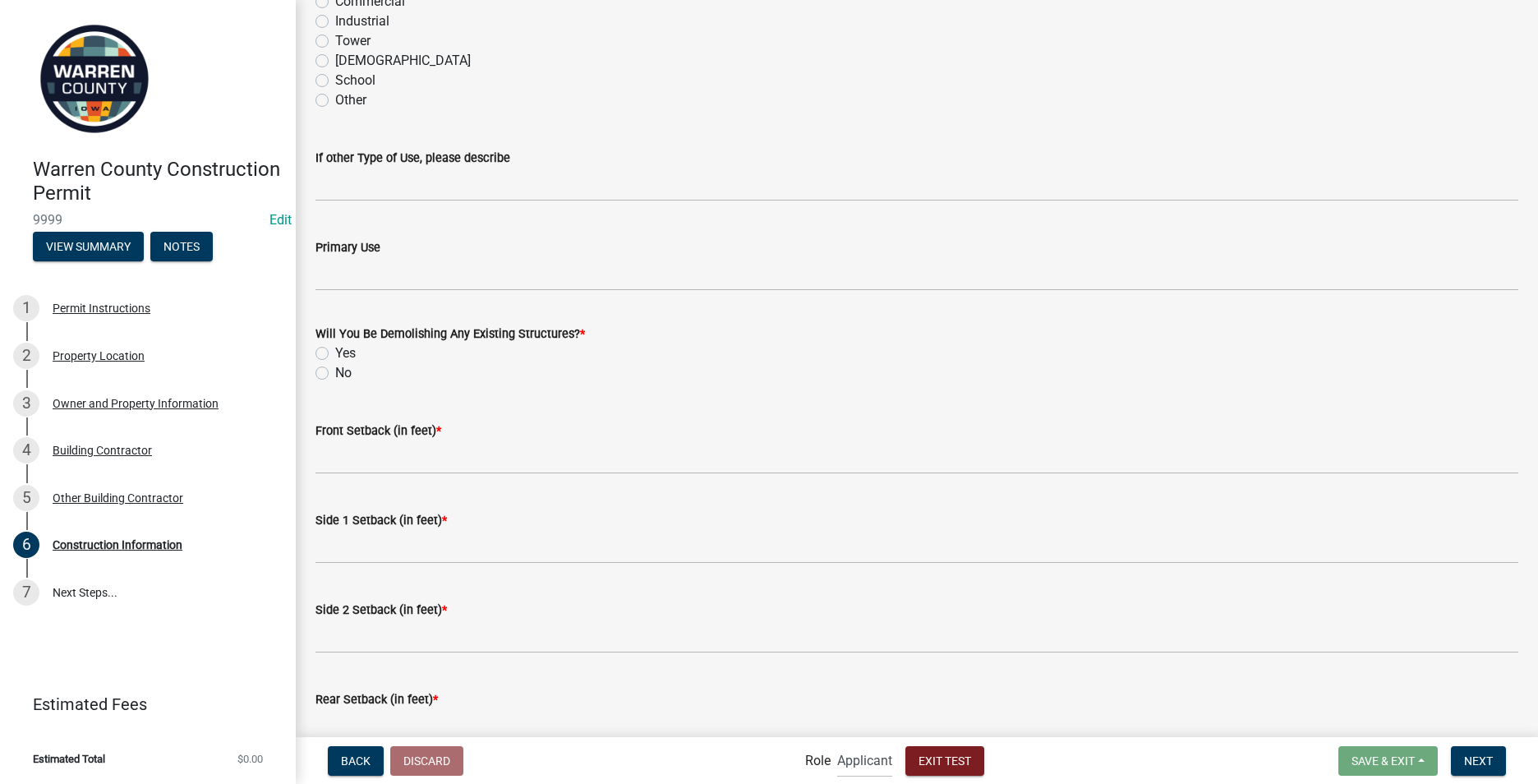
click at [335, 370] on label "No" at bounding box center [343, 373] width 17 height 20
click at [335, 370] on input "No" at bounding box center [340, 368] width 11 height 11
radio input "true"
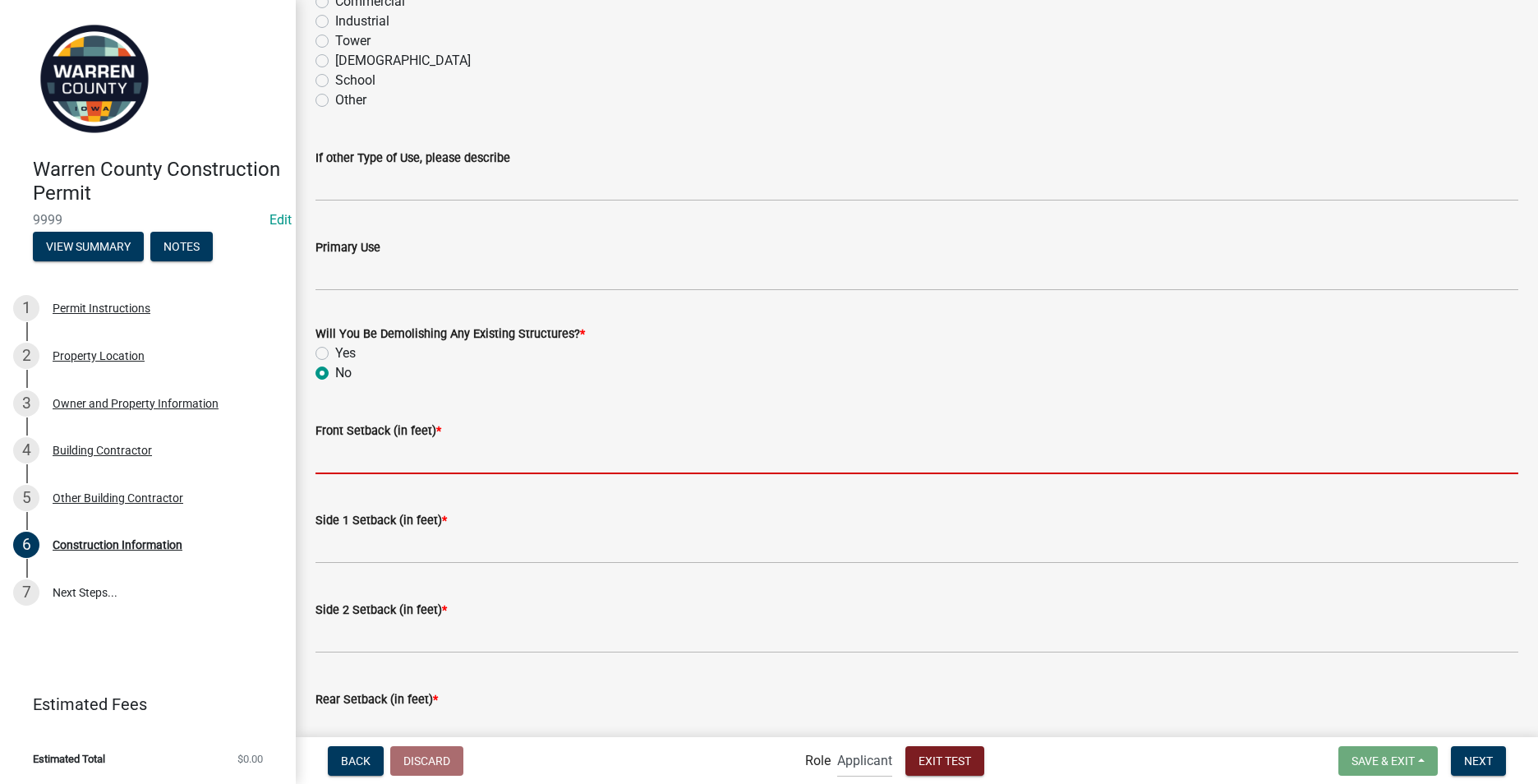
click at [355, 466] on input "Front Setback (in feet) *" at bounding box center [917, 457] width 1203 height 34
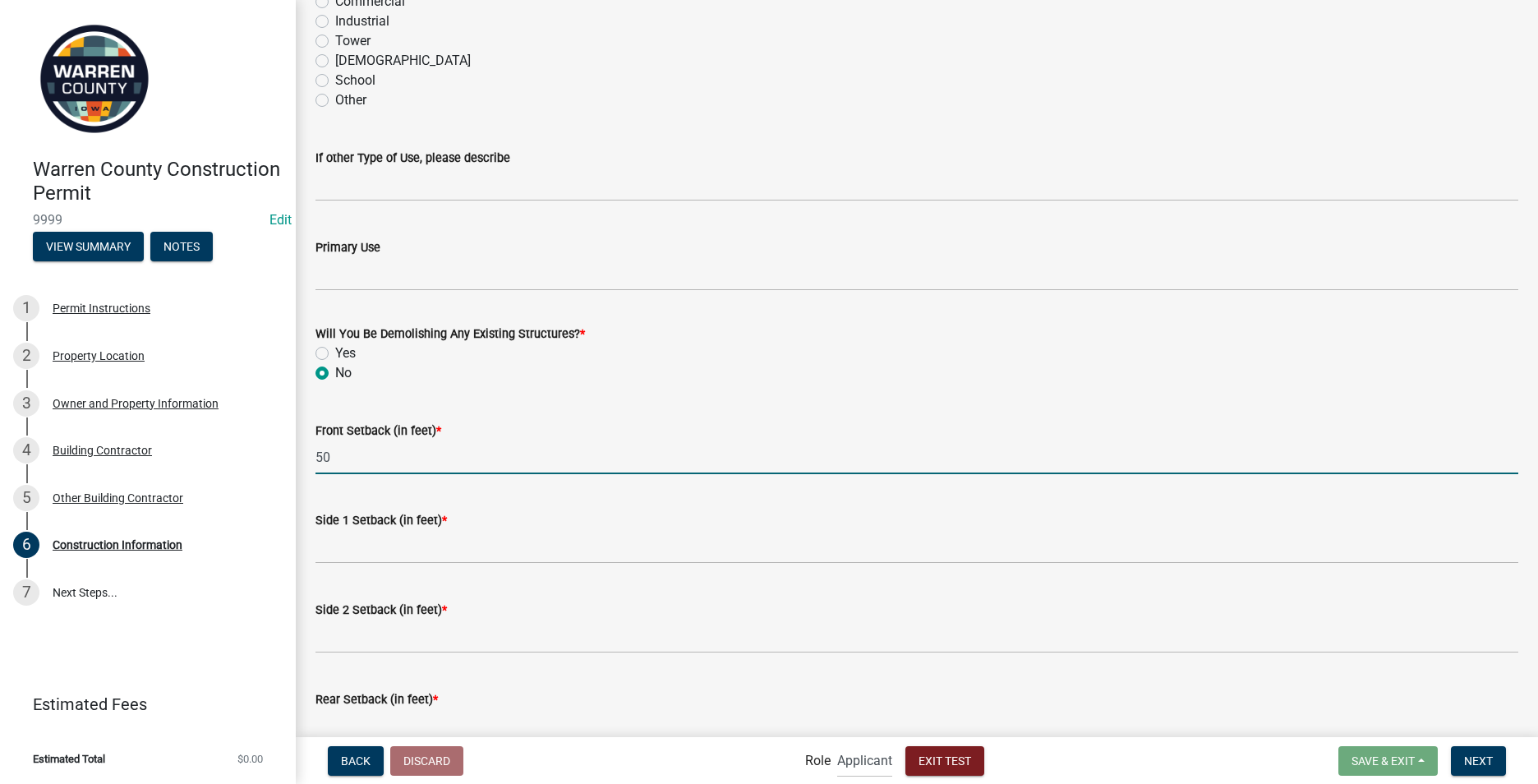
type input "50"
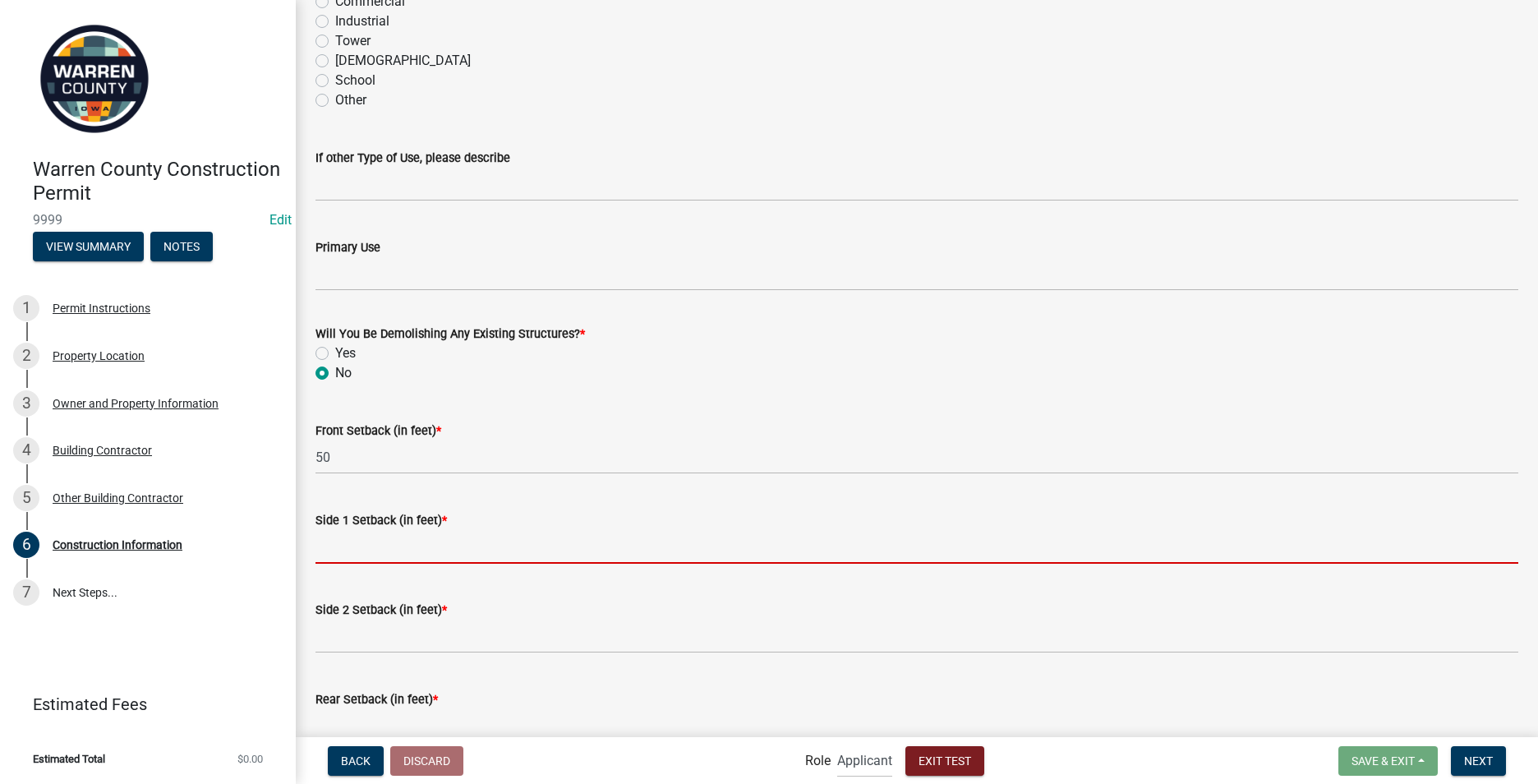
click at [334, 538] on input "Side 1 Setback (in feet) *" at bounding box center [917, 547] width 1203 height 34
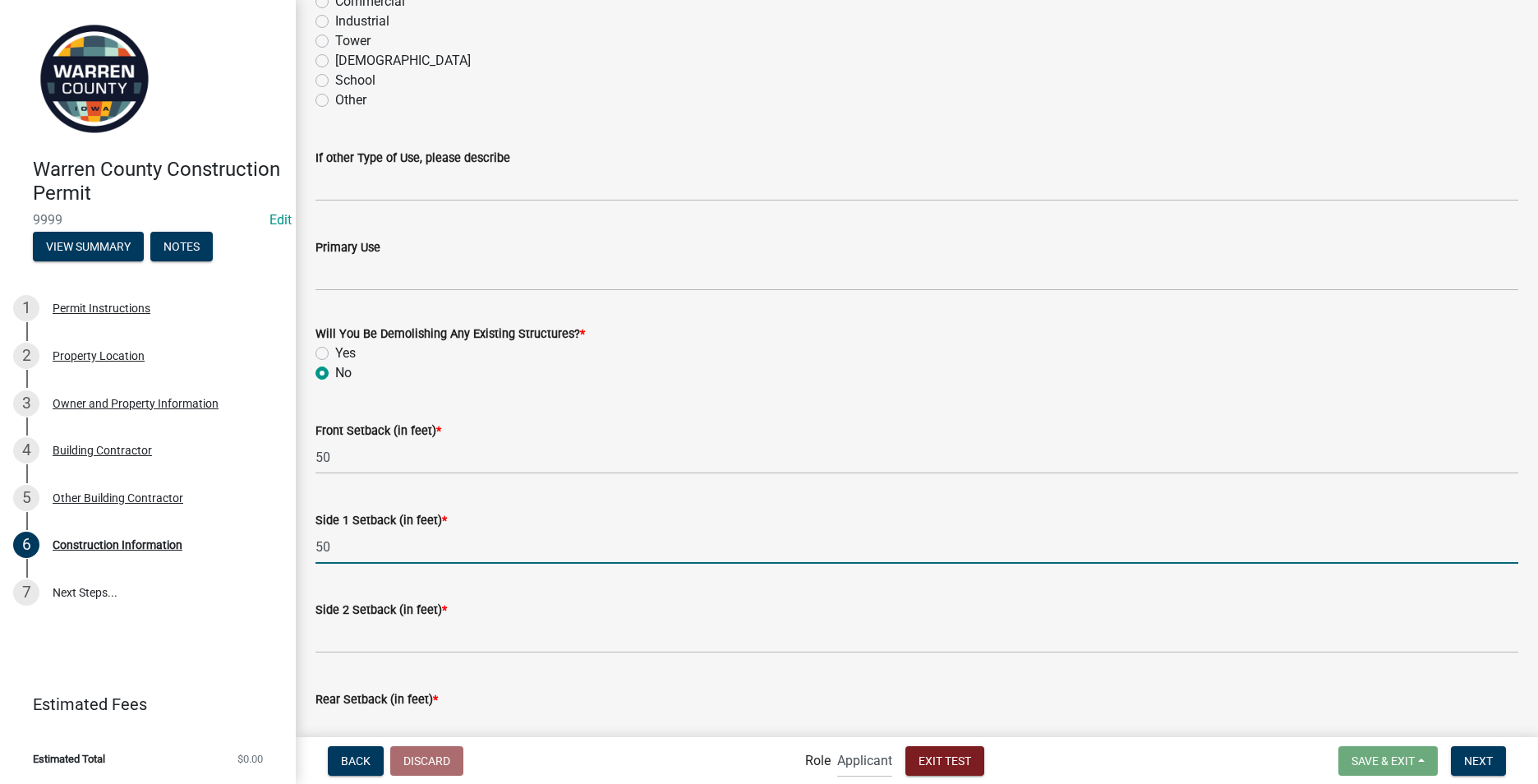
type input "50"
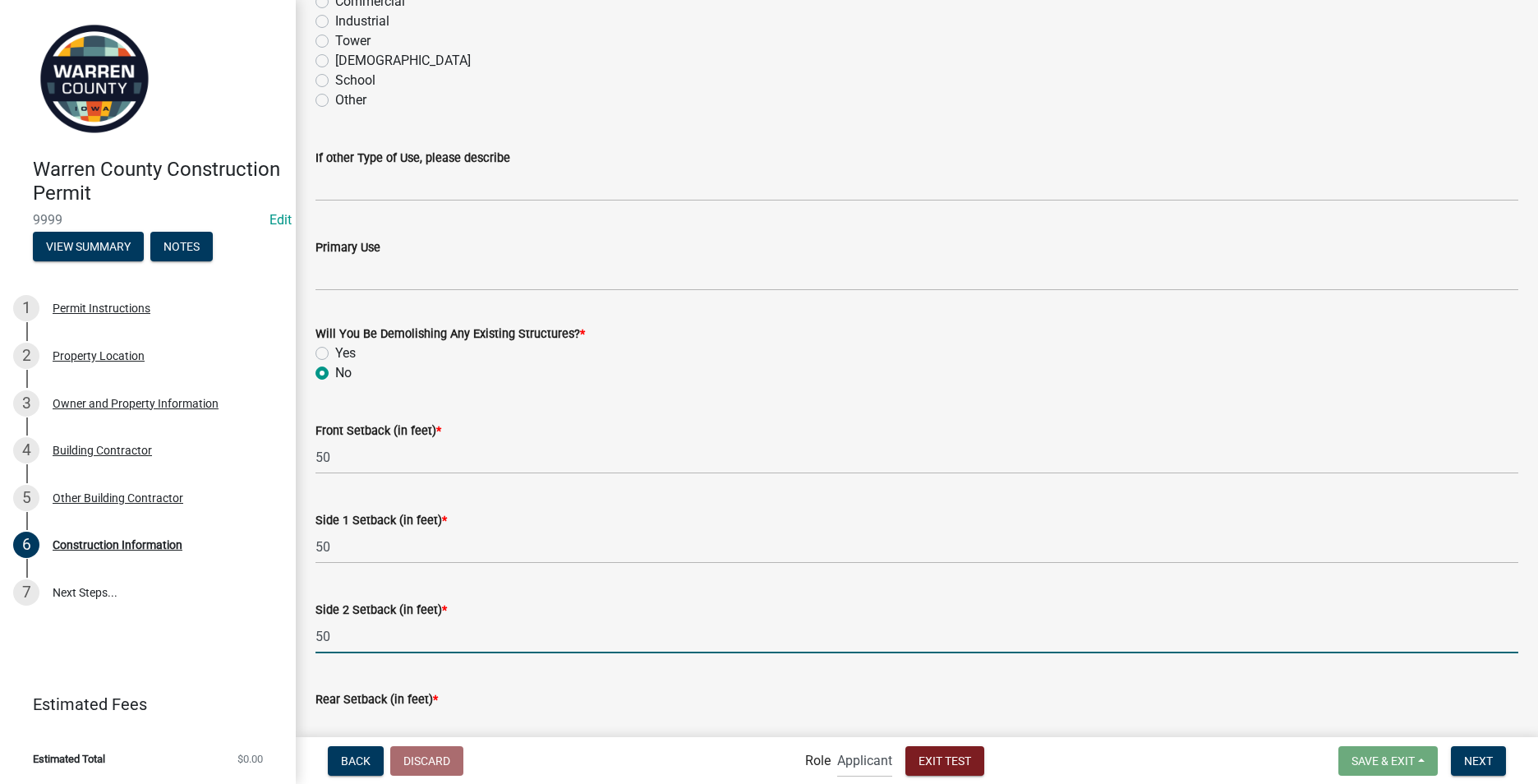
type input "50"
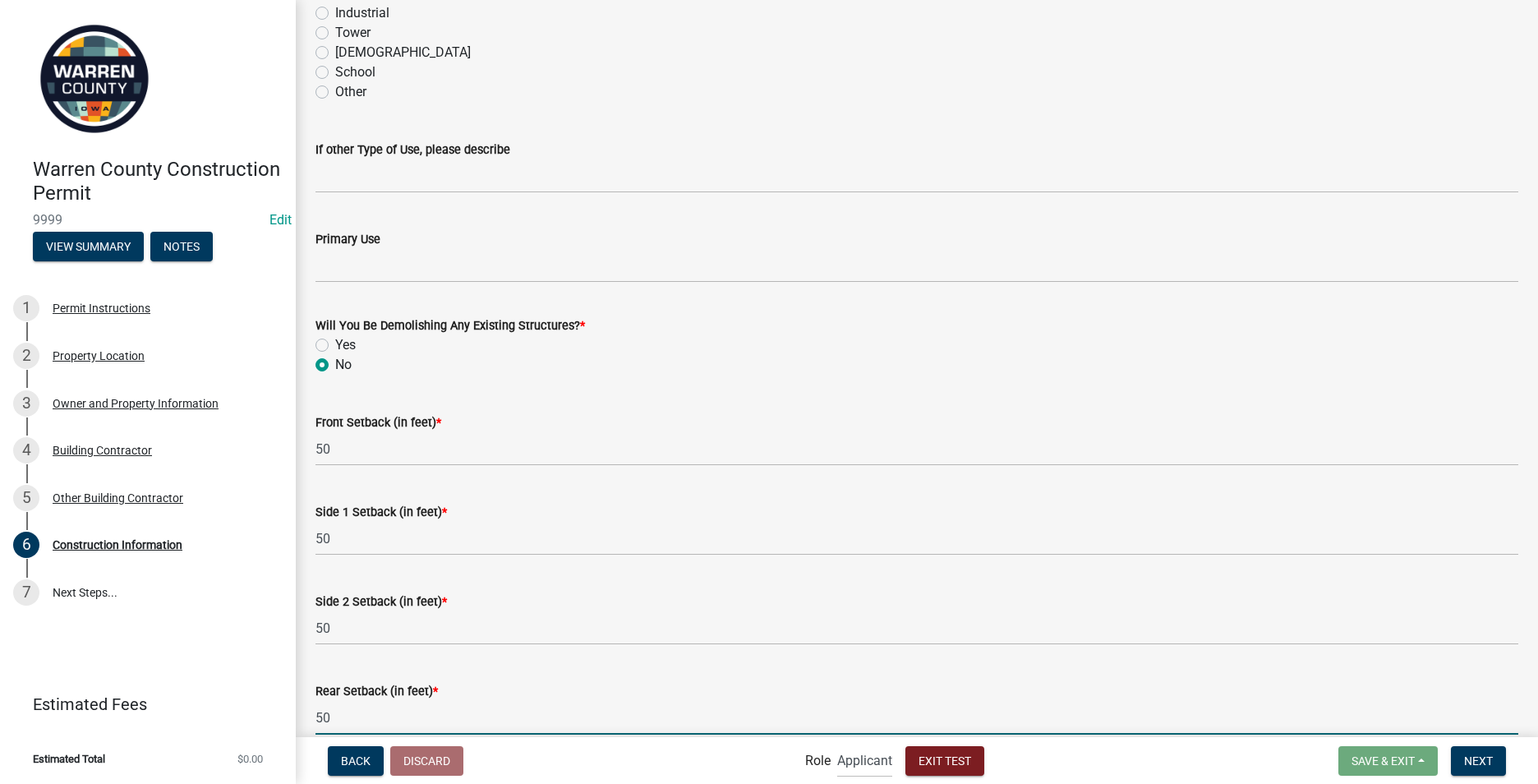
type input "50"
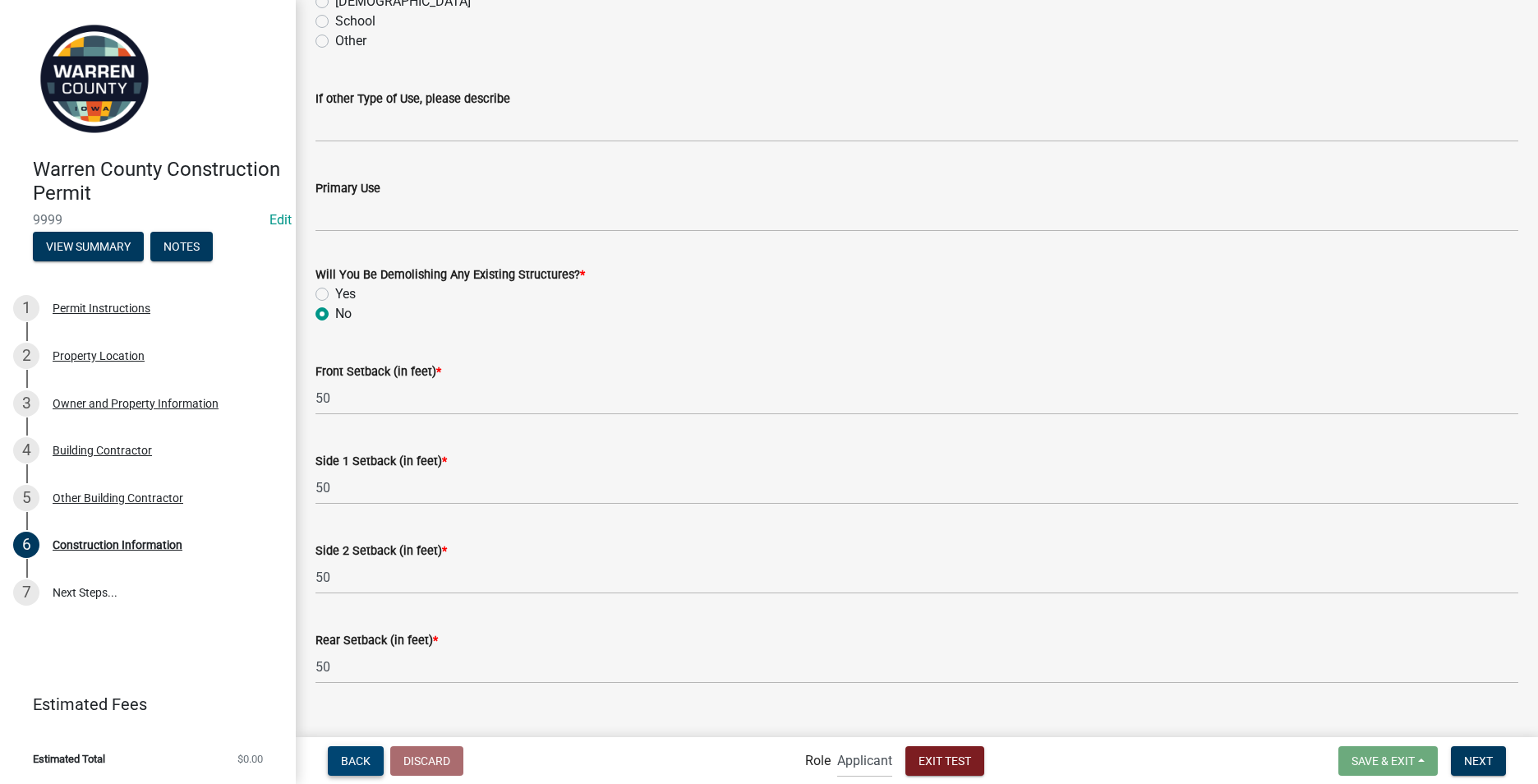
scroll to position [497, 0]
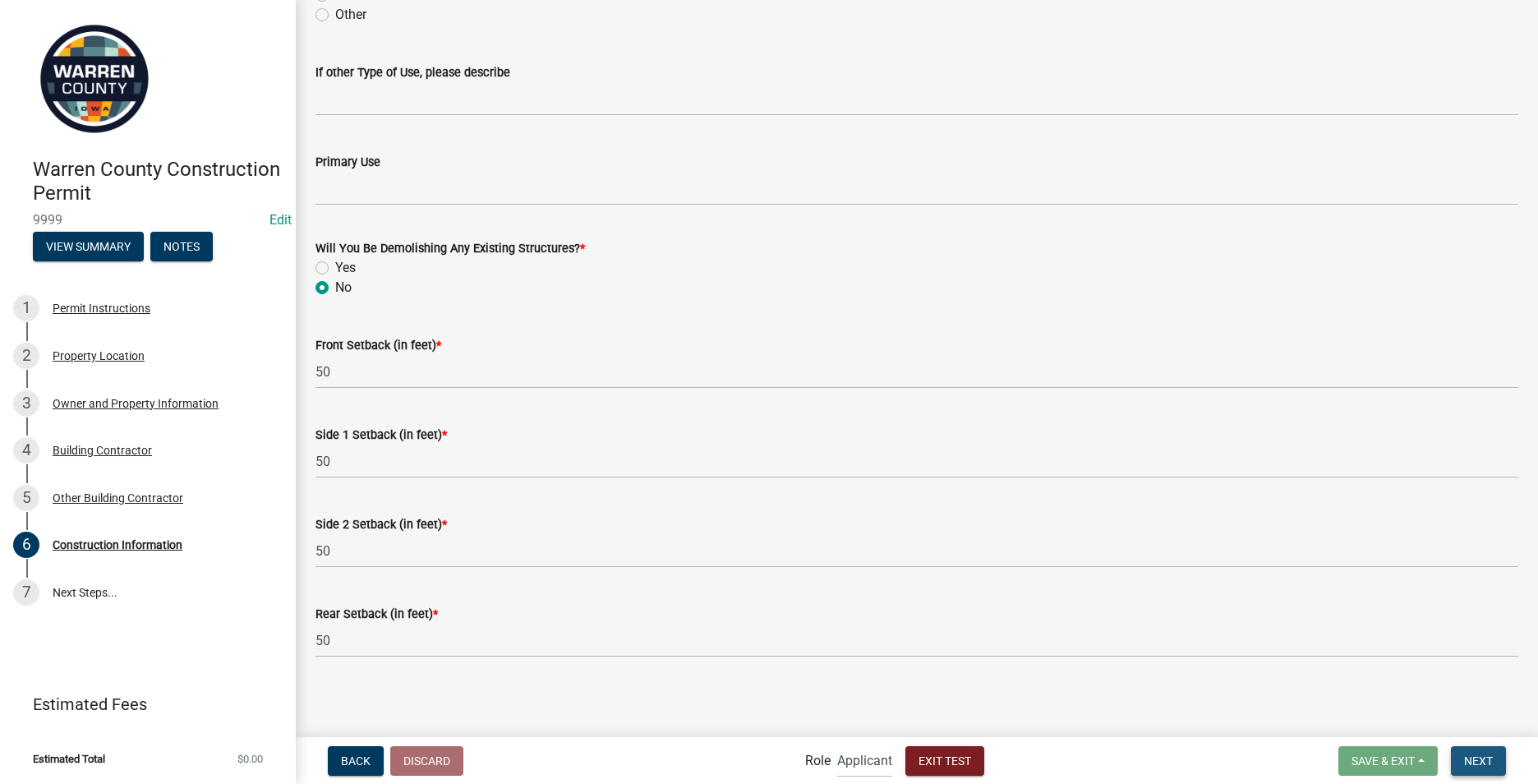
click at [1460, 753] on button "Next" at bounding box center [1479, 760] width 55 height 30
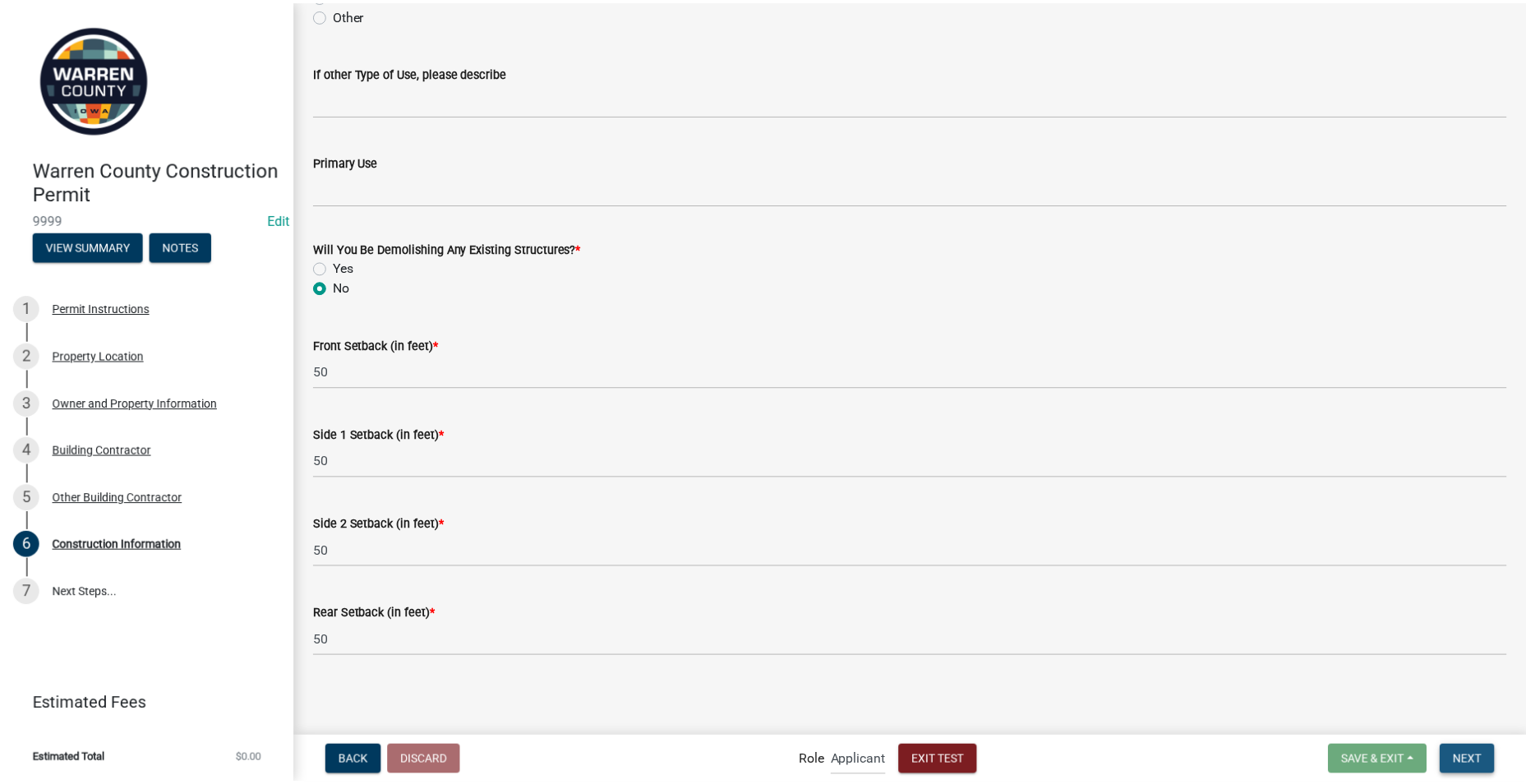
scroll to position [0, 0]
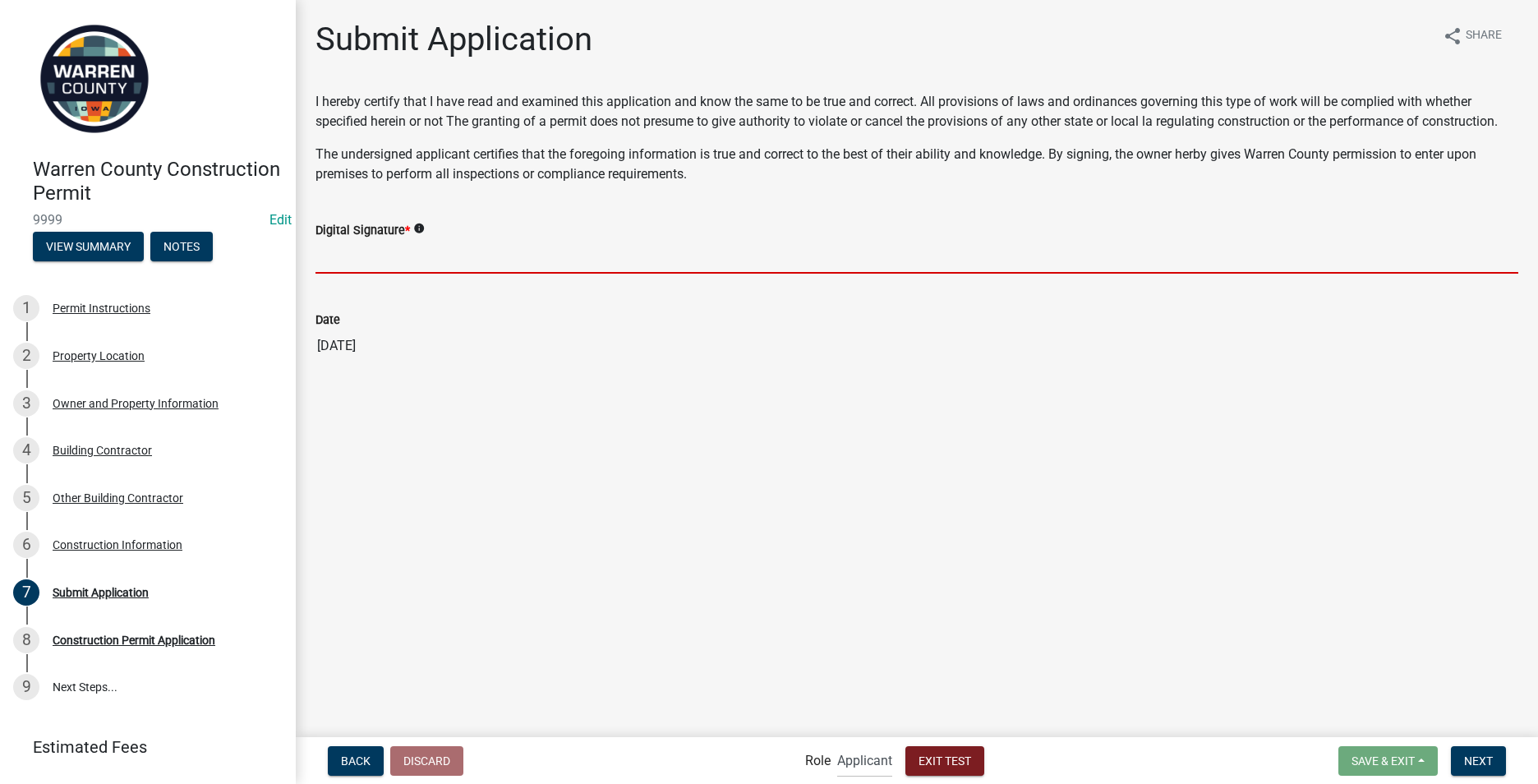
click at [364, 260] on input "Digital Signature *" at bounding box center [917, 257] width 1203 height 34
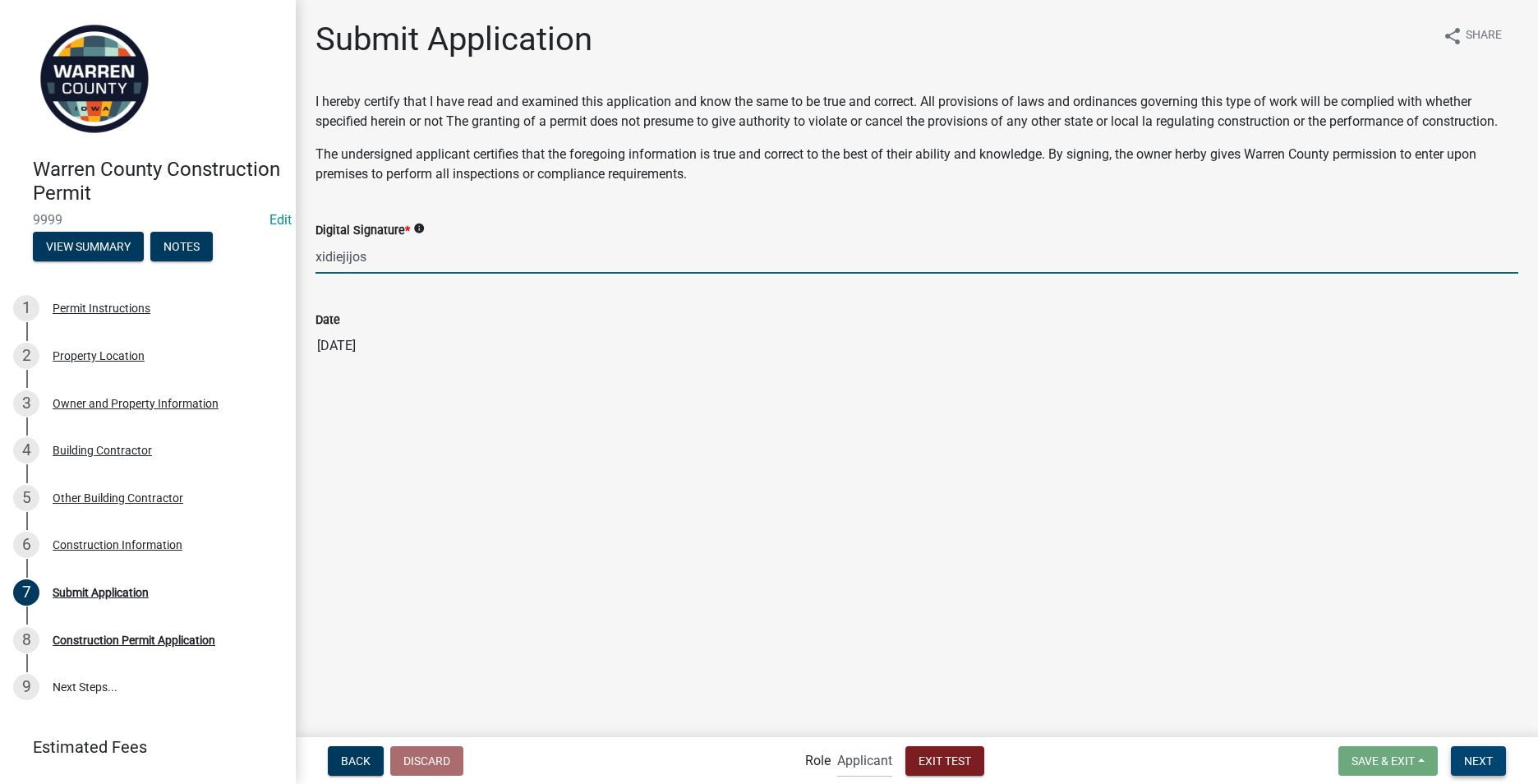
type input "xidiejijos"
click at [1476, 760] on span "Next" at bounding box center [1479, 759] width 29 height 13
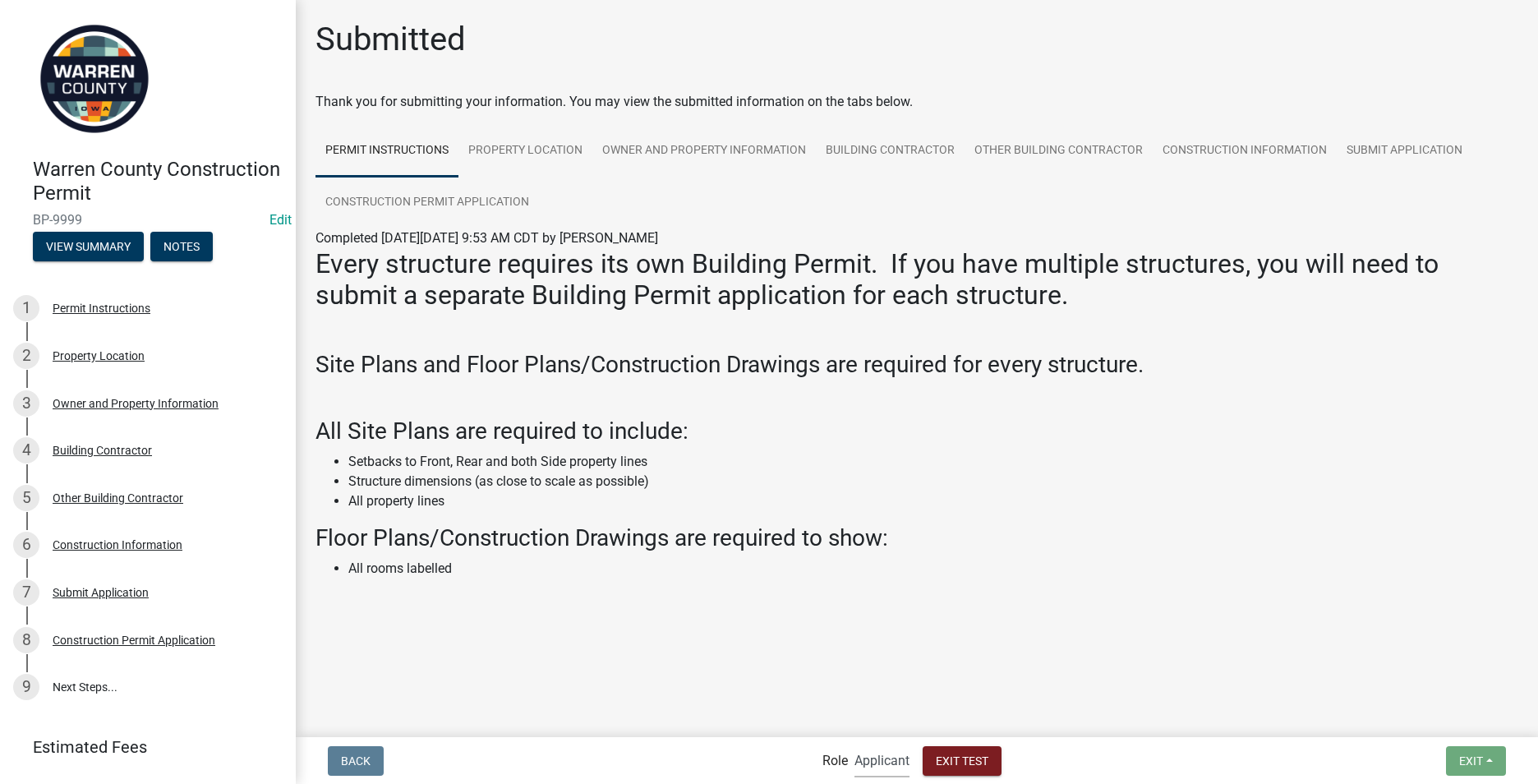
click at [886, 755] on select "Applicant Zoning Admin" at bounding box center [882, 760] width 55 height 34
select select "1d7ec10c-e80f-4e1b-b831-6d0e540ed82f"
click at [854, 744] on select "Applicant Zoning Admin" at bounding box center [882, 760] width 55 height 34
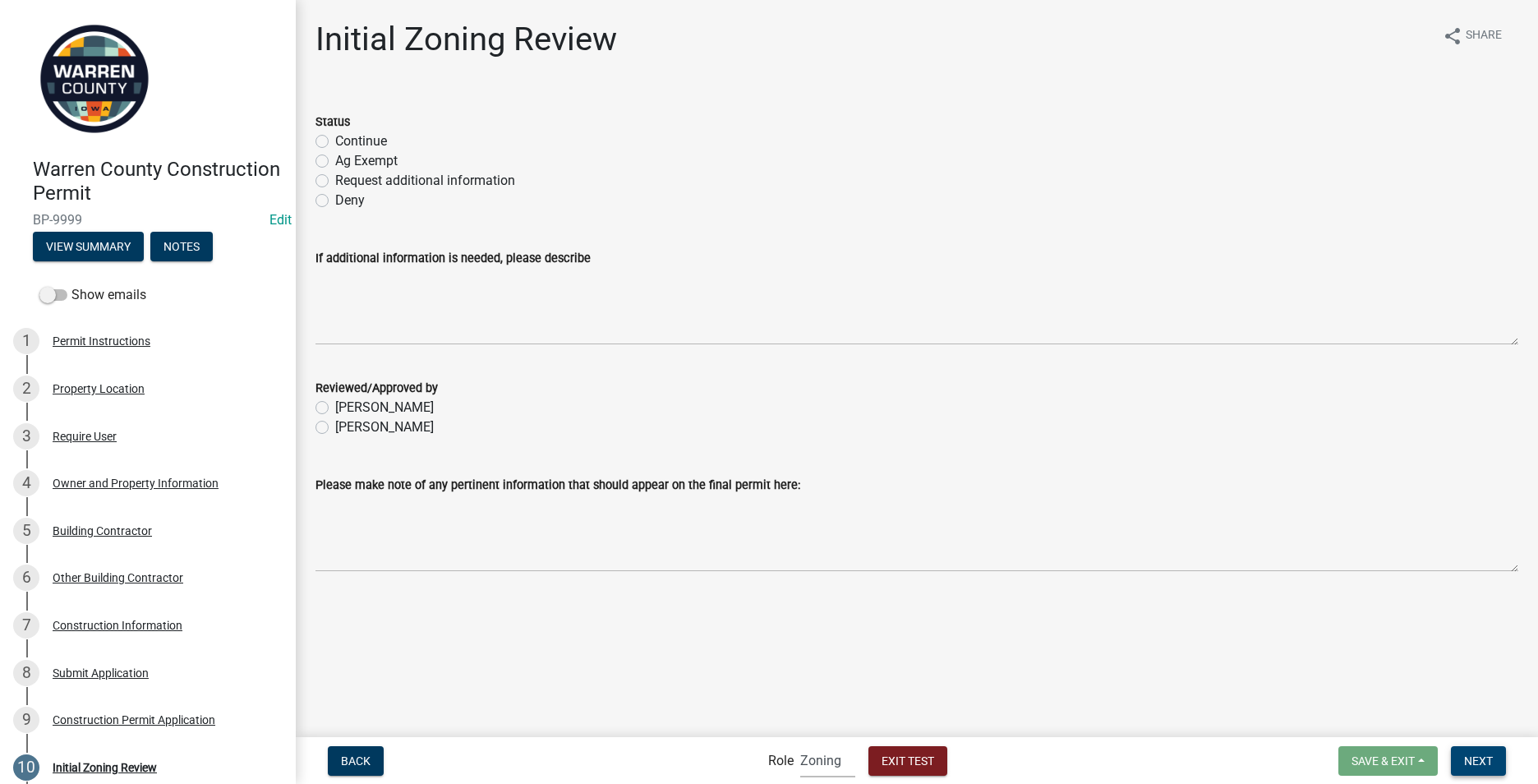
click at [1492, 768] on button "Next" at bounding box center [1479, 760] width 55 height 30
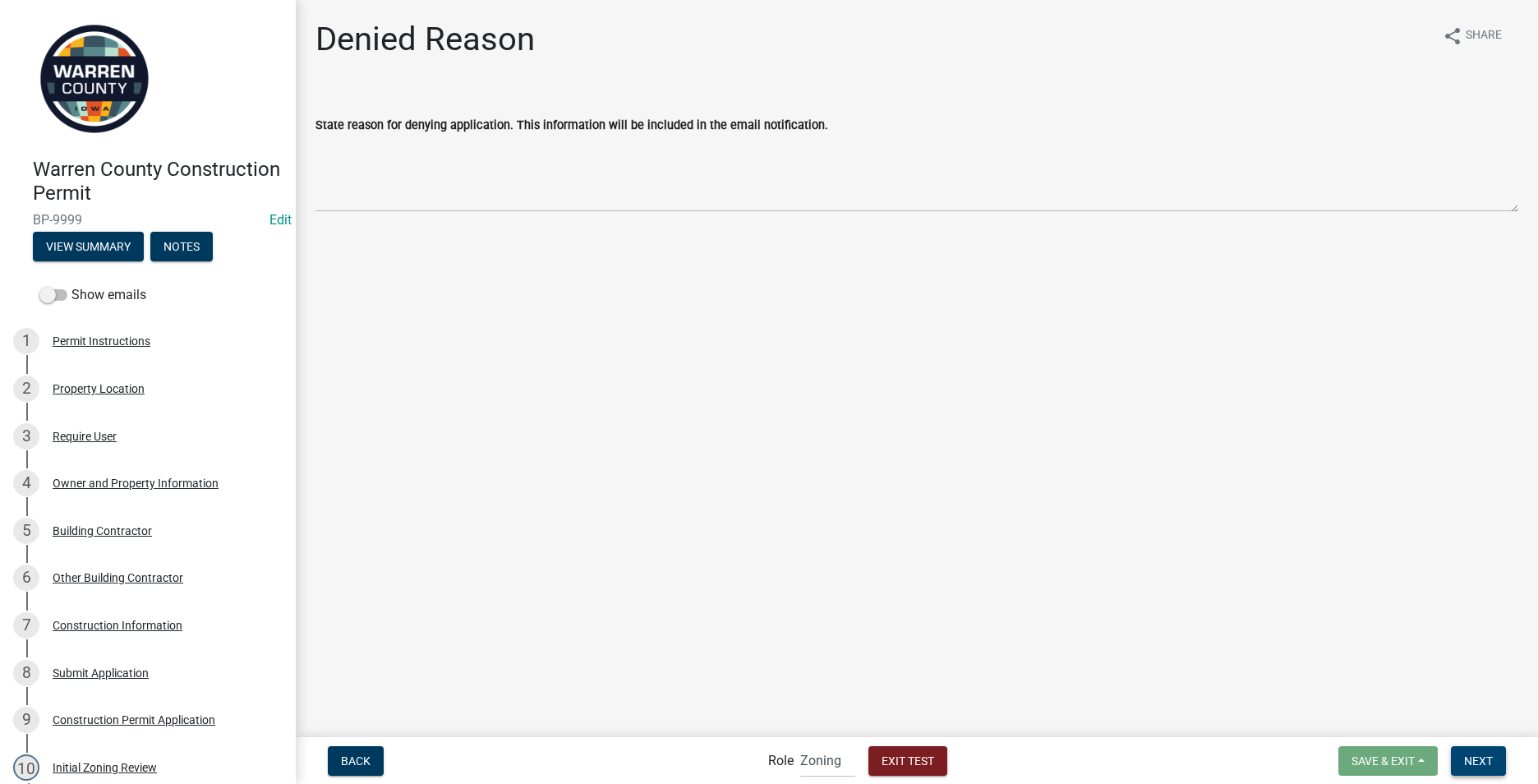
click at [1490, 755] on span "Next" at bounding box center [1479, 759] width 29 height 13
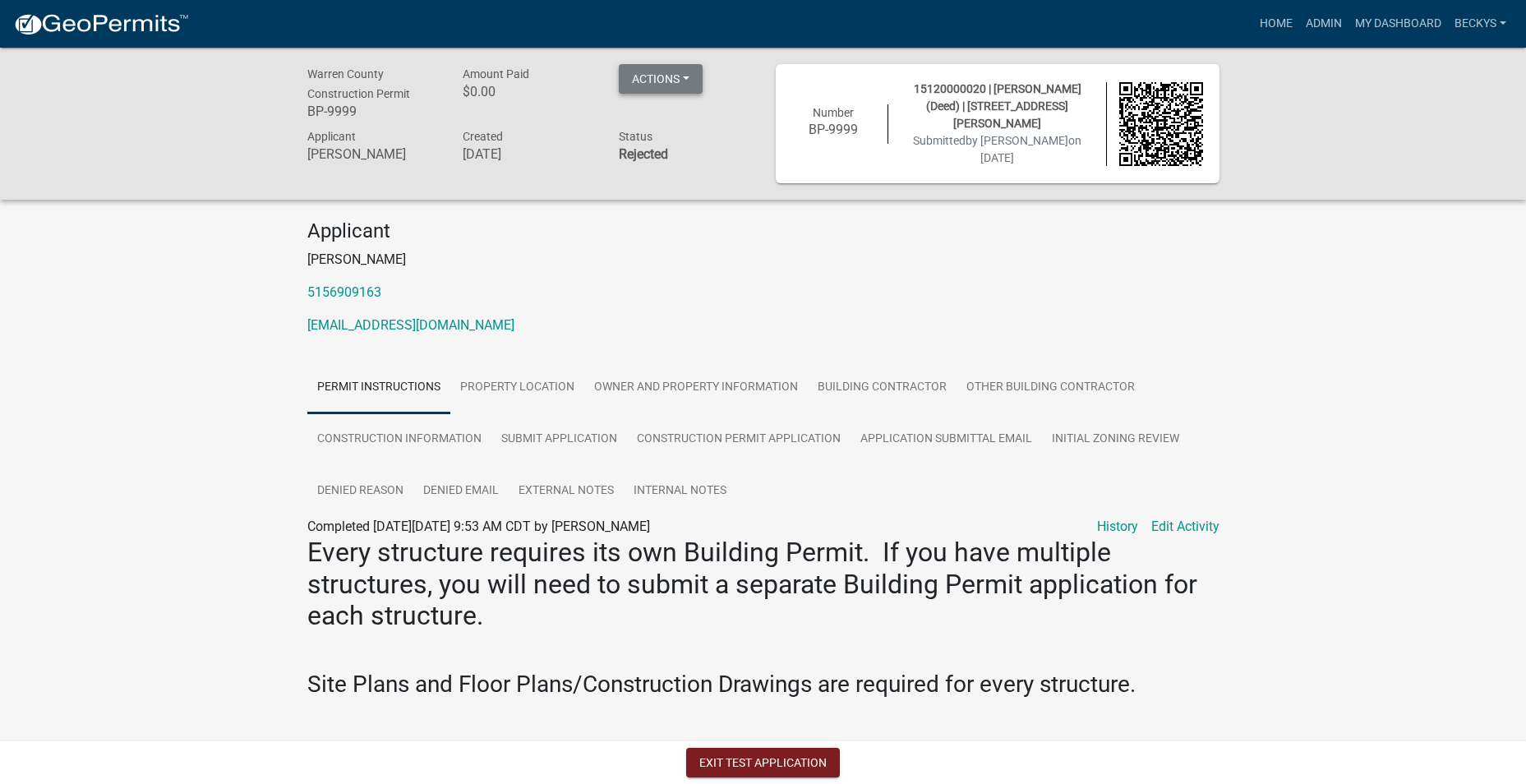
click at [659, 72] on button "Actions" at bounding box center [660, 79] width 84 height 30
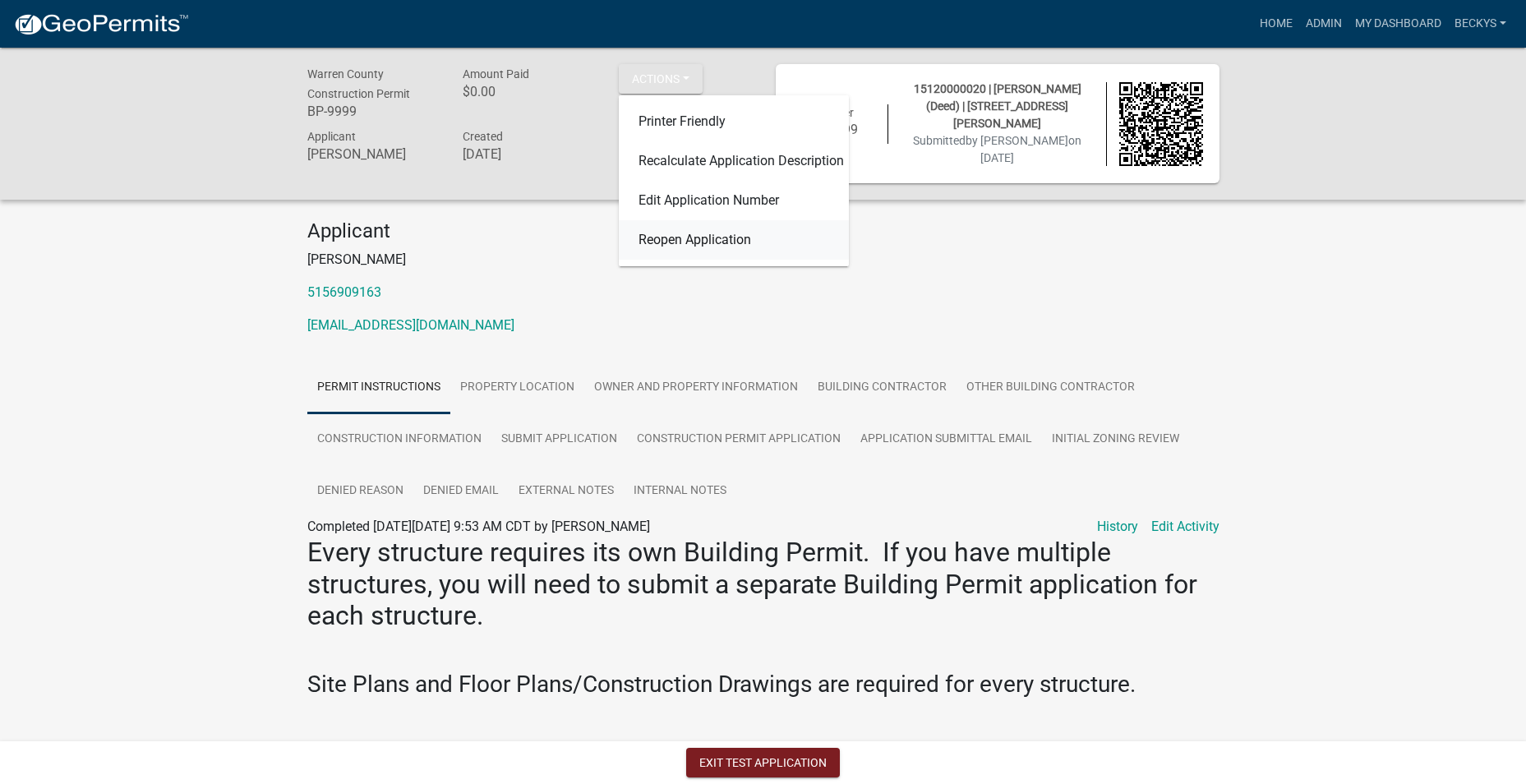
click at [679, 242] on link "Reopen Application" at bounding box center [733, 240] width 230 height 39
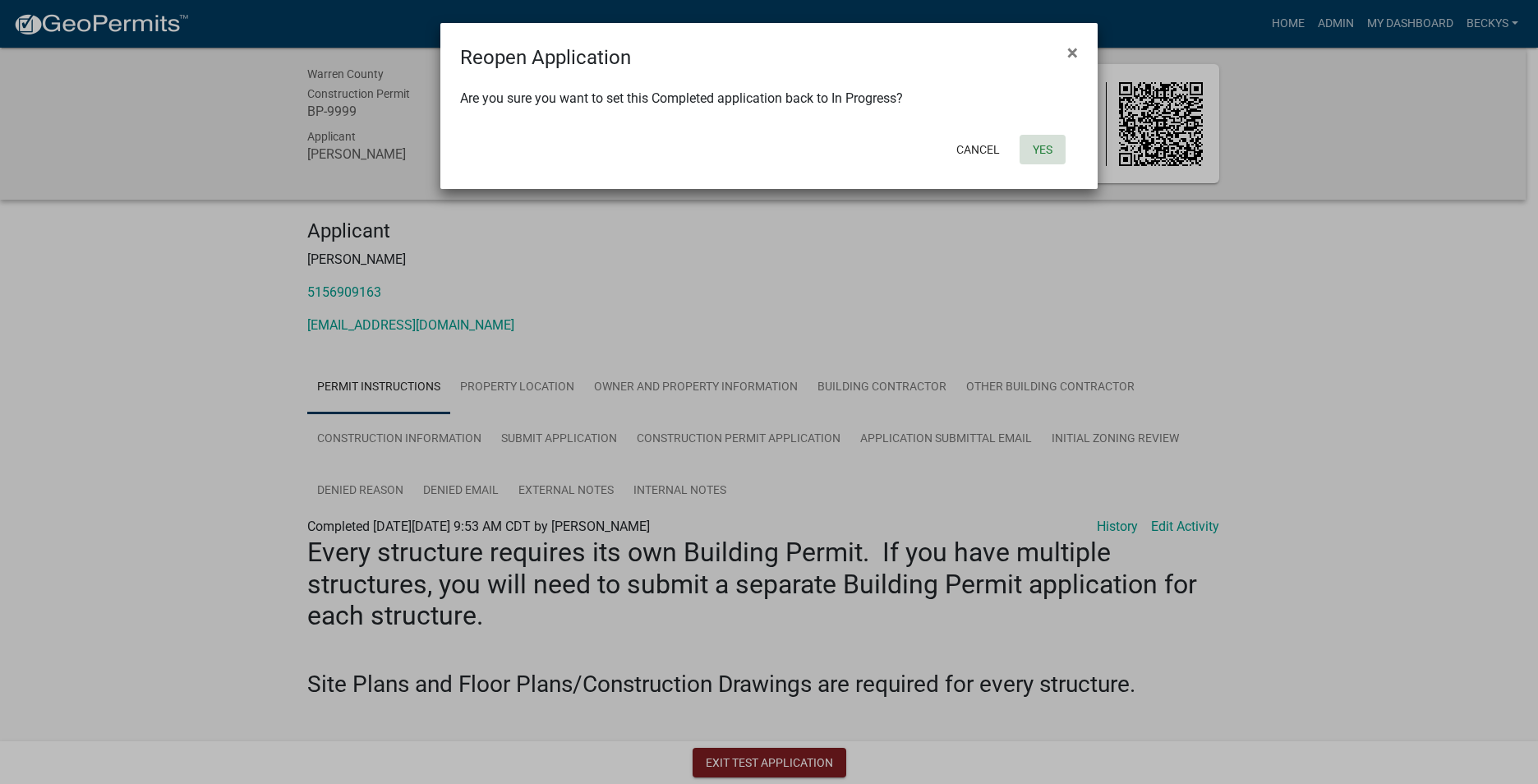
click at [1048, 149] on button "Yes" at bounding box center [1042, 149] width 46 height 30
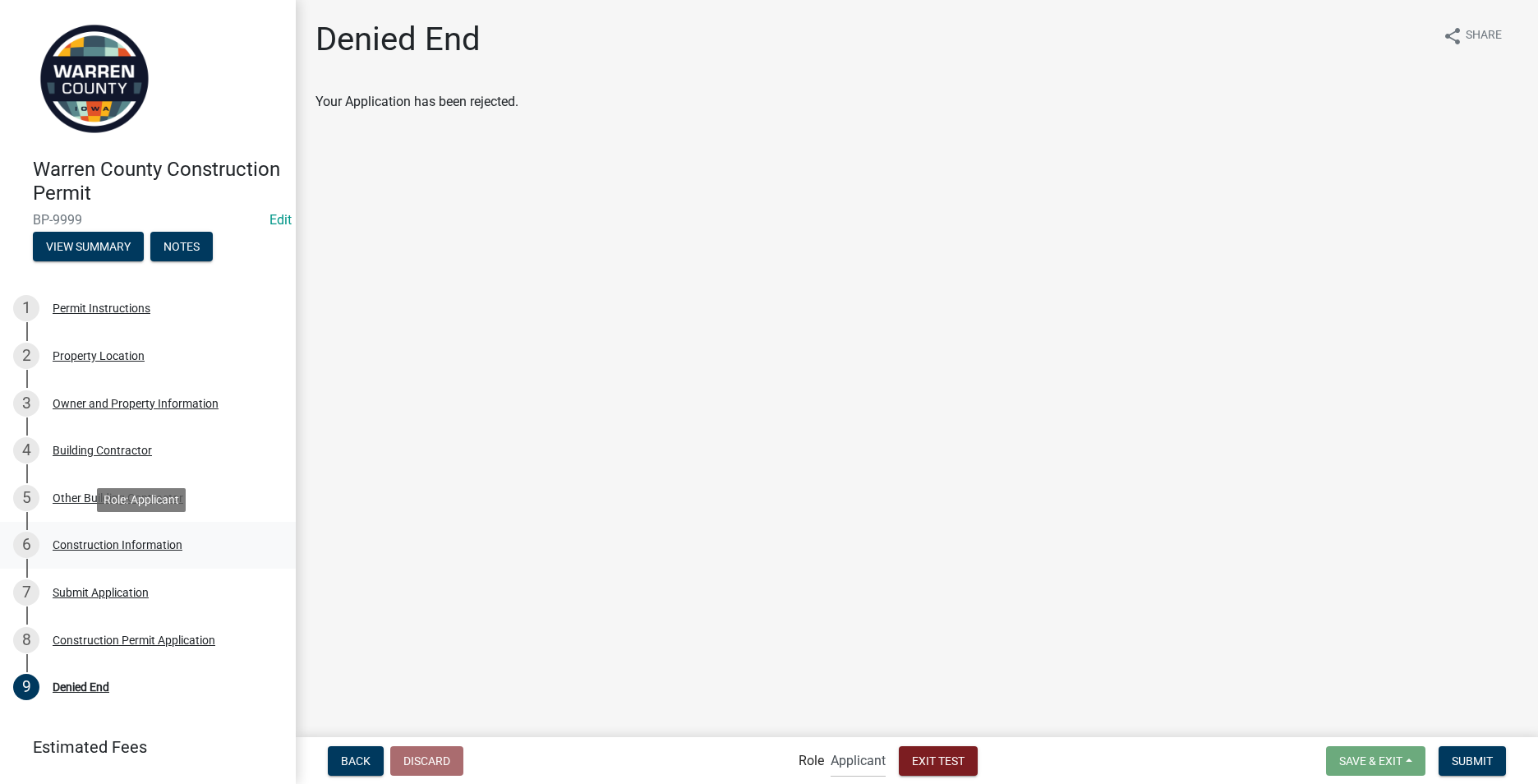
click at [82, 535] on div "6 Construction Information" at bounding box center [141, 544] width 257 height 27
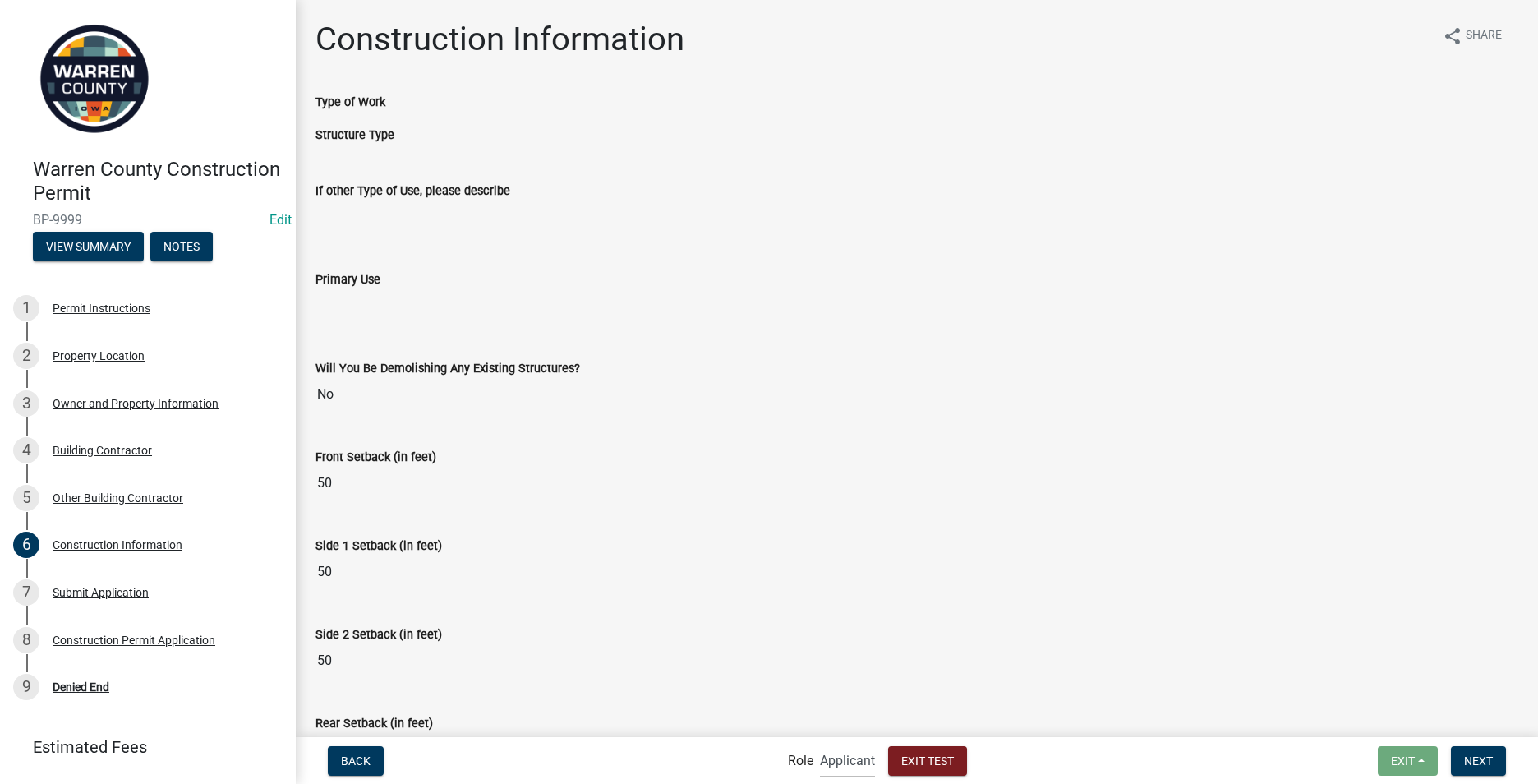
click at [355, 111] on div "Type of Work" at bounding box center [917, 108] width 1228 height 33
click at [351, 139] on label "Structure Type" at bounding box center [355, 135] width 79 height 12
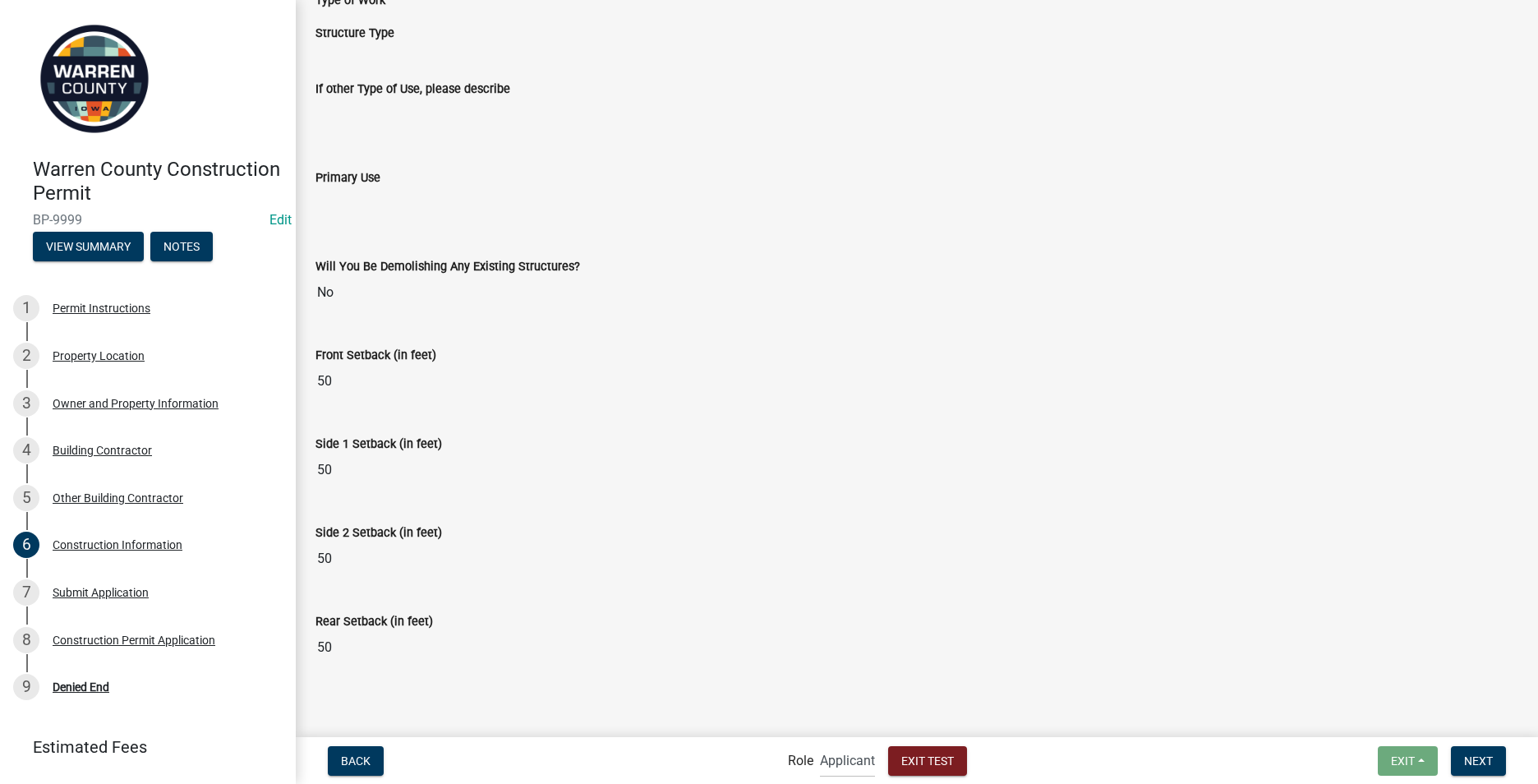
scroll to position [109, 0]
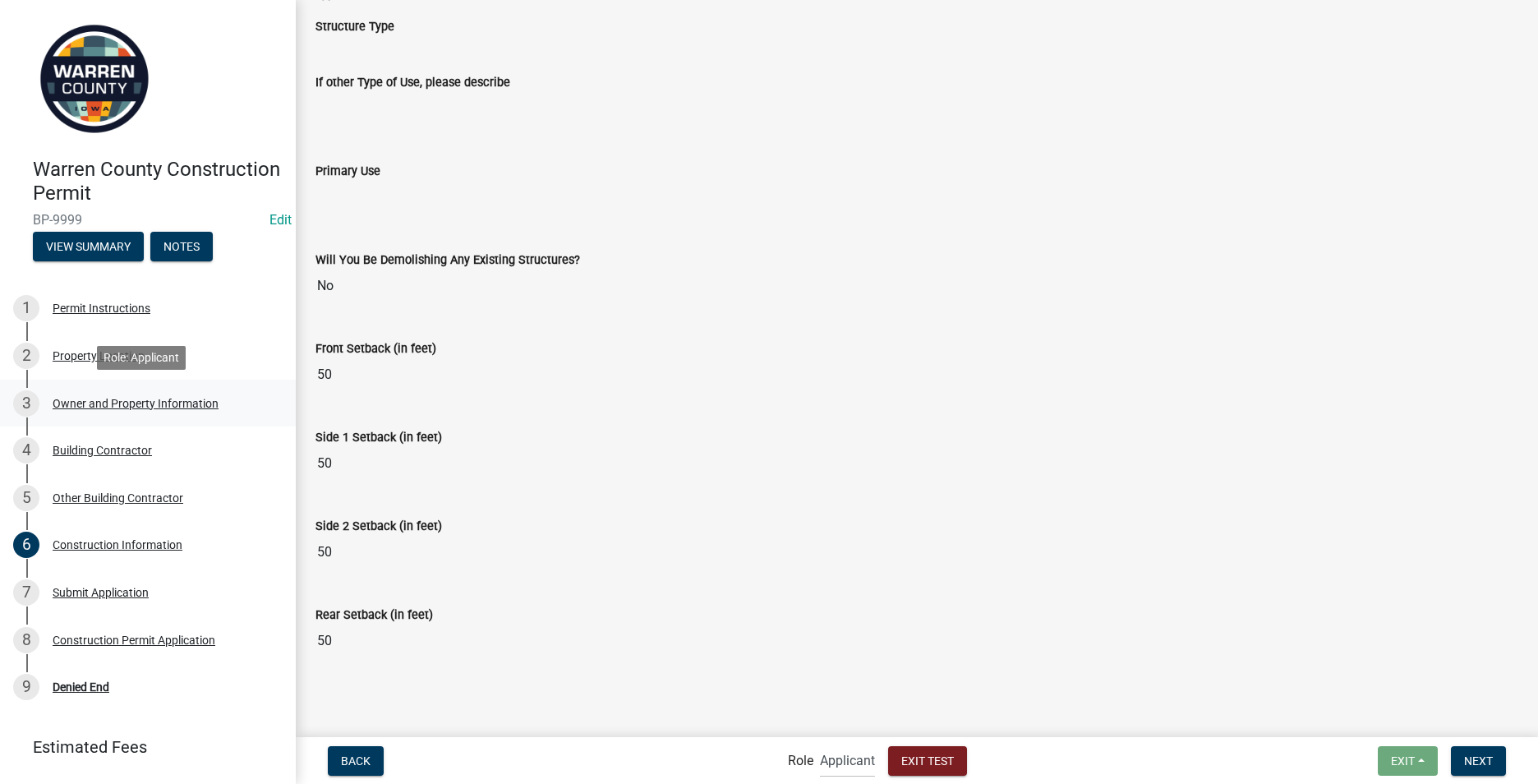
click at [124, 401] on div "Owner and Property Information" at bounding box center [135, 404] width 166 height 12
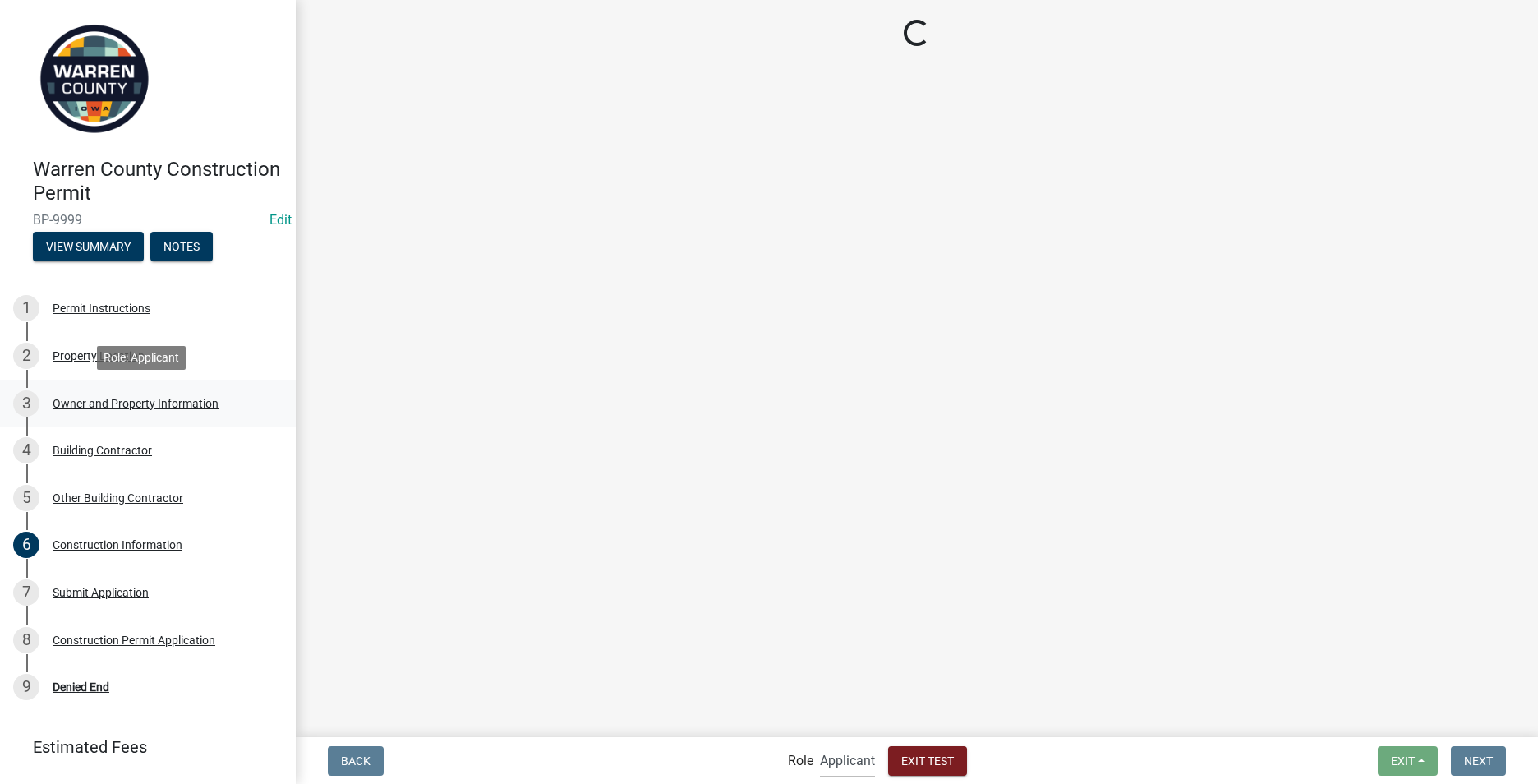
scroll to position [0, 0]
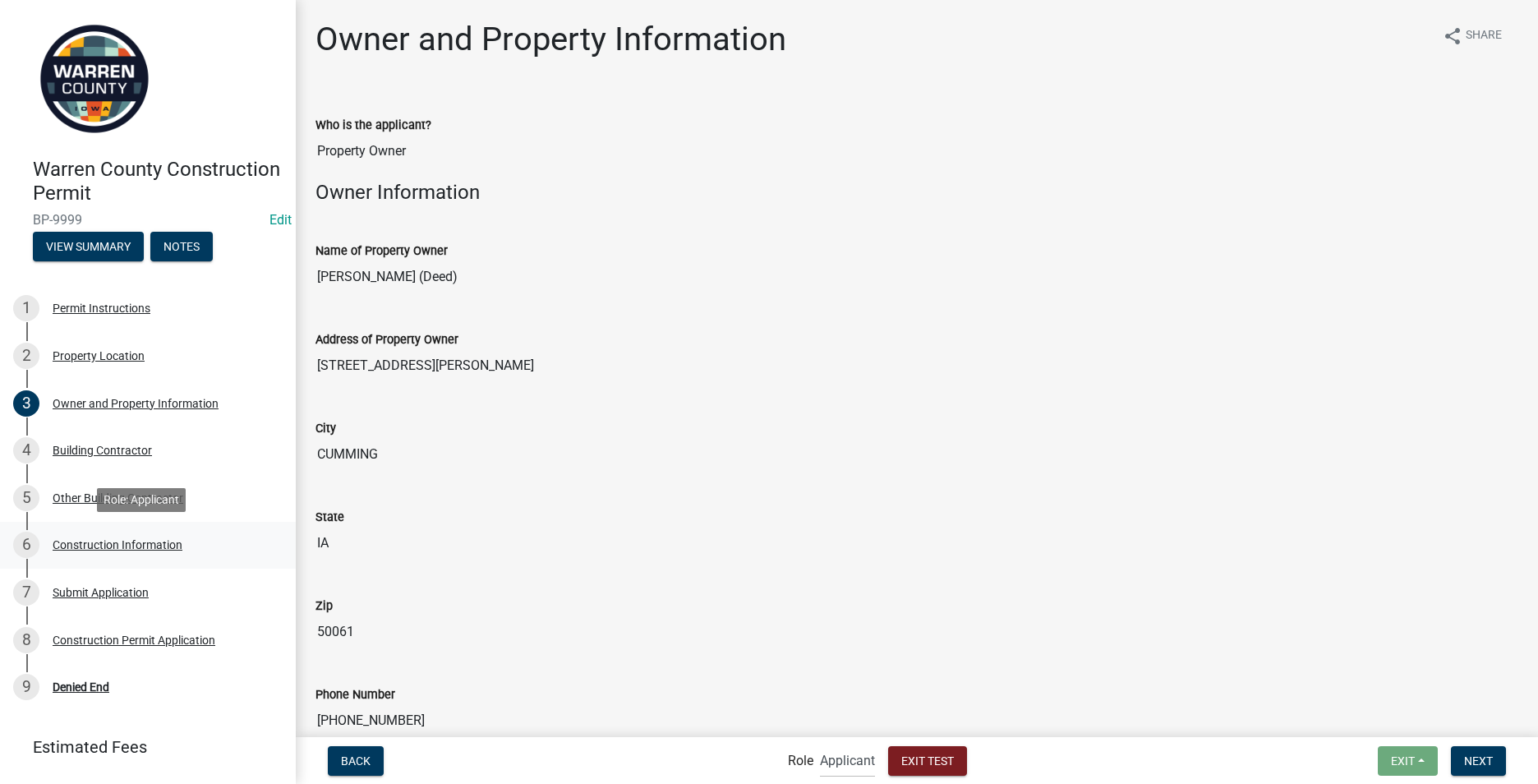
click at [113, 541] on div "Construction Information" at bounding box center [117, 545] width 129 height 12
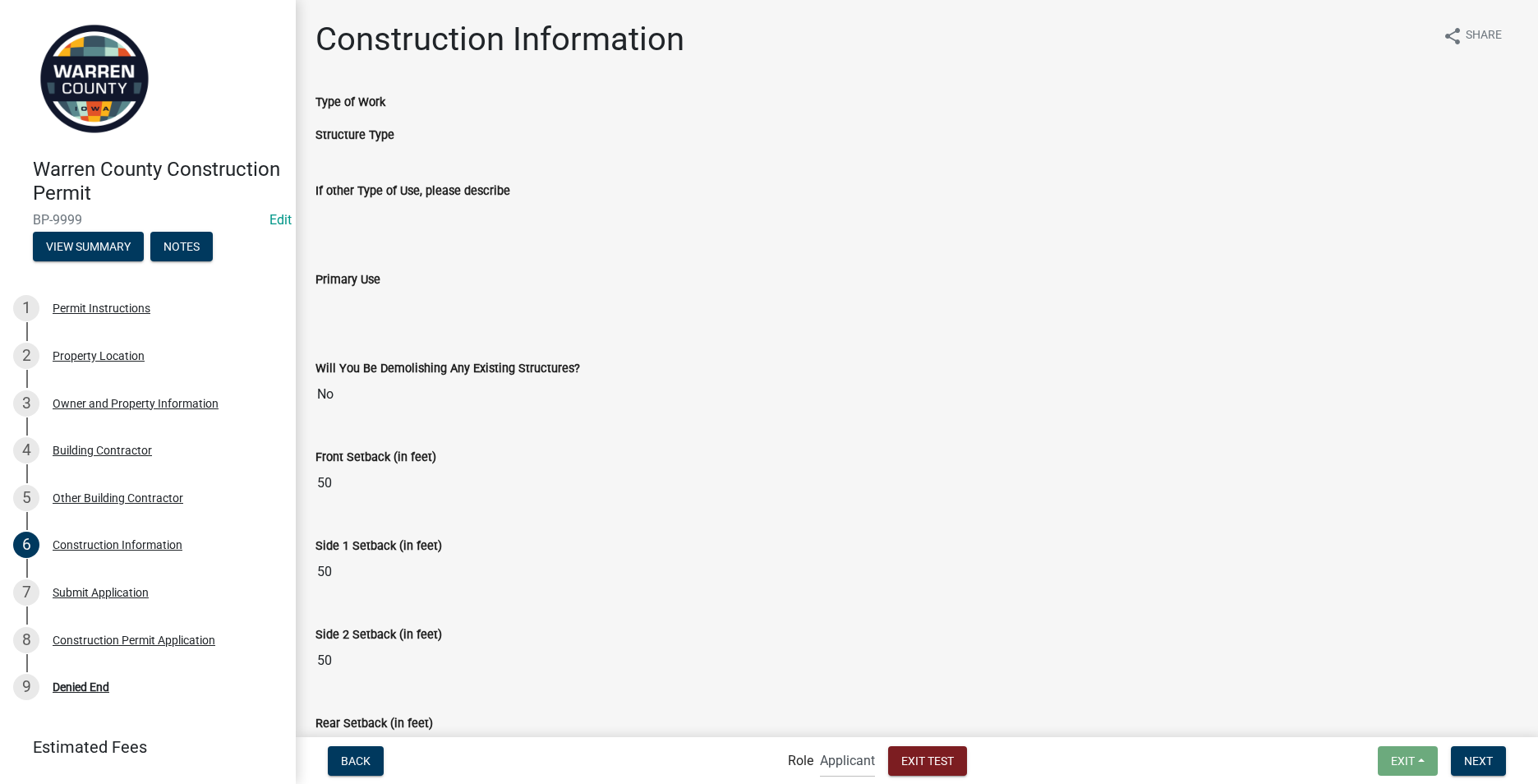
click at [330, 294] on input "Primary Use" at bounding box center [917, 305] width 1203 height 33
click at [342, 112] on div "Type of Work" at bounding box center [917, 108] width 1228 height 33
click at [342, 154] on div "Structure Type" at bounding box center [917, 140] width 1228 height 33
click at [309, 179] on div "If other Type of Use, please describe" at bounding box center [917, 202] width 1228 height 89
drag, startPoint x: 346, startPoint y: 117, endPoint x: 346, endPoint y: 137, distance: 20.0
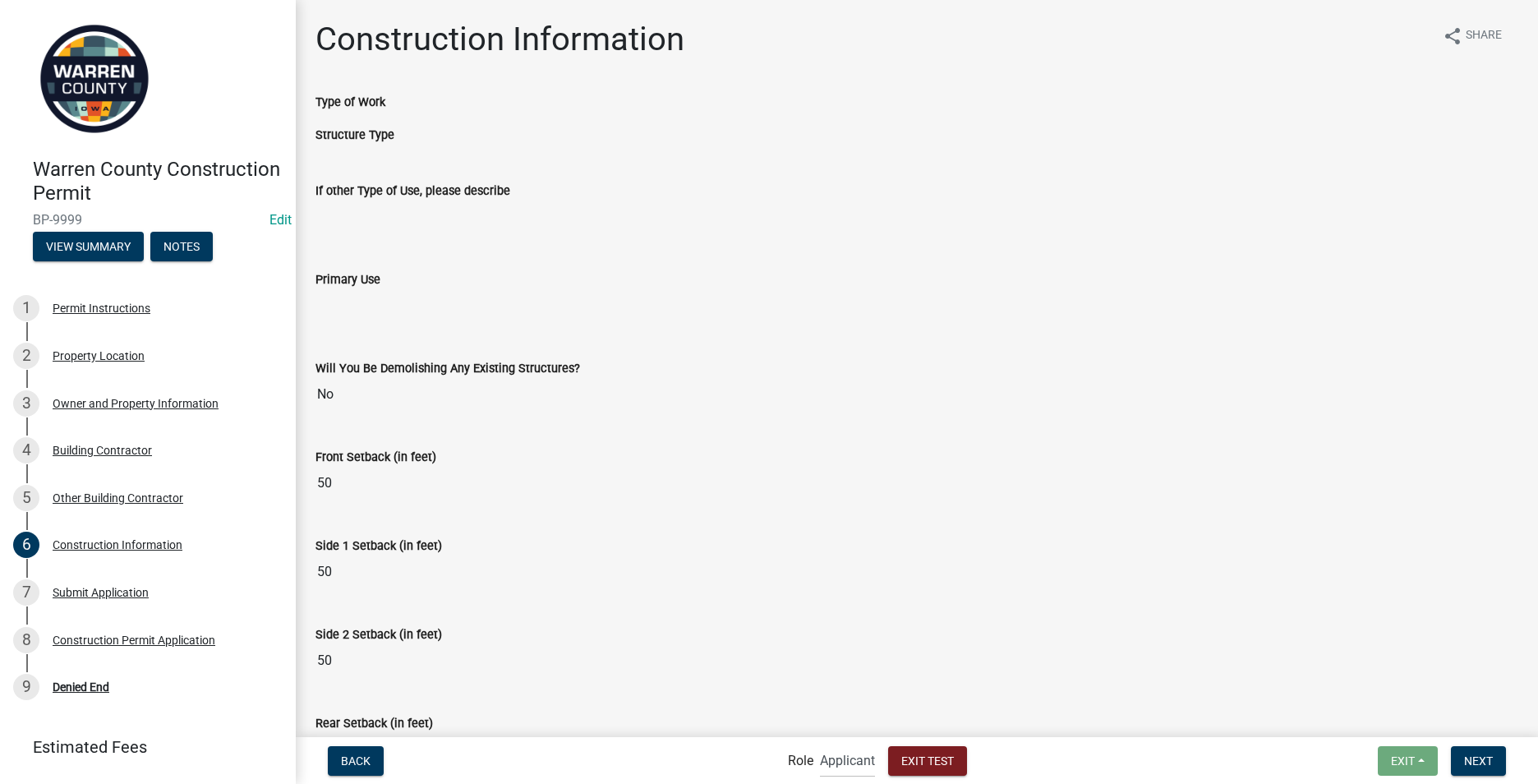
click at [346, 137] on wm-data-entity-view-list "Type of Work Structure Type If other Type of Use, please describe Primary Use W…" at bounding box center [917, 435] width 1203 height 687
drag, startPoint x: 346, startPoint y: 137, endPoint x: 340, endPoint y: 160, distance: 23.8
click at [340, 160] on div "If other Type of Use, please describe" at bounding box center [917, 196] width 1203 height 76
click at [349, 116] on div "Type of Work" at bounding box center [917, 108] width 1228 height 33
click at [347, 151] on div "Structure Type" at bounding box center [917, 140] width 1228 height 33
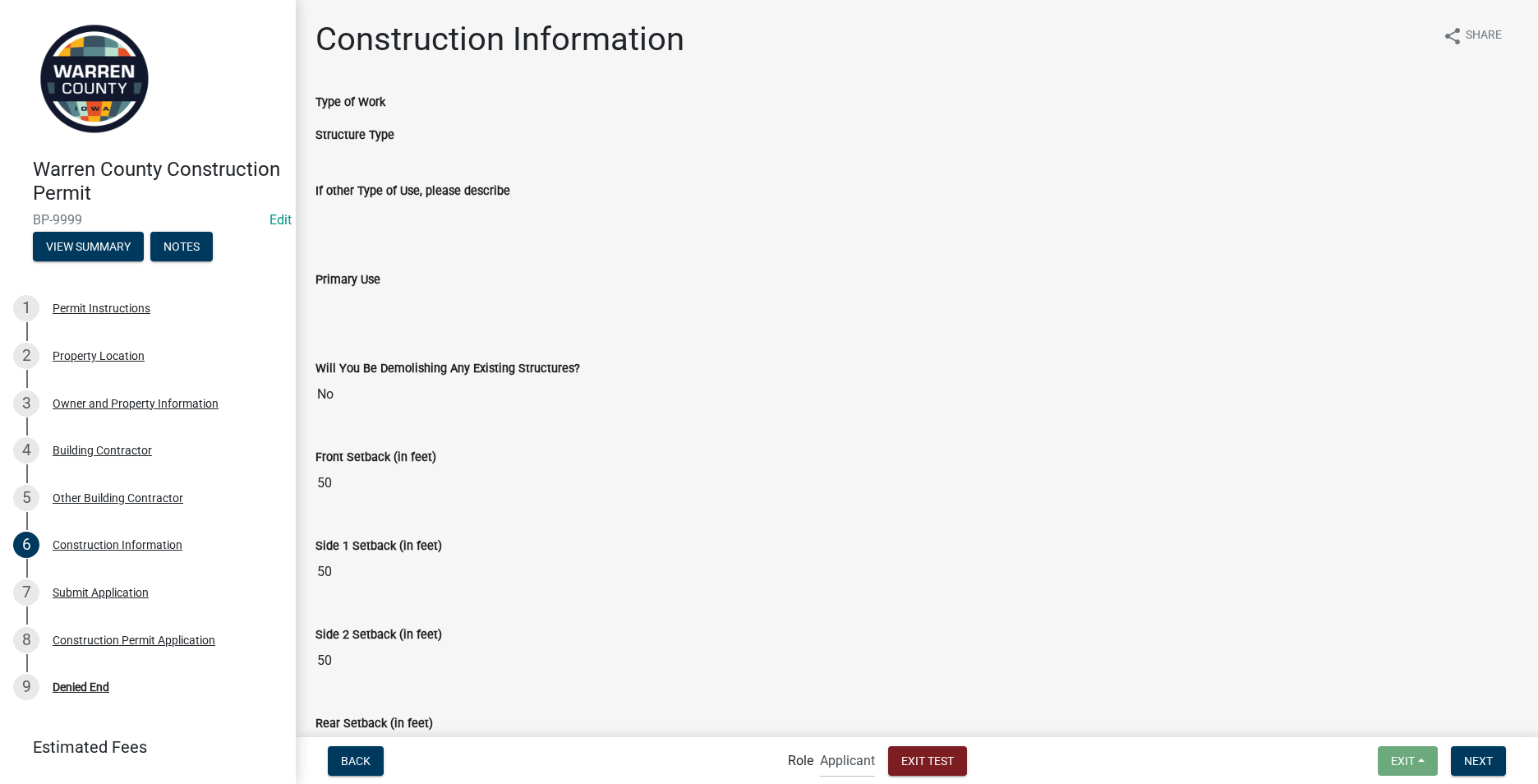
click at [335, 125] on div "Structure Type" at bounding box center [917, 134] width 1203 height 20
click at [337, 126] on div "Structure Type" at bounding box center [917, 134] width 1203 height 20
click at [340, 129] on label "Structure Type" at bounding box center [355, 135] width 79 height 12
click at [351, 137] on label "Structure Type" at bounding box center [355, 135] width 79 height 12
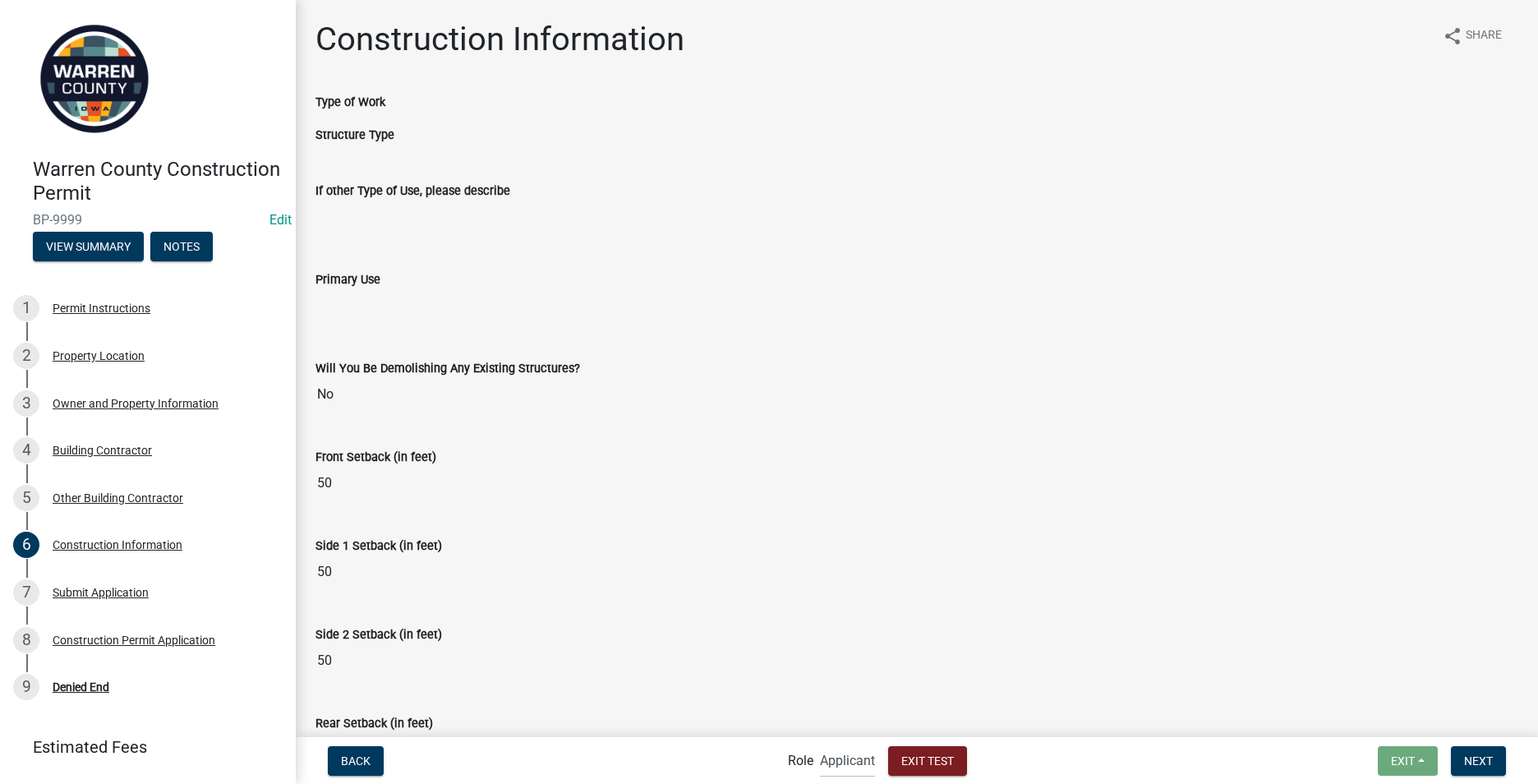
drag, startPoint x: 351, startPoint y: 137, endPoint x: 404, endPoint y: 134, distance: 53.1
click at [404, 134] on div "Structure Type" at bounding box center [917, 134] width 1203 height 20
click at [418, 142] on div "Structure Type" at bounding box center [917, 134] width 1203 height 20
click at [433, 148] on div "Structure Type" at bounding box center [917, 140] width 1228 height 33
click at [409, 154] on div "Structure Type" at bounding box center [917, 140] width 1228 height 33
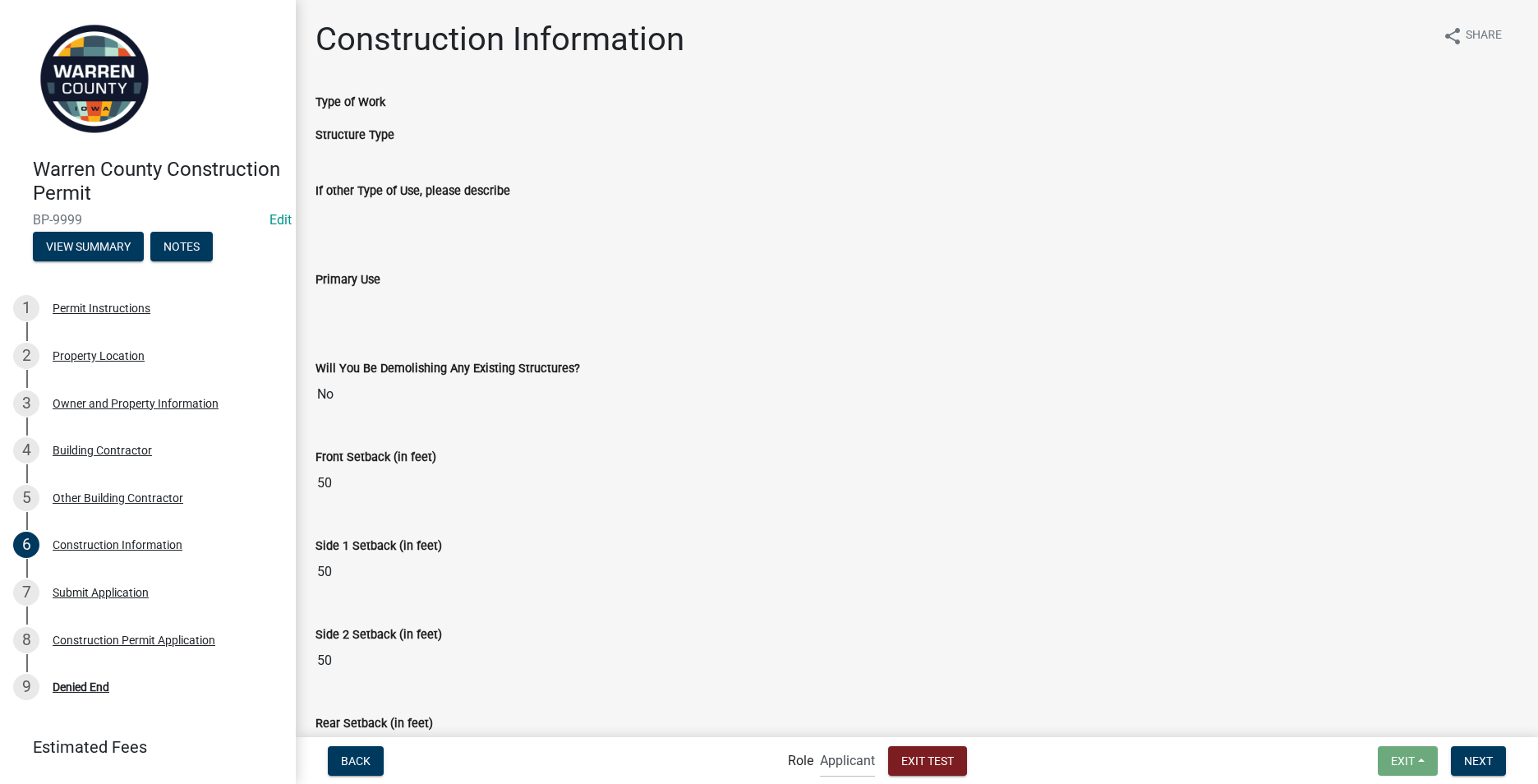
click at [381, 161] on div "If other Type of Use, please describe" at bounding box center [917, 196] width 1203 height 76
click at [386, 157] on wm-data-entity-view-list "Type of Work Structure Type If other Type of Use, please describe Primary Use W…" at bounding box center [917, 435] width 1203 height 687
drag, startPoint x: 389, startPoint y: 157, endPoint x: 378, endPoint y: 154, distance: 11.4
click at [378, 154] on div "Structure Type" at bounding box center [917, 140] width 1228 height 33
click at [365, 754] on span "Back" at bounding box center [356, 759] width 30 height 13
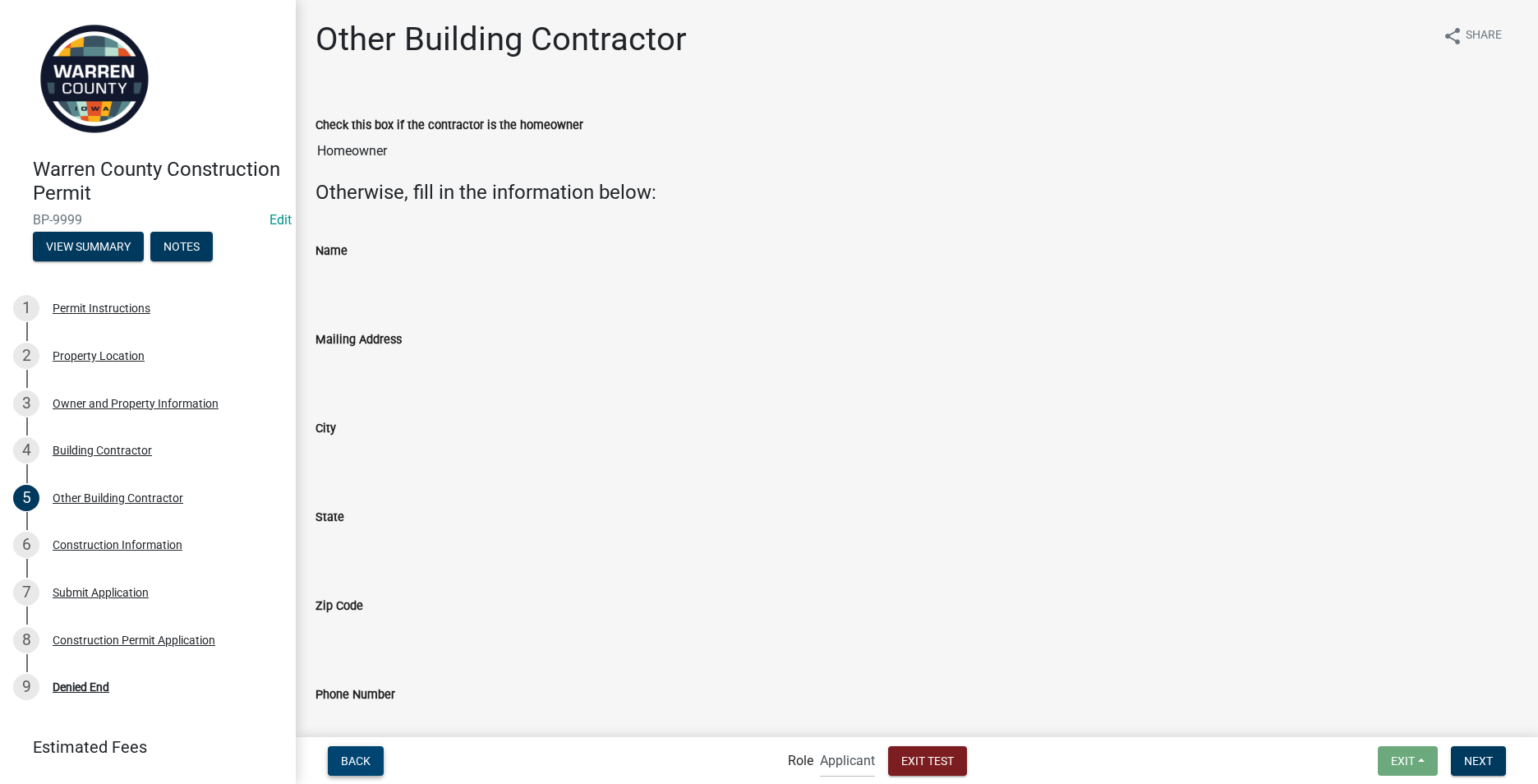
click at [374, 762] on button "Back" at bounding box center [356, 760] width 56 height 30
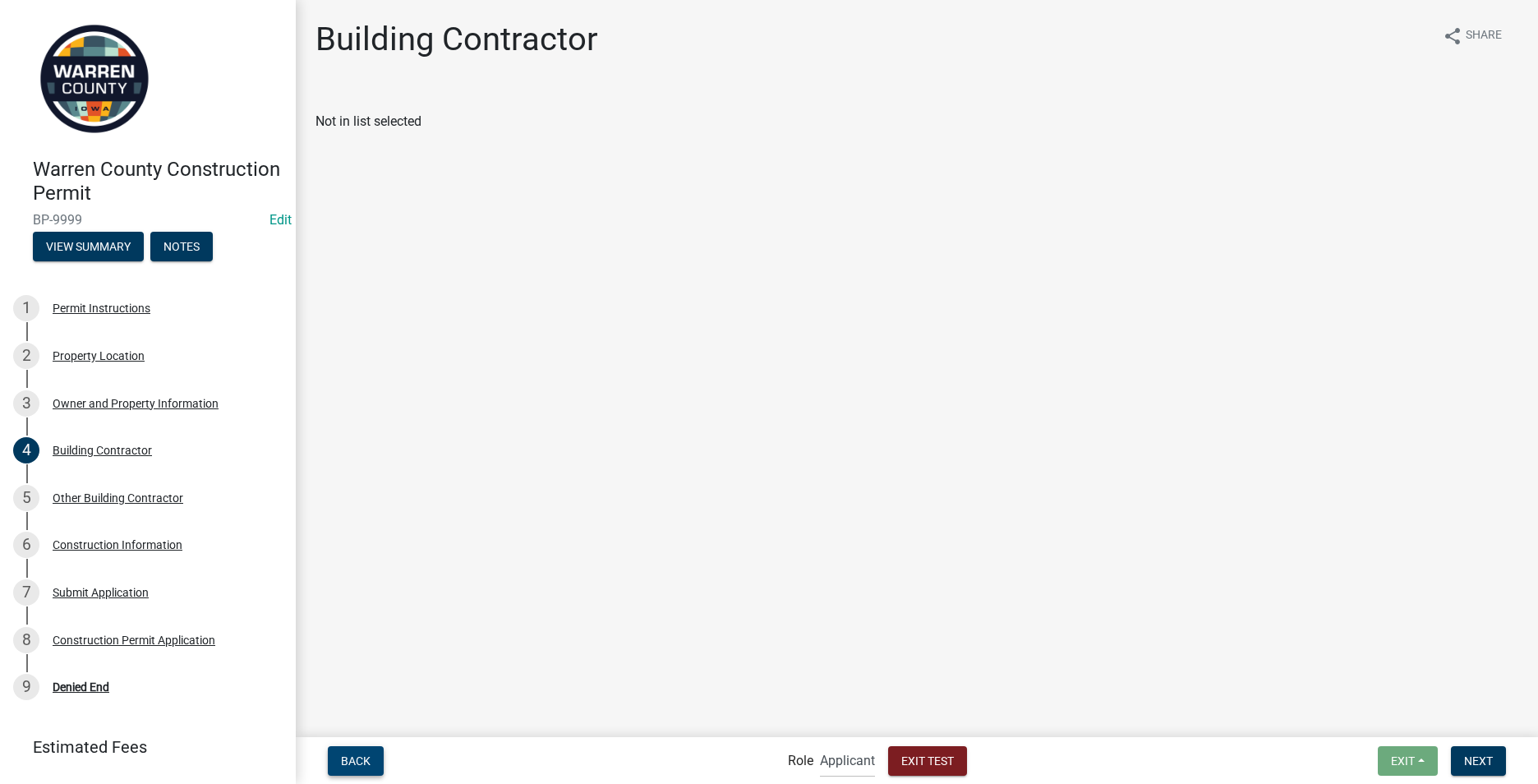
click at [364, 765] on span "Back" at bounding box center [356, 759] width 30 height 13
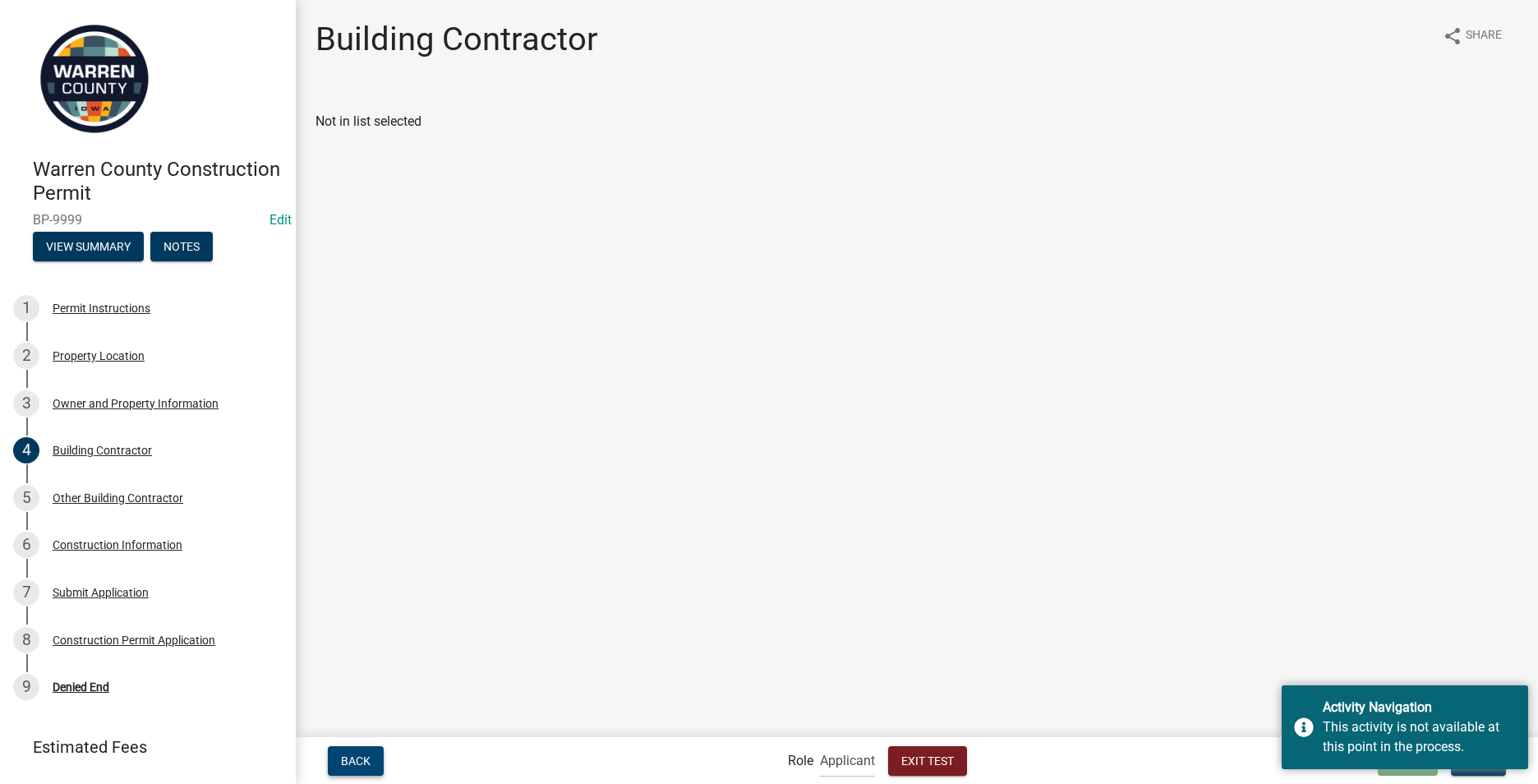
click at [362, 765] on span "Back" at bounding box center [356, 759] width 30 height 13
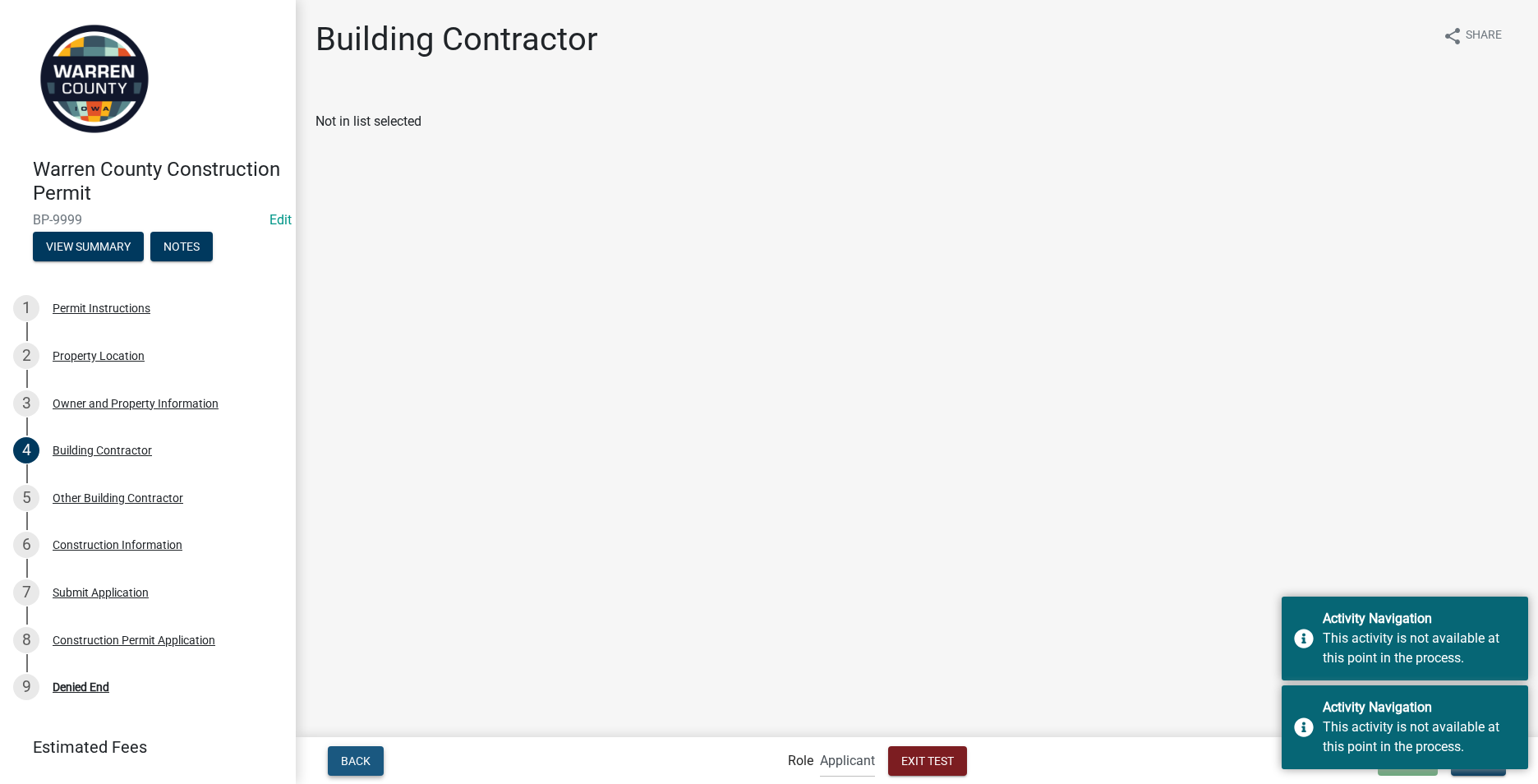
click at [362, 765] on span "Back" at bounding box center [356, 759] width 30 height 13
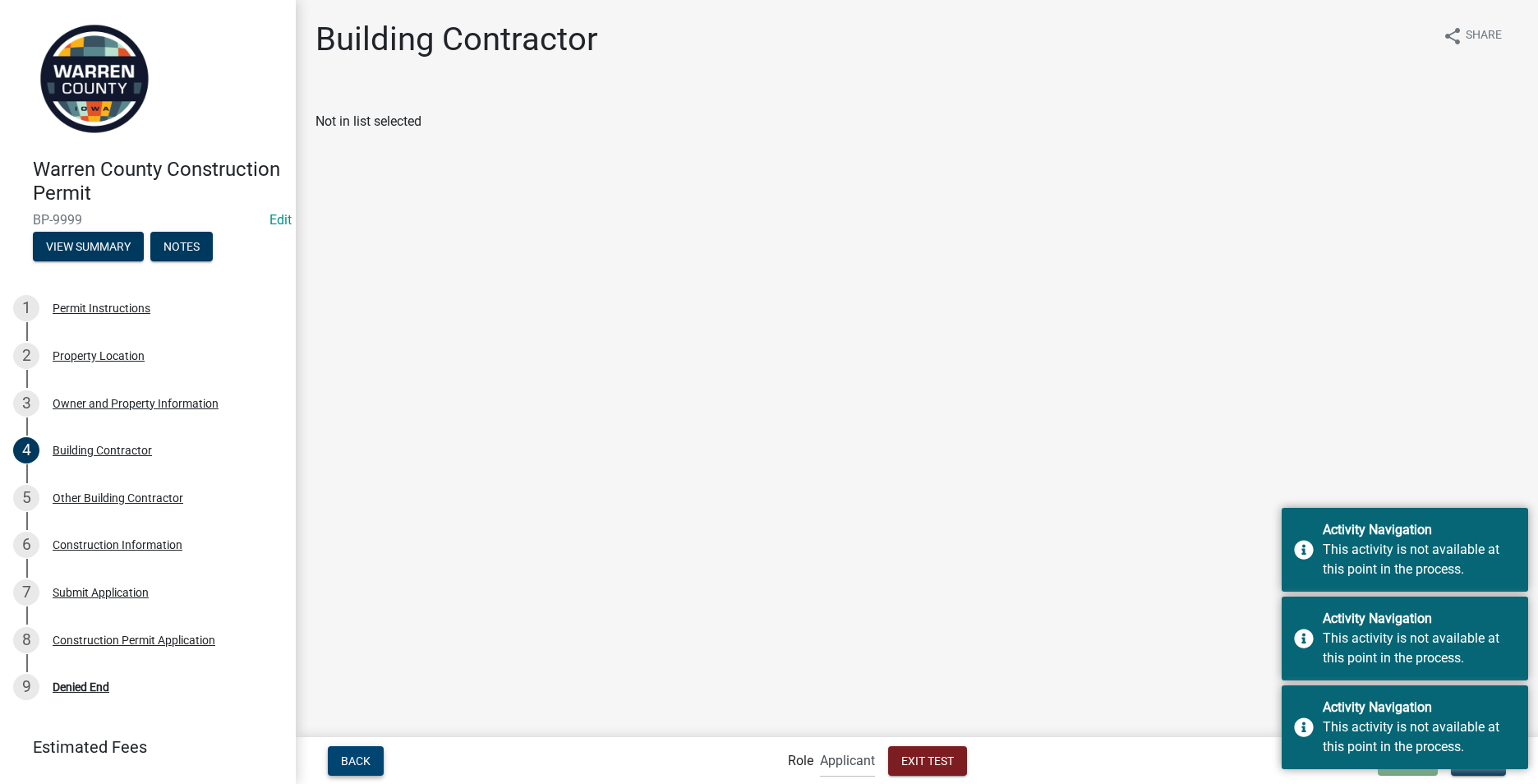
click at [361, 761] on span "Back" at bounding box center [356, 759] width 30 height 13
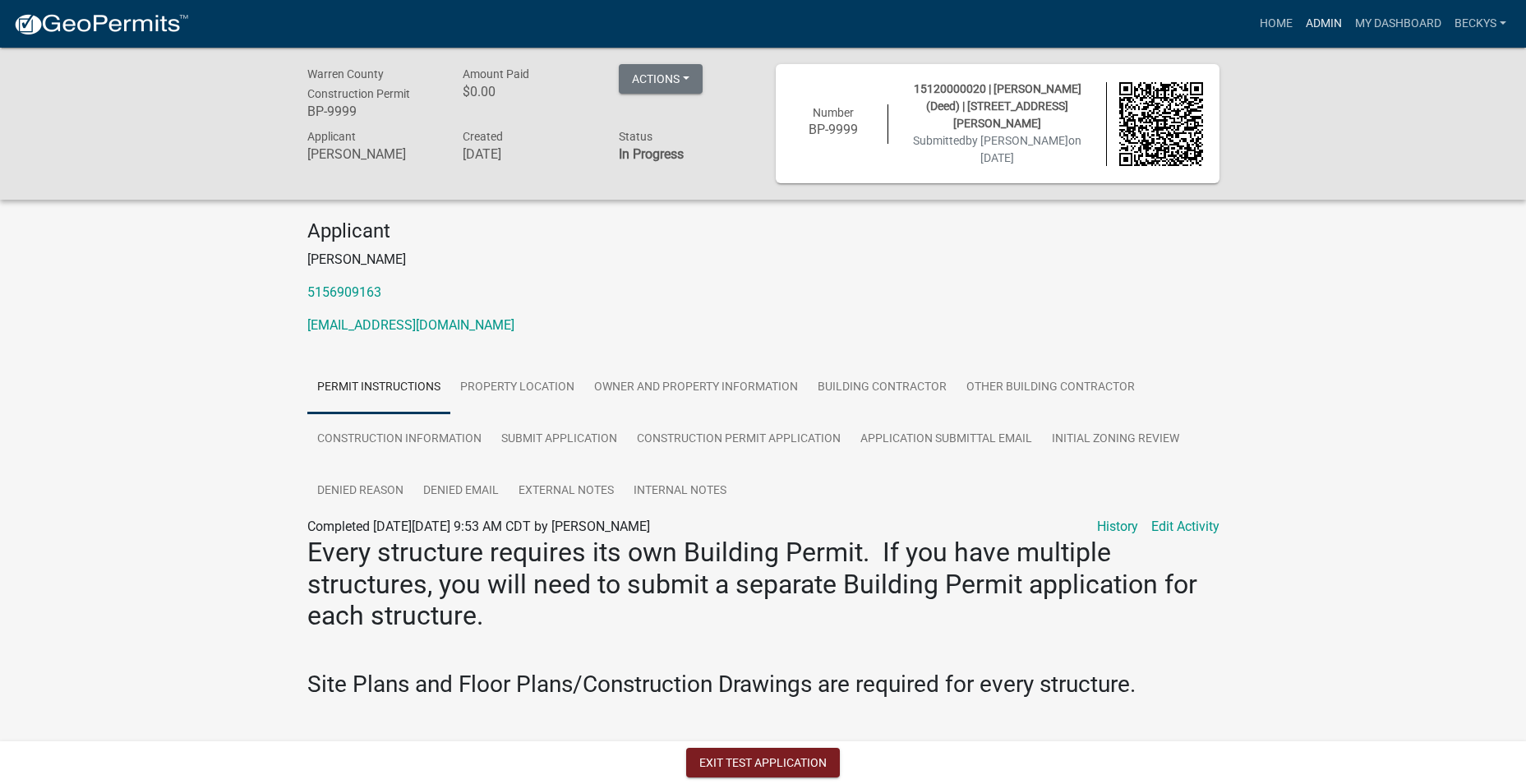
click at [1314, 22] on link "Admin" at bounding box center [1324, 24] width 49 height 32
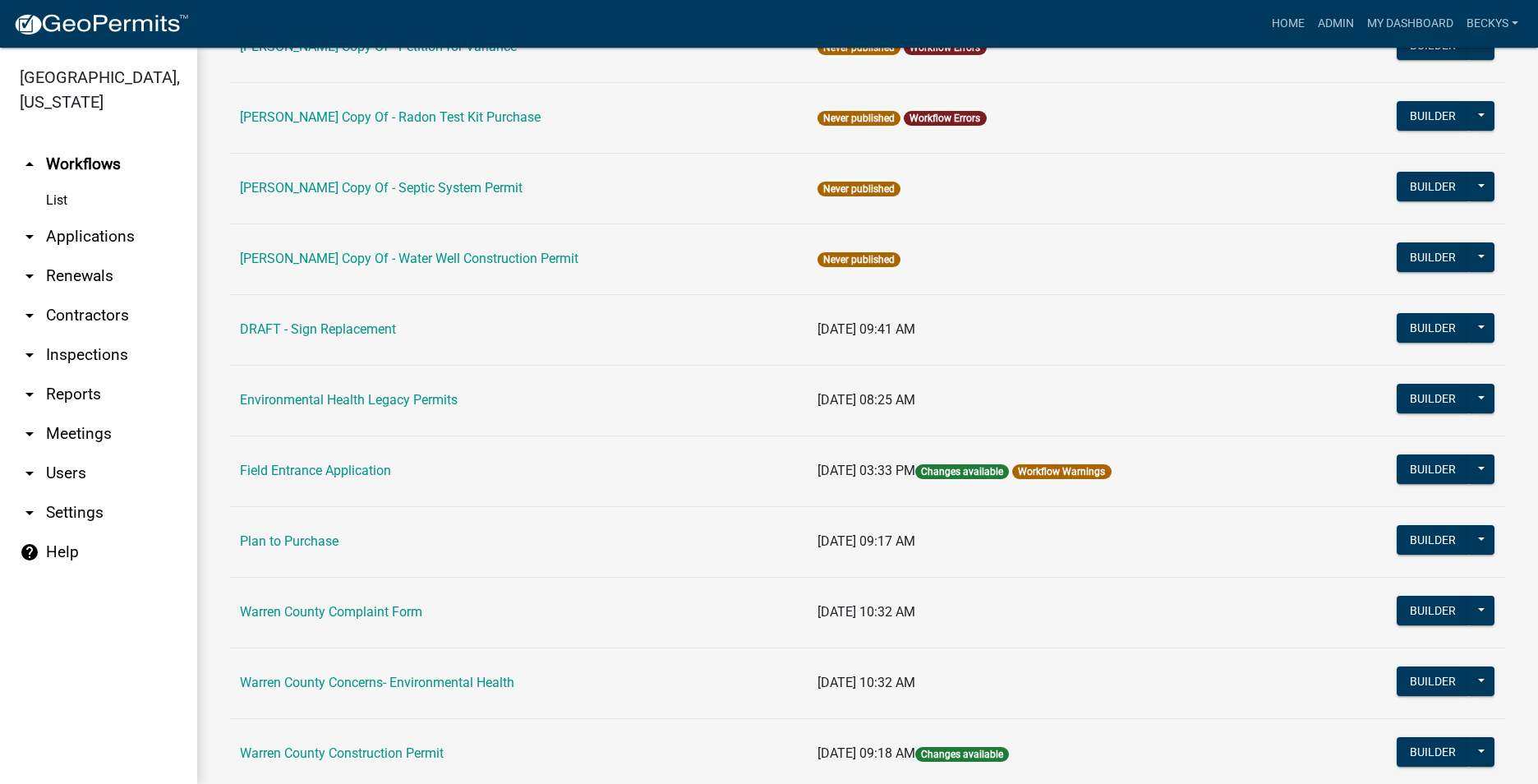
scroll to position [411, 0]
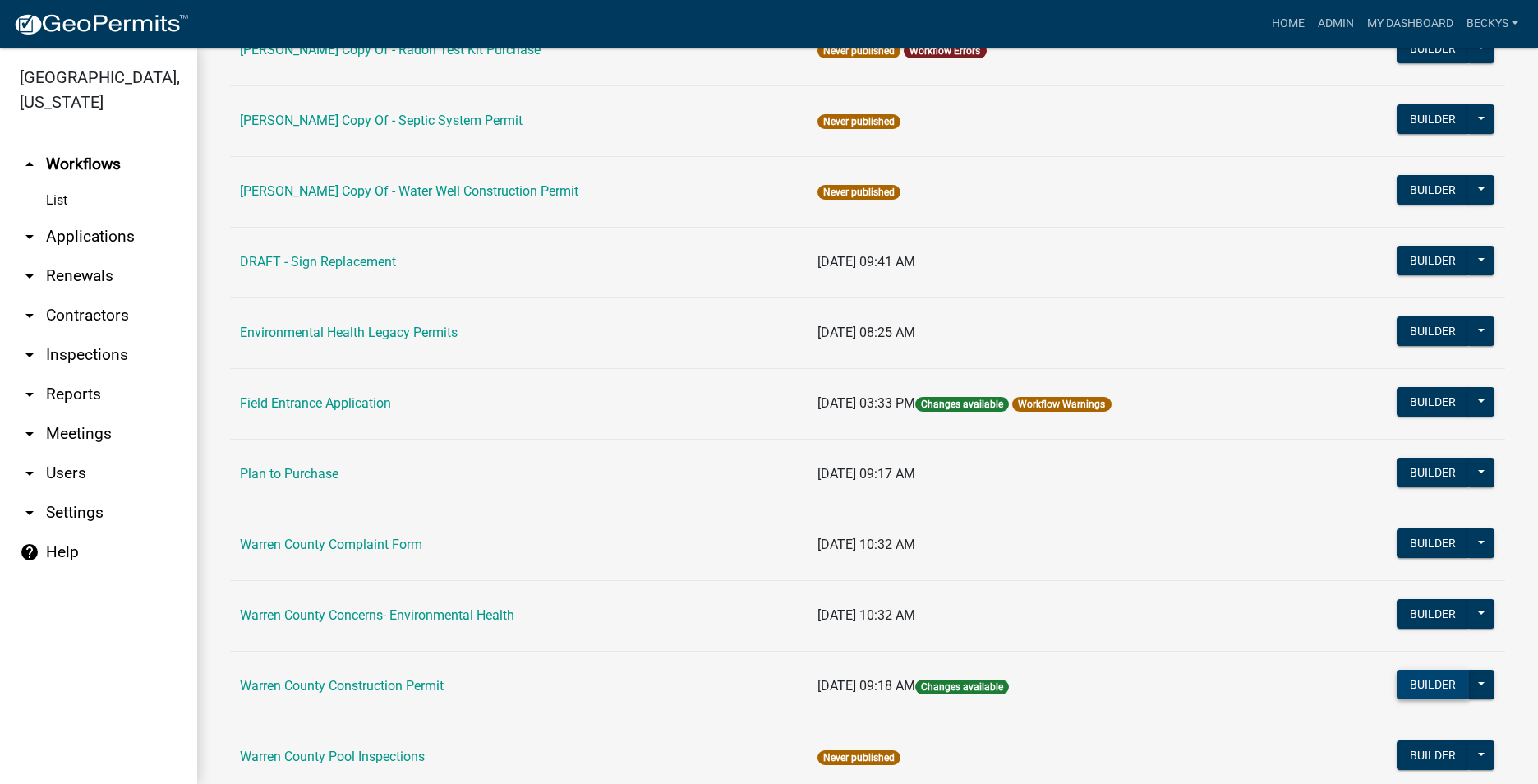
click at [1435, 681] on button "Builder" at bounding box center [1432, 684] width 72 height 30
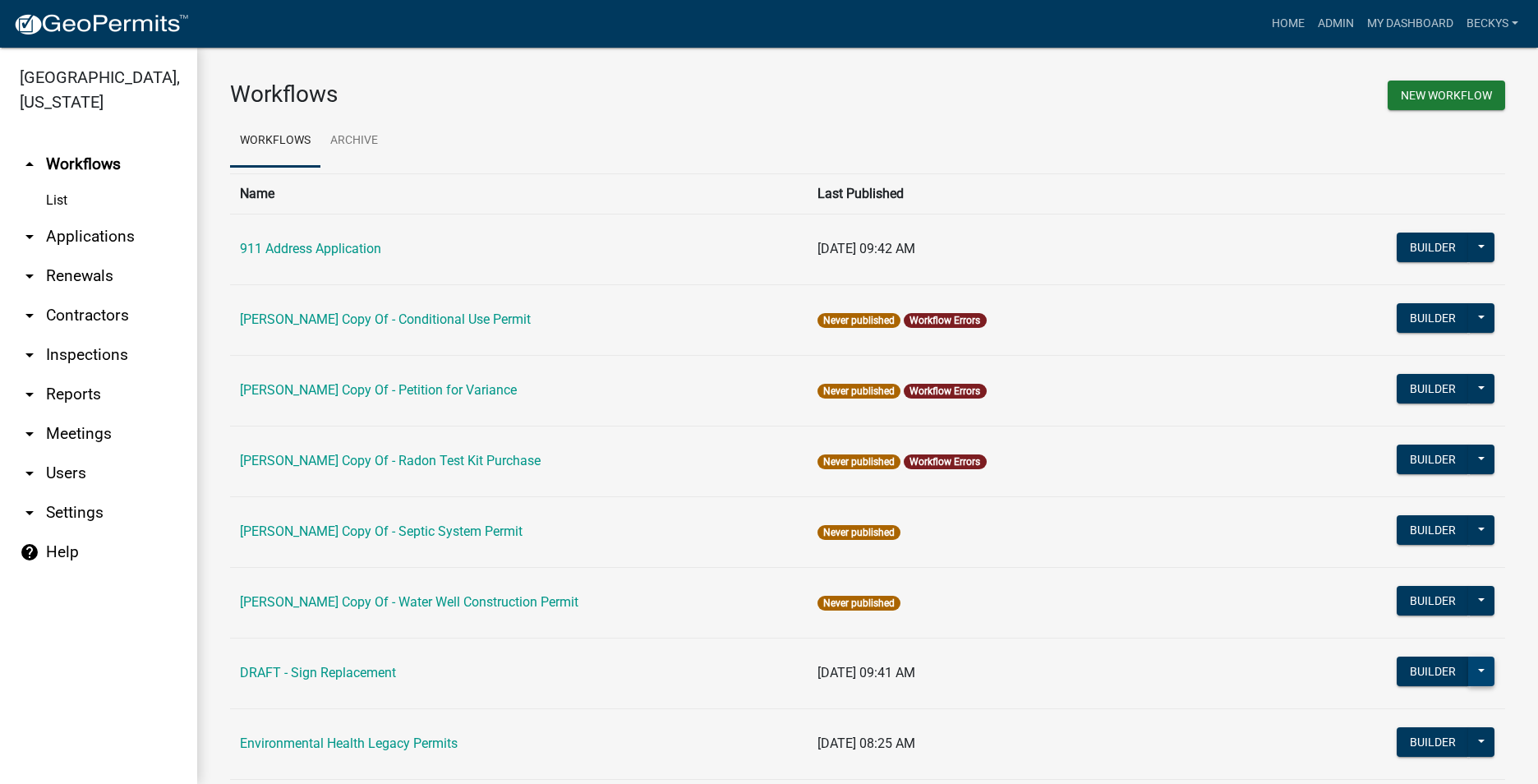
click at [1471, 666] on button at bounding box center [1482, 671] width 27 height 30
drag, startPoint x: 1235, startPoint y: 703, endPoint x: 1238, endPoint y: 663, distance: 40.1
click at [1238, 663] on td "[DATE] 09:41 AM" at bounding box center [1061, 673] width 506 height 71
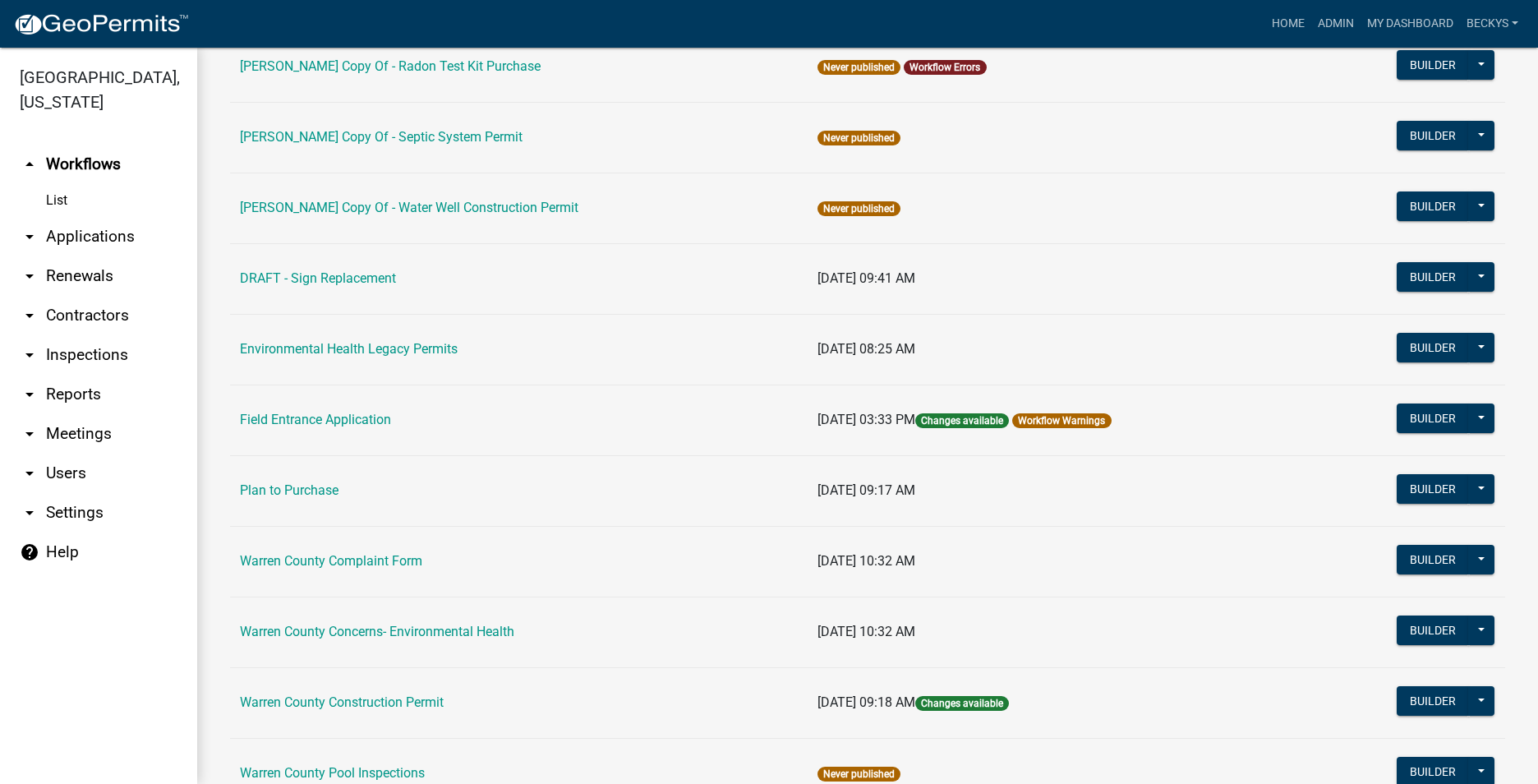
scroll to position [405, 0]
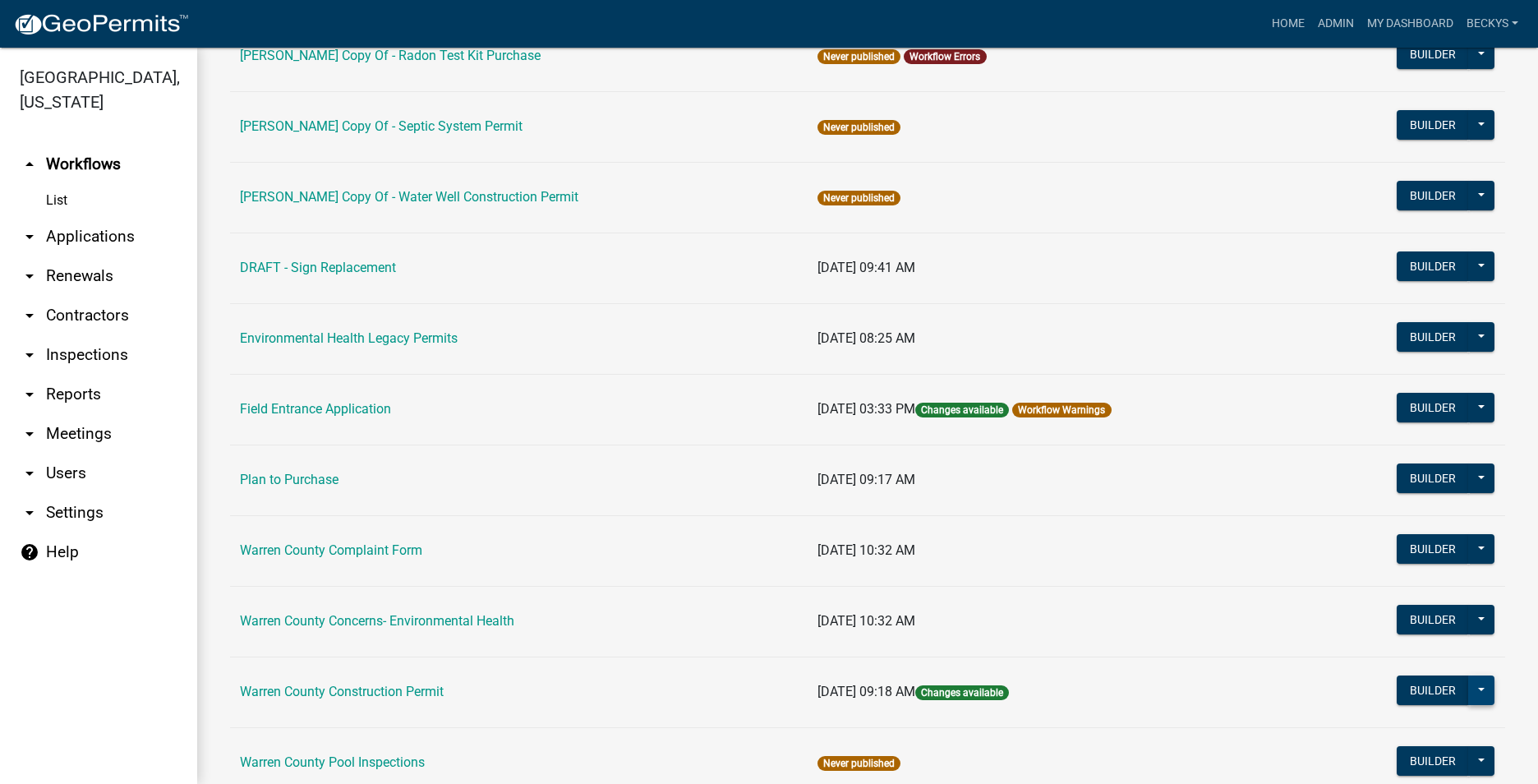
click at [1475, 687] on button at bounding box center [1482, 690] width 27 height 30
click at [1393, 731] on button "Publish" at bounding box center [1426, 733] width 136 height 39
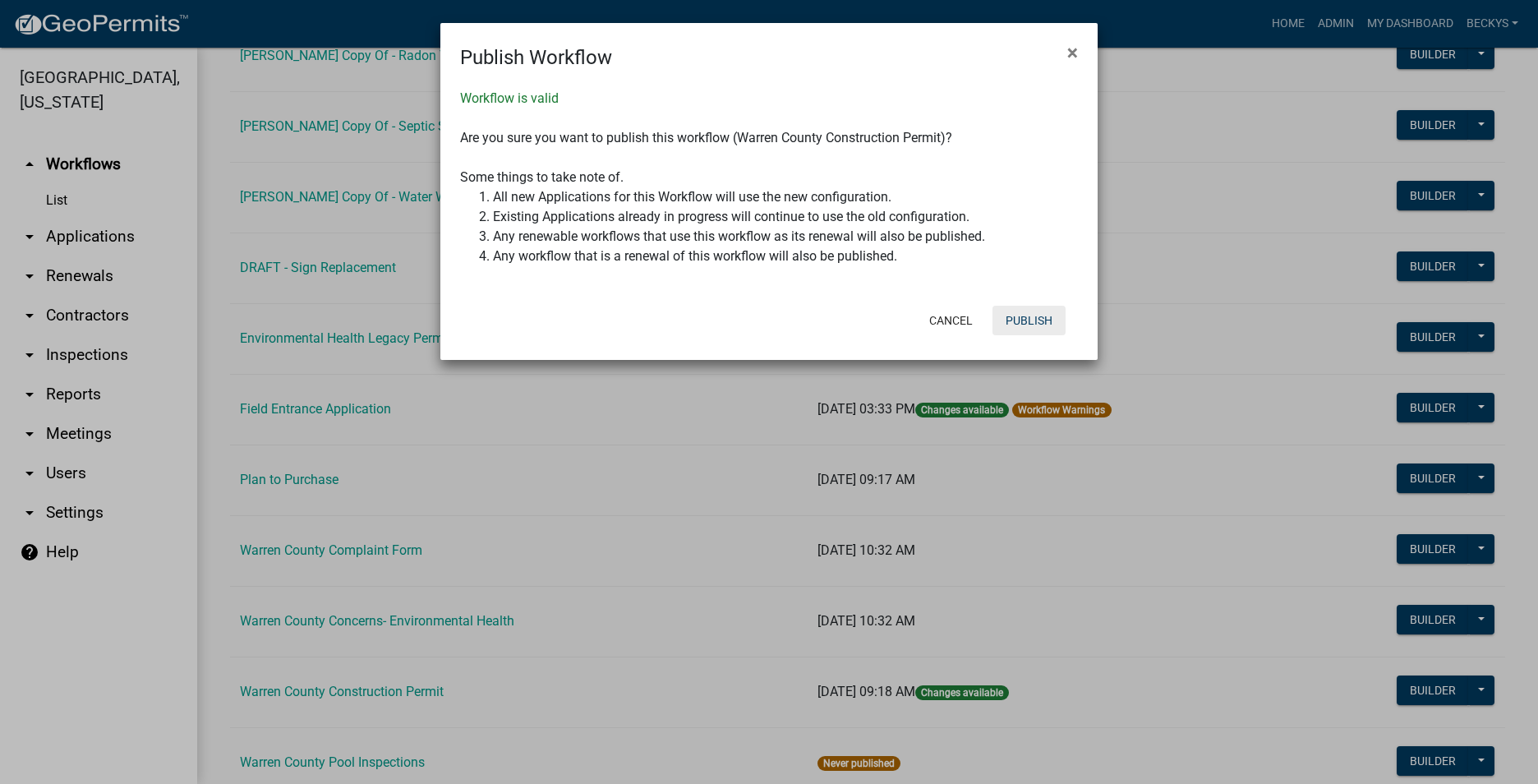
click at [1015, 320] on button "Publish" at bounding box center [1029, 320] width 73 height 30
